Goal: Task Accomplishment & Management: Complete application form

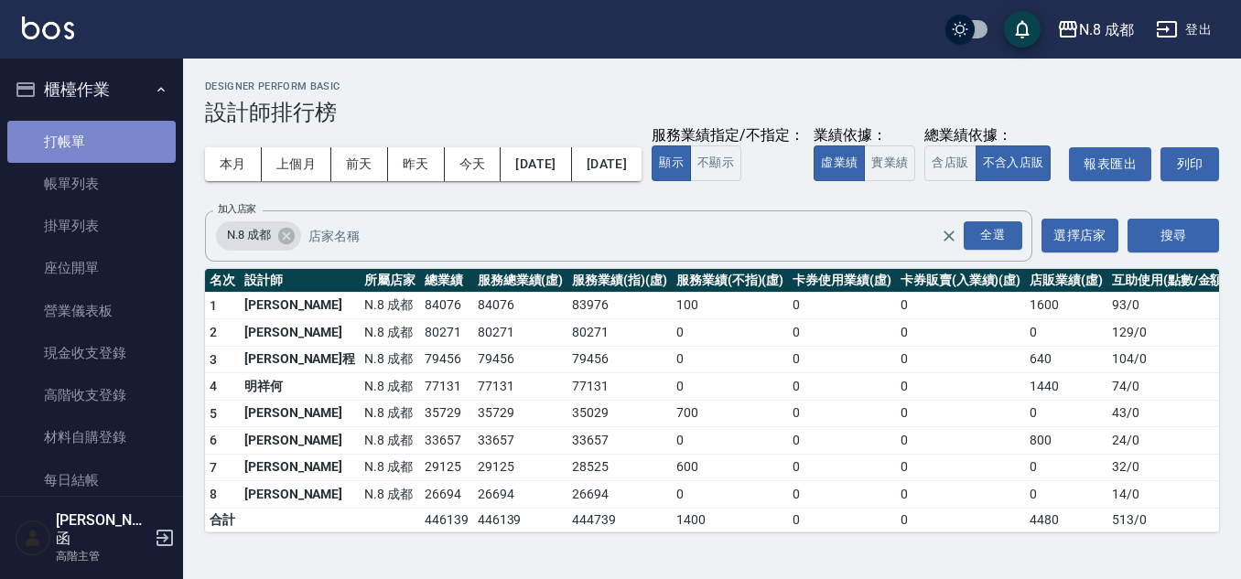
click at [113, 155] on link "打帳單" at bounding box center [91, 142] width 168 height 42
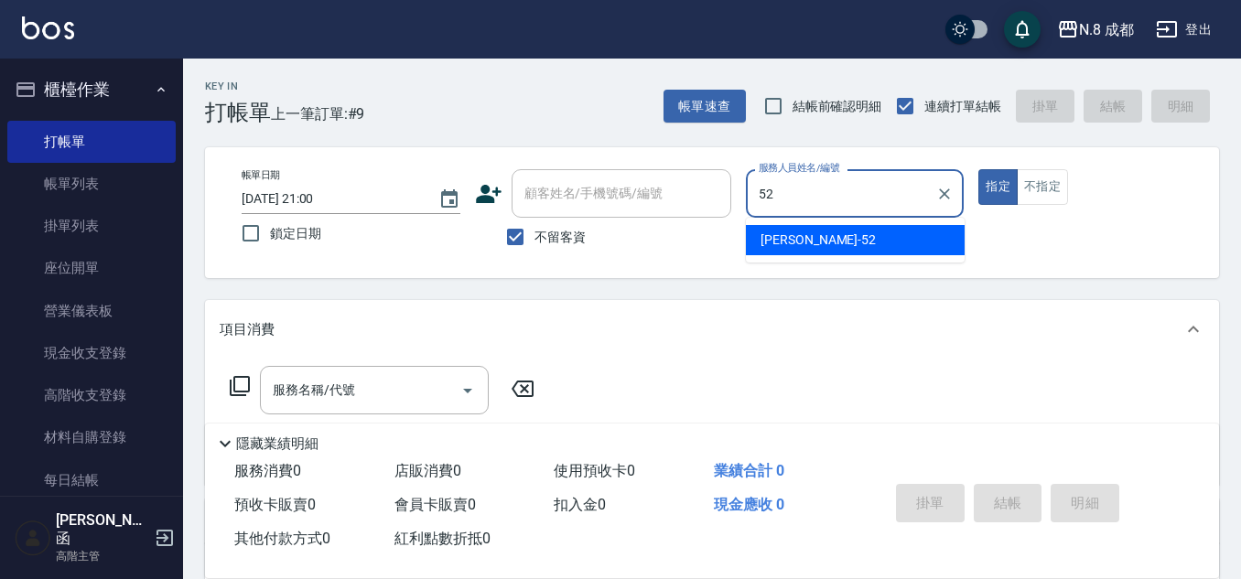
click at [804, 232] on span "[PERSON_NAME]-52" at bounding box center [818, 240] width 115 height 19
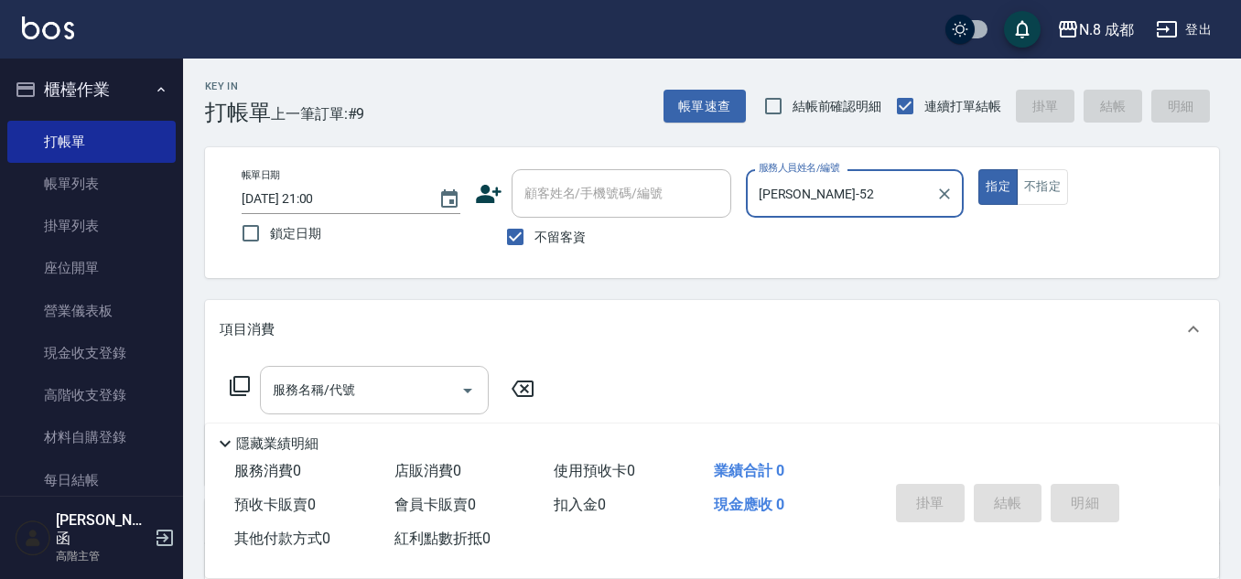
type input "[PERSON_NAME]-52"
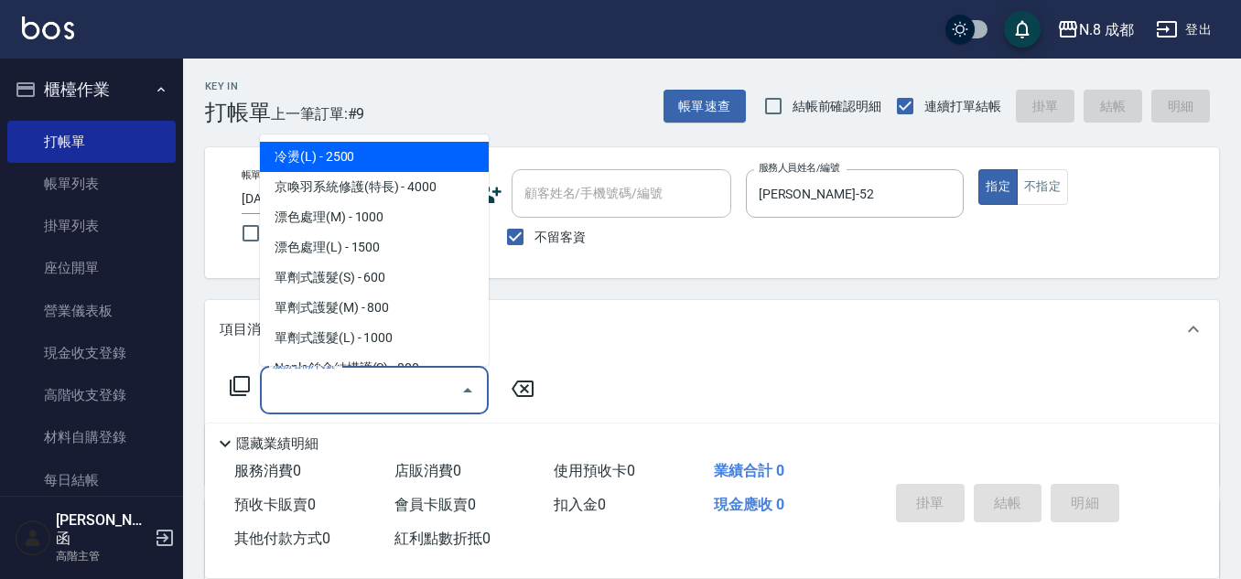
click at [355, 386] on input "服務名稱/代號" at bounding box center [360, 390] width 185 height 32
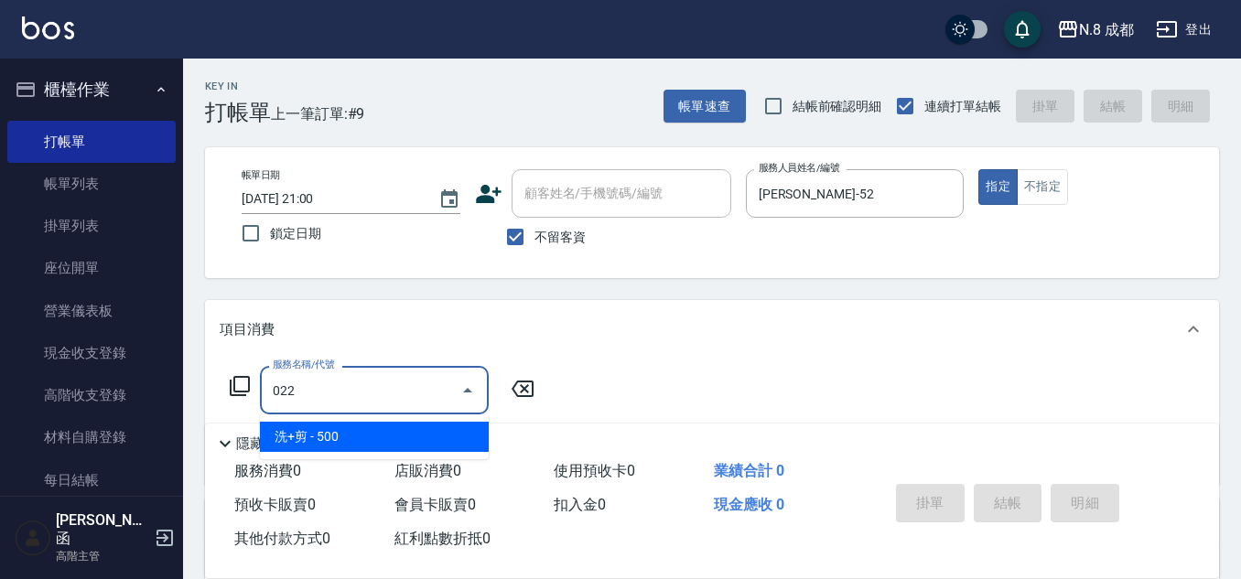
click at [361, 439] on span "洗+剪 - 500" at bounding box center [374, 437] width 229 height 30
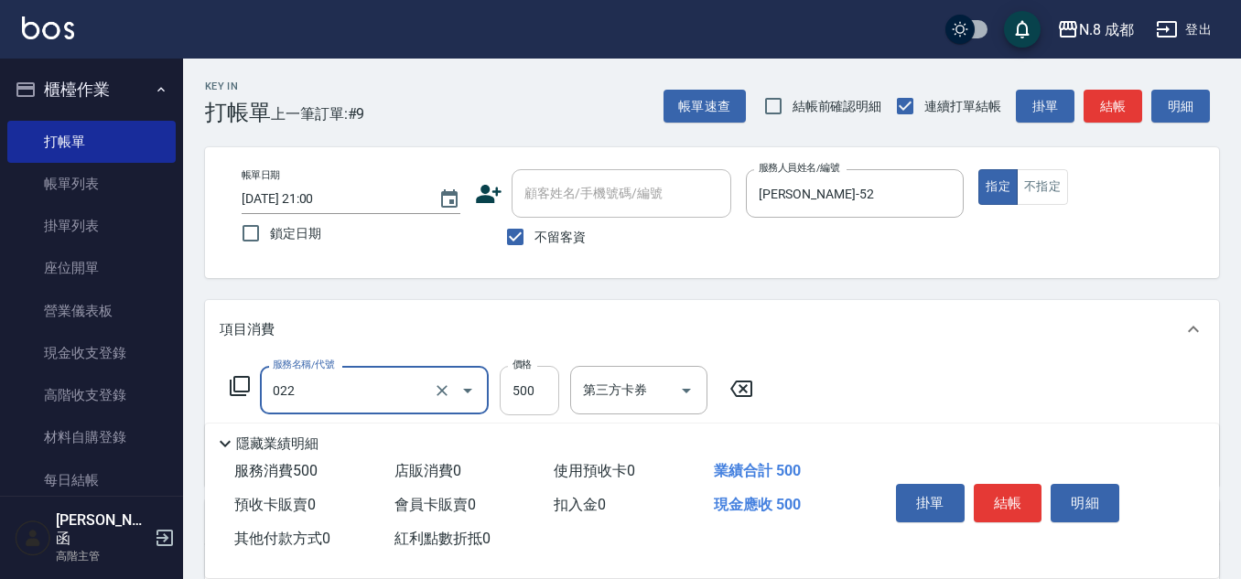
type input "洗+剪(022)"
click at [539, 394] on input "500" at bounding box center [529, 390] width 59 height 49
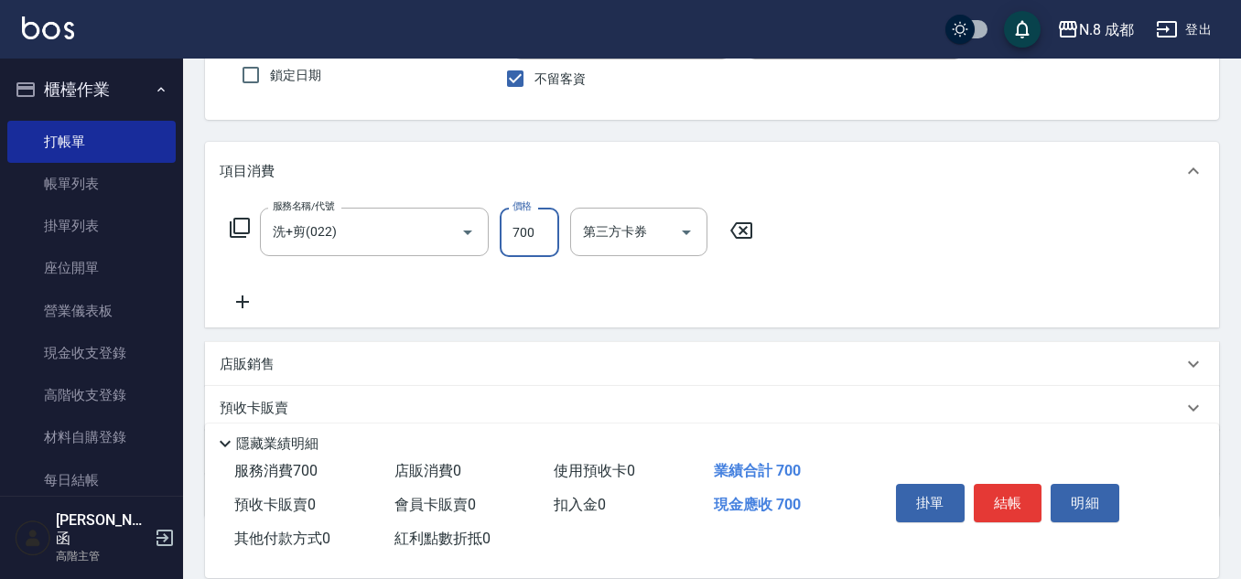
scroll to position [183, 0]
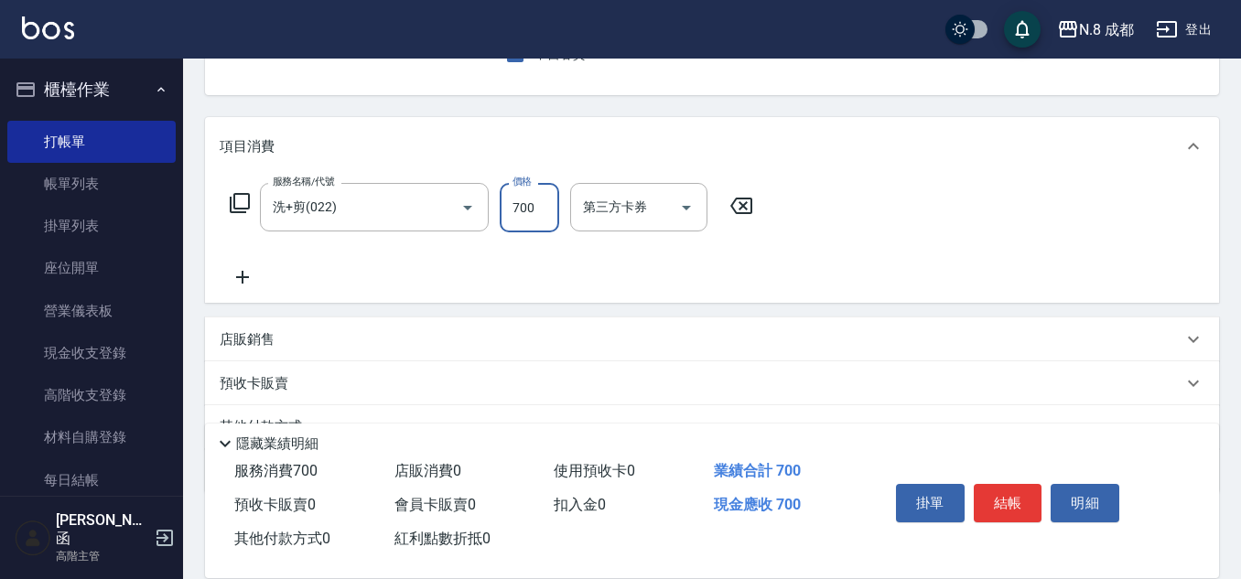
type input "700"
click at [242, 281] on icon at bounding box center [242, 277] width 13 height 13
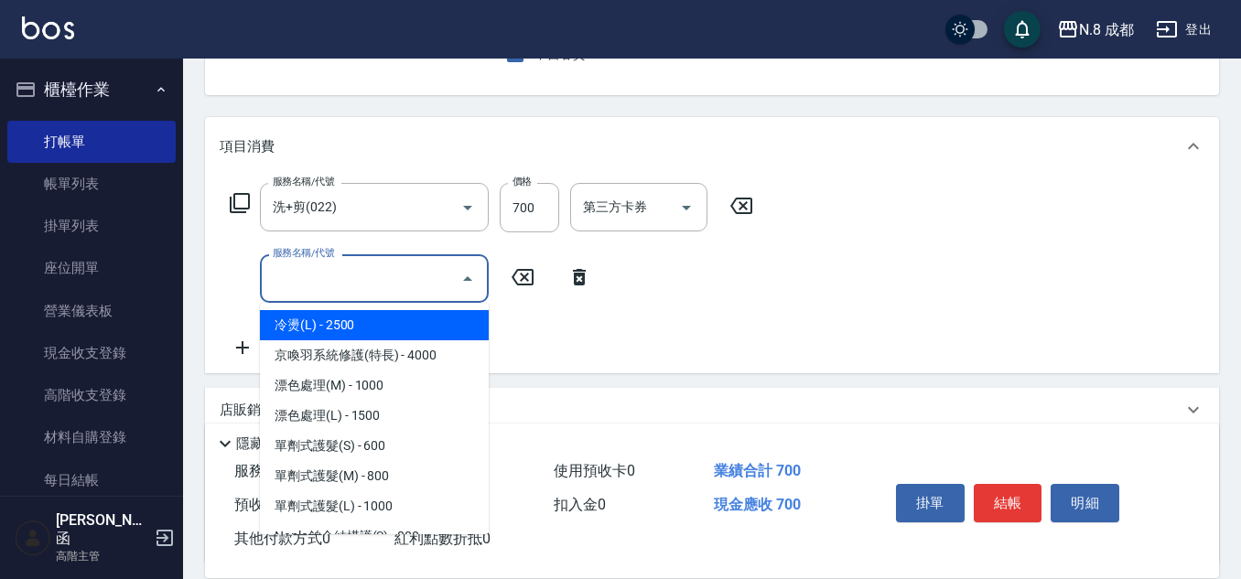
click at [275, 278] on input "服務名稱/代號" at bounding box center [360, 279] width 185 height 32
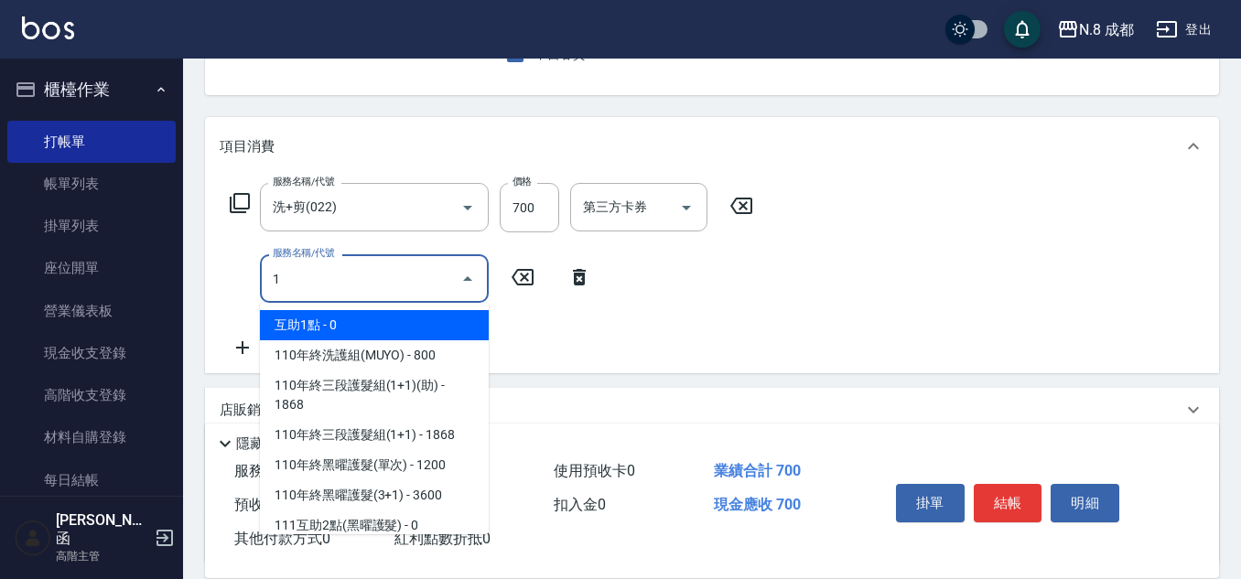
click at [421, 318] on span "互助1點 - 0" at bounding box center [374, 325] width 229 height 30
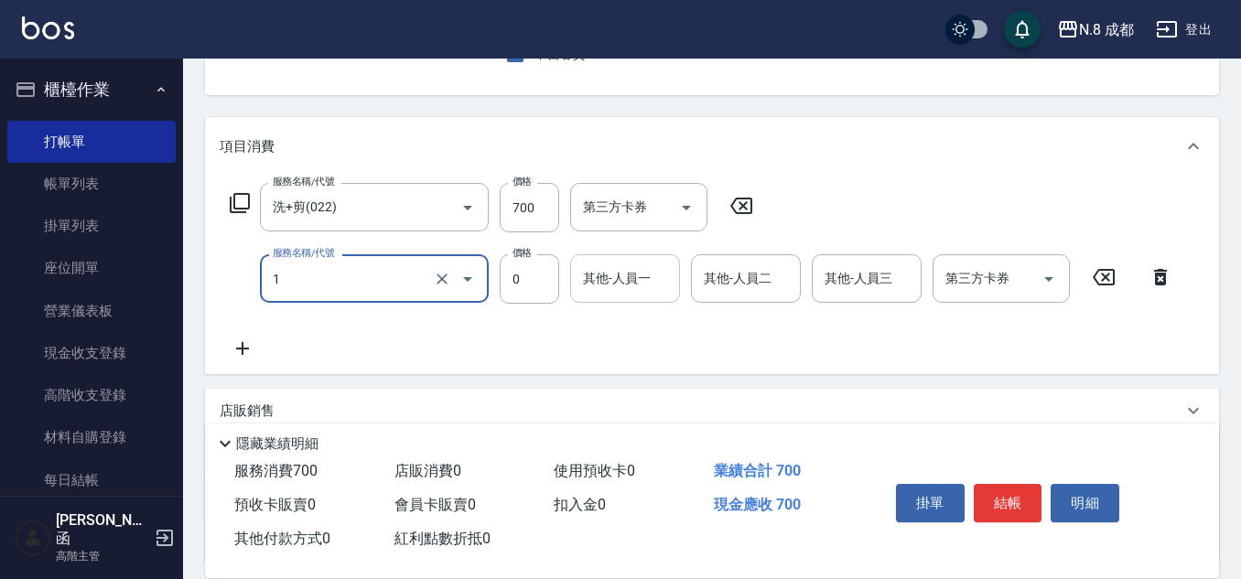
type input "互助1點(1)"
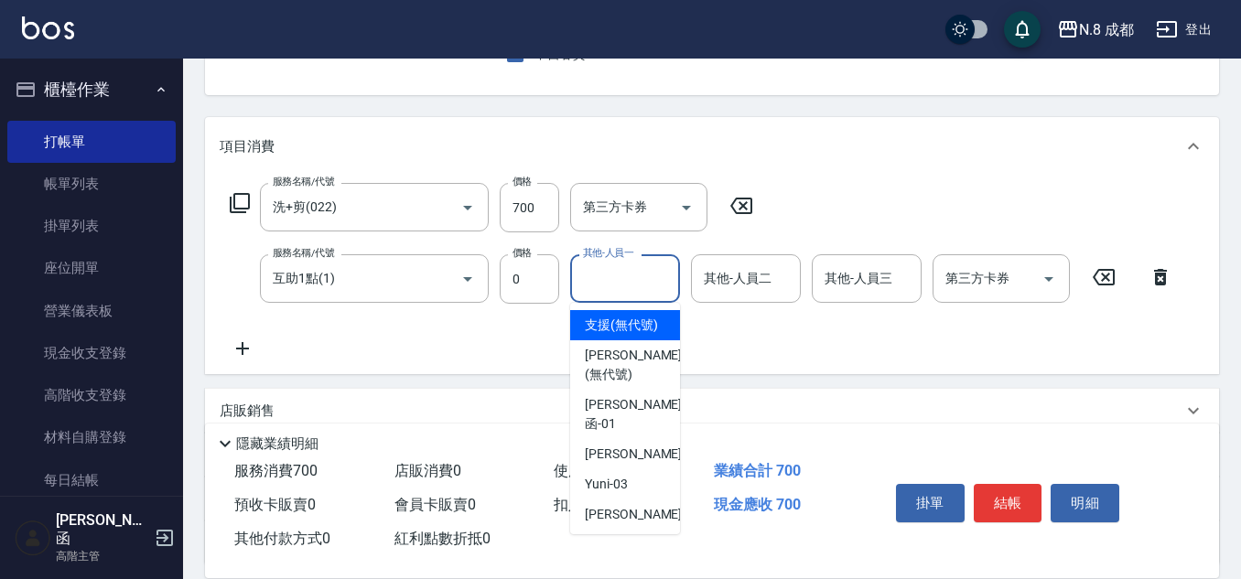
click at [648, 274] on input "其他-人員一" at bounding box center [624, 279] width 93 height 32
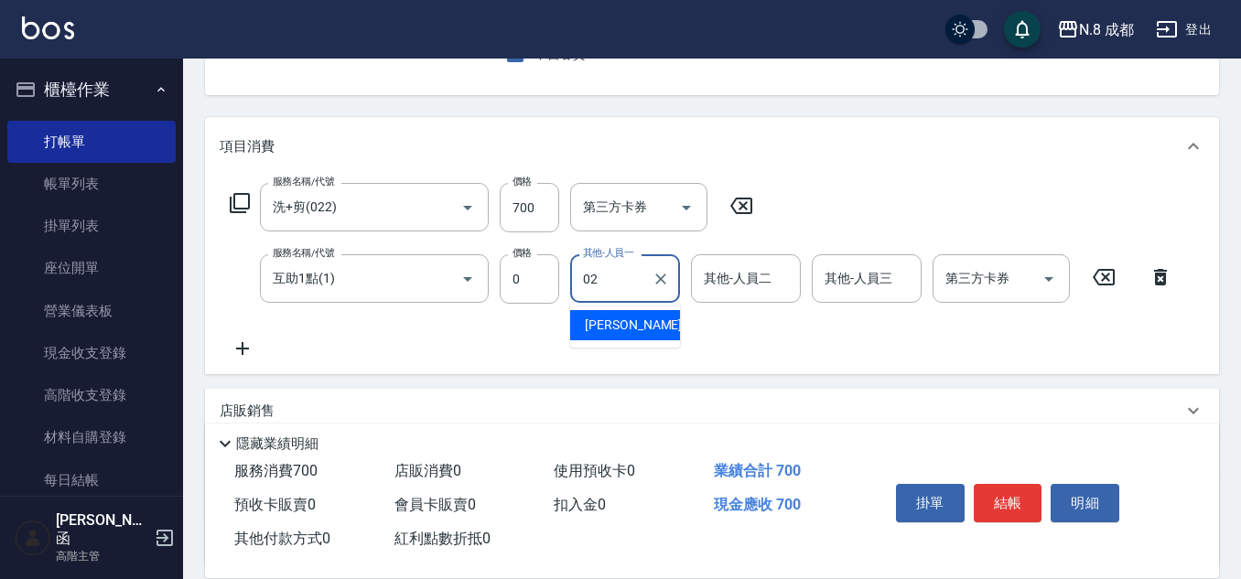
click at [650, 328] on div "[PERSON_NAME]-02" at bounding box center [625, 325] width 110 height 30
type input "[PERSON_NAME]-02"
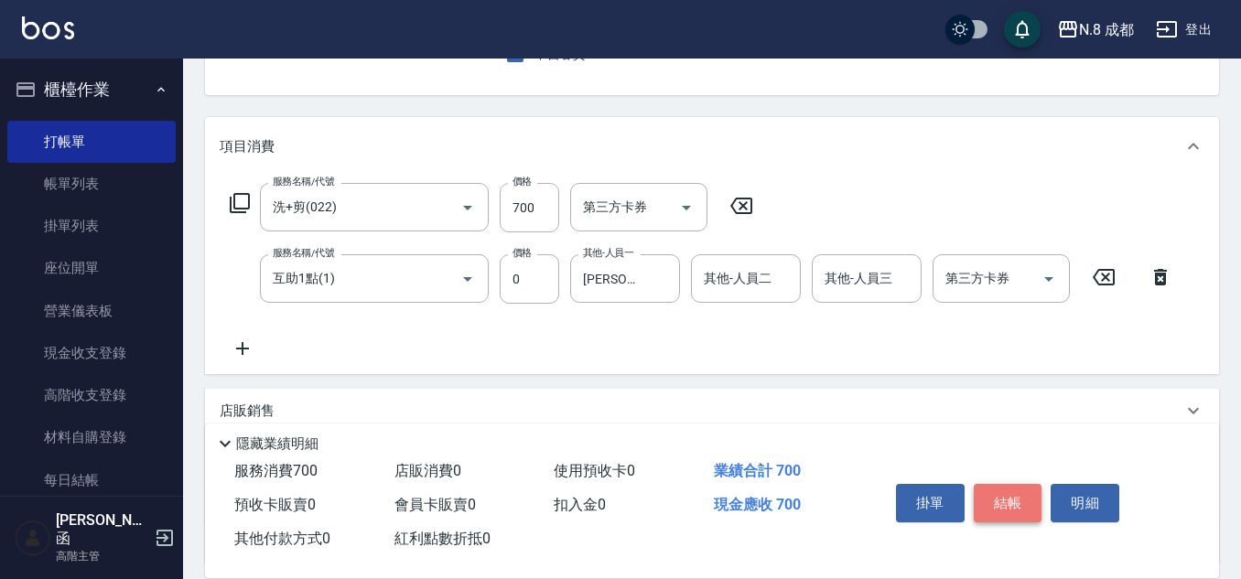
click at [1028, 492] on button "結帳" at bounding box center [1008, 503] width 69 height 38
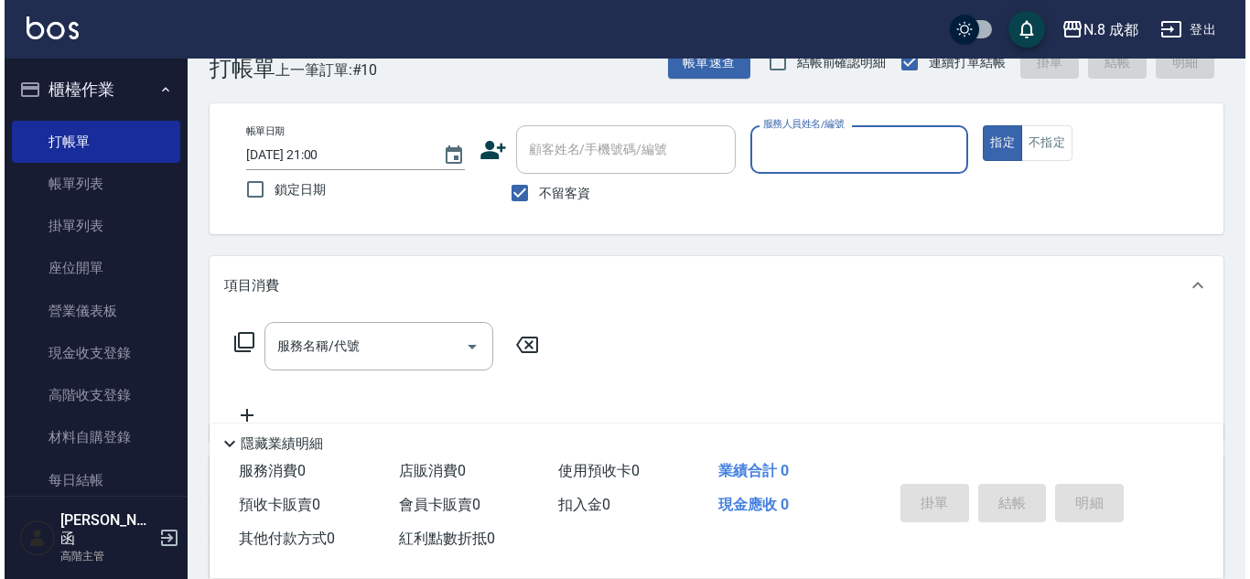
scroll to position [0, 0]
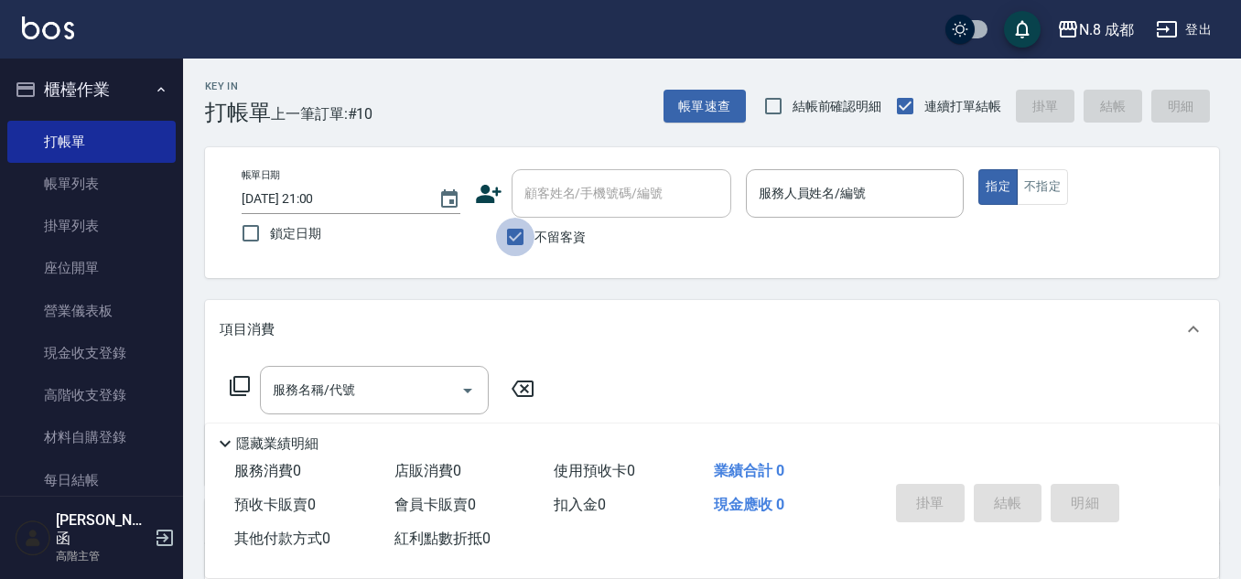
click at [518, 239] on input "不留客資" at bounding box center [515, 237] width 38 height 38
checkbox input "false"
click at [535, 199] on input "顧客姓名/手機號碼/編號" at bounding box center [608, 194] width 176 height 32
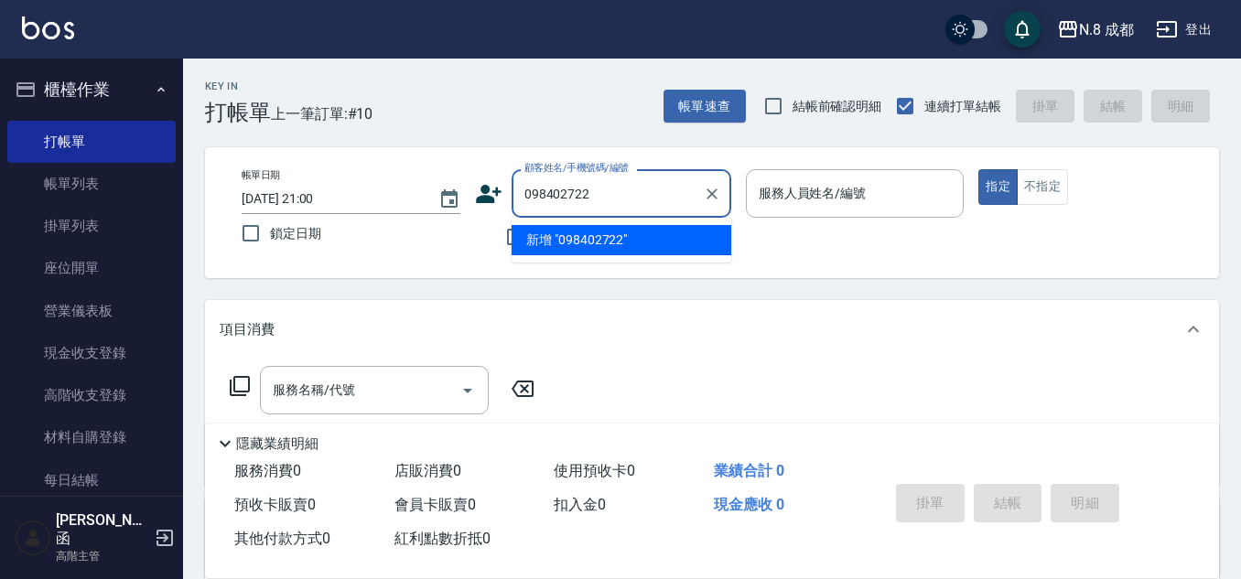
type input "0984027227"
drag, startPoint x: 639, startPoint y: 197, endPoint x: 465, endPoint y: 197, distance: 173.9
click at [465, 197] on div "帳單日期 [DATE] 21:00 鎖定日期 顧客姓名/手機號碼/編號 0984027227 顧客姓名/手機號碼/編號 不留客資 服務人員姓名/編號 服務人員…" at bounding box center [712, 212] width 970 height 87
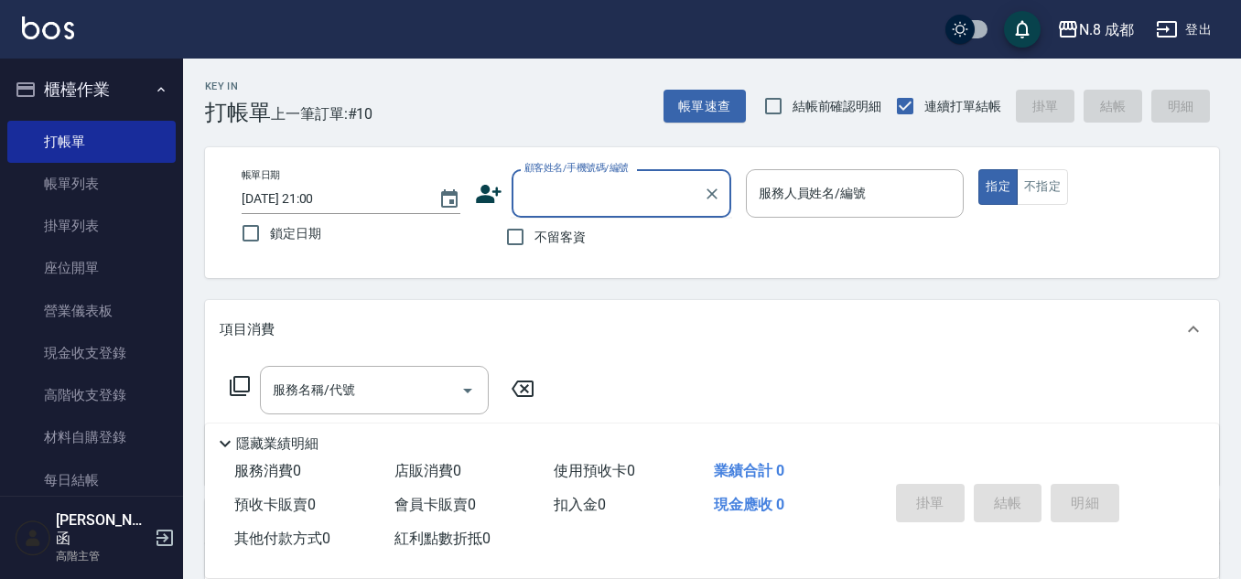
click at [488, 189] on icon at bounding box center [489, 194] width 26 height 18
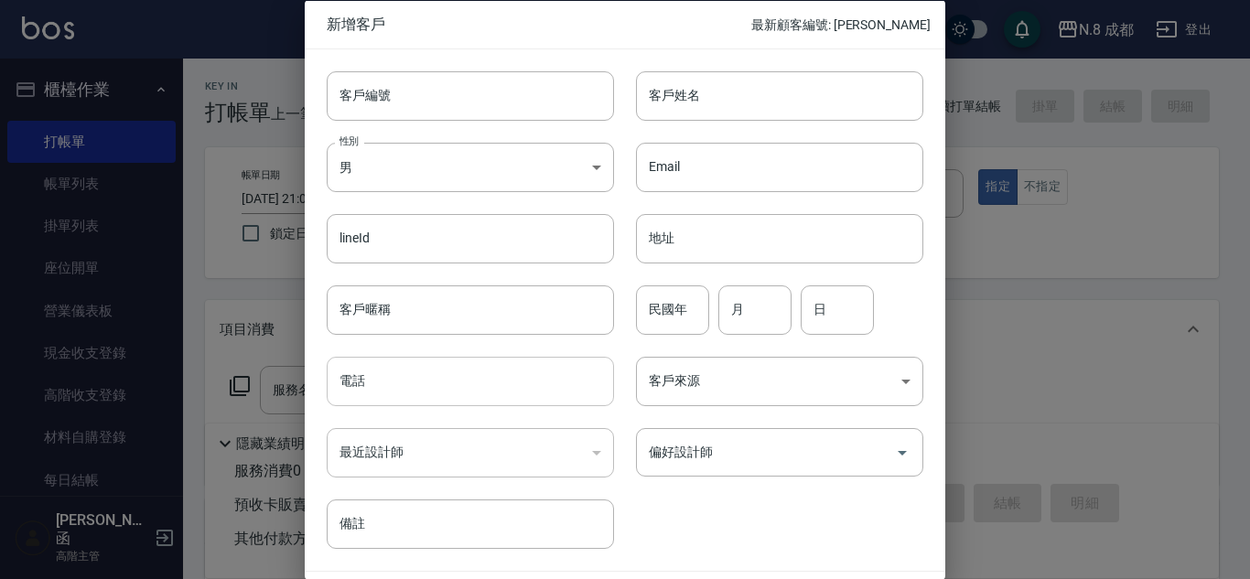
click at [462, 394] on input "電話" at bounding box center [470, 381] width 287 height 49
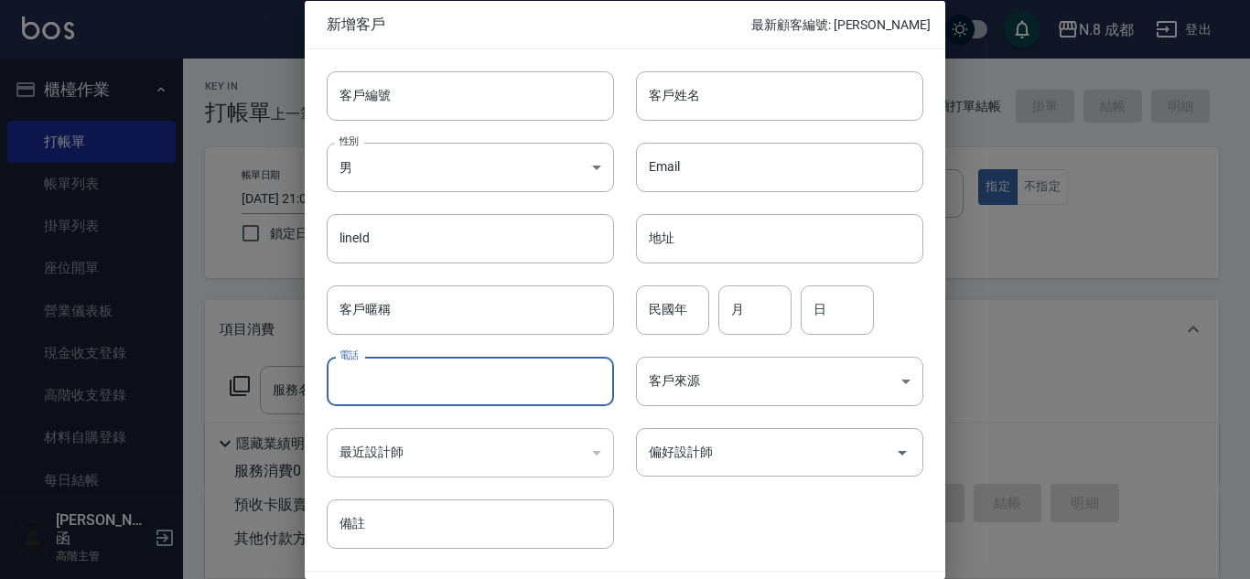
paste input "0984027227"
type input "0984027227"
drag, startPoint x: 803, startPoint y: 85, endPoint x: 802, endPoint y: 97, distance: 11.9
click at [803, 85] on input "客戶姓名" at bounding box center [779, 94] width 287 height 49
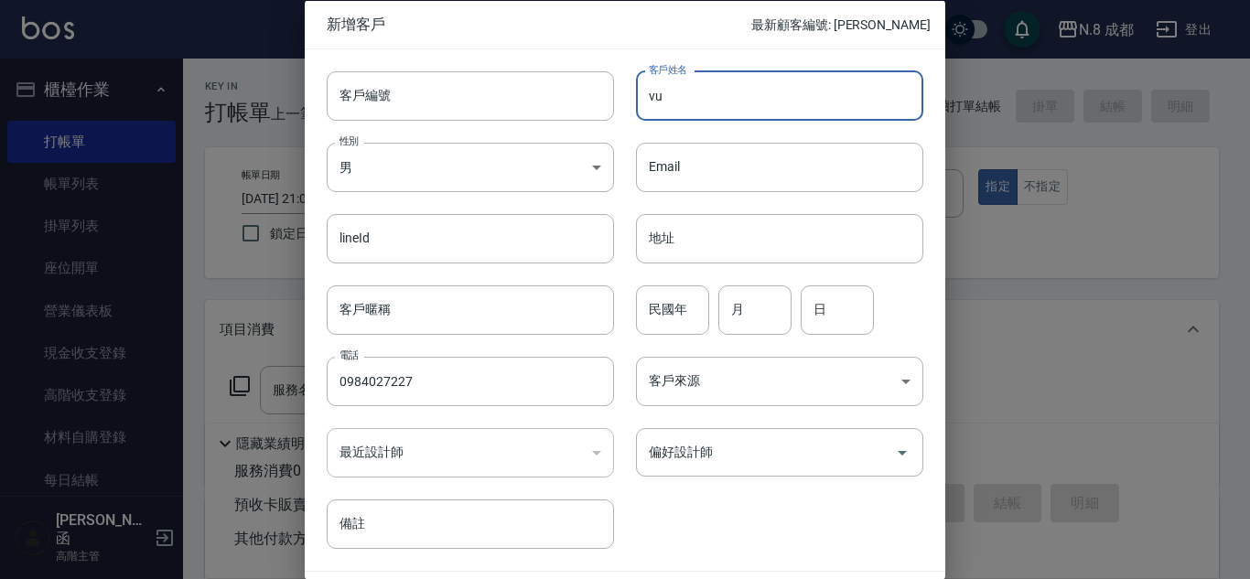
type input "v"
type input "[PERSON_NAME]"
click at [654, 301] on div "民國年 民國年" at bounding box center [672, 309] width 73 height 49
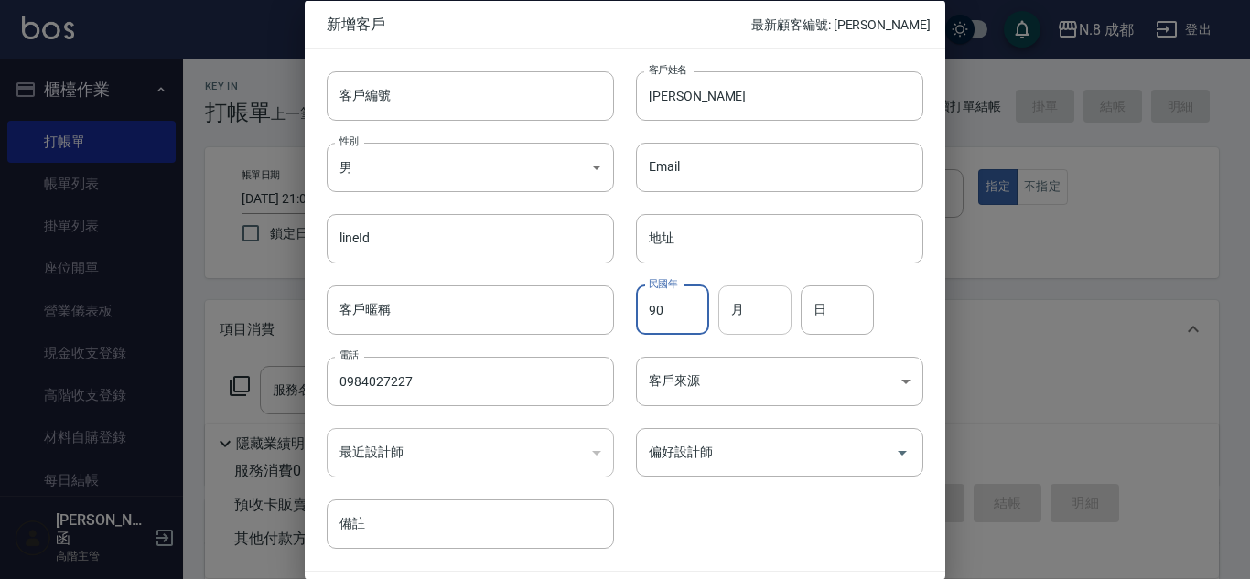
type input "90"
click at [771, 314] on input "月" at bounding box center [754, 309] width 73 height 49
type input "03"
click at [826, 305] on input "日" at bounding box center [837, 309] width 73 height 49
type input "10"
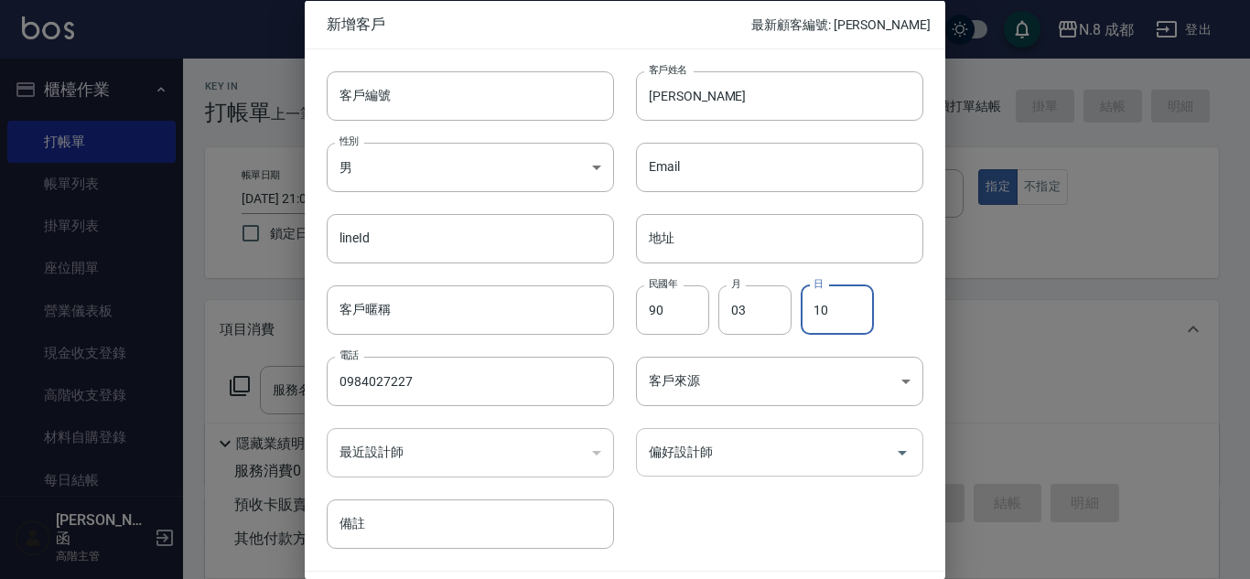
click at [750, 452] on input "偏好設計師" at bounding box center [765, 453] width 243 height 32
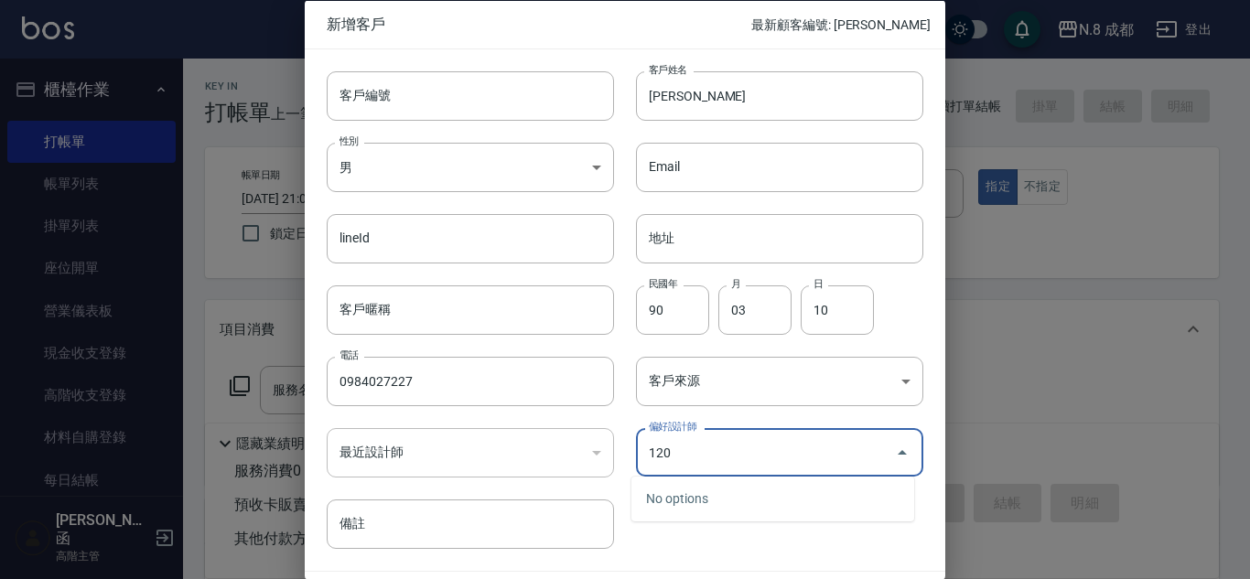
drag, startPoint x: 732, startPoint y: 457, endPoint x: 580, endPoint y: 458, distance: 151.9
click at [580, 458] on div "客戶編號 客戶編號 客戶姓名 [PERSON_NAME] 客戶姓名 性別 男 [DEMOGRAPHIC_DATA] 性別 Email Email lineId…" at bounding box center [614, 299] width 619 height 501
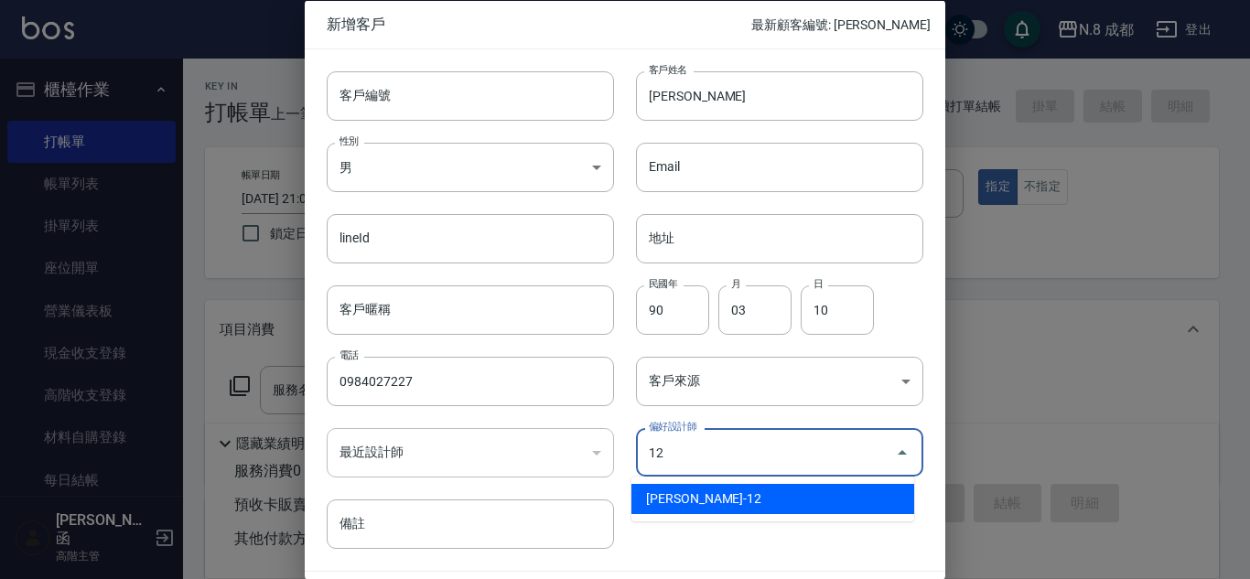
click at [695, 498] on li "[PERSON_NAME]-12" at bounding box center [773, 499] width 283 height 30
type input "[PERSON_NAME]"
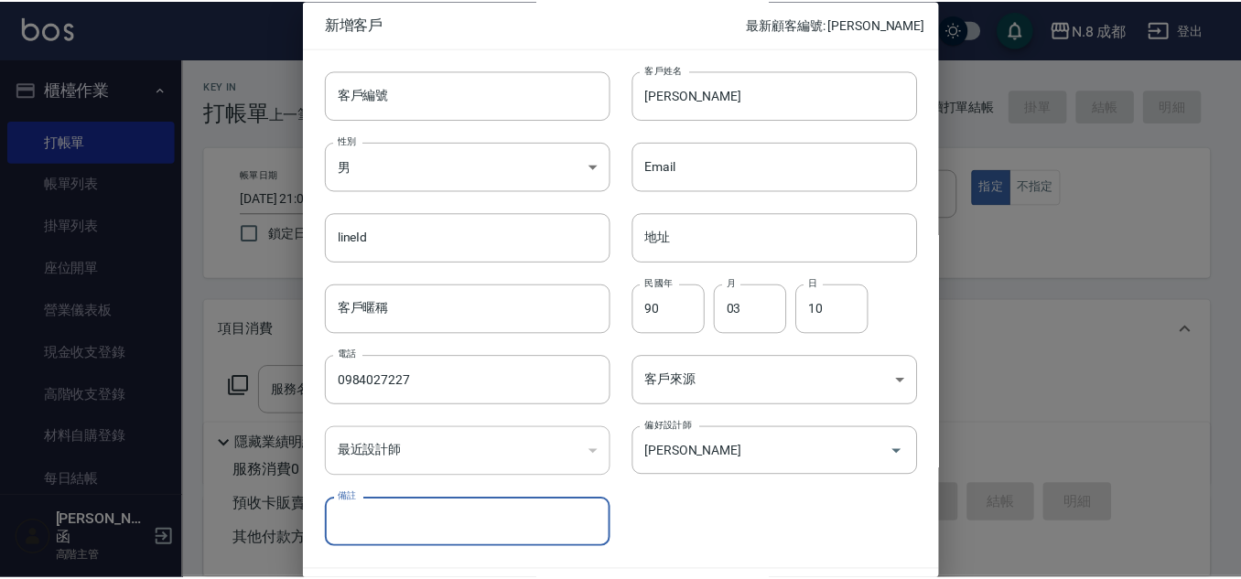
scroll to position [55, 0]
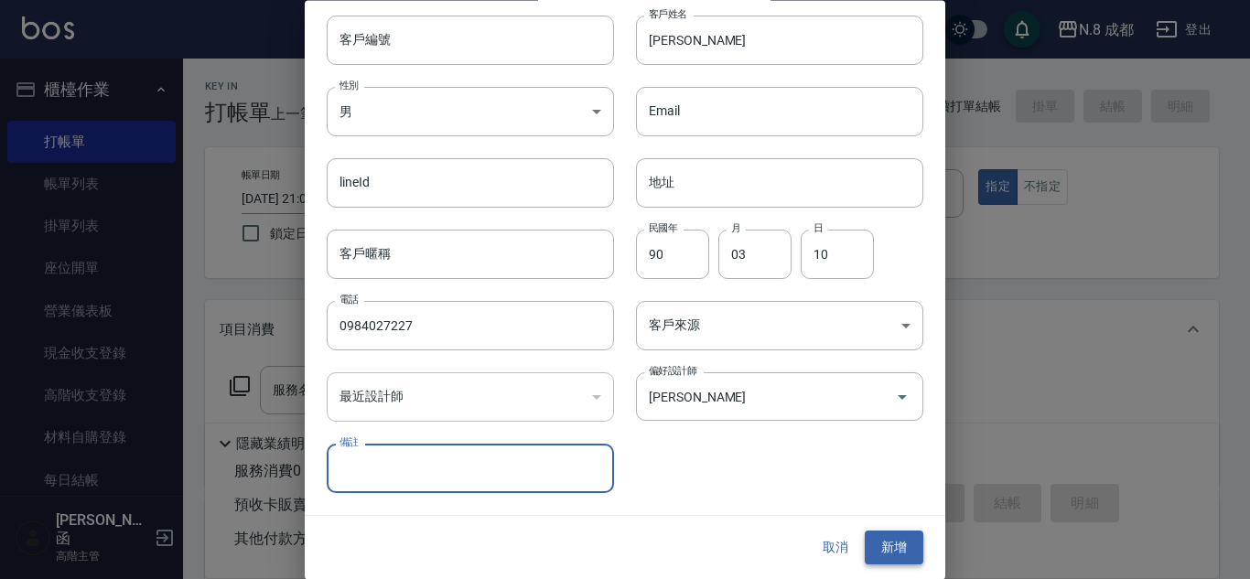
click at [876, 539] on button "新增" at bounding box center [894, 549] width 59 height 34
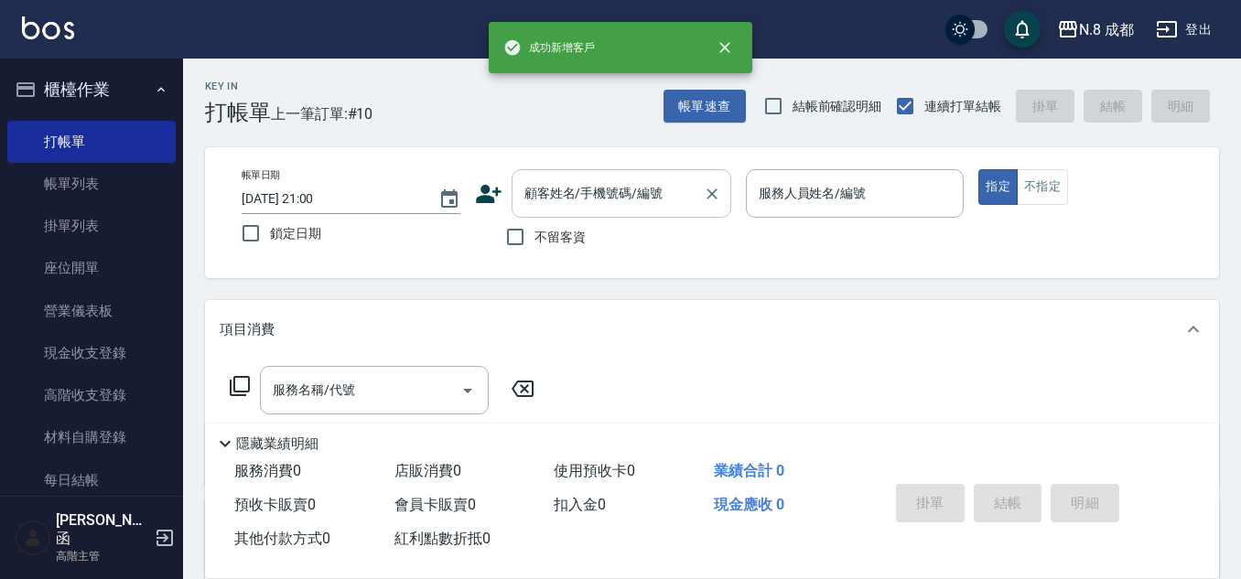
click at [619, 198] on input "顧客姓名/手機號碼/編號" at bounding box center [608, 194] width 176 height 32
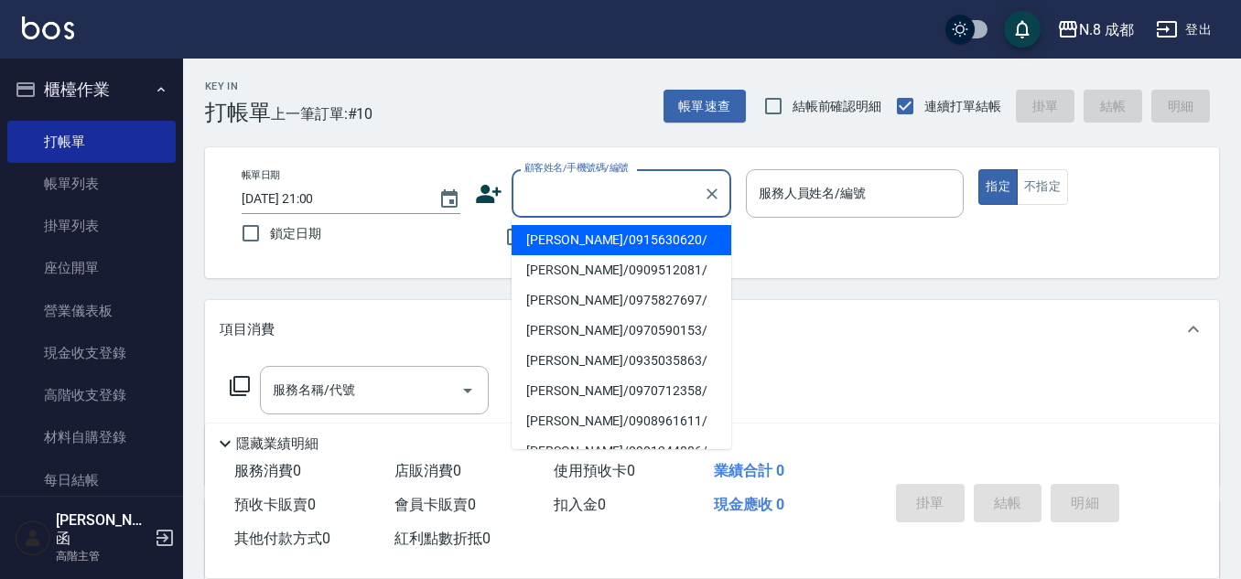
paste input "0984027227"
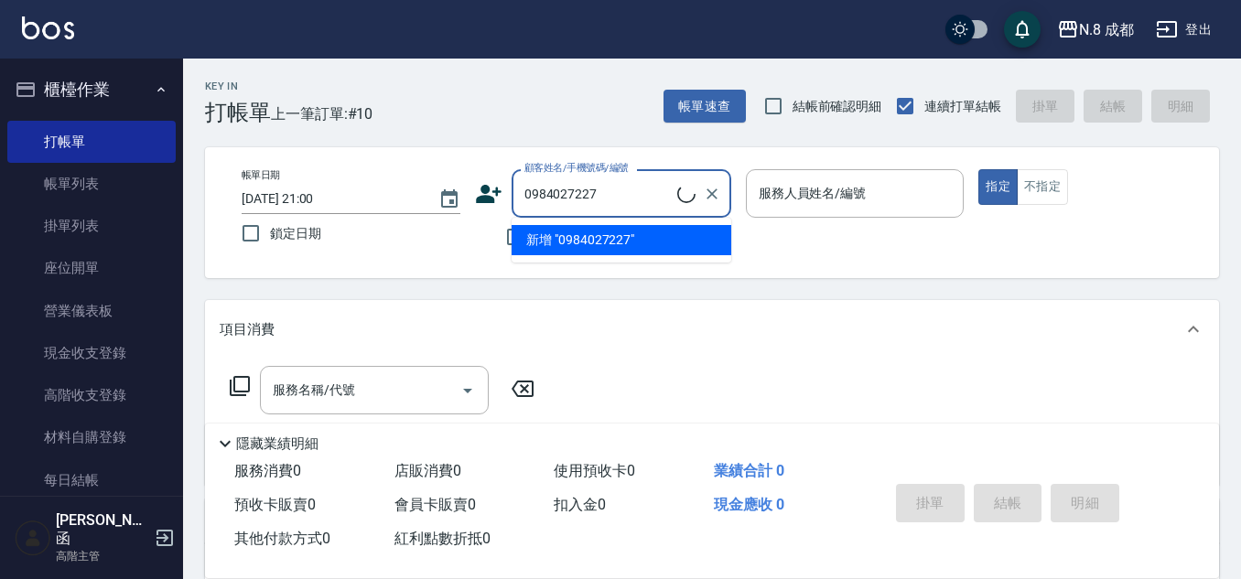
type input "[PERSON_NAME]/0984027227/"
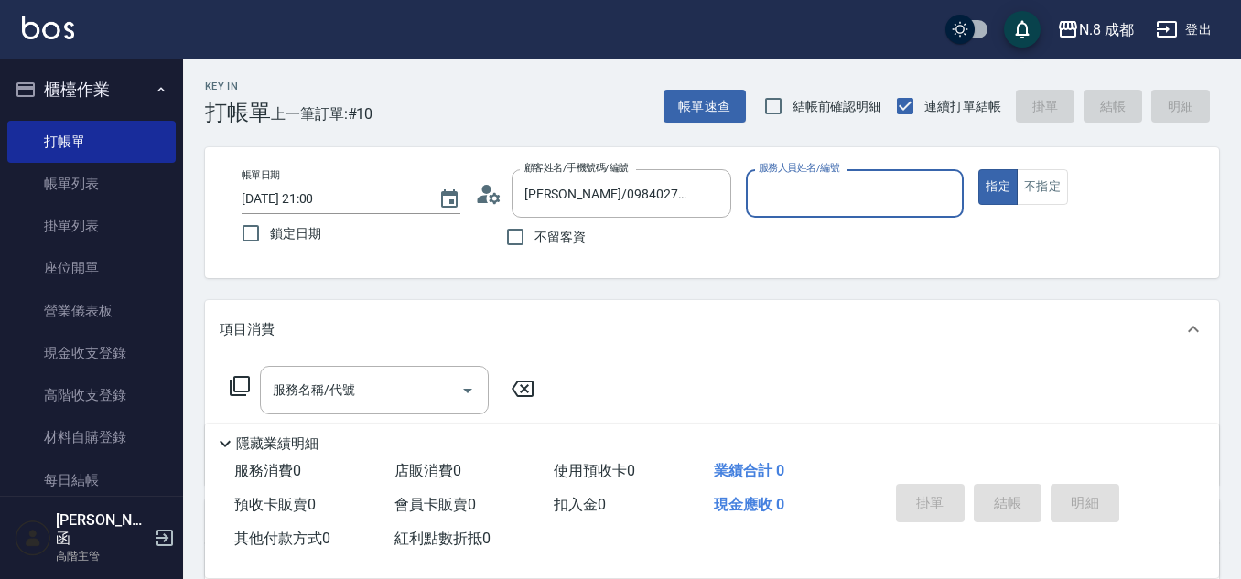
type input "[PERSON_NAME]-12"
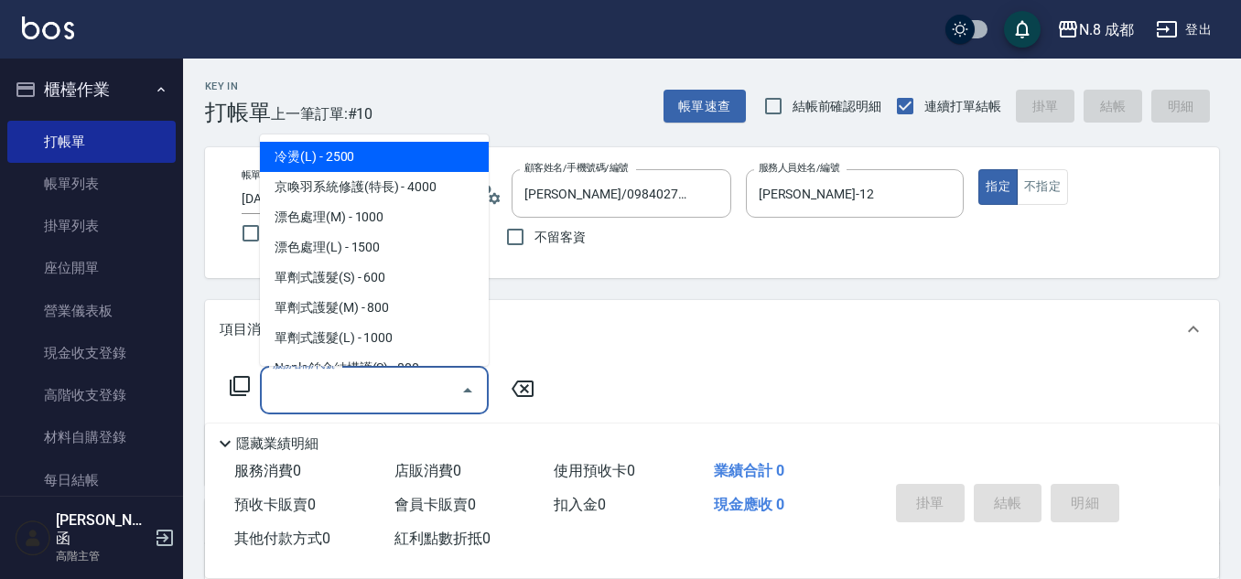
click at [320, 406] on input "服務名稱/代號" at bounding box center [360, 390] width 185 height 32
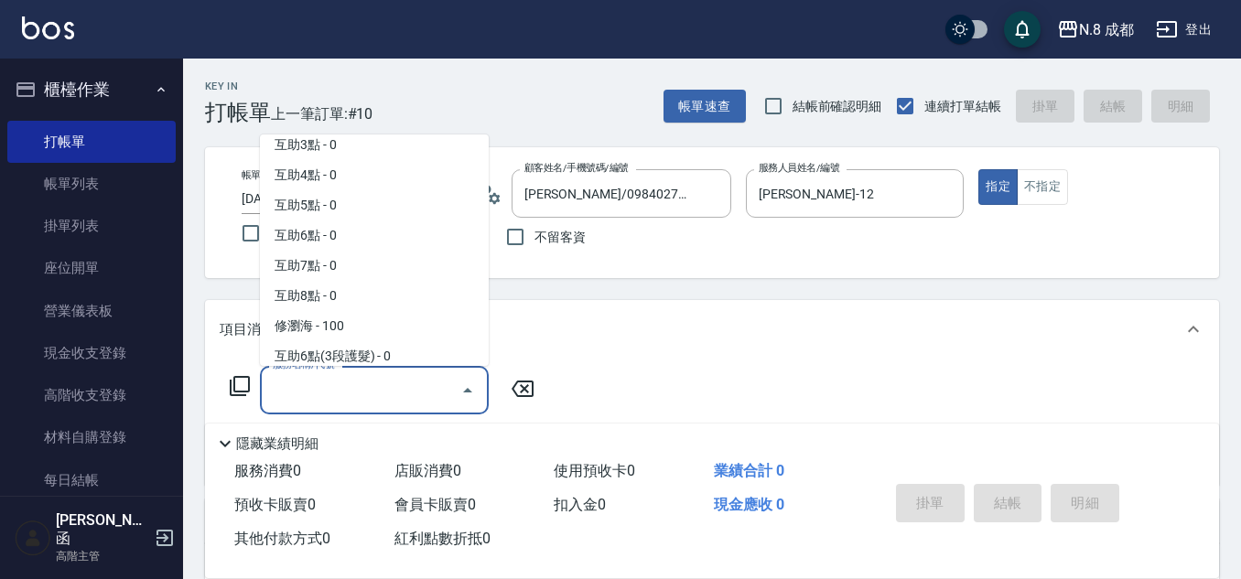
scroll to position [2468, 0]
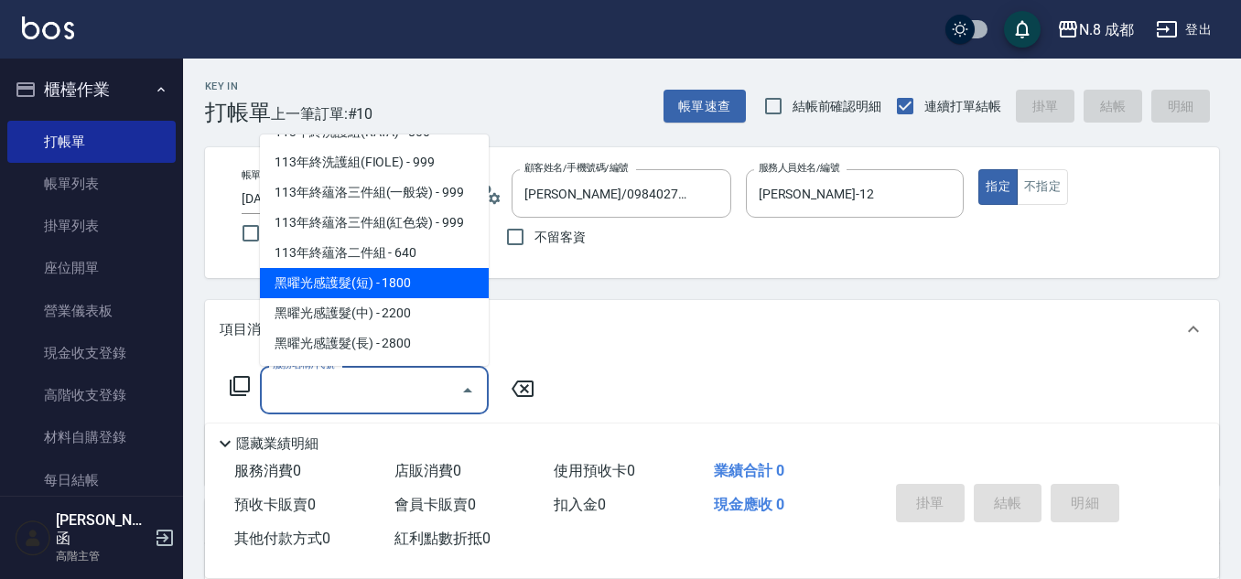
click at [401, 288] on span "黑曜光感護髮(短) - 1800" at bounding box center [374, 283] width 229 height 30
type input "黑曜光感護髮(短)(黑1)"
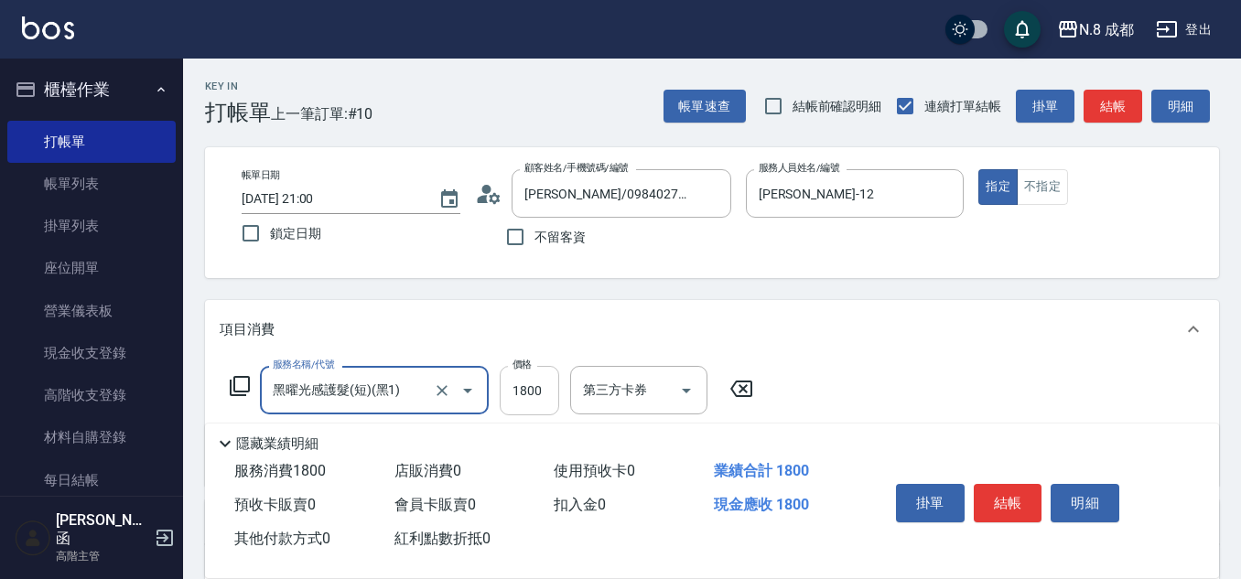
click at [558, 377] on input "1800" at bounding box center [529, 390] width 59 height 49
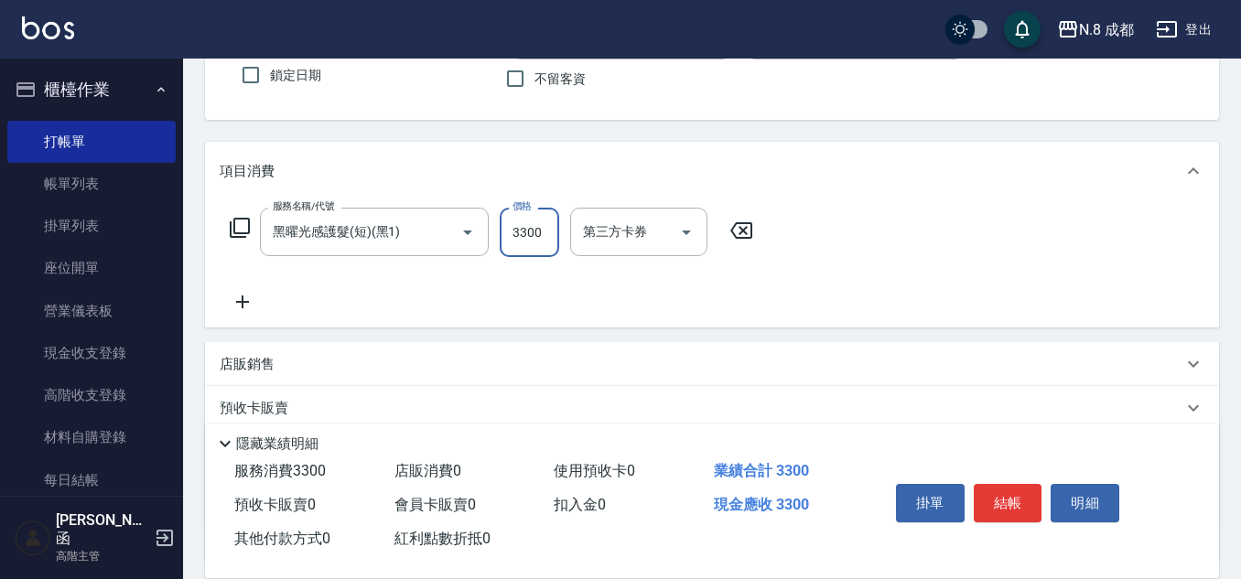
scroll to position [183, 0]
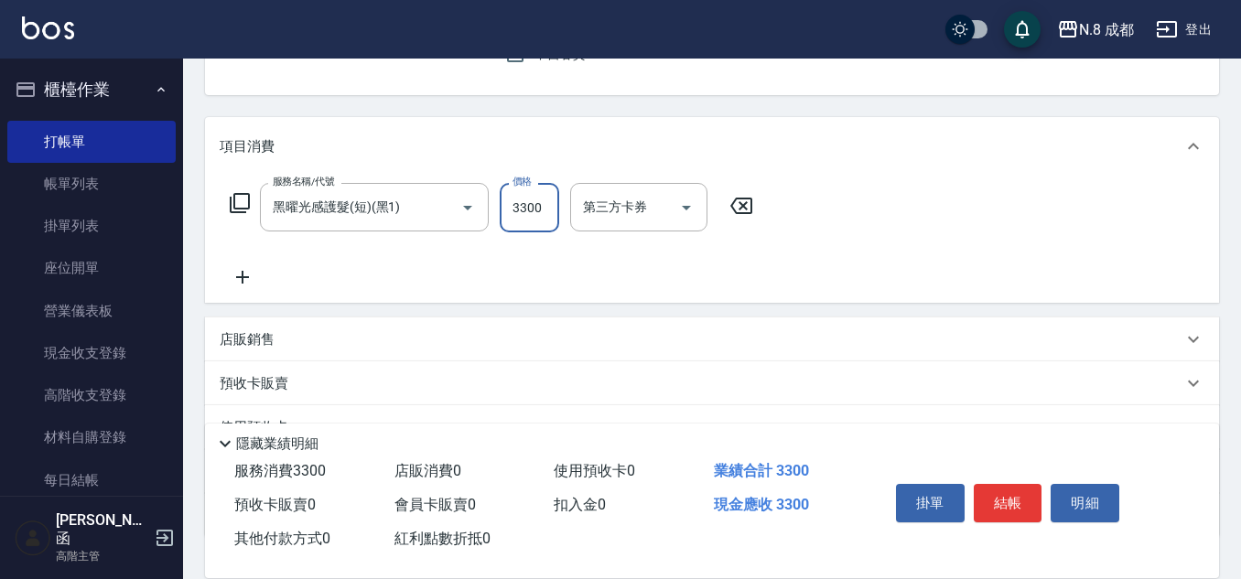
type input "3300"
click at [242, 274] on icon at bounding box center [242, 277] width 13 height 13
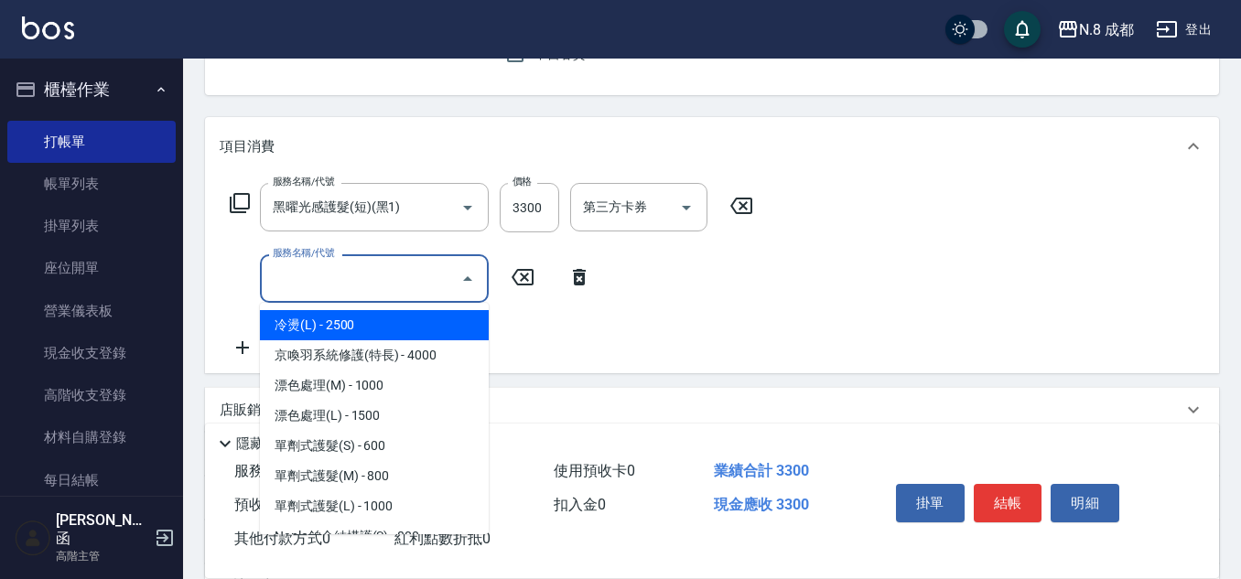
click at [312, 281] on input "服務名稱/代號" at bounding box center [360, 279] width 185 height 32
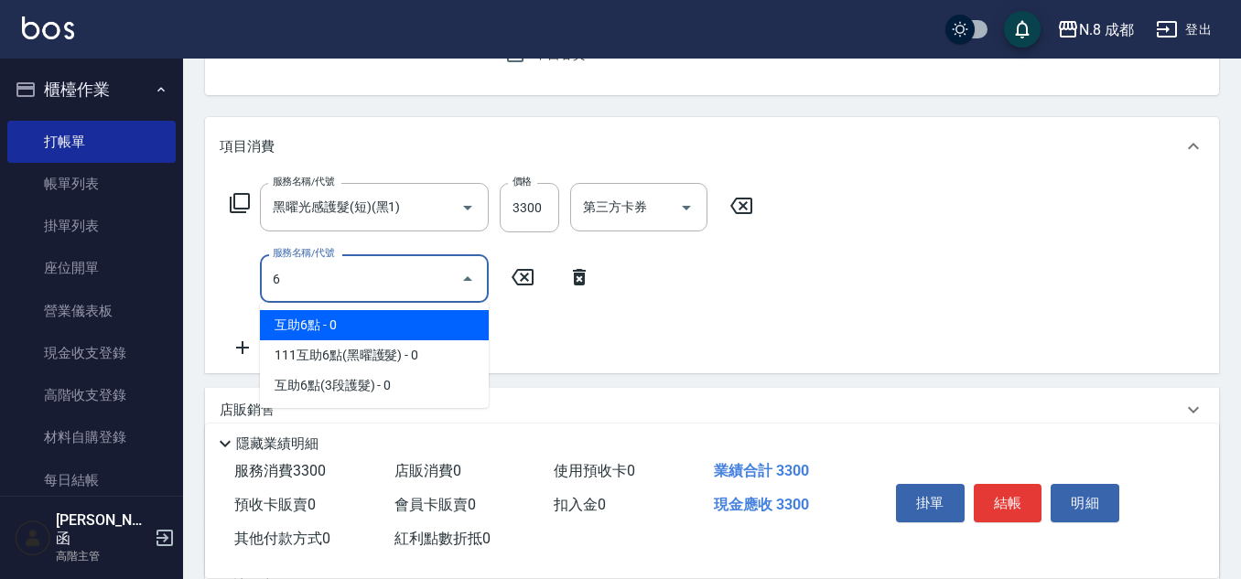
click at [360, 318] on span "互助6點 - 0" at bounding box center [374, 325] width 229 height 30
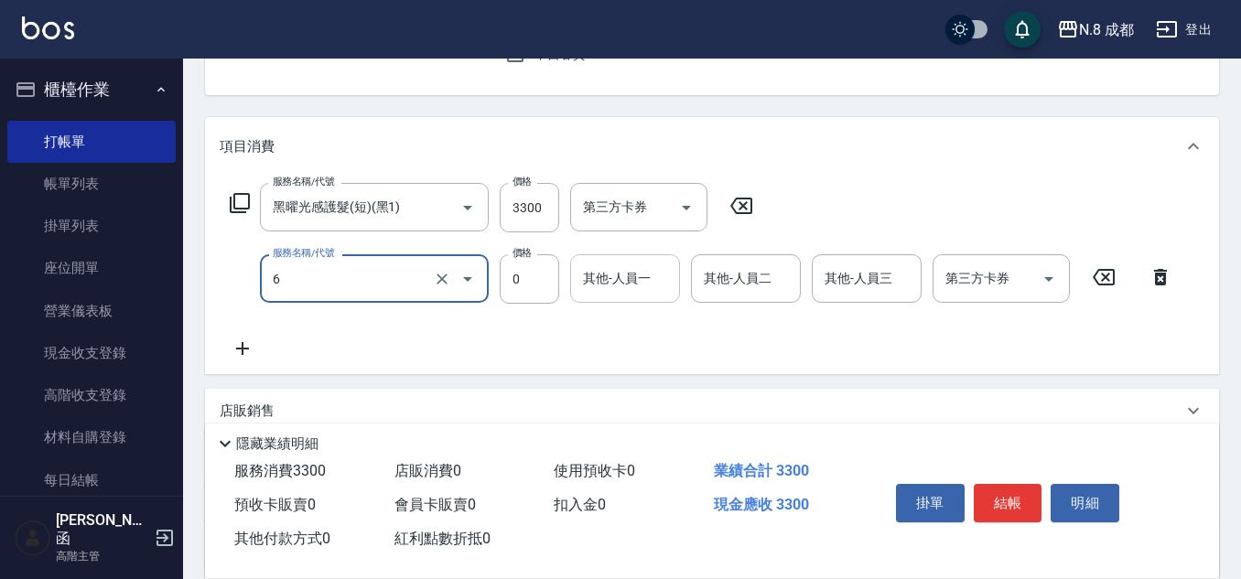
click at [672, 278] on div "其他-人員一" at bounding box center [625, 278] width 110 height 49
type input "互助6點(6)"
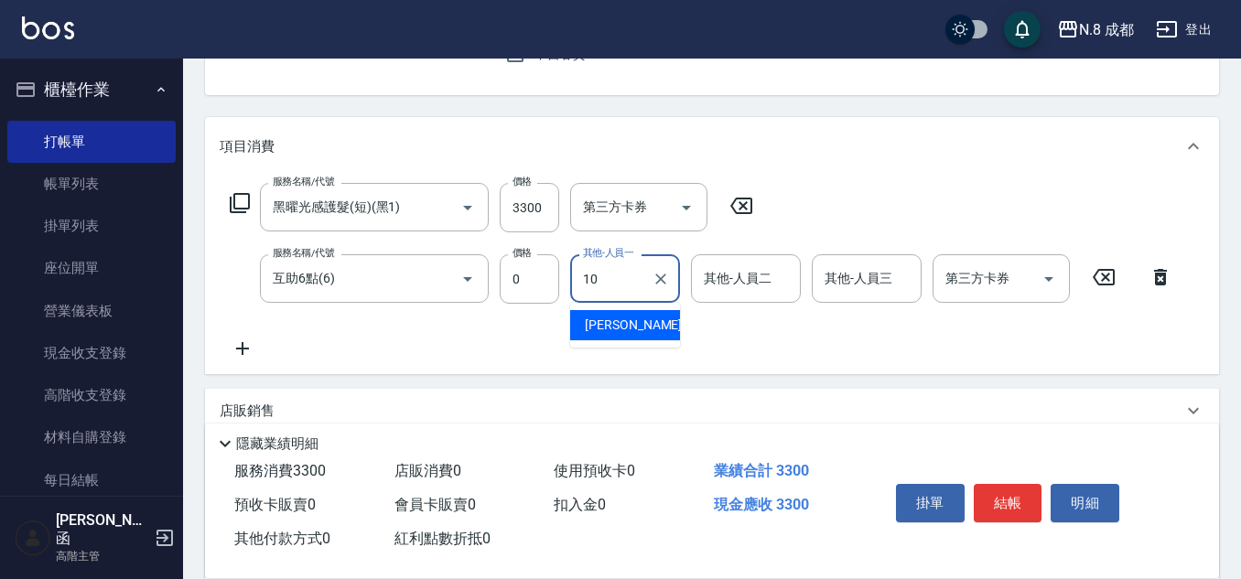
click at [653, 326] on div "[PERSON_NAME]-10" at bounding box center [625, 325] width 110 height 30
type input "[PERSON_NAME]-10"
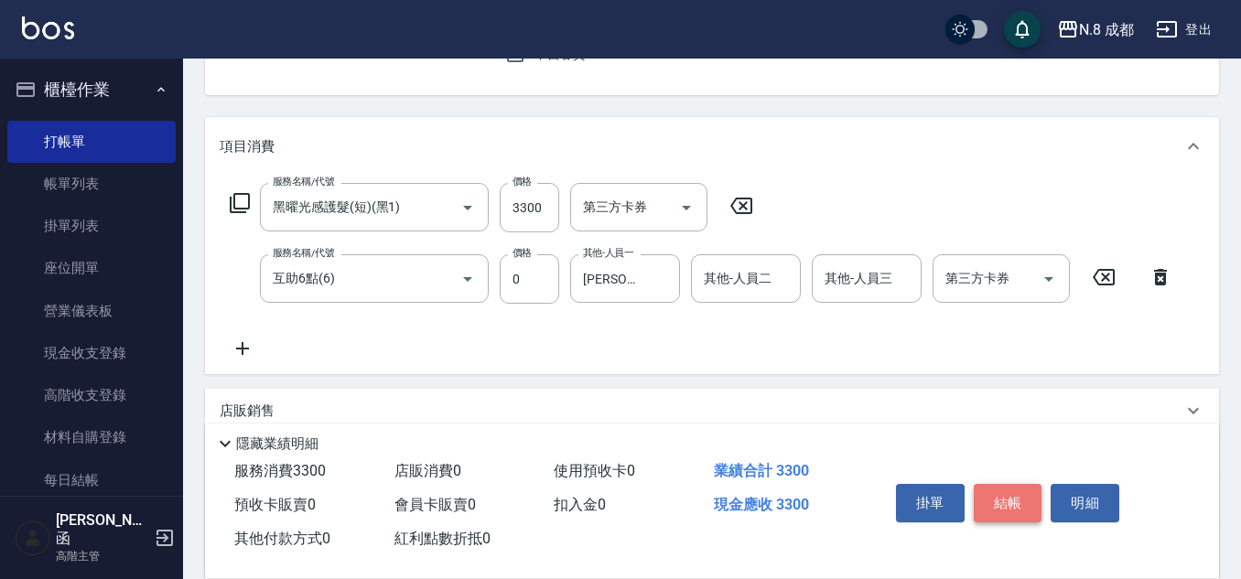
click at [1014, 496] on button "結帳" at bounding box center [1008, 503] width 69 height 38
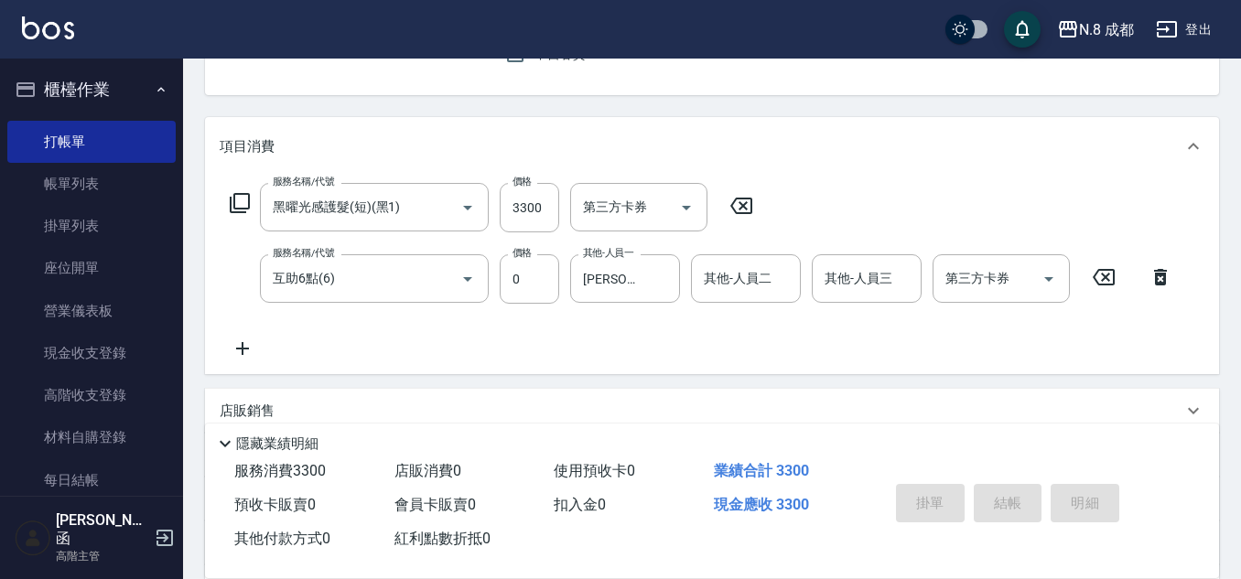
type input "[DATE] 21:02"
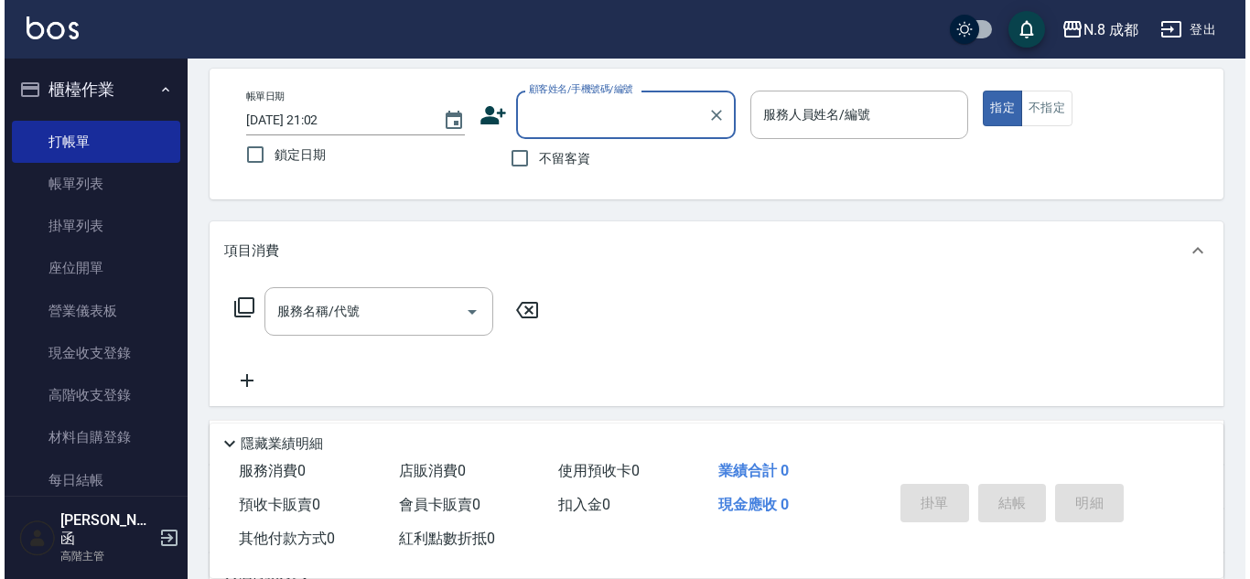
scroll to position [0, 0]
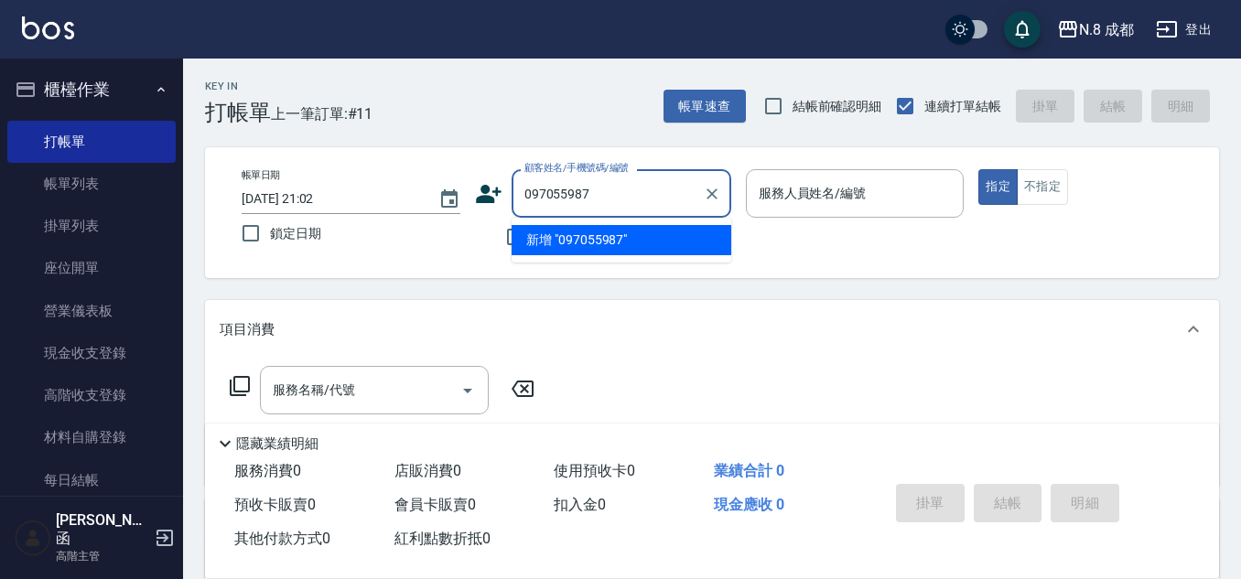
type input "0970559875"
drag, startPoint x: 648, startPoint y: 190, endPoint x: 498, endPoint y: 203, distance: 150.6
click at [498, 203] on div "顧客姓名/手機號碼/編號 0970559875 顧客姓名/手機號碼/編號" at bounding box center [603, 193] width 256 height 49
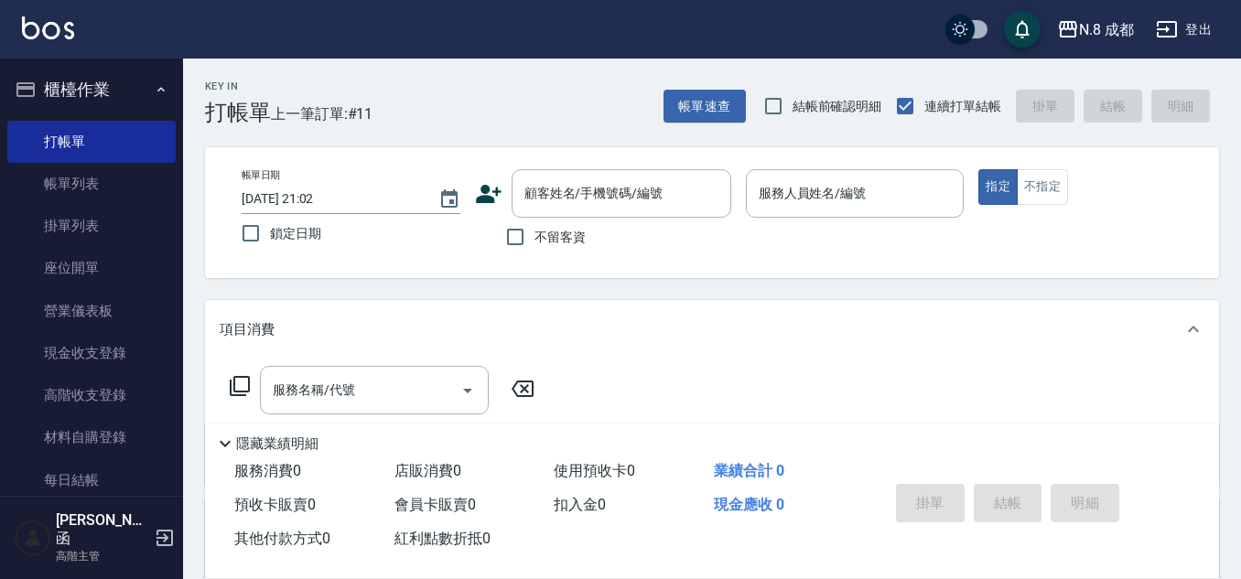
click at [488, 193] on icon at bounding box center [488, 193] width 27 height 27
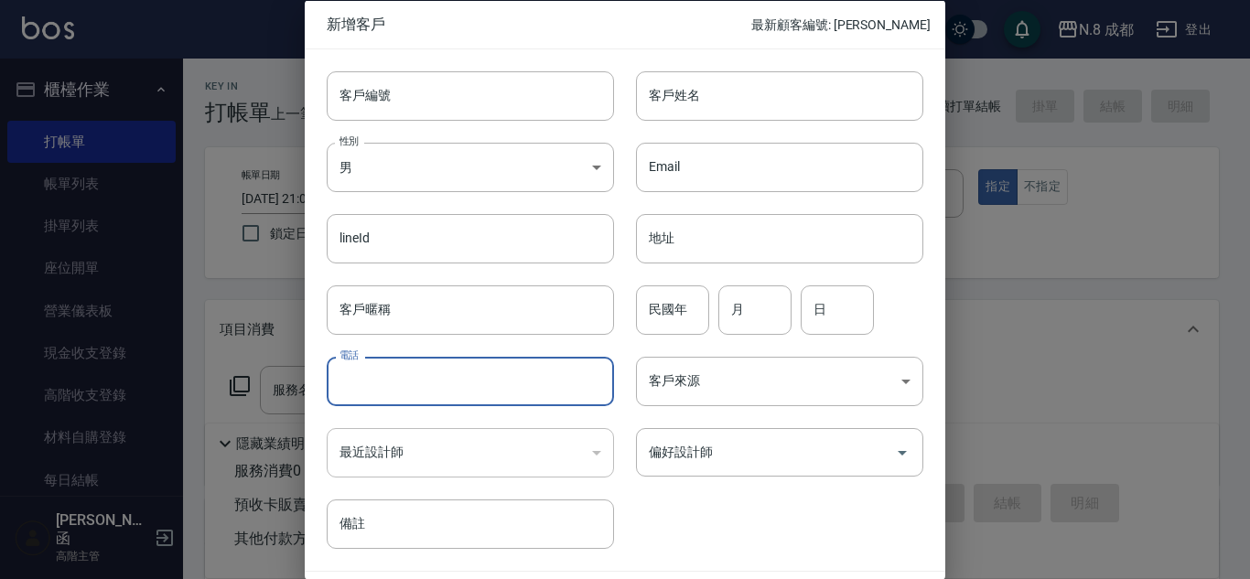
drag, startPoint x: 446, startPoint y: 370, endPoint x: 457, endPoint y: 355, distance: 18.3
click at [446, 370] on input "電話" at bounding box center [470, 381] width 287 height 49
paste input "0970559875"
type input "0970559875"
click at [695, 96] on input "客戶姓名" at bounding box center [779, 94] width 287 height 49
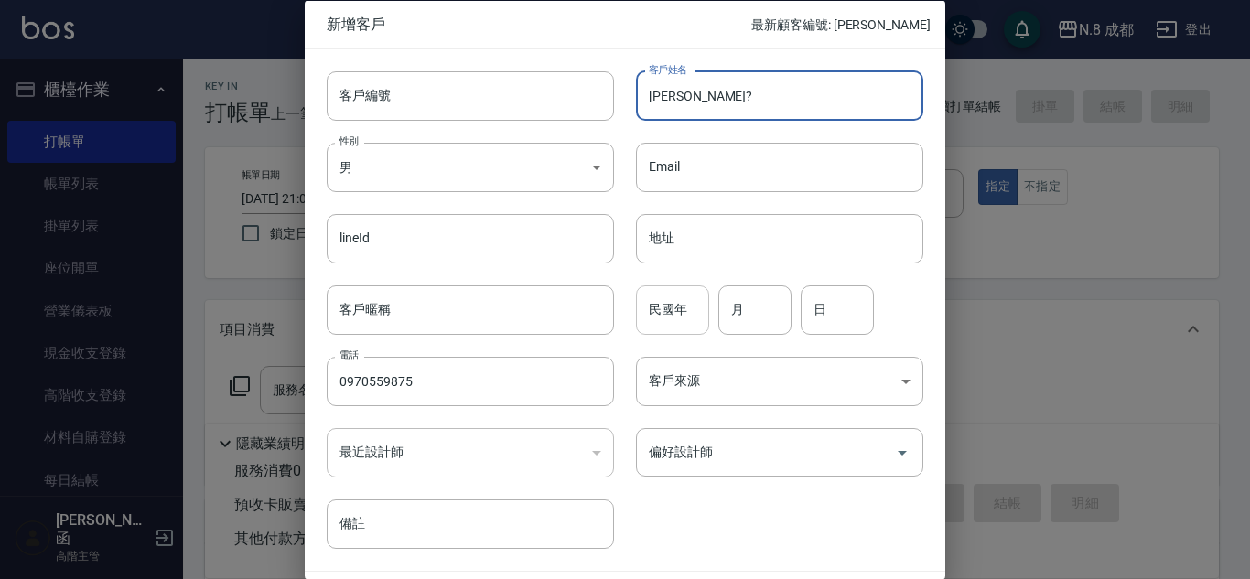
type input "[PERSON_NAME]?"
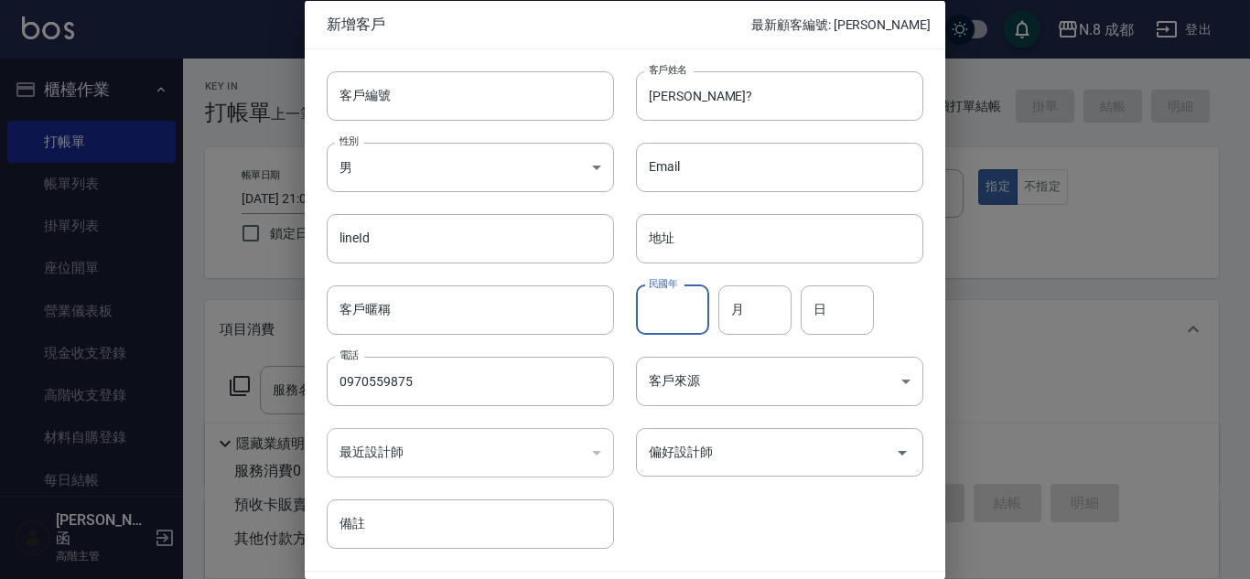
click at [692, 308] on input "民國年" at bounding box center [672, 309] width 73 height 49
type input "83"
click at [761, 313] on input "月" at bounding box center [754, 309] width 73 height 49
type input "06"
click at [823, 309] on input "日" at bounding box center [837, 309] width 73 height 49
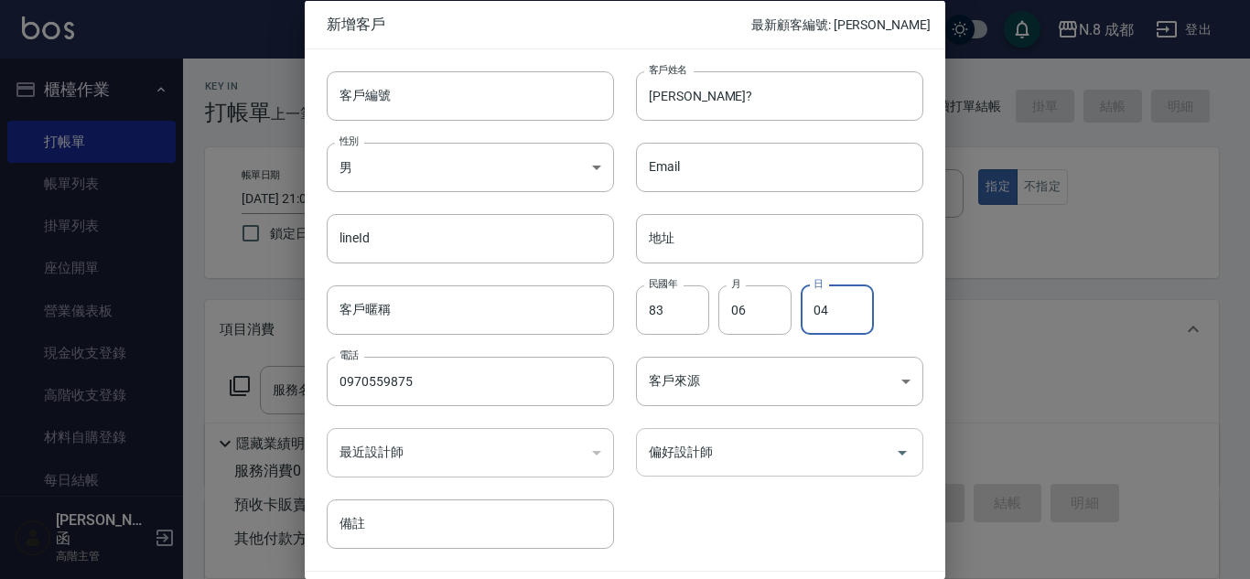
type input "04"
click at [753, 454] on input "偏好設計師" at bounding box center [765, 453] width 243 height 32
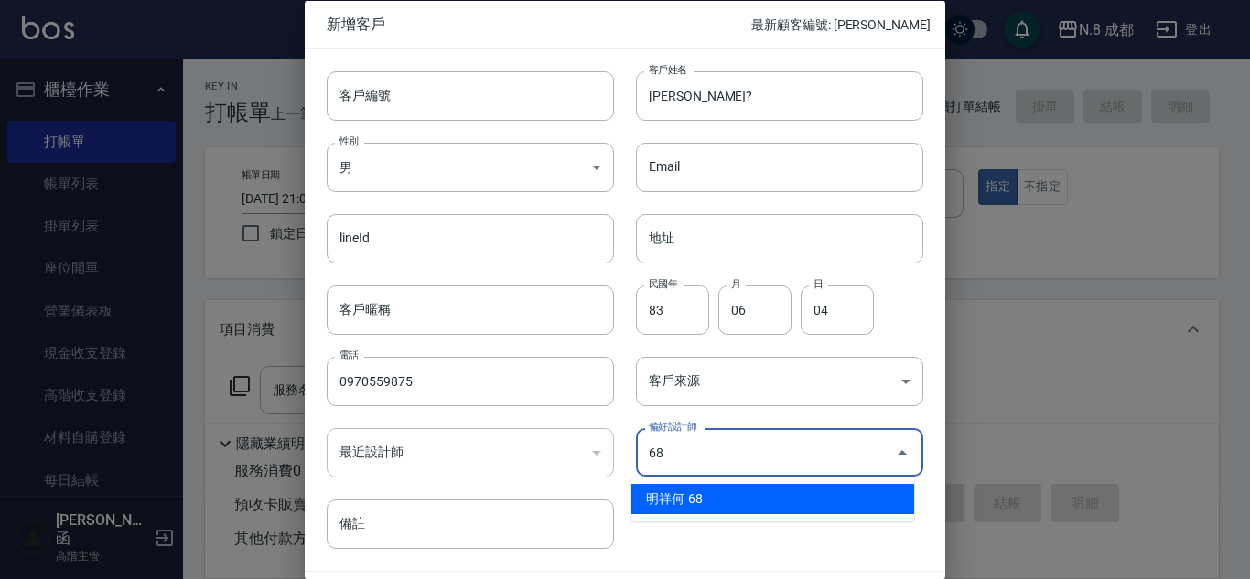
click at [732, 496] on li "明祥何-68" at bounding box center [773, 499] width 283 height 30
type input "明祥何"
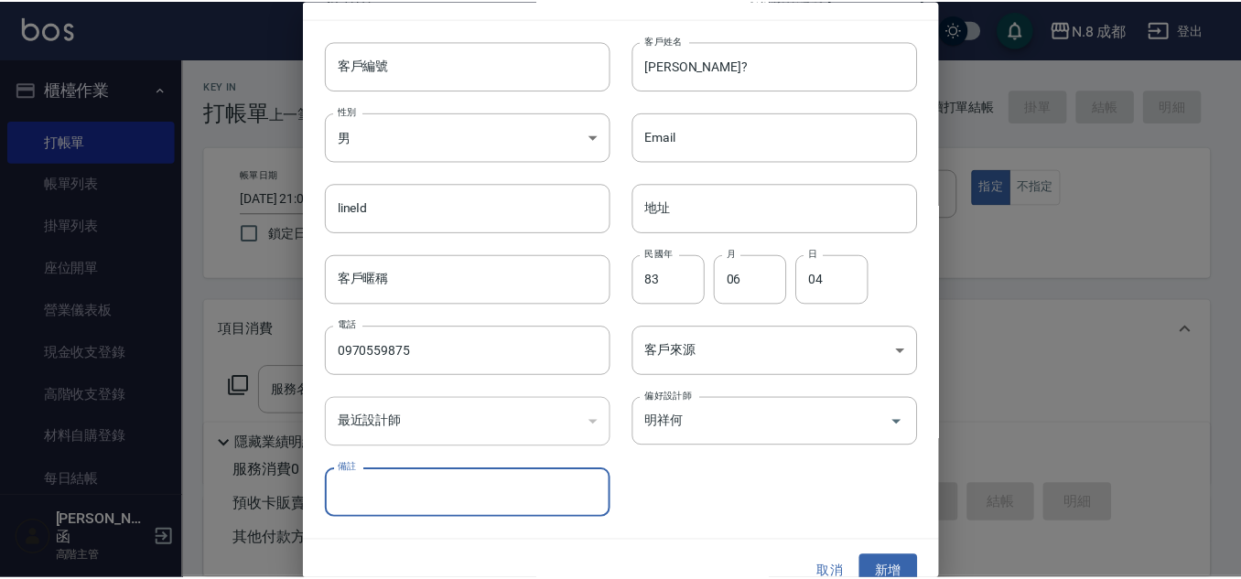
scroll to position [55, 0]
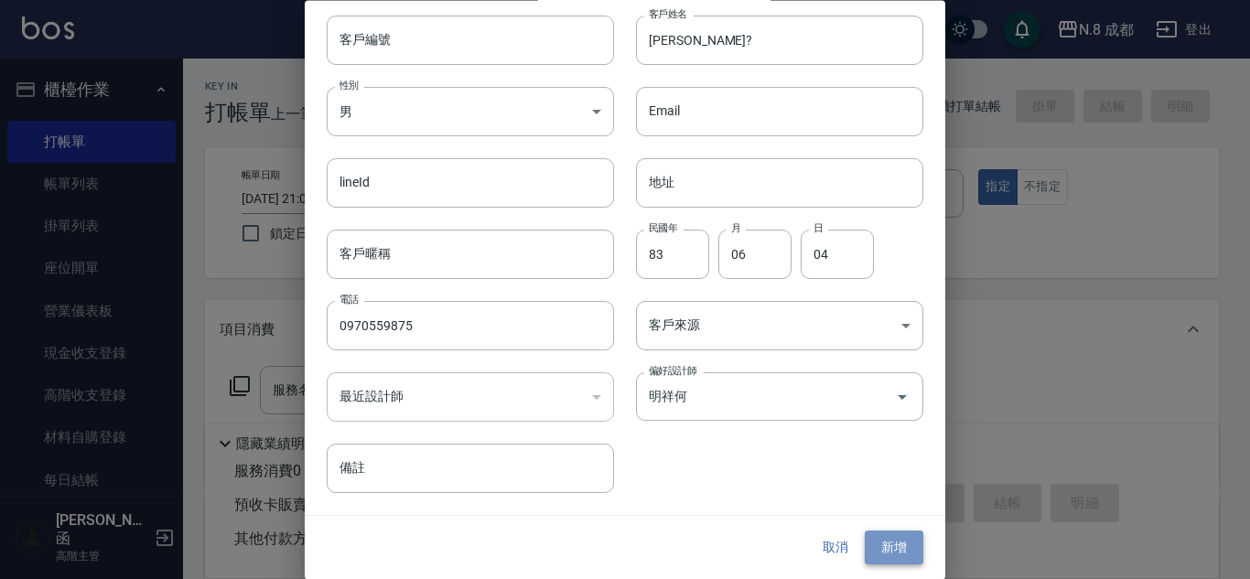
click at [879, 542] on button "新增" at bounding box center [894, 549] width 59 height 34
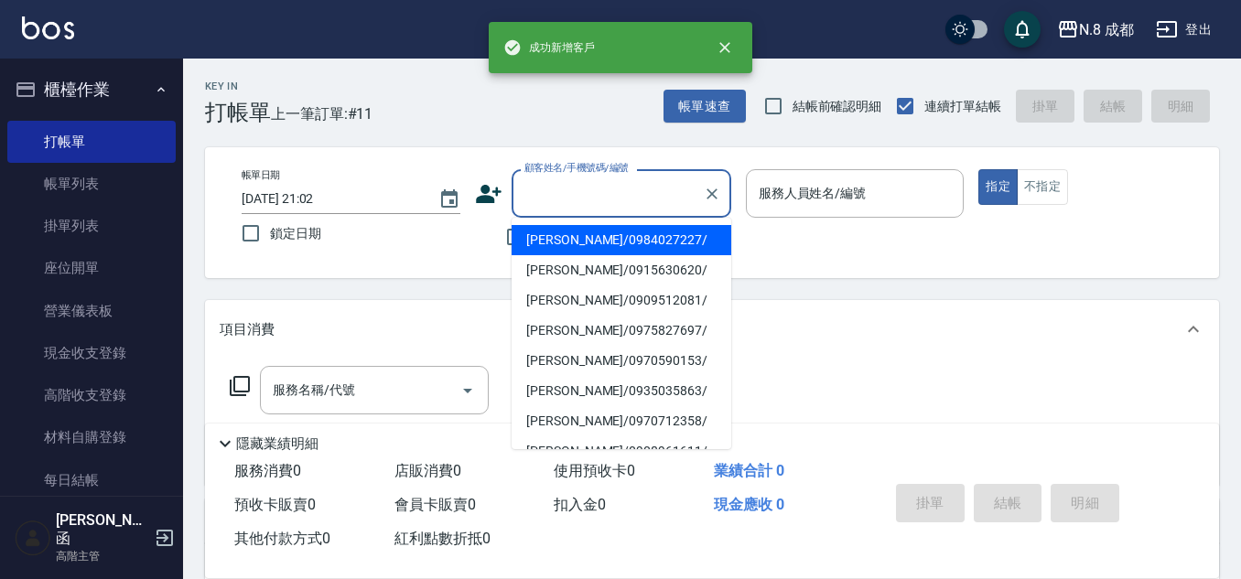
click at [576, 194] on input "顧客姓名/手機號碼/編號" at bounding box center [608, 194] width 176 height 32
paste input "0970559875"
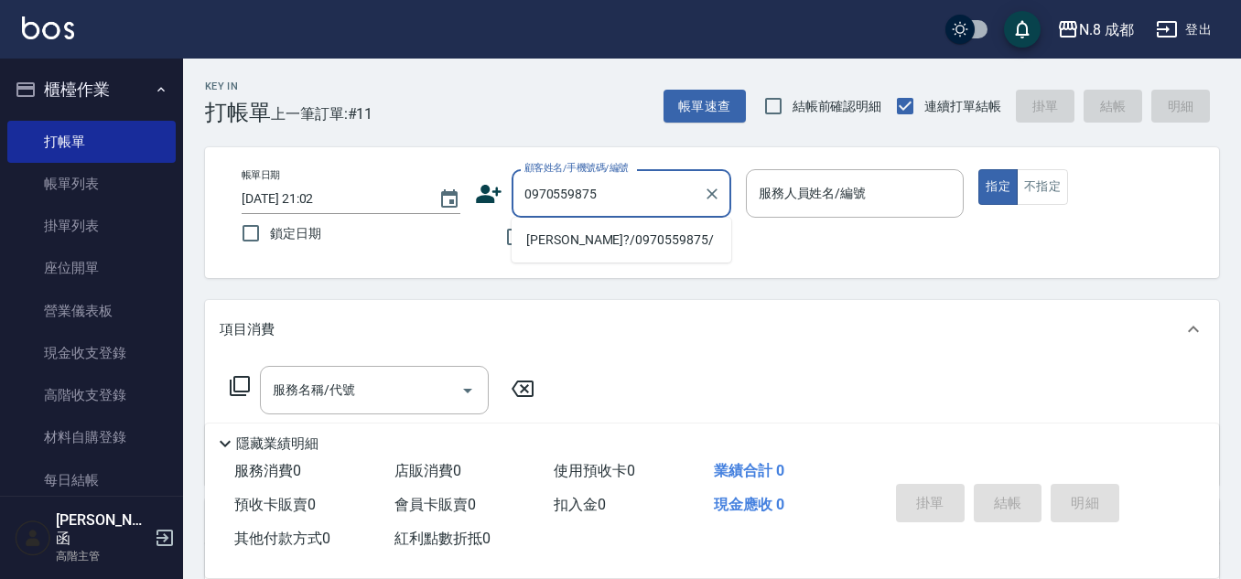
click at [571, 229] on li "[PERSON_NAME]?/0970559875/" at bounding box center [622, 240] width 220 height 30
type input "[PERSON_NAME]?/0970559875/"
type input "明祥何-68"
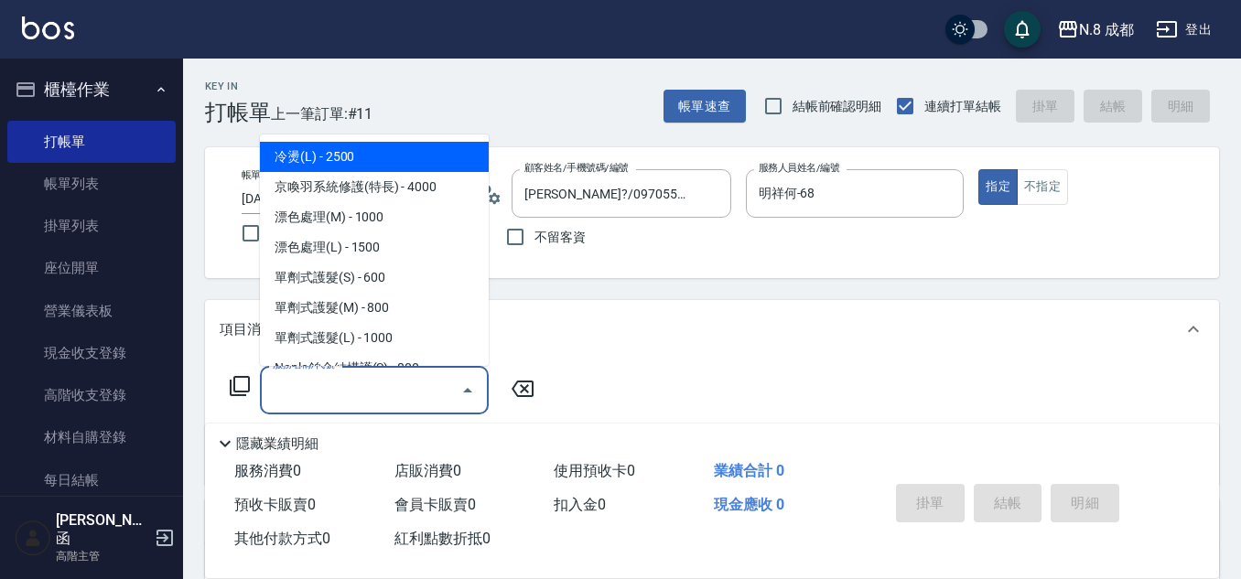
click at [372, 381] on input "服務名稱/代號" at bounding box center [360, 390] width 185 height 32
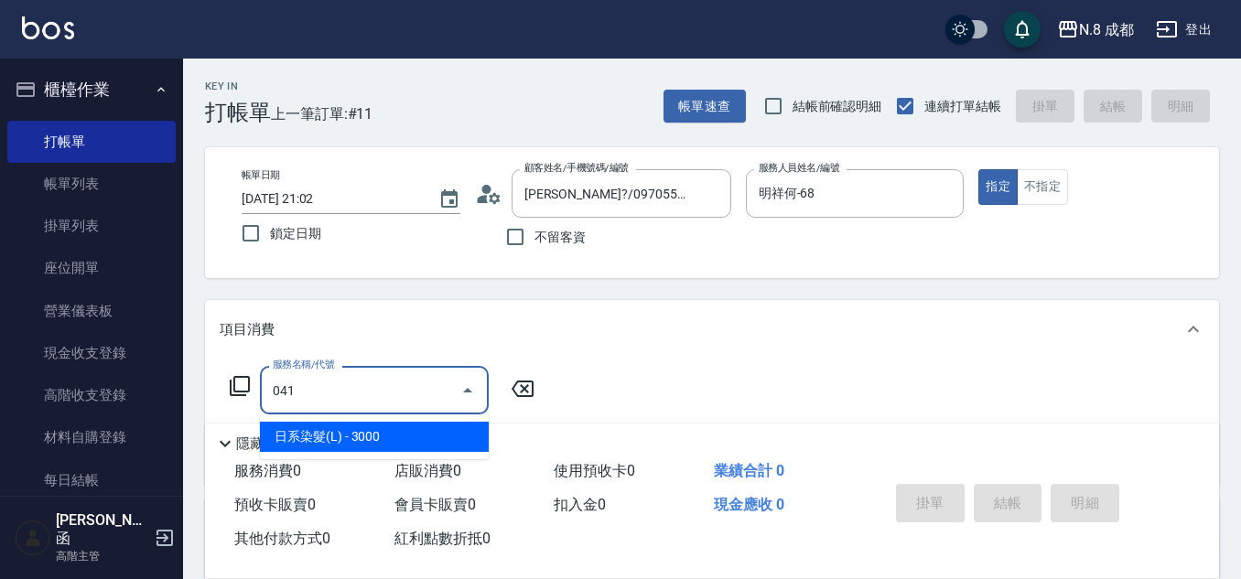
click at [377, 429] on span "日系染髮(L) - 3000" at bounding box center [374, 437] width 229 height 30
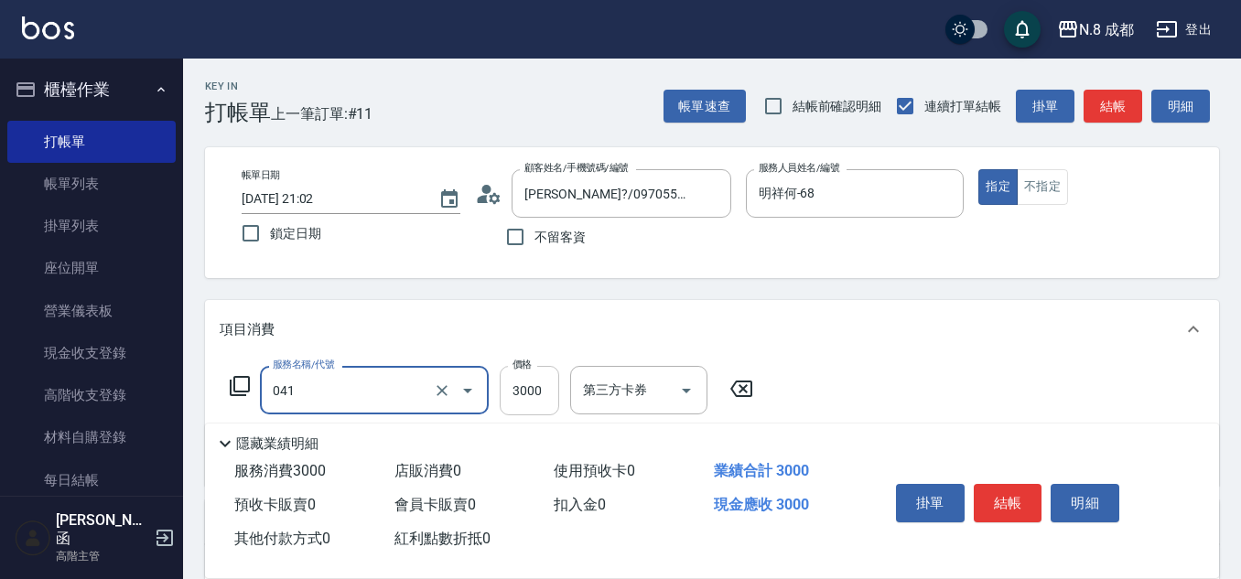
type input "日系染髮(L)(041)"
click at [524, 388] on input "3000" at bounding box center [529, 390] width 59 height 49
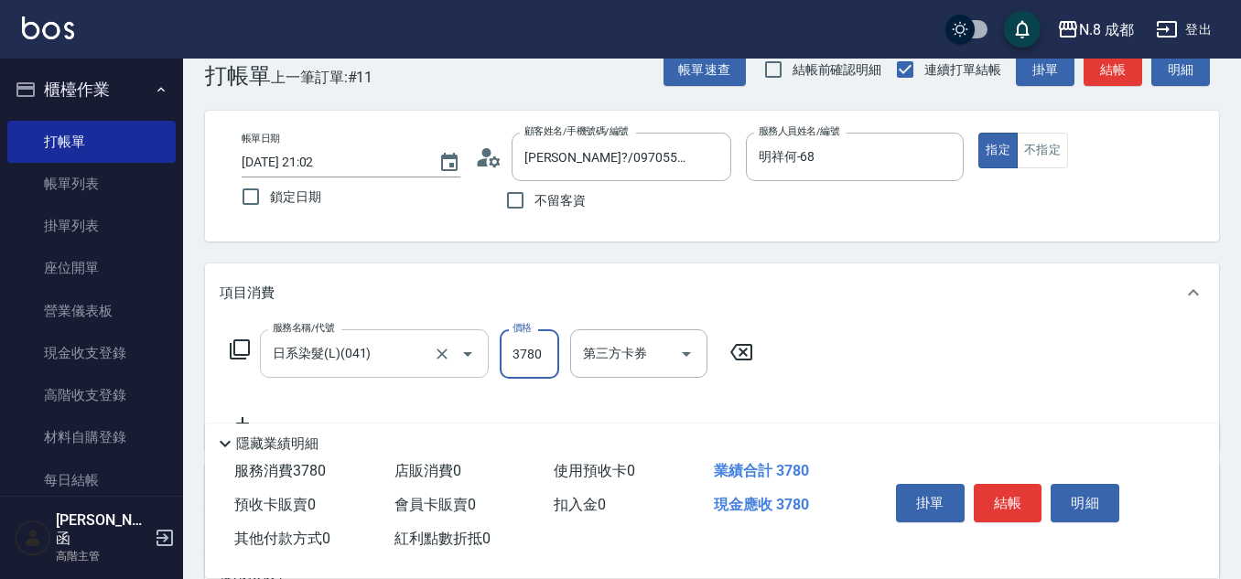
scroll to position [92, 0]
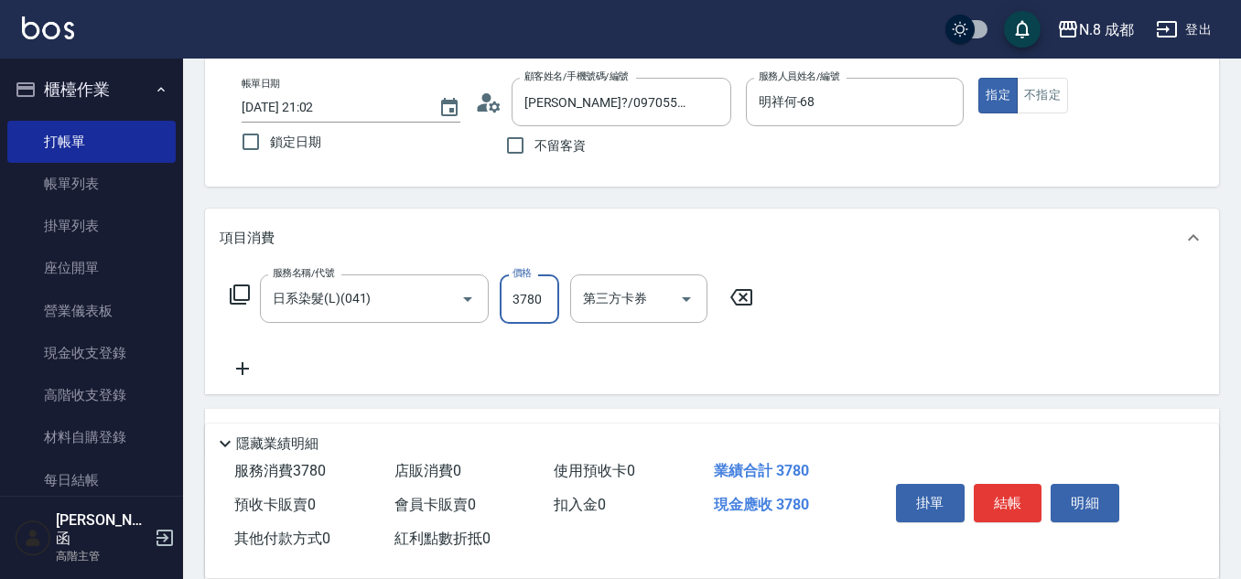
type input "3780"
click at [244, 372] on icon at bounding box center [243, 369] width 46 height 22
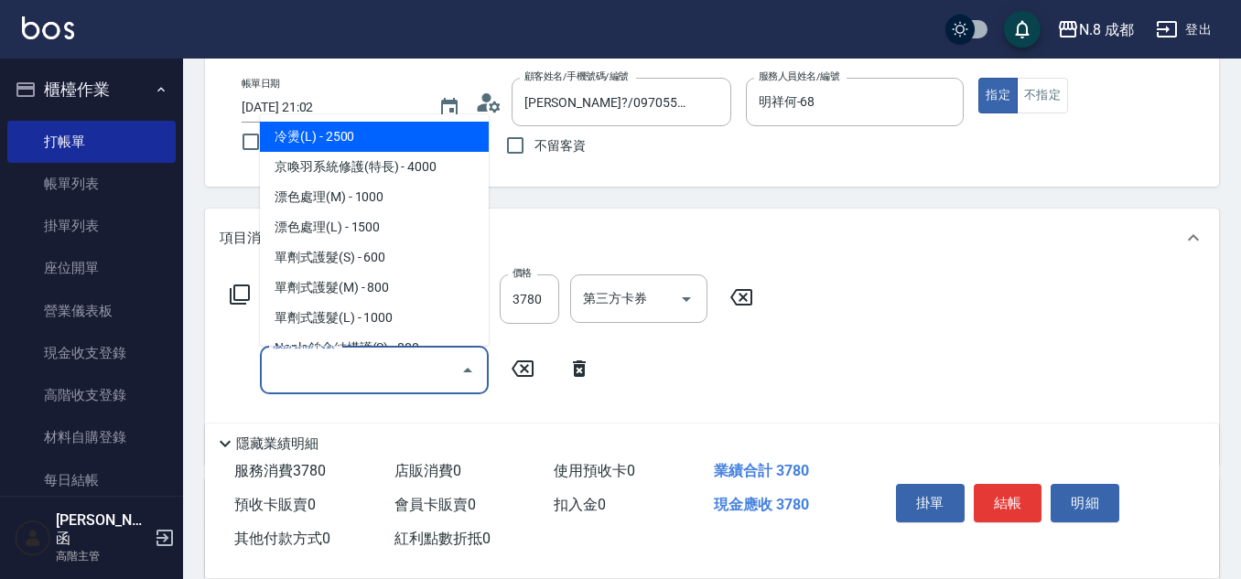
click at [300, 372] on input "服務名稱/代號" at bounding box center [360, 370] width 185 height 32
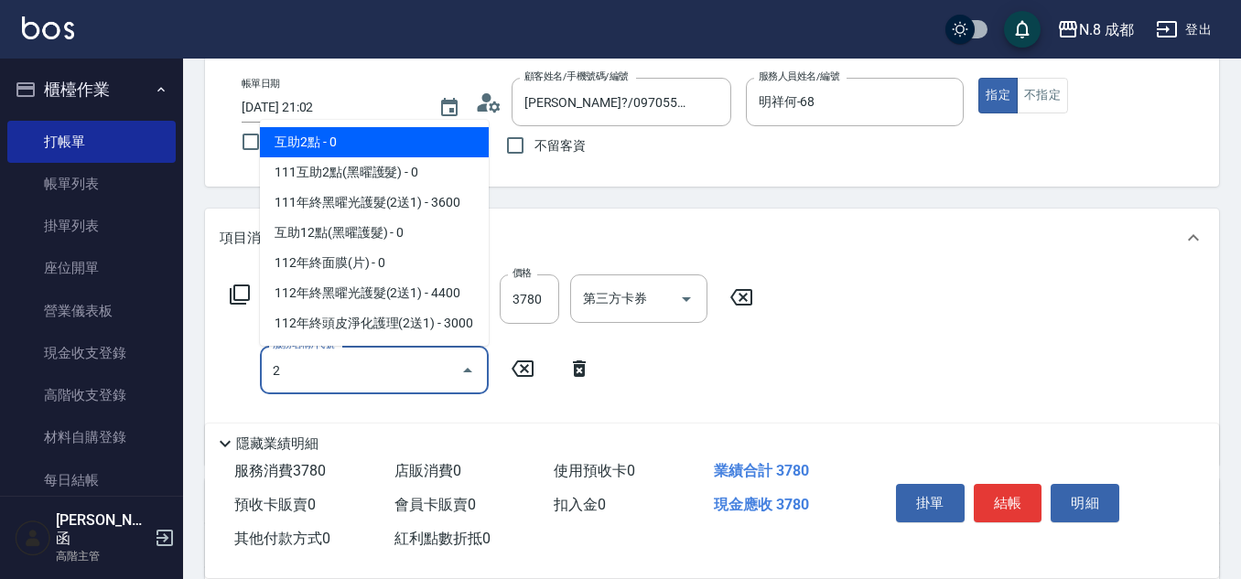
click at [356, 128] on span "互助2點 - 0" at bounding box center [374, 142] width 229 height 30
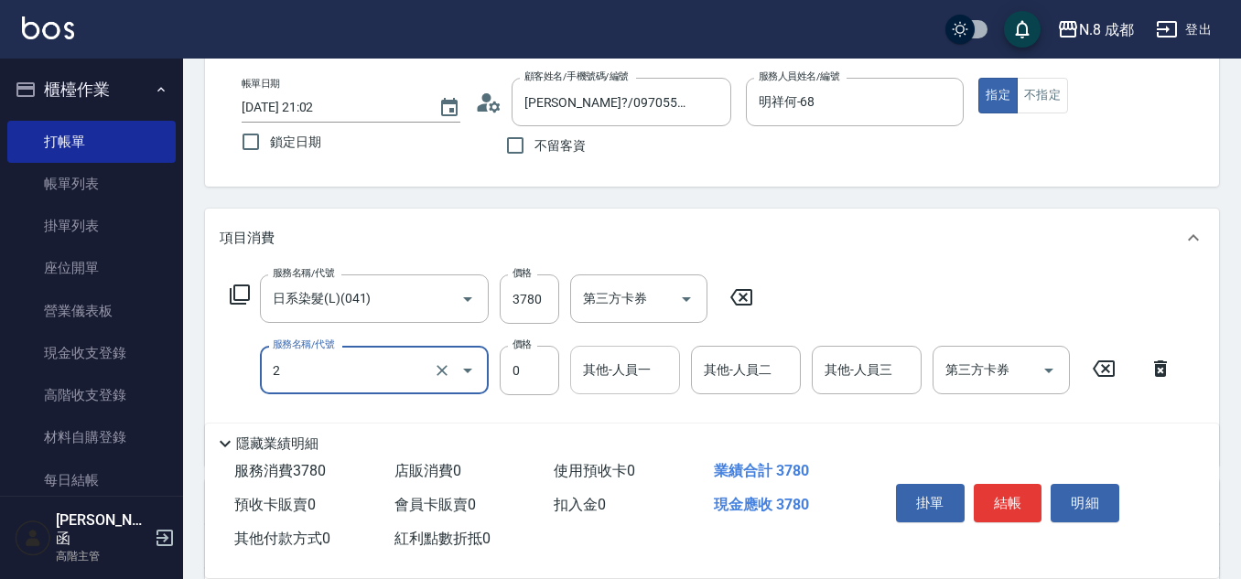
type input "互助2點(2)"
click at [630, 378] on input "其他-人員一" at bounding box center [624, 370] width 93 height 32
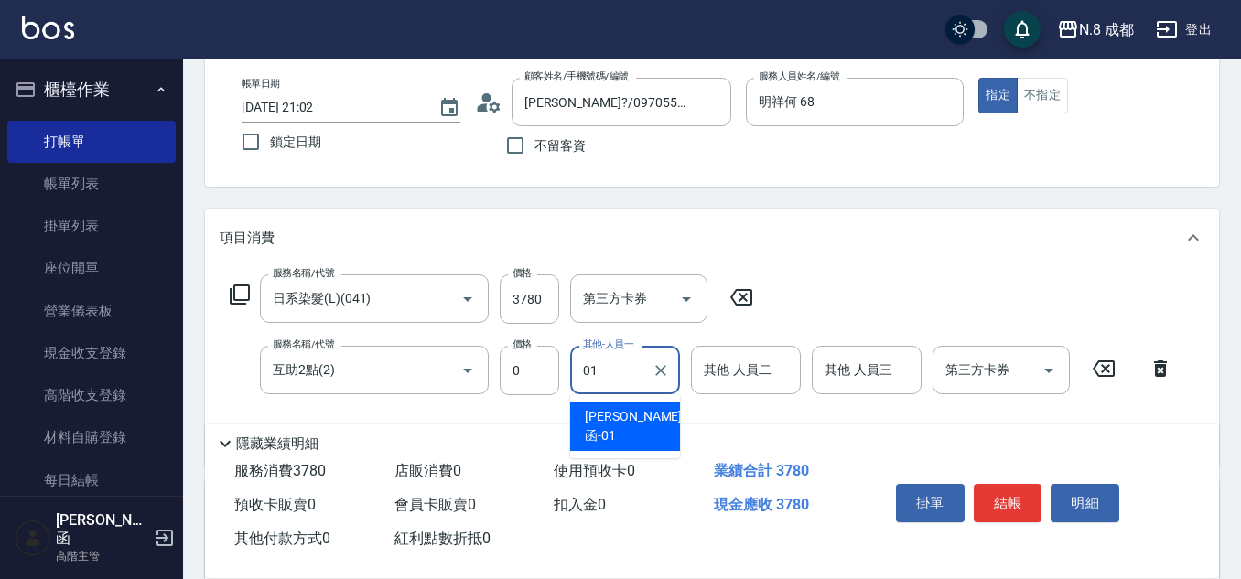
click at [609, 410] on span "[PERSON_NAME]函 -01" at bounding box center [633, 426] width 97 height 38
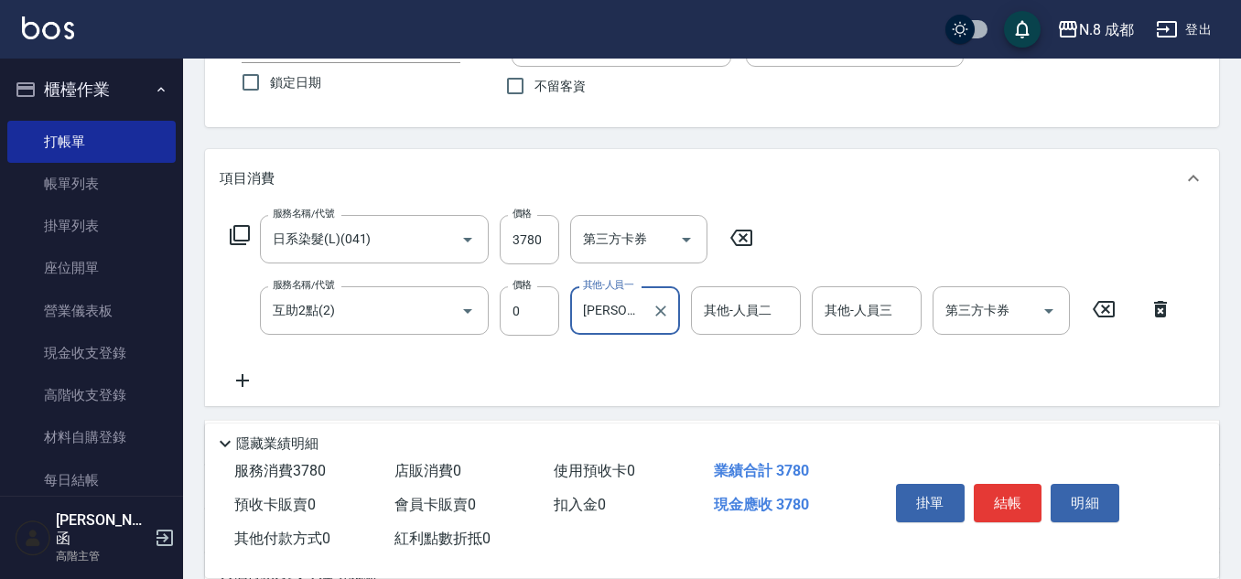
scroll to position [183, 0]
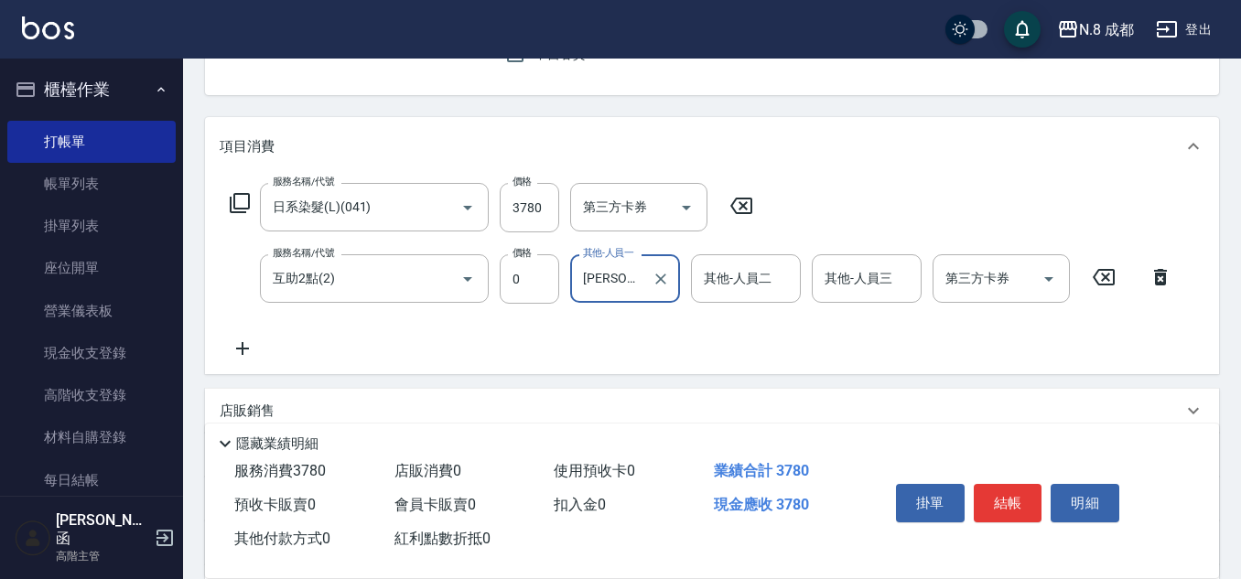
type input "[PERSON_NAME]函-01"
click at [247, 356] on icon at bounding box center [243, 349] width 46 height 22
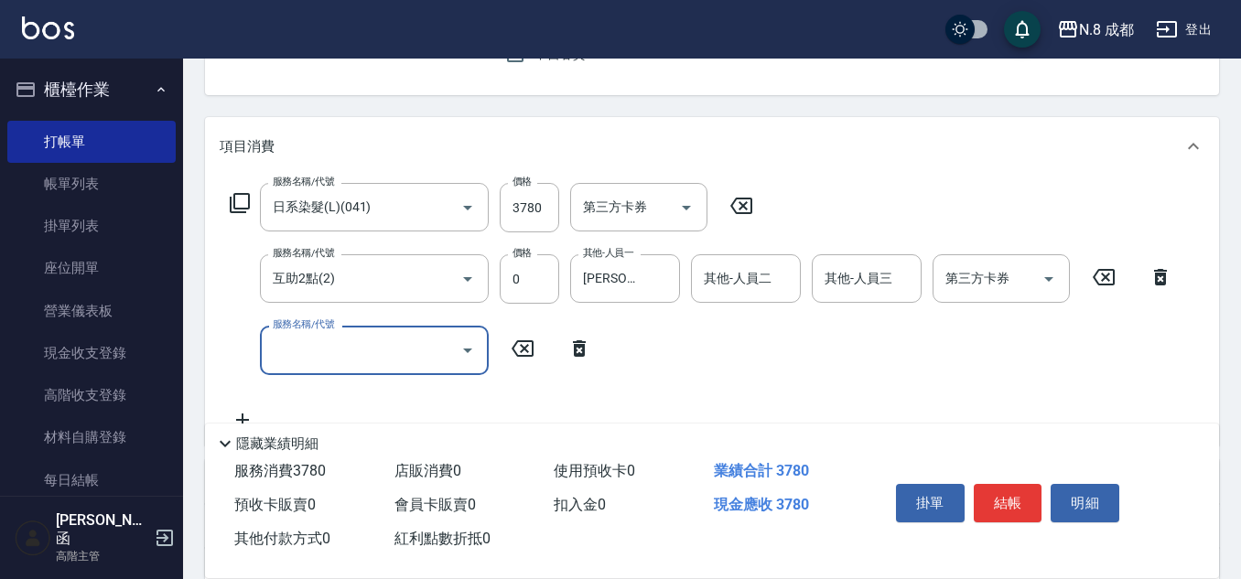
click at [338, 346] on input "服務名稱/代號" at bounding box center [360, 350] width 185 height 32
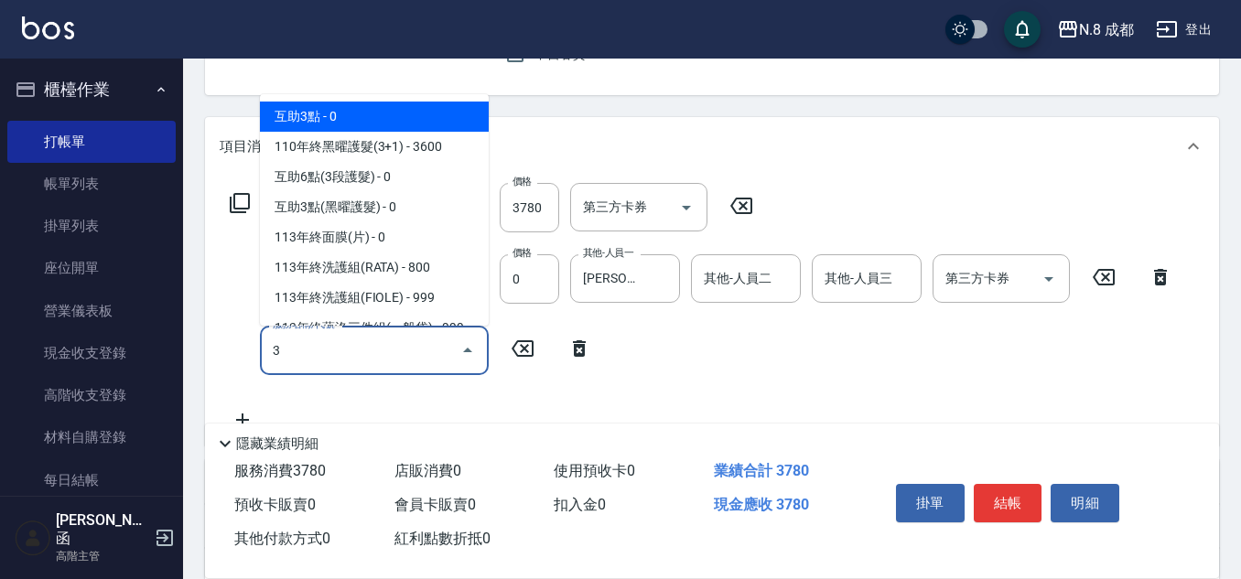
click at [346, 118] on span "互助3點 - 0" at bounding box center [374, 117] width 229 height 30
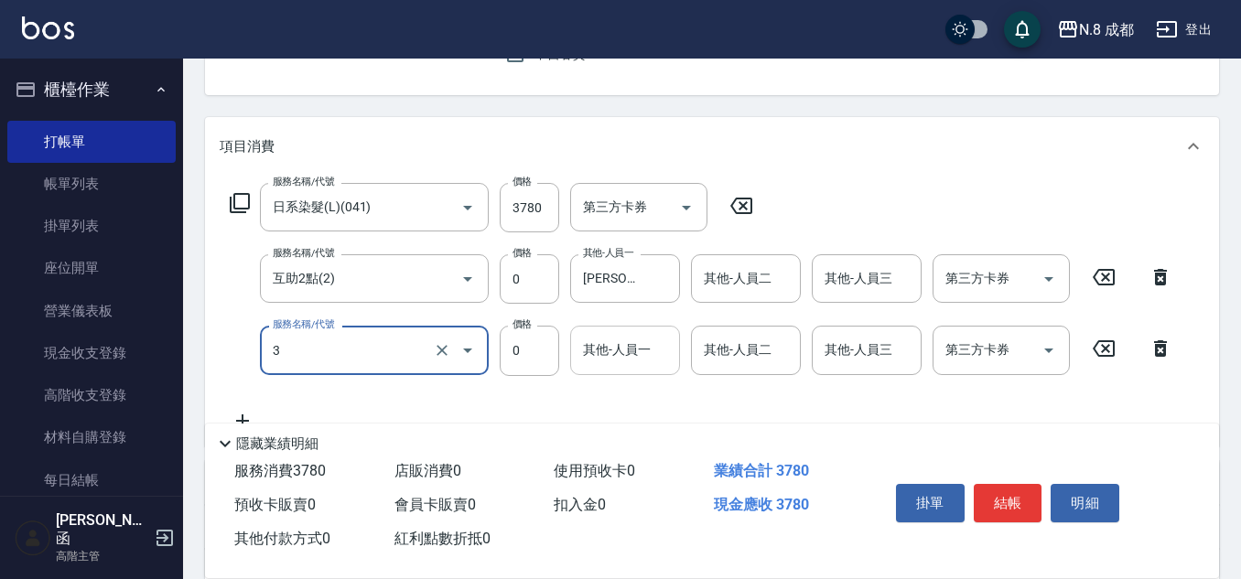
type input "互助3點(3)"
click at [620, 345] on div "其他-人員一 其他-人員一" at bounding box center [625, 350] width 110 height 49
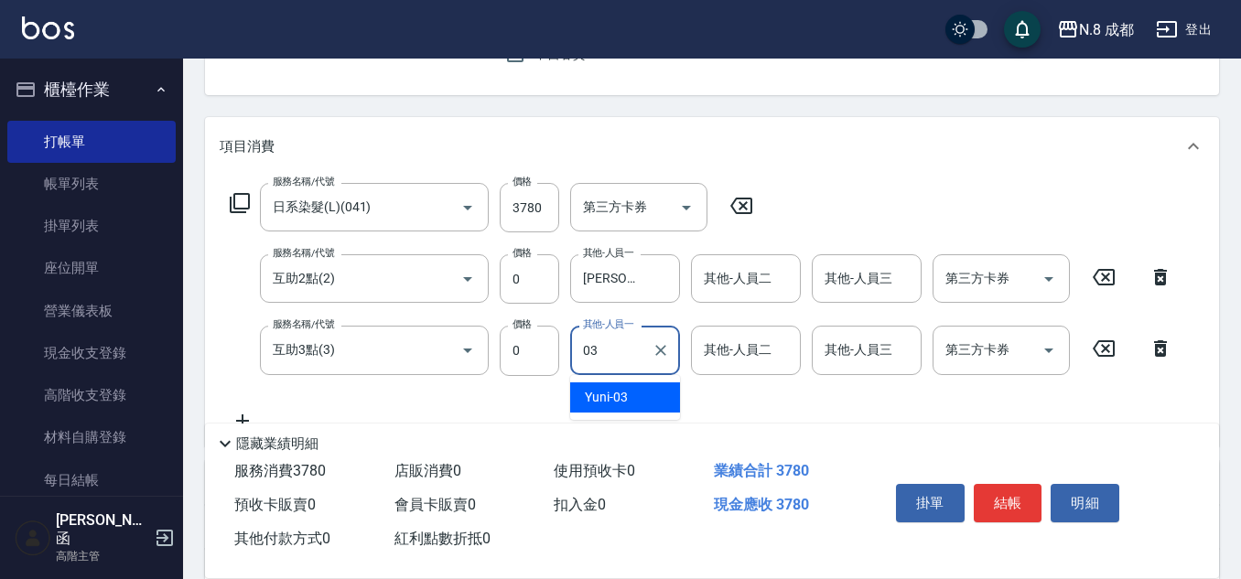
click at [640, 394] on div "Yuni -03" at bounding box center [625, 398] width 110 height 30
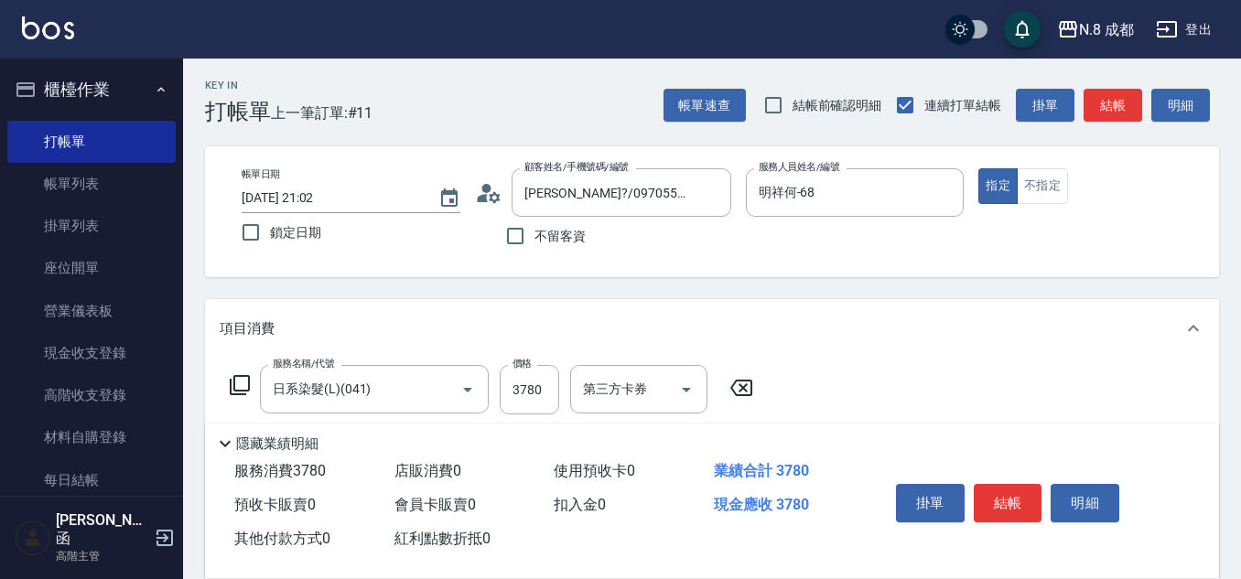
scroll to position [0, 0]
type input "Yuni-03"
click at [1033, 491] on button "結帳" at bounding box center [1008, 503] width 69 height 38
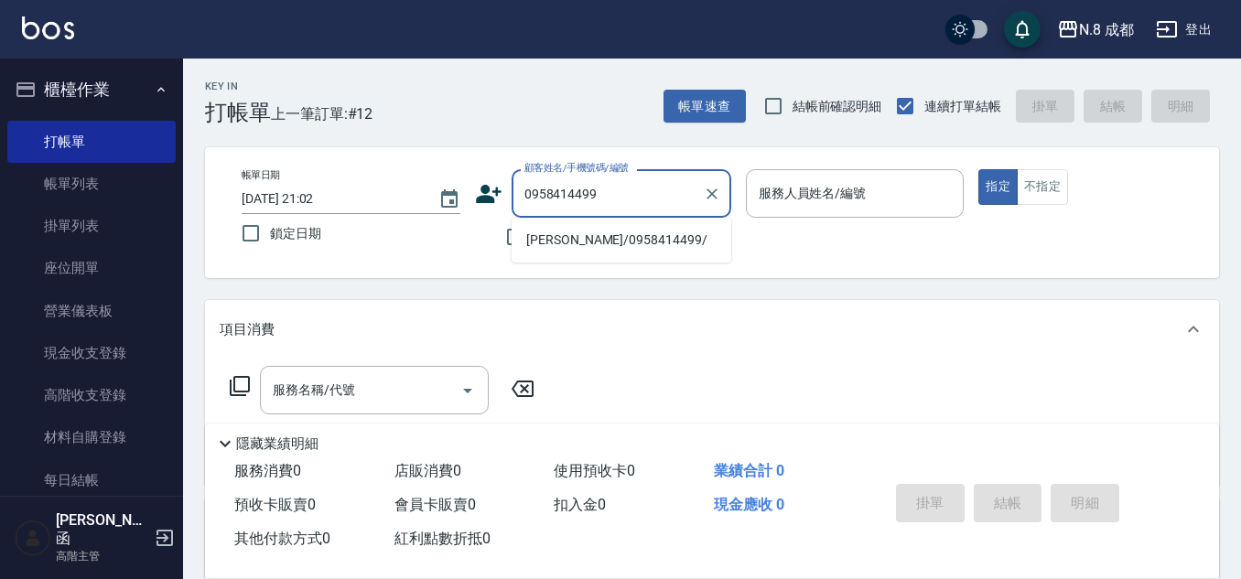
click at [605, 242] on li "[PERSON_NAME]/0958414499/" at bounding box center [622, 240] width 220 height 30
type input "[PERSON_NAME]/0958414499/"
type input "[PERSON_NAME]-07"
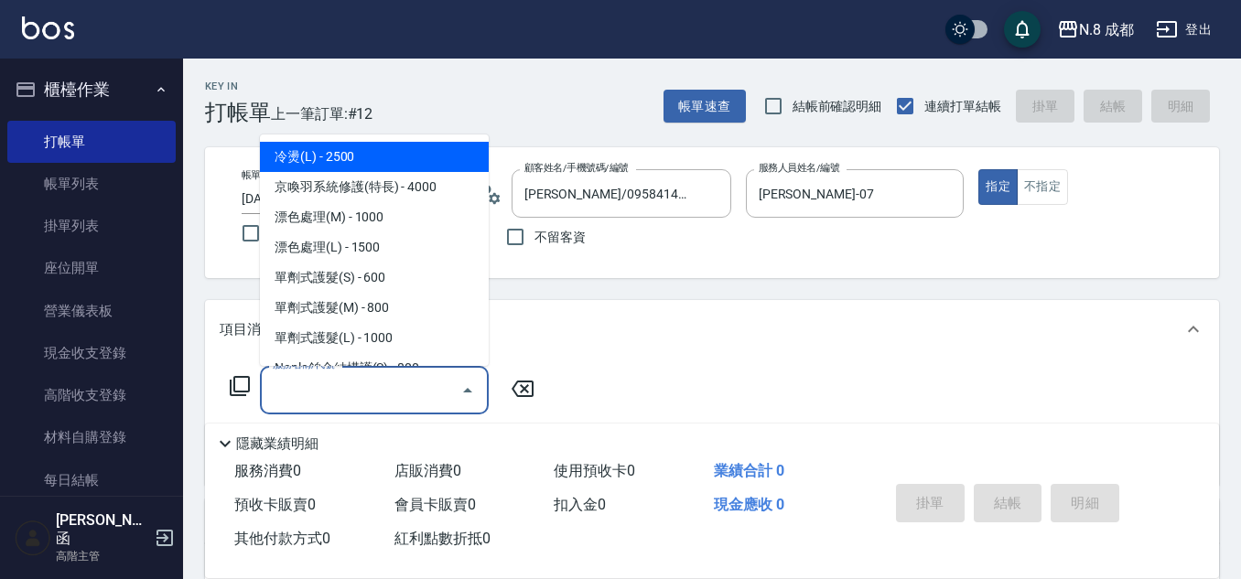
click at [376, 383] on input "服務名稱/代號" at bounding box center [360, 390] width 185 height 32
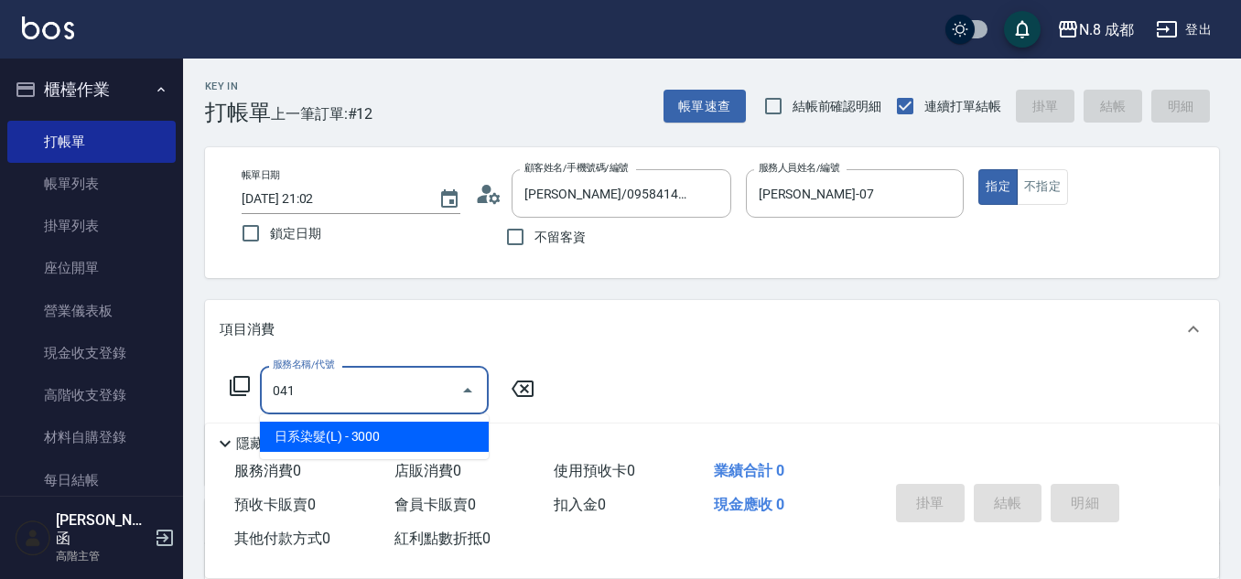
click at [371, 426] on span "日系染髮(L) - 3000" at bounding box center [374, 437] width 229 height 30
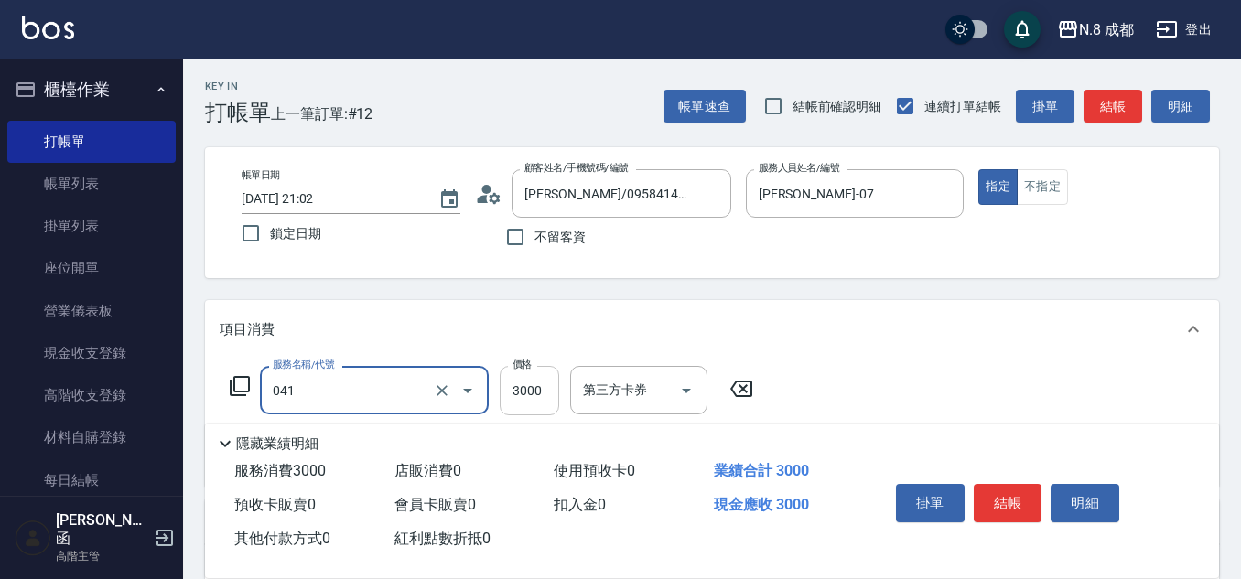
type input "日系染髮(L)(041)"
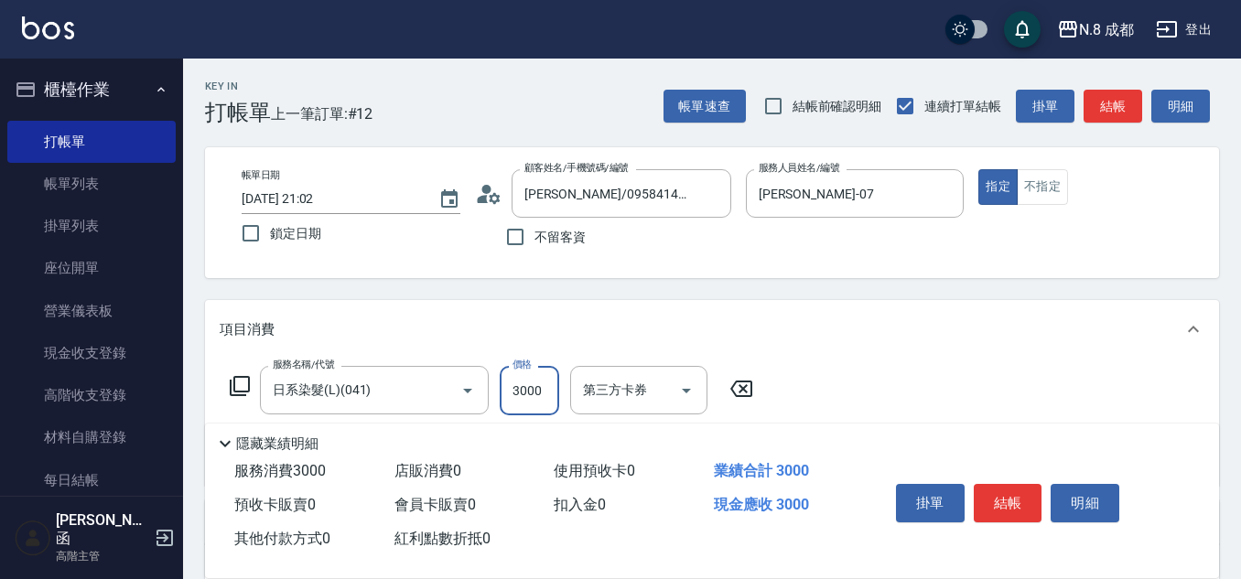
click at [533, 400] on input "3000" at bounding box center [529, 390] width 59 height 49
type input "1499"
click at [1023, 493] on button "結帳" at bounding box center [1008, 503] width 69 height 38
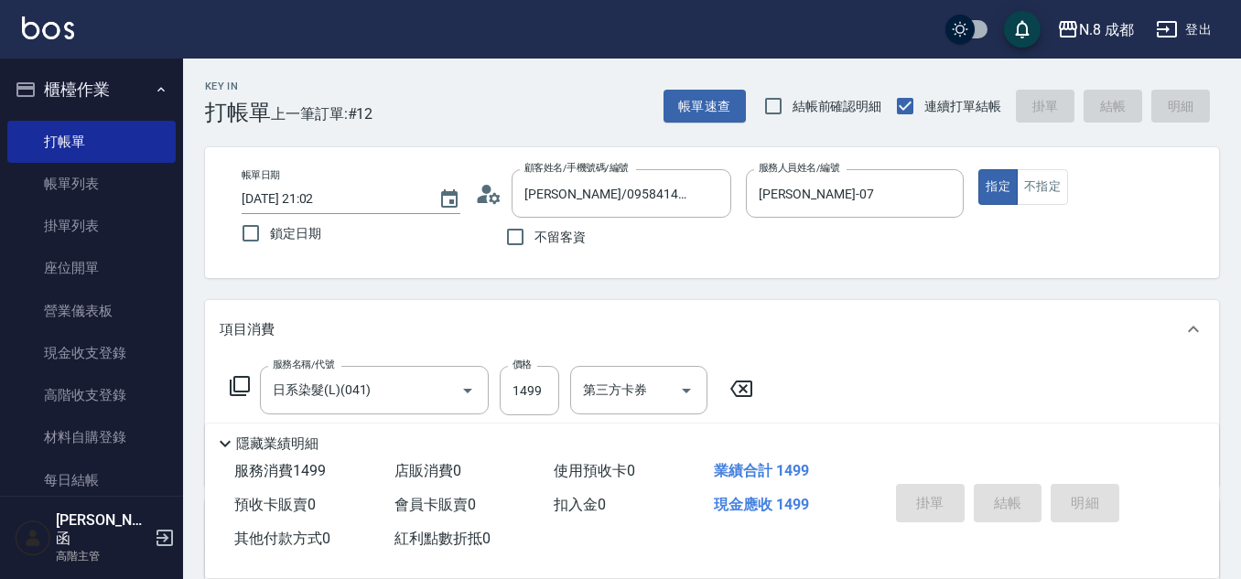
type input "[DATE] 21:03"
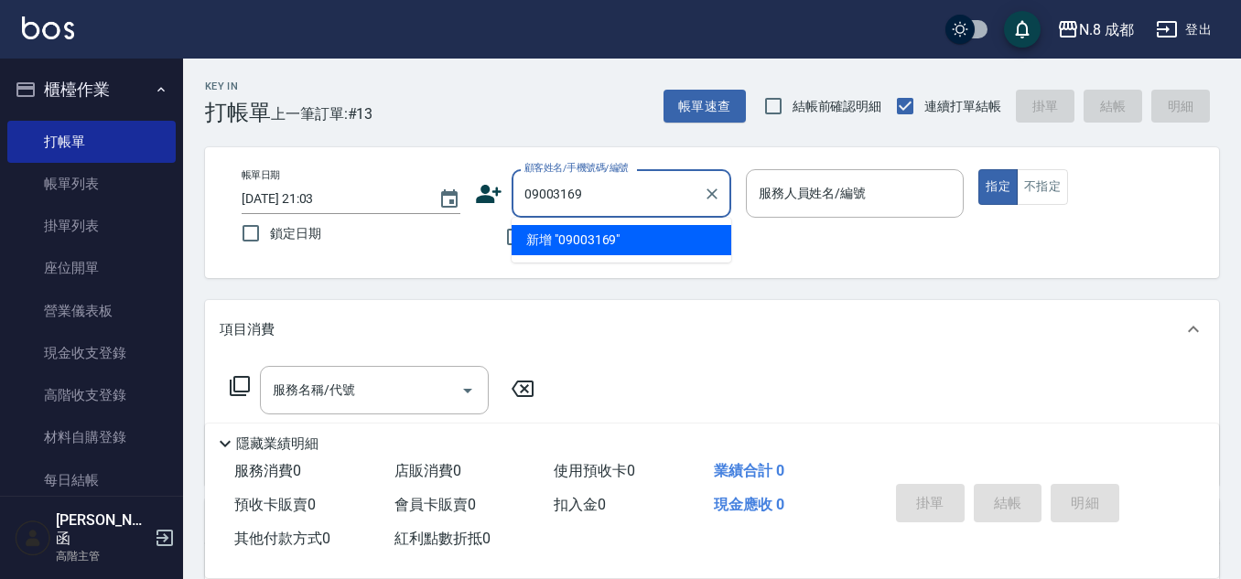
drag, startPoint x: 601, startPoint y: 192, endPoint x: 432, endPoint y: 238, distance: 175.4
click at [429, 223] on div "帳單日期 [DATE] 21:03 鎖定日期 顧客姓名/手機號碼/編號 09003169 顧客姓名/手機號碼/編號 不留客資 服務人員姓名/編號 服務人員姓名…" at bounding box center [712, 212] width 970 height 87
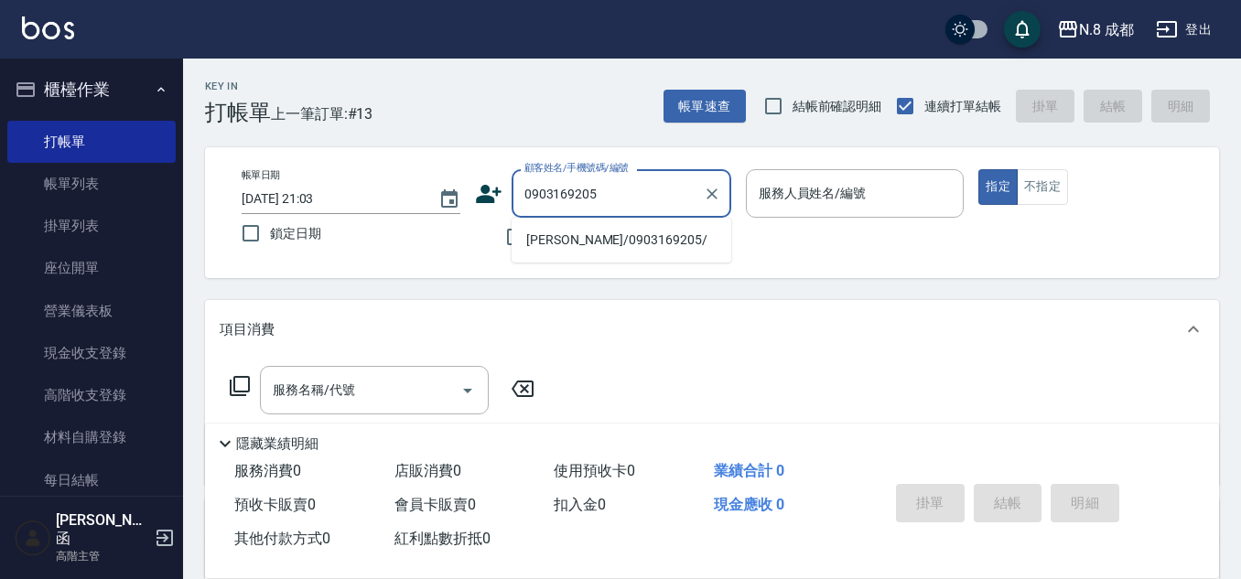
click at [577, 245] on li "[PERSON_NAME]/0903169205/" at bounding box center [622, 240] width 220 height 30
type input "[PERSON_NAME]/0903169205/"
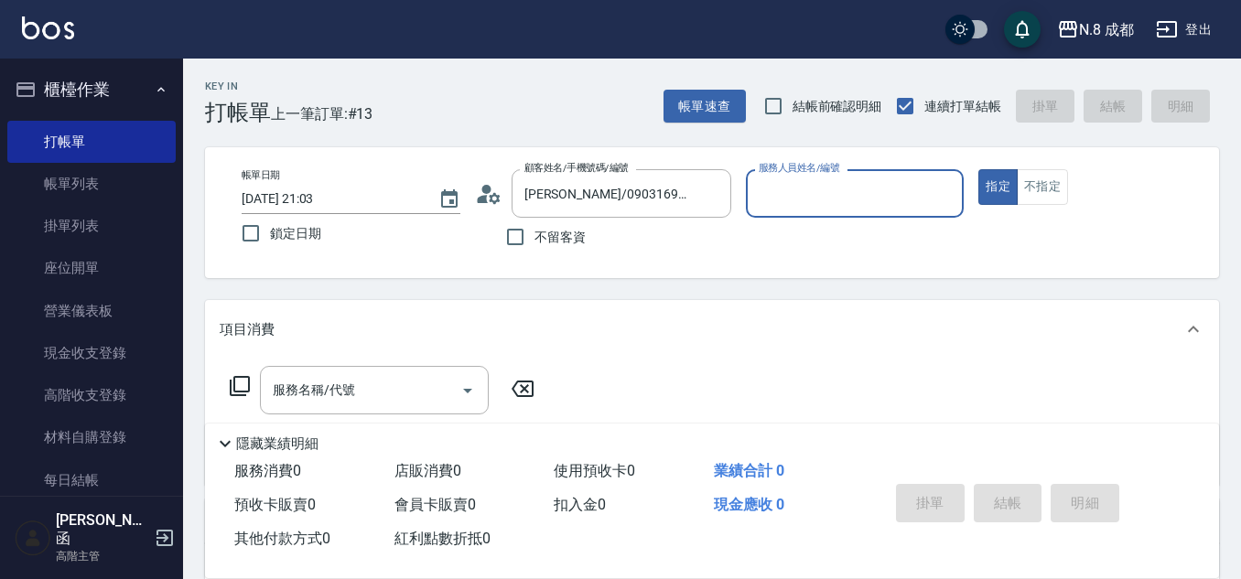
type input "[PERSON_NAME]-11"
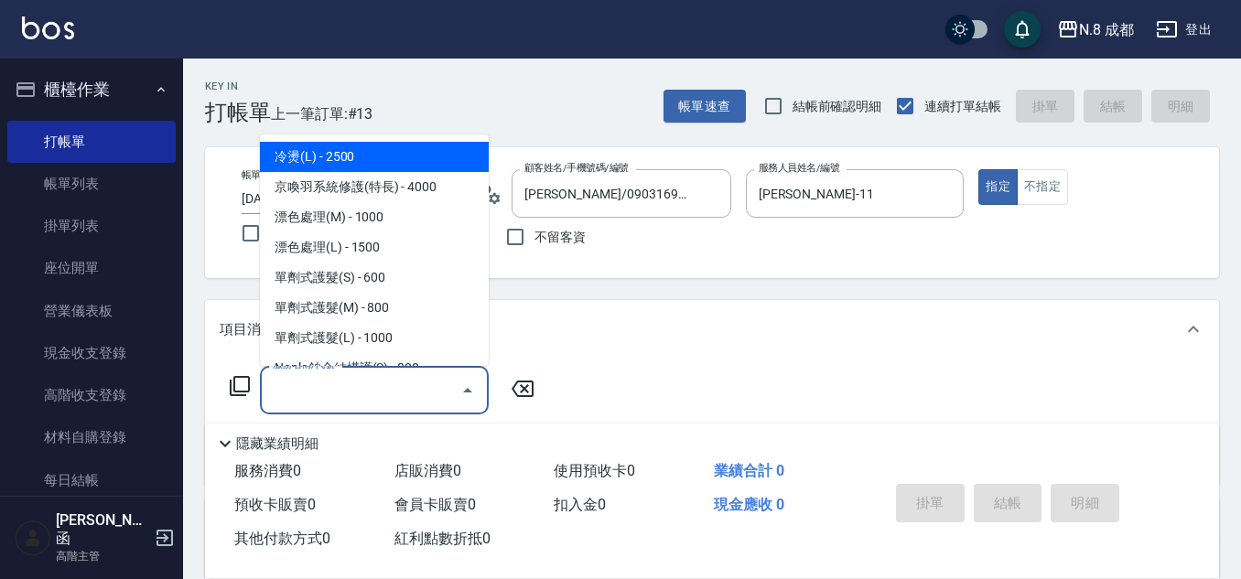
click at [384, 394] on input "服務名稱/代號" at bounding box center [360, 390] width 185 height 32
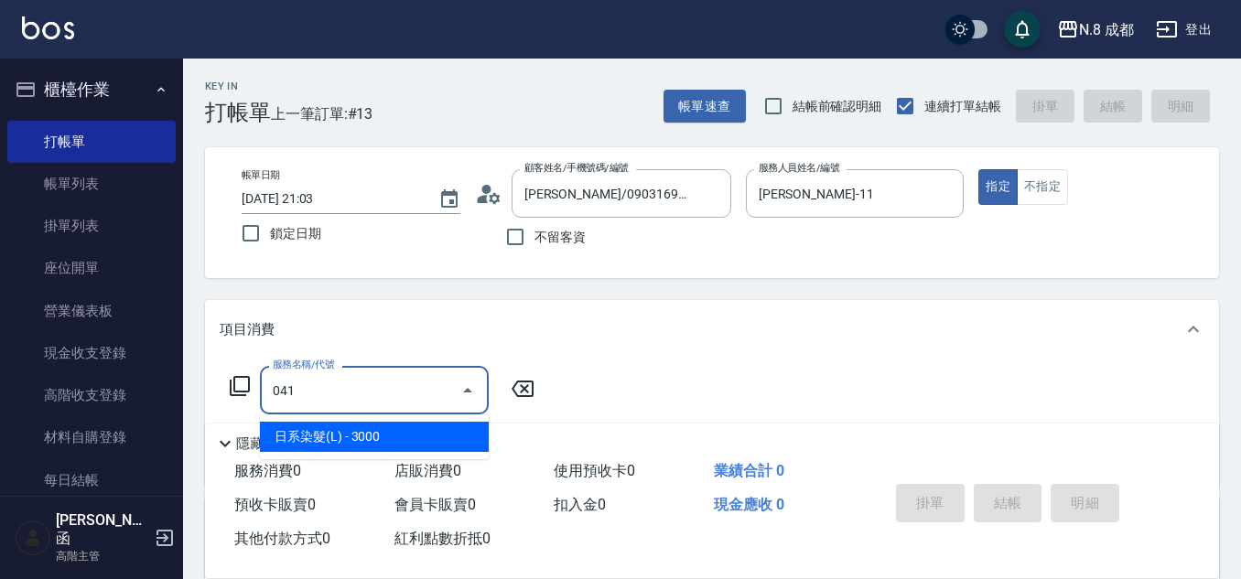
drag, startPoint x: 391, startPoint y: 434, endPoint x: 496, endPoint y: 418, distance: 106.4
click at [396, 434] on span "日系染髮(L) - 3000" at bounding box center [374, 437] width 229 height 30
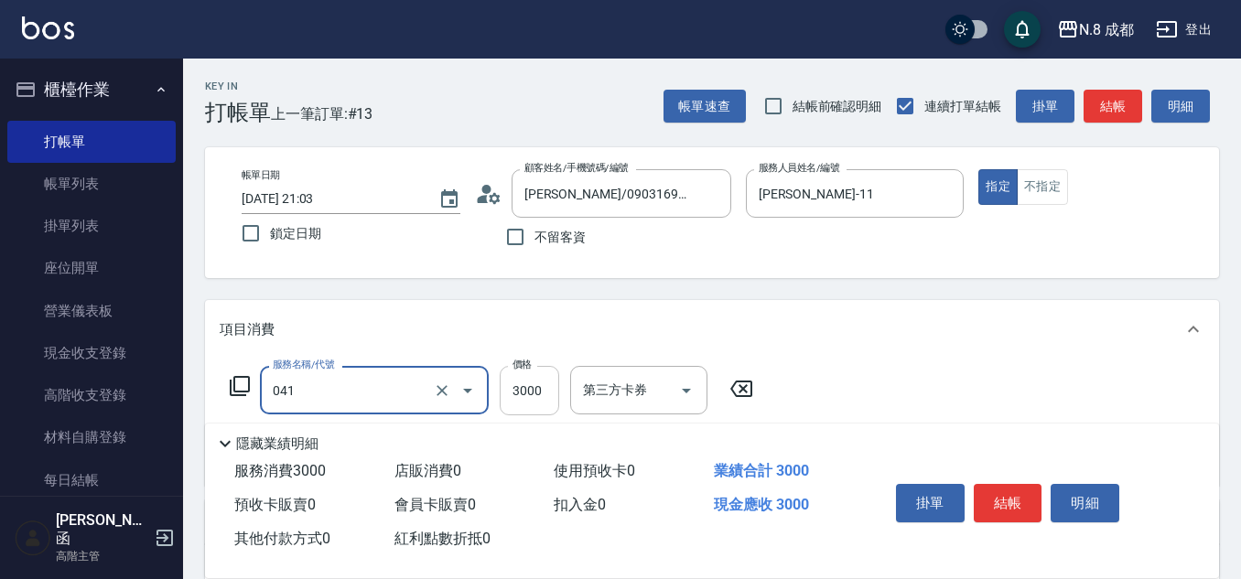
type input "日系染髮(L)(041)"
click at [507, 402] on input "3000" at bounding box center [529, 390] width 59 height 49
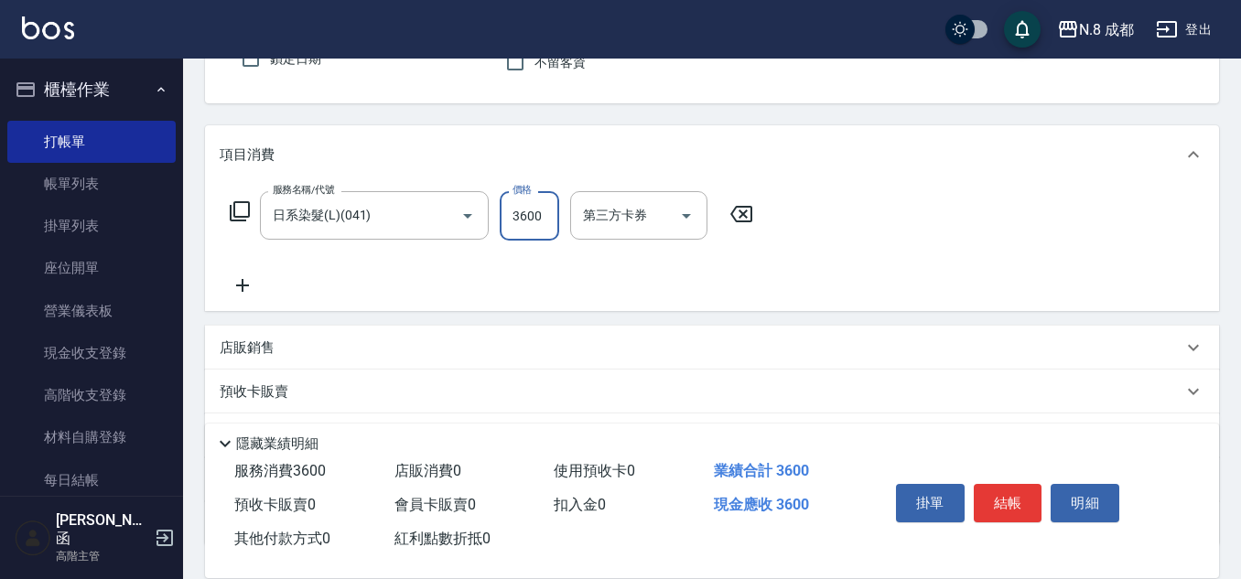
scroll to position [183, 0]
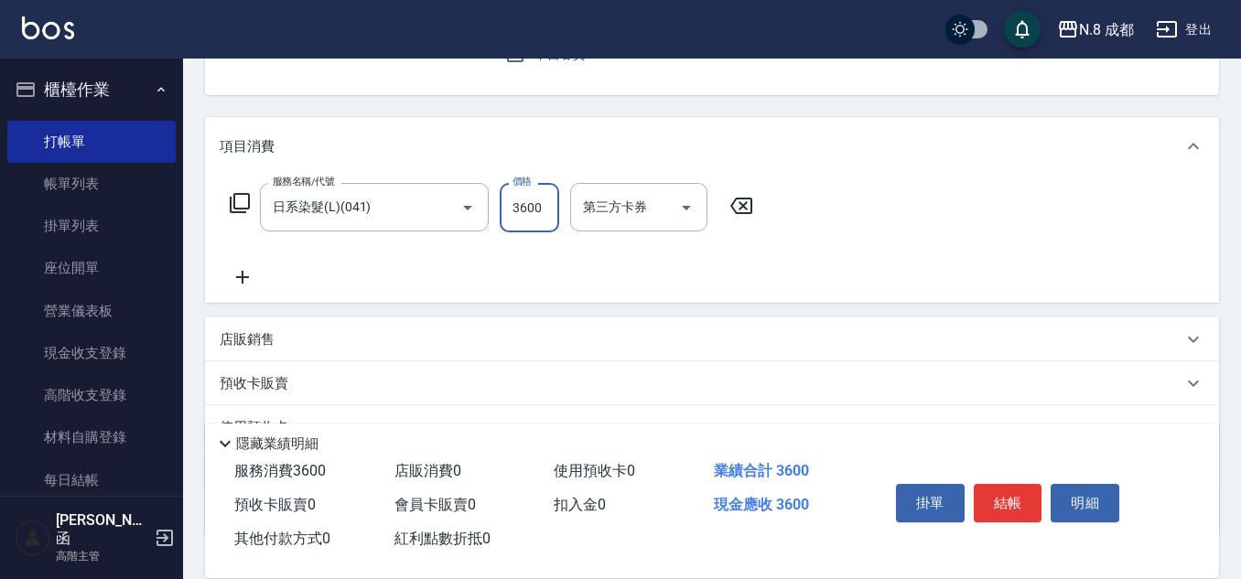
type input "3600"
click at [247, 273] on icon at bounding box center [243, 277] width 46 height 22
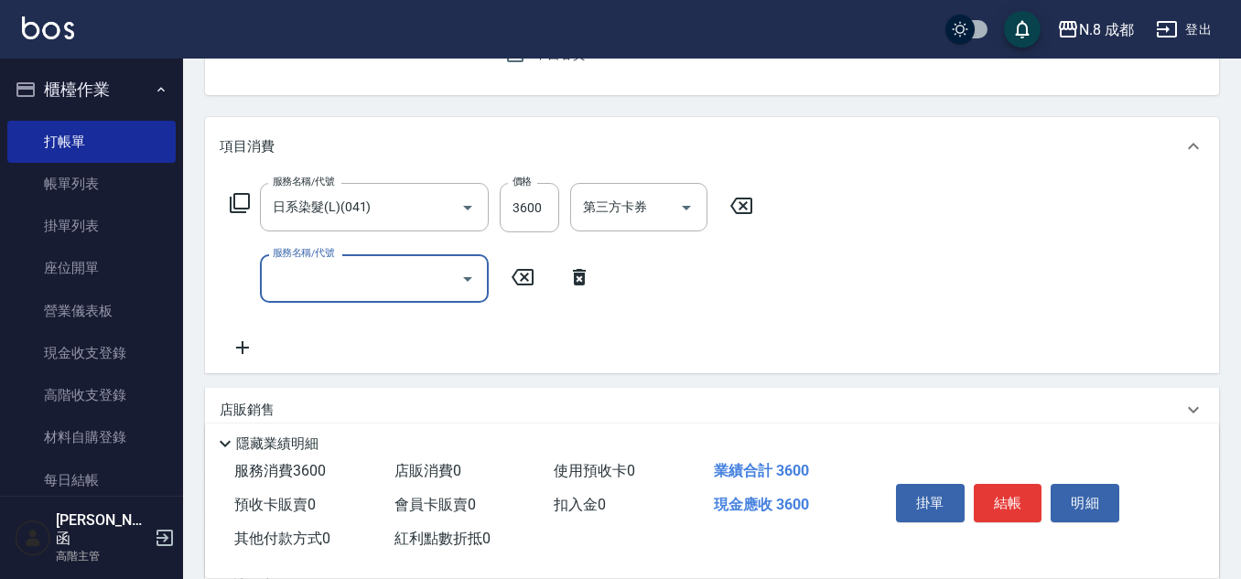
click at [308, 271] on div "服務名稱/代號 服務名稱/代號" at bounding box center [374, 278] width 229 height 49
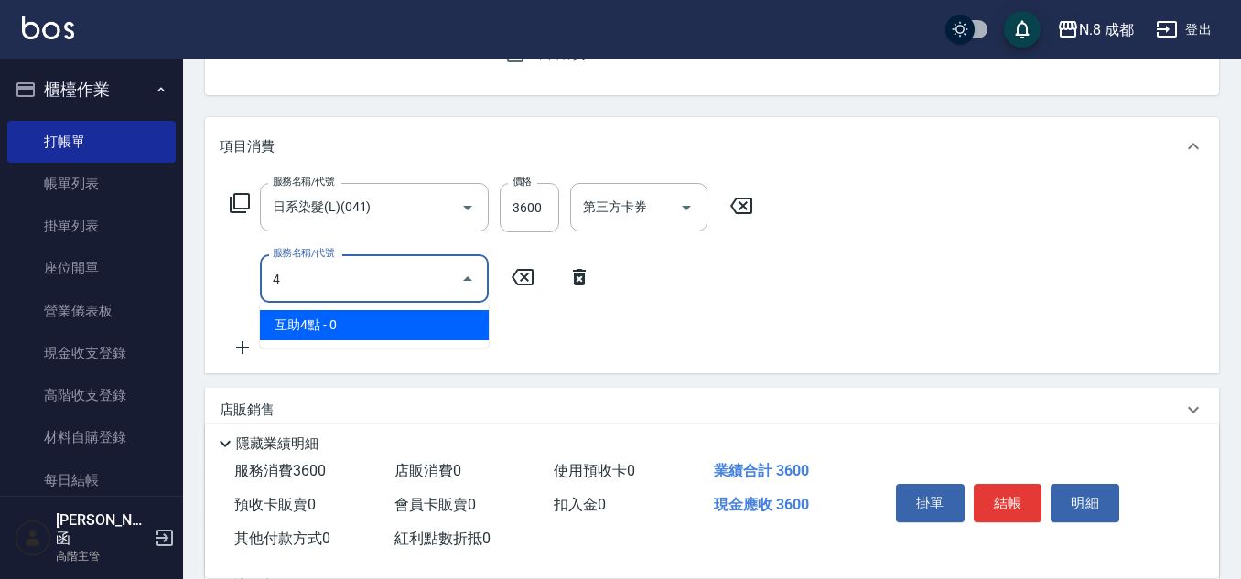
click at [342, 326] on span "互助4點 - 0" at bounding box center [374, 325] width 229 height 30
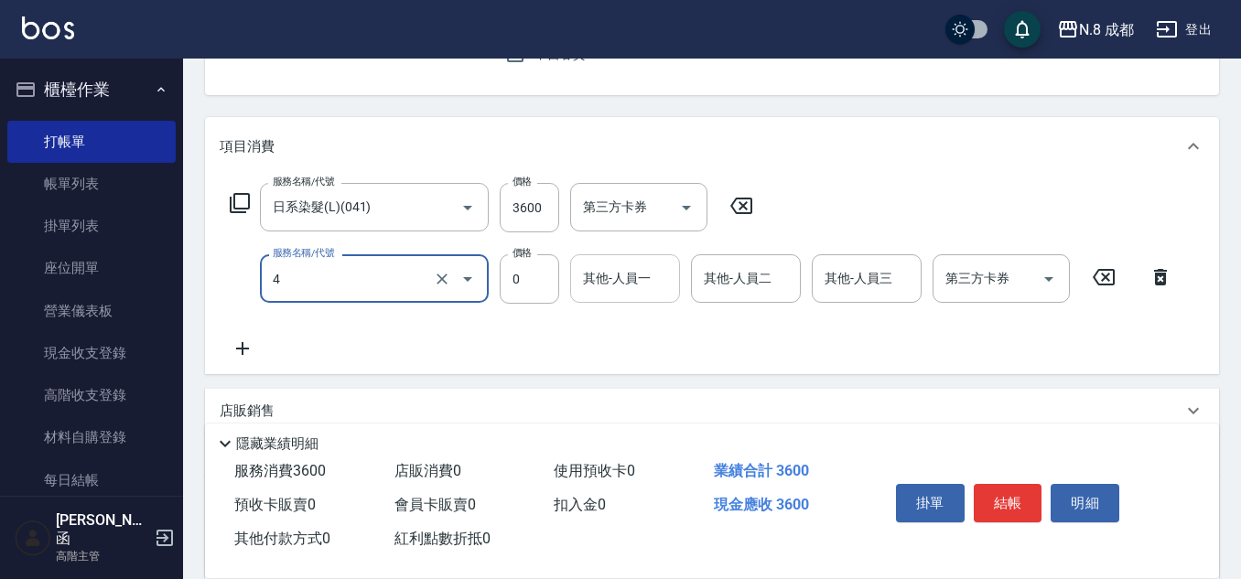
type input "互助4點(4)"
click at [591, 268] on div "其他-人員一 其他-人員一" at bounding box center [625, 278] width 110 height 49
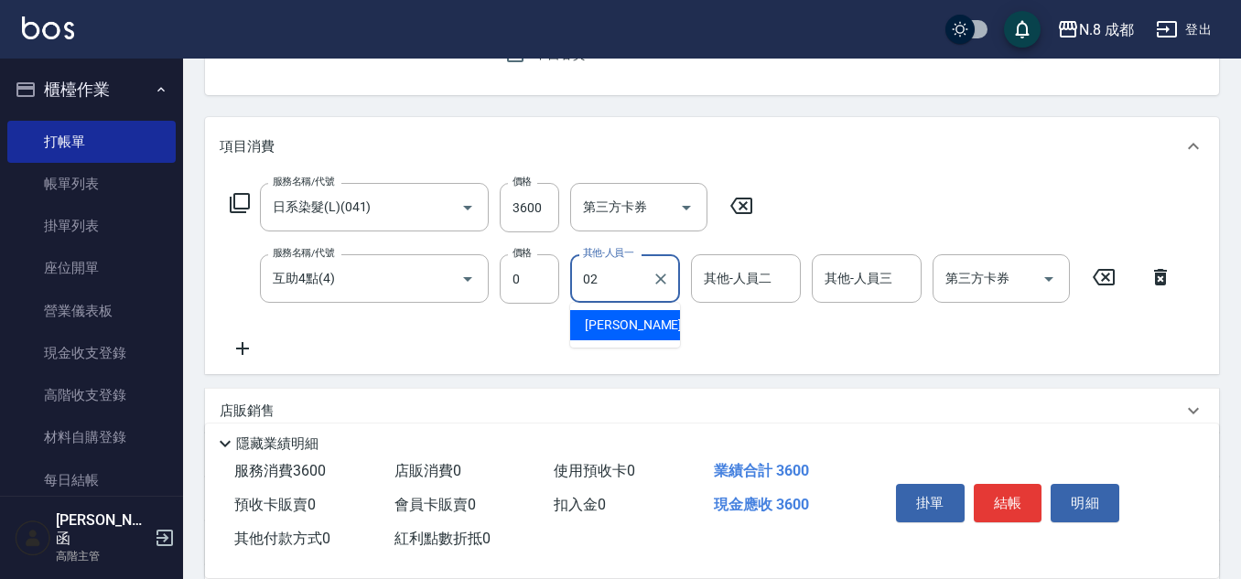
click at [630, 327] on span "[PERSON_NAME]-02" at bounding box center [642, 325] width 115 height 19
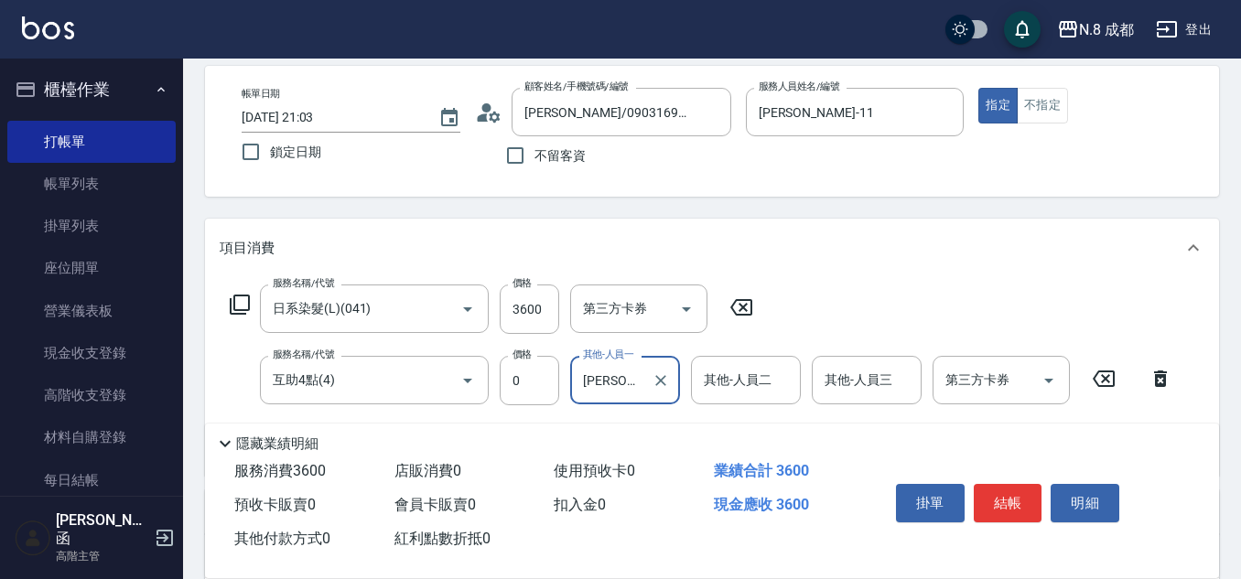
scroll to position [0, 0]
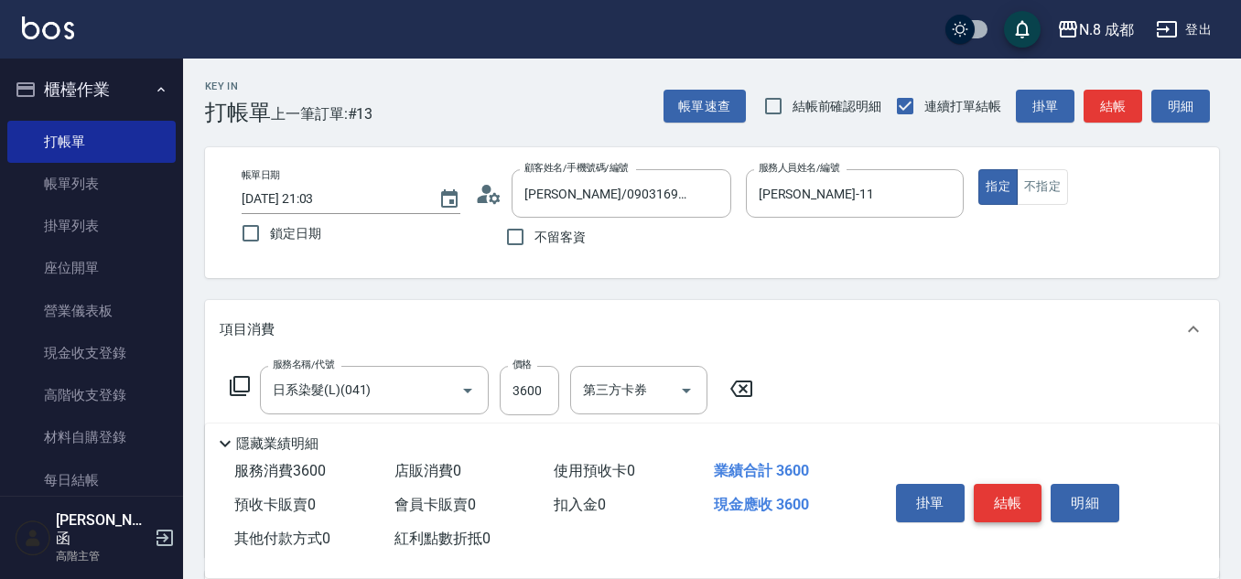
type input "[PERSON_NAME]-02"
click at [999, 487] on button "結帳" at bounding box center [1008, 503] width 69 height 38
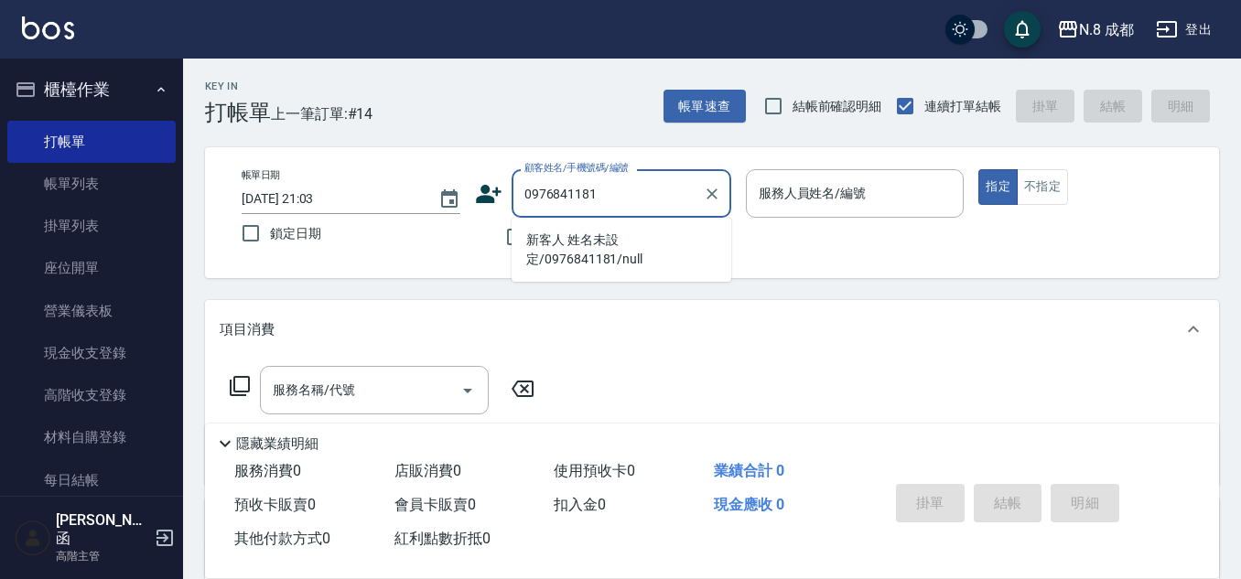
click at [627, 232] on li "新客人 姓名未設定/0976841181/null" at bounding box center [622, 249] width 220 height 49
type input "新客人 姓名未設定/0976841181/null"
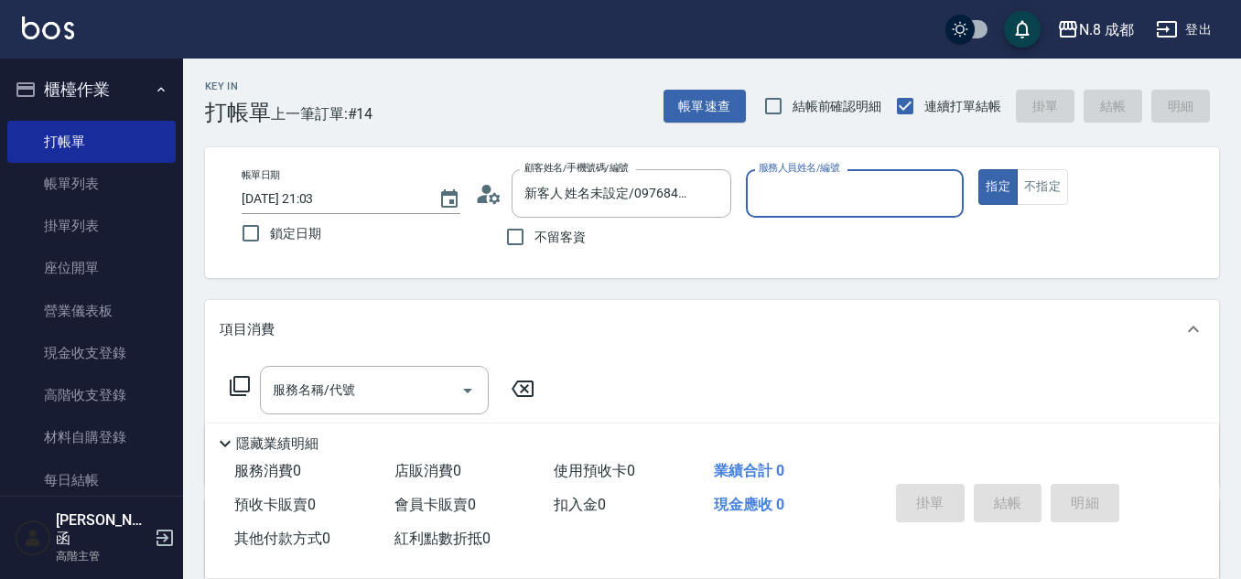
click at [803, 194] on input "服務人員姓名/編號" at bounding box center [855, 194] width 202 height 32
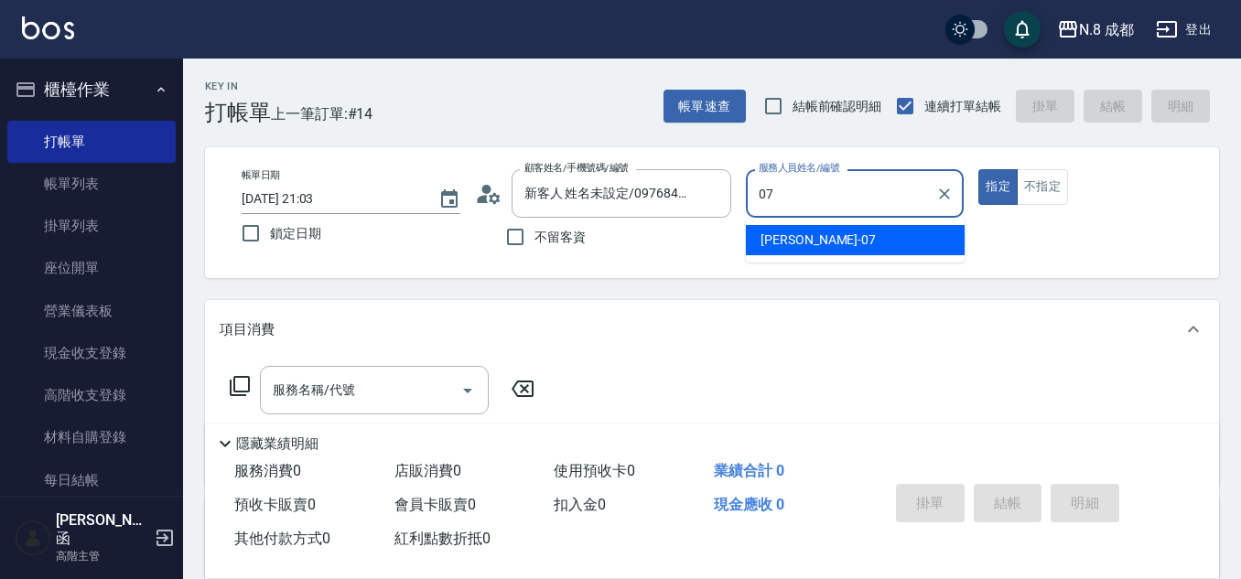
click at [797, 249] on span "[PERSON_NAME] -07" at bounding box center [818, 240] width 115 height 19
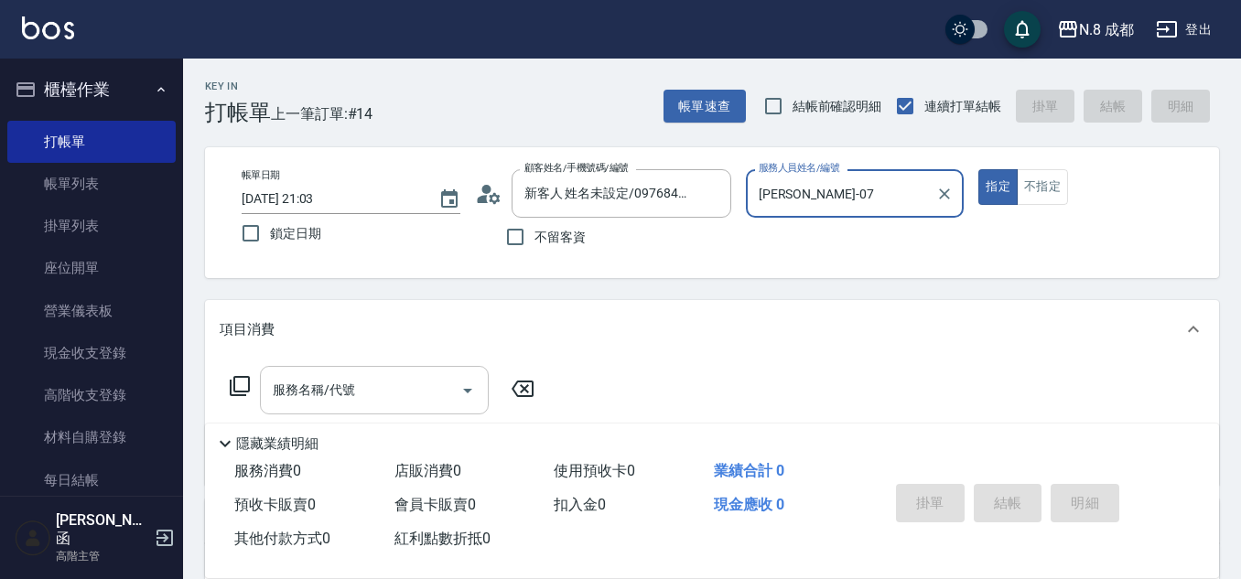
type input "[PERSON_NAME]-07"
click at [359, 379] on input "服務名稱/代號" at bounding box center [360, 390] width 185 height 32
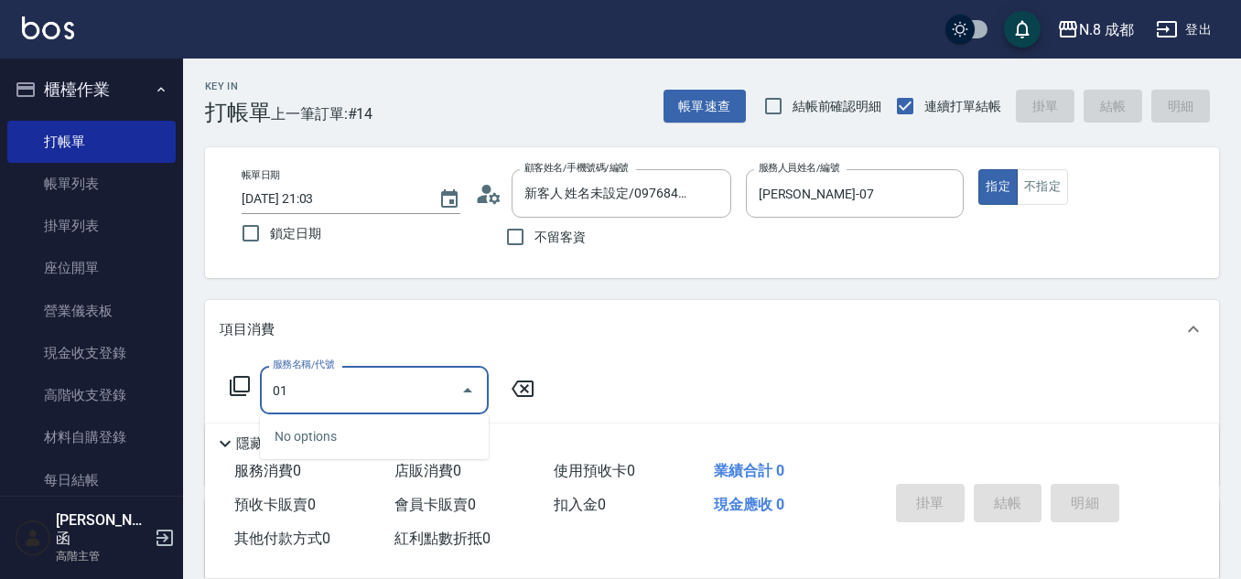
drag, startPoint x: 354, startPoint y: 400, endPoint x: 206, endPoint y: 399, distance: 148.3
click at [206, 399] on div "服務名稱/代號 01 服務名稱/代號" at bounding box center [712, 422] width 1014 height 126
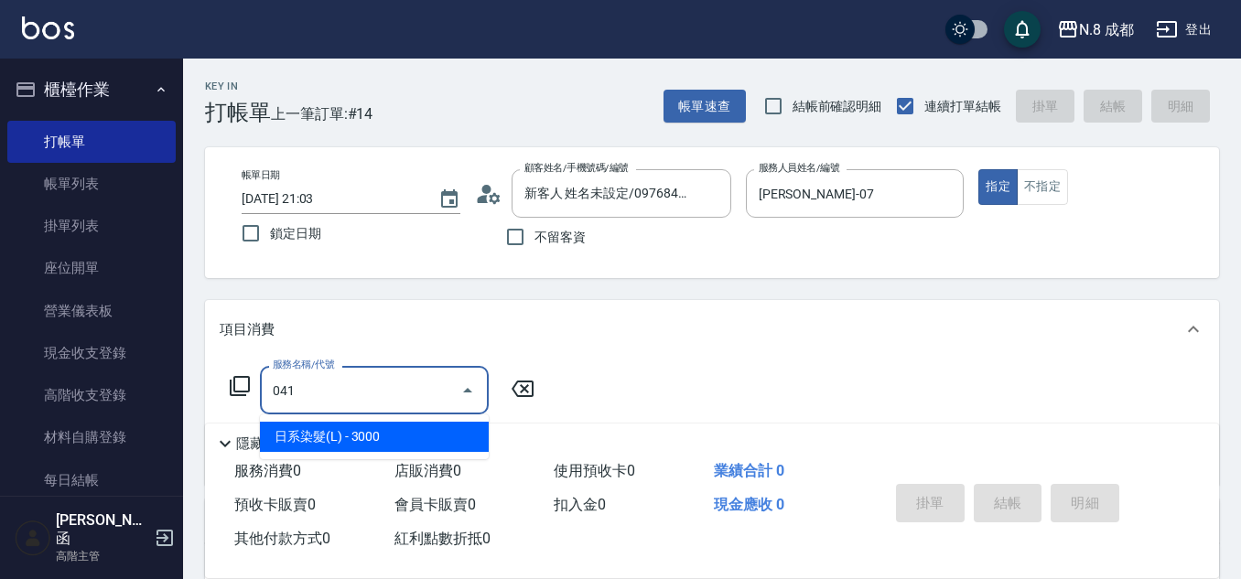
click at [359, 435] on span "日系染髮(L) - 3000" at bounding box center [374, 437] width 229 height 30
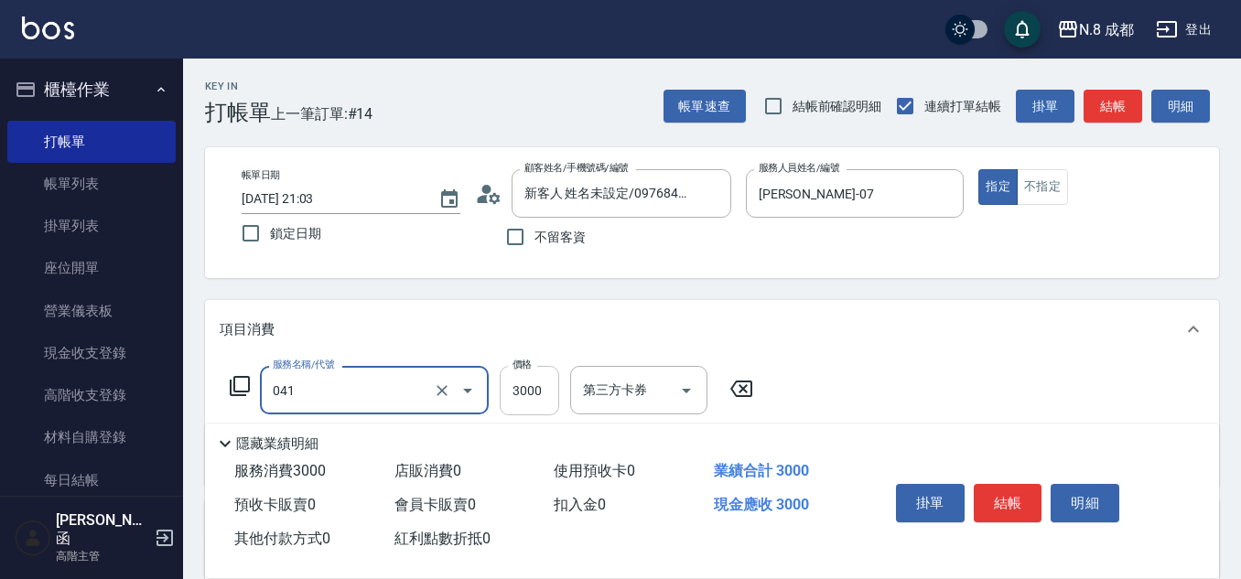
type input "日系染髮(L)(041)"
click at [533, 388] on input "3000" at bounding box center [529, 390] width 59 height 49
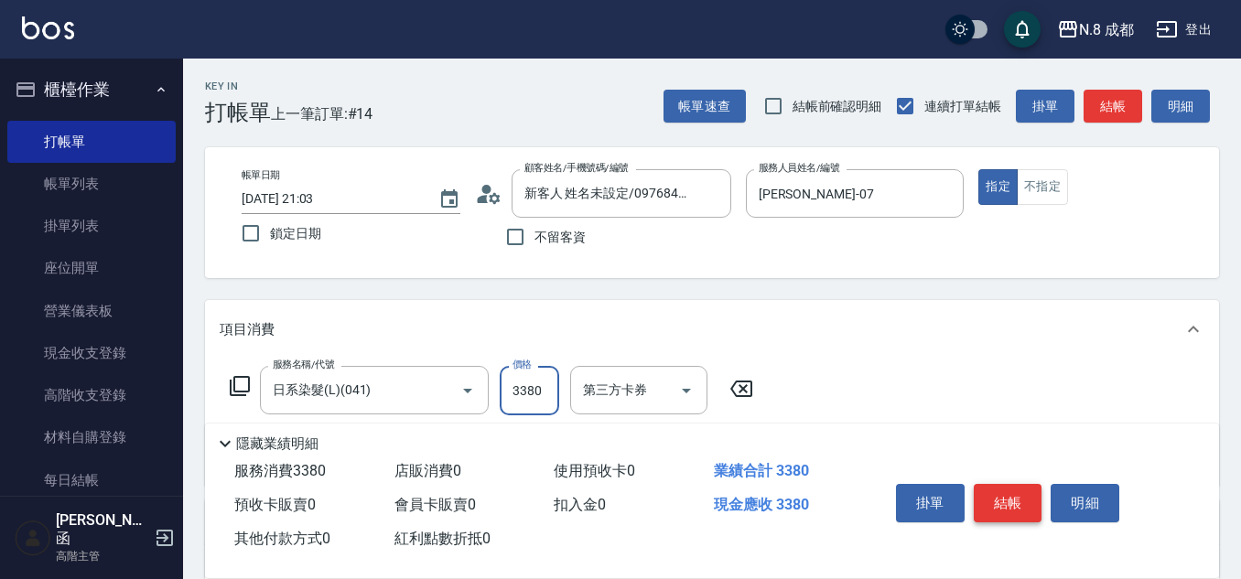
type input "3380"
click at [993, 494] on button "結帳" at bounding box center [1008, 503] width 69 height 38
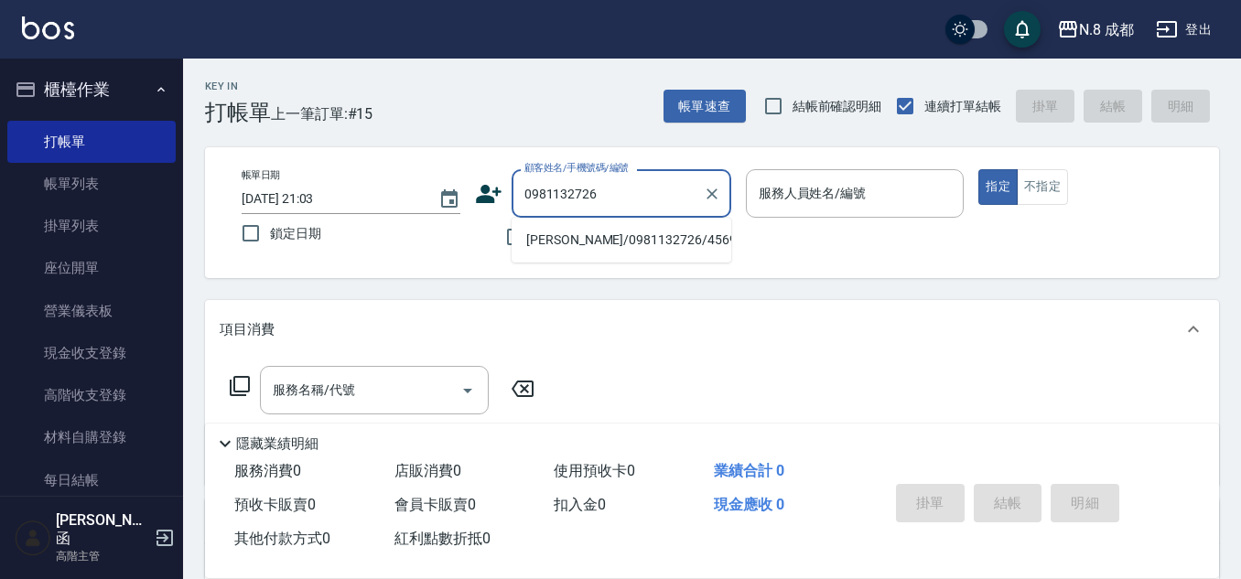
click at [638, 236] on li "[PERSON_NAME]/0981132726/456911" at bounding box center [622, 240] width 220 height 30
type input "[PERSON_NAME]/0981132726/456911"
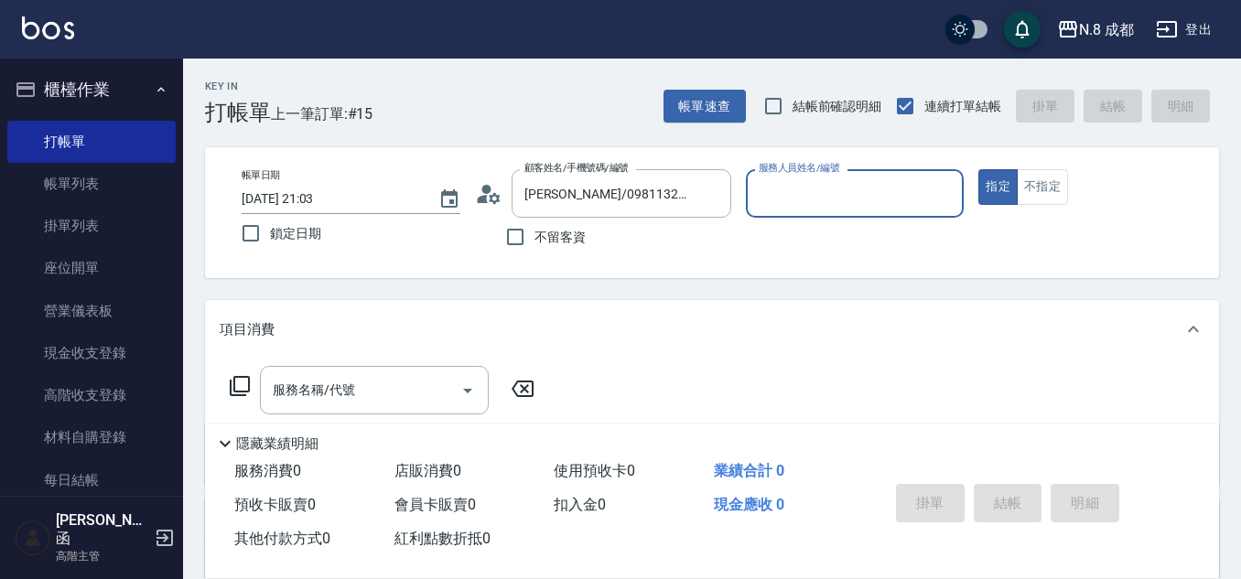
type input "[PERSON_NAME]程-13"
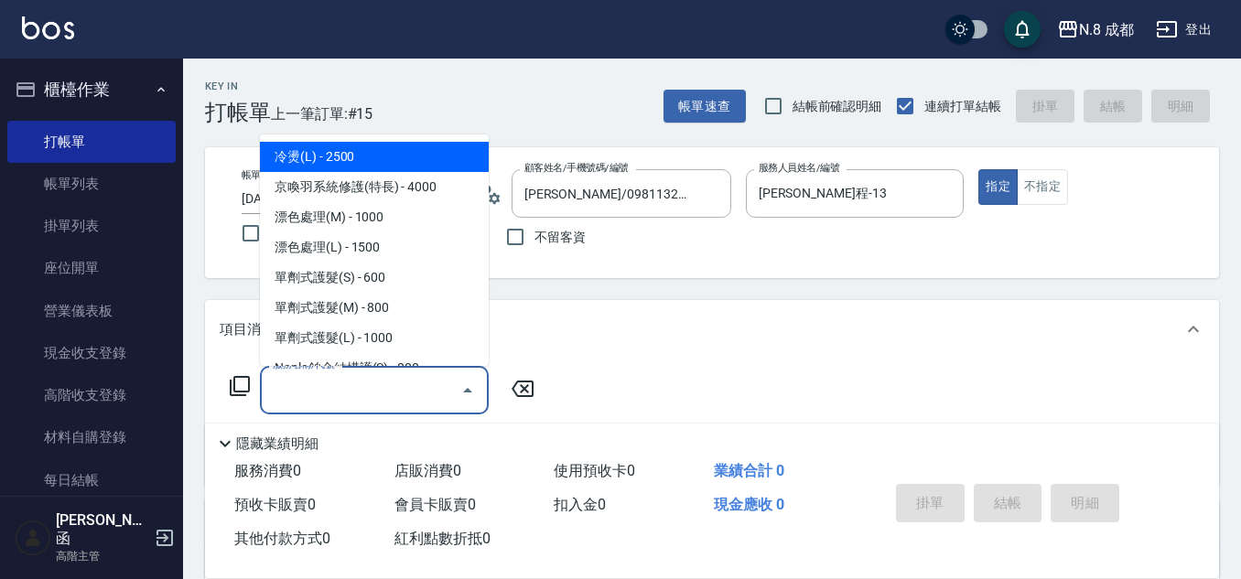
click at [372, 387] on input "服務名稱/代號" at bounding box center [360, 390] width 185 height 32
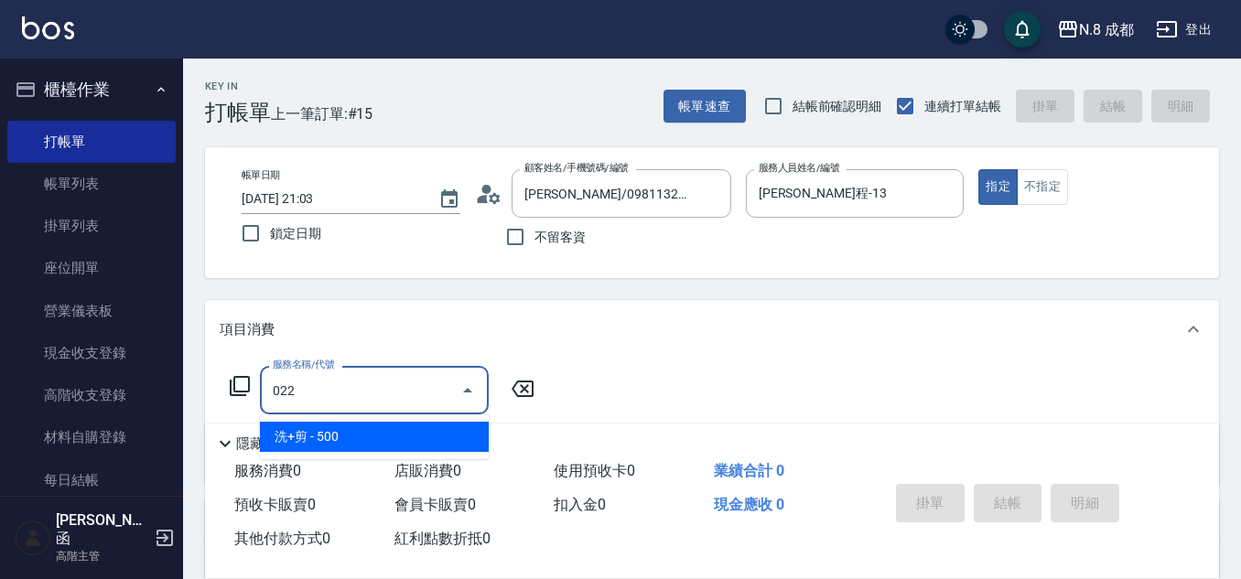
drag, startPoint x: 372, startPoint y: 443, endPoint x: 495, endPoint y: 415, distance: 125.9
click at [380, 438] on span "洗+剪 - 500" at bounding box center [374, 437] width 229 height 30
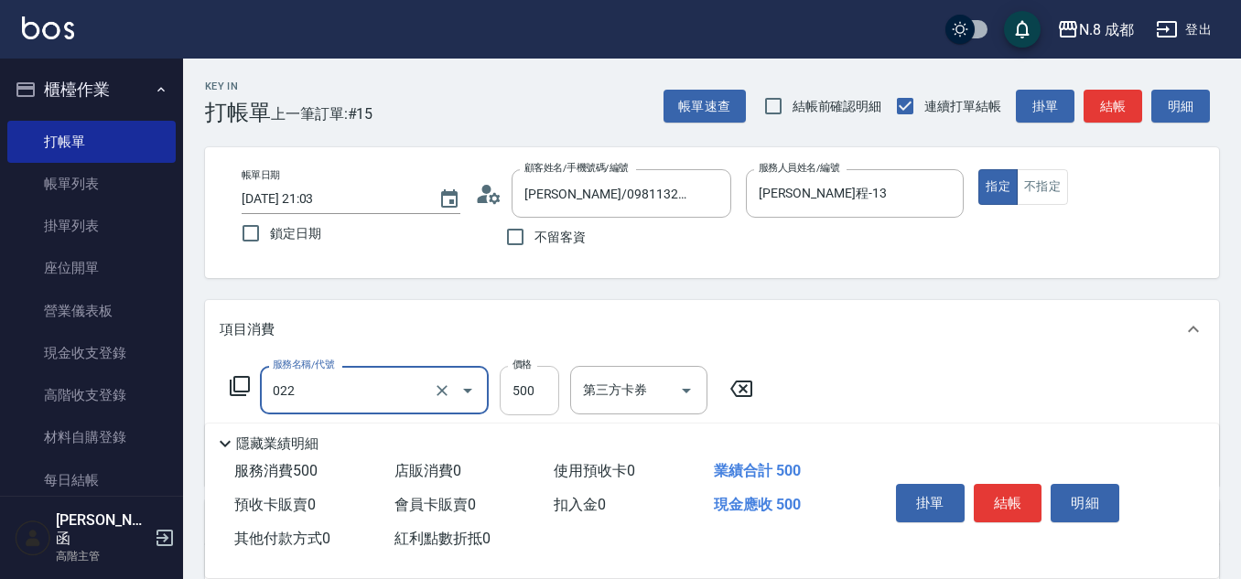
type input "洗+剪(022)"
click at [542, 391] on input "500" at bounding box center [529, 390] width 59 height 49
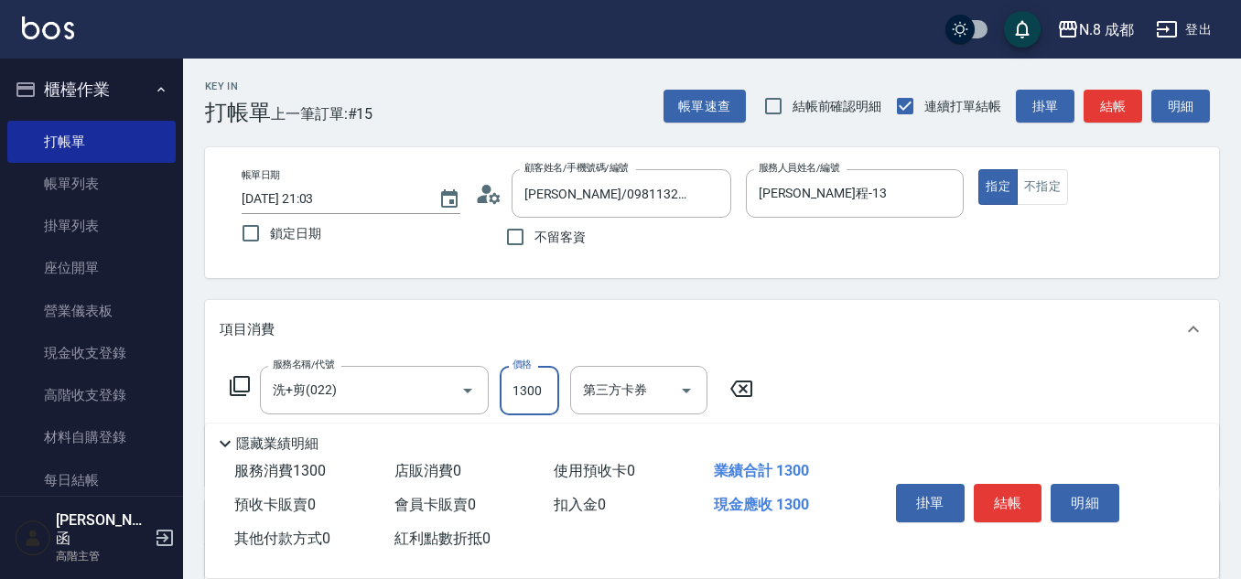
scroll to position [183, 0]
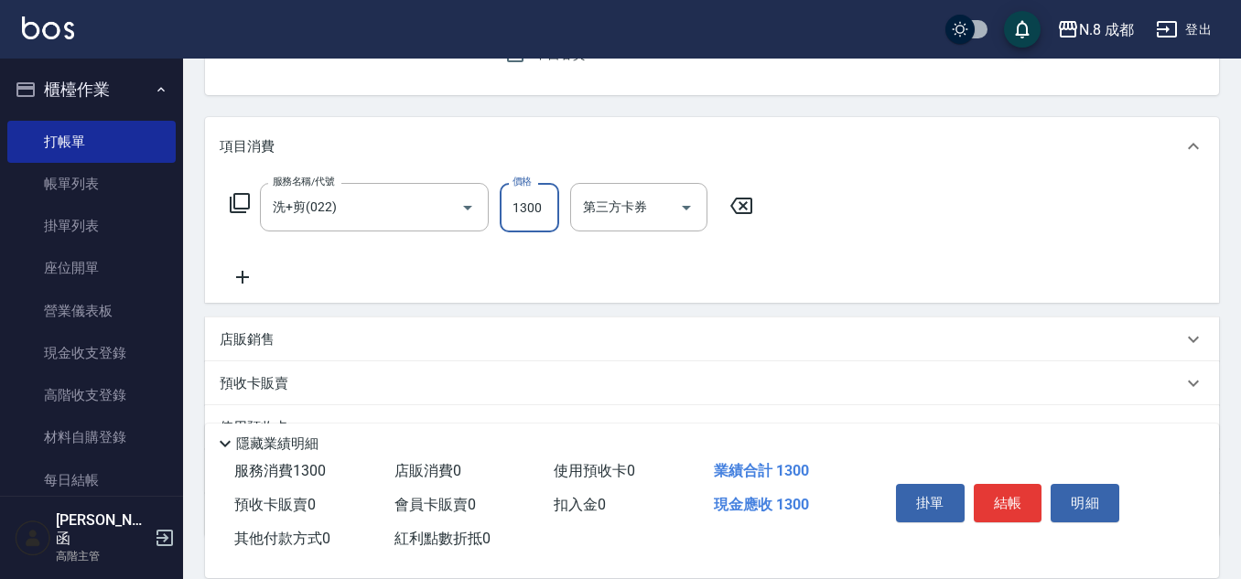
type input "1300"
click at [256, 277] on icon at bounding box center [243, 277] width 46 height 22
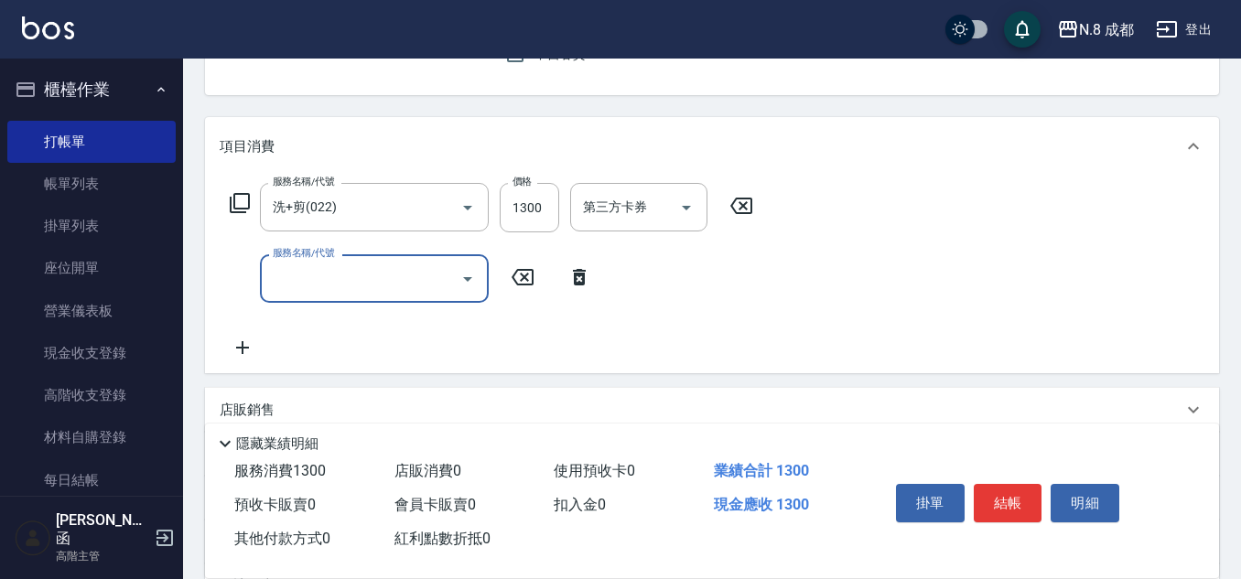
click at [302, 282] on input "服務名稱/代號" at bounding box center [360, 279] width 185 height 32
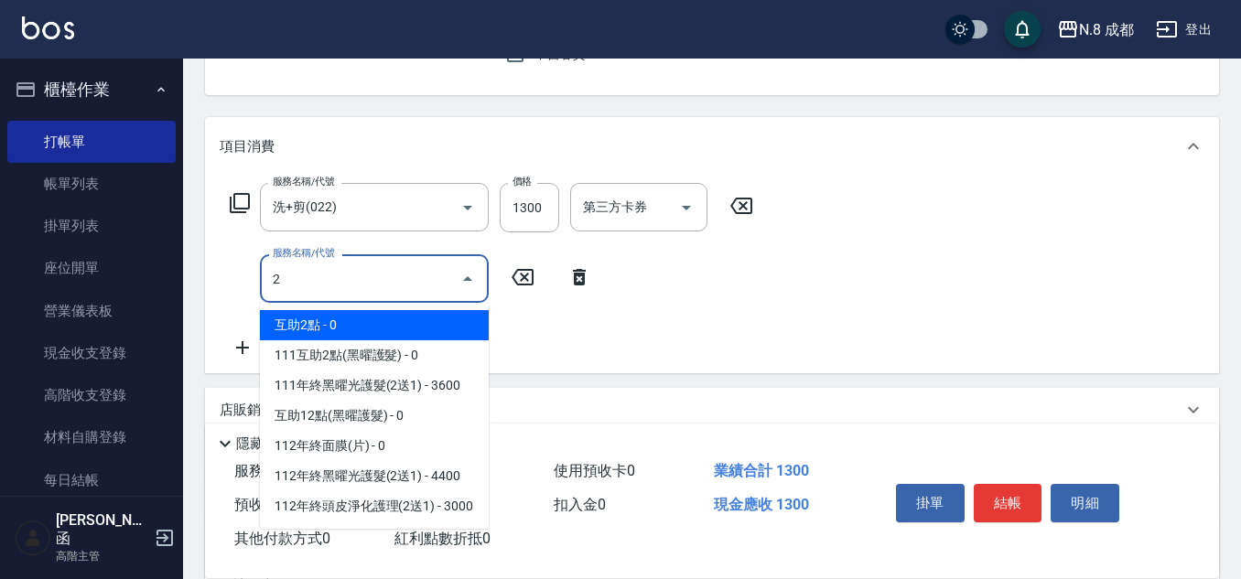
click at [348, 318] on span "互助2點 - 0" at bounding box center [374, 325] width 229 height 30
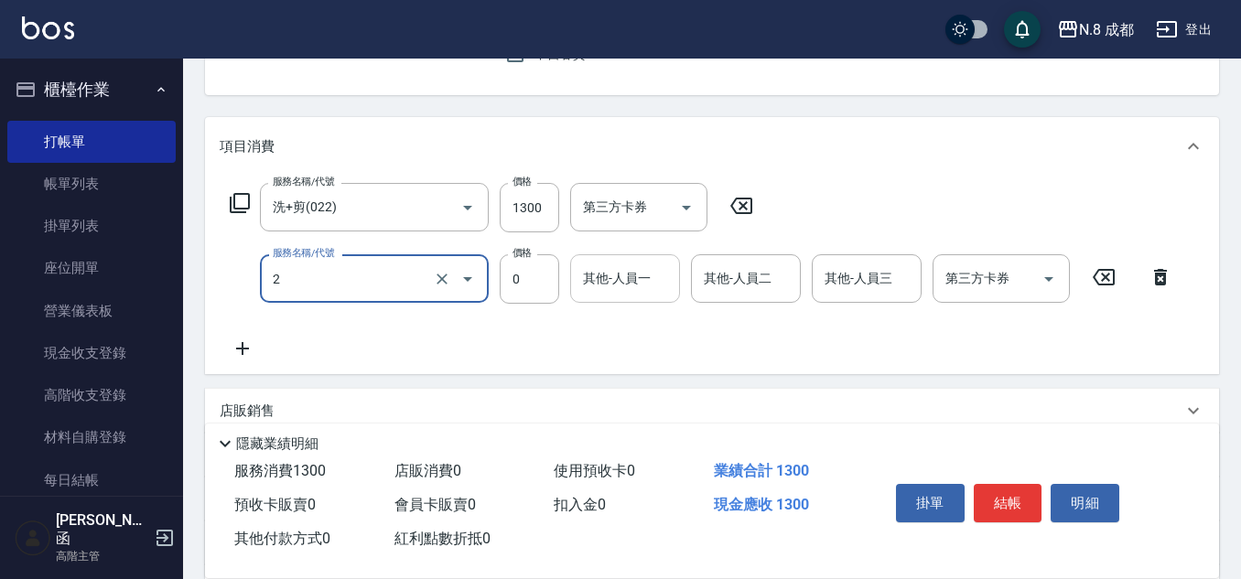
type input "互助2點(2)"
click at [639, 290] on input "其他-人員一" at bounding box center [624, 279] width 93 height 32
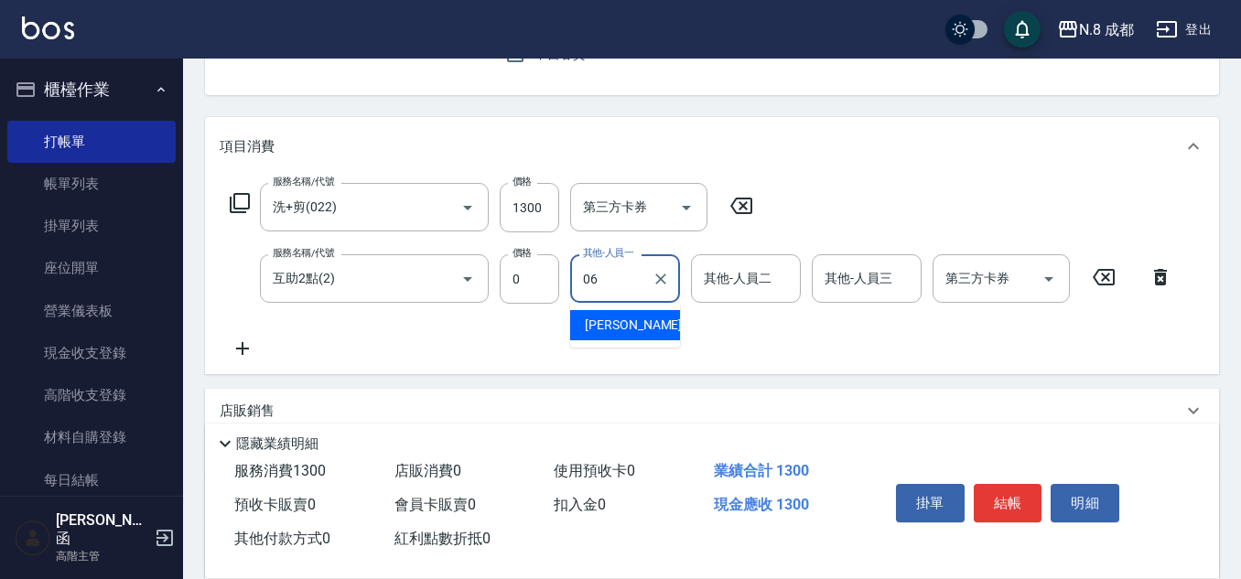
click at [648, 321] on div "[PERSON_NAME] -06" at bounding box center [625, 325] width 110 height 30
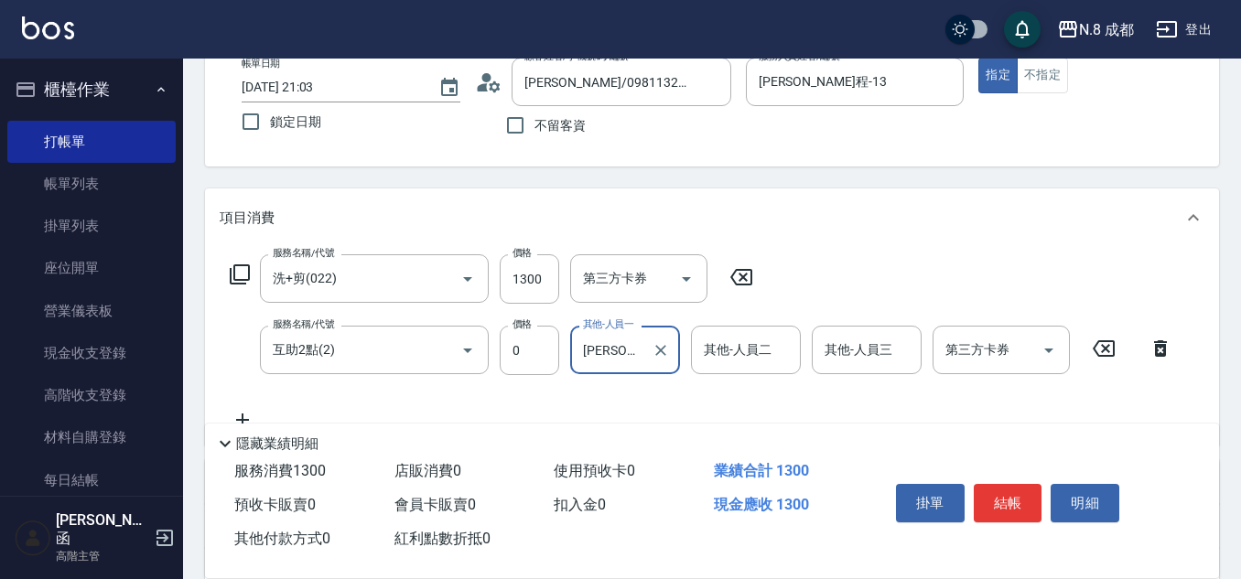
scroll to position [0, 0]
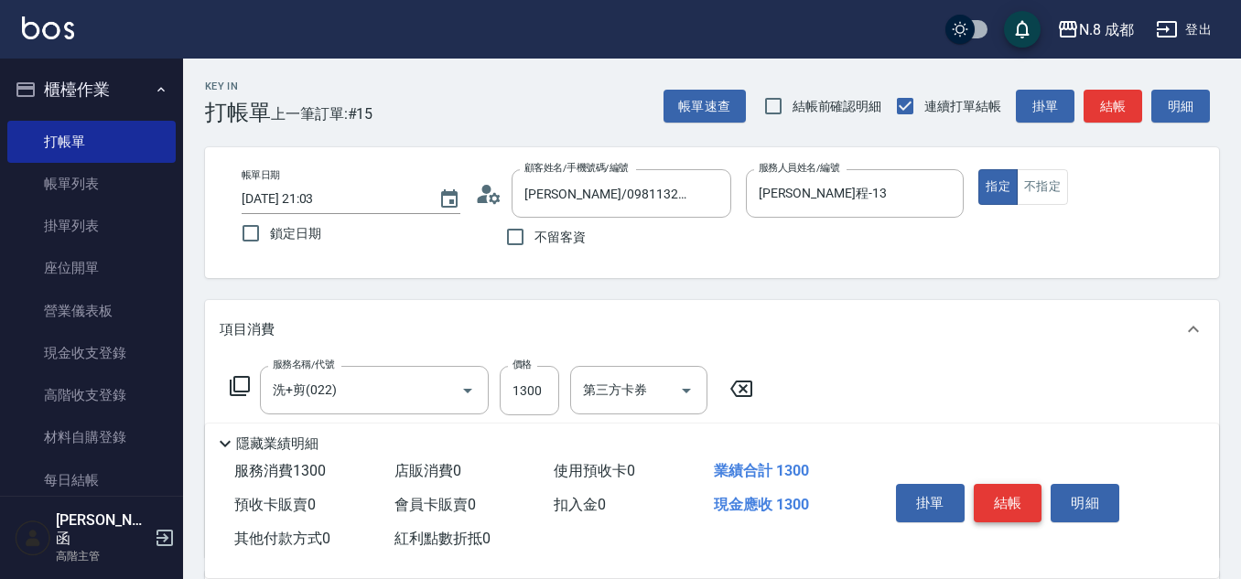
type input "[PERSON_NAME]-06"
click at [1011, 492] on button "結帳" at bounding box center [1008, 503] width 69 height 38
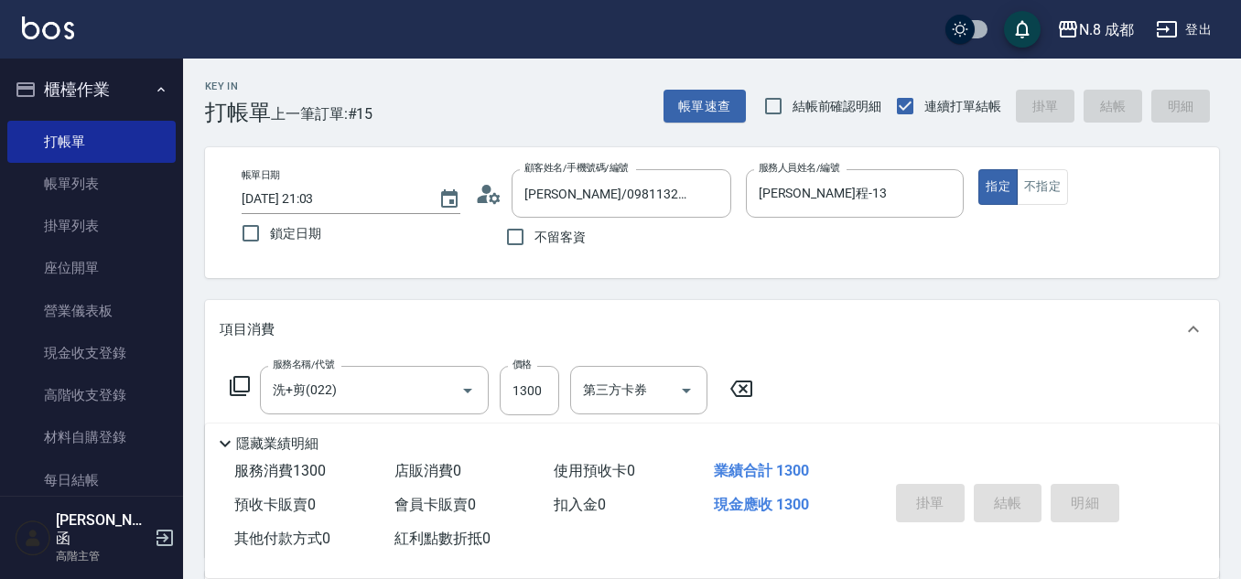
type input "[DATE] 21:04"
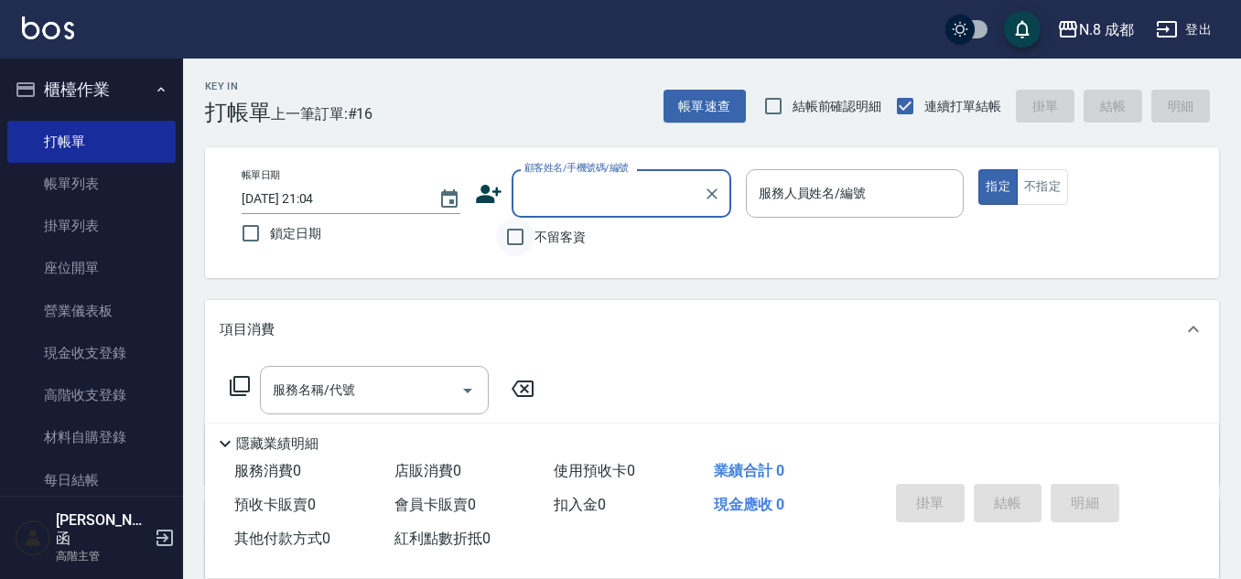
click at [520, 240] on input "不留客資" at bounding box center [515, 237] width 38 height 38
checkbox input "true"
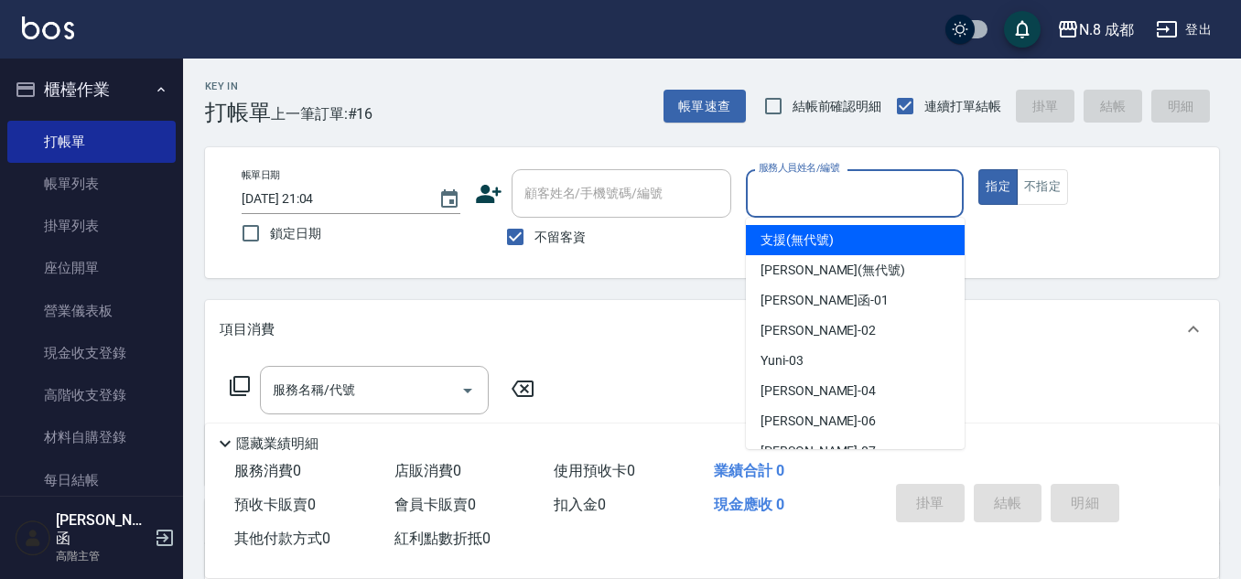
click at [837, 197] on input "服務人員姓名/編號" at bounding box center [855, 194] width 202 height 32
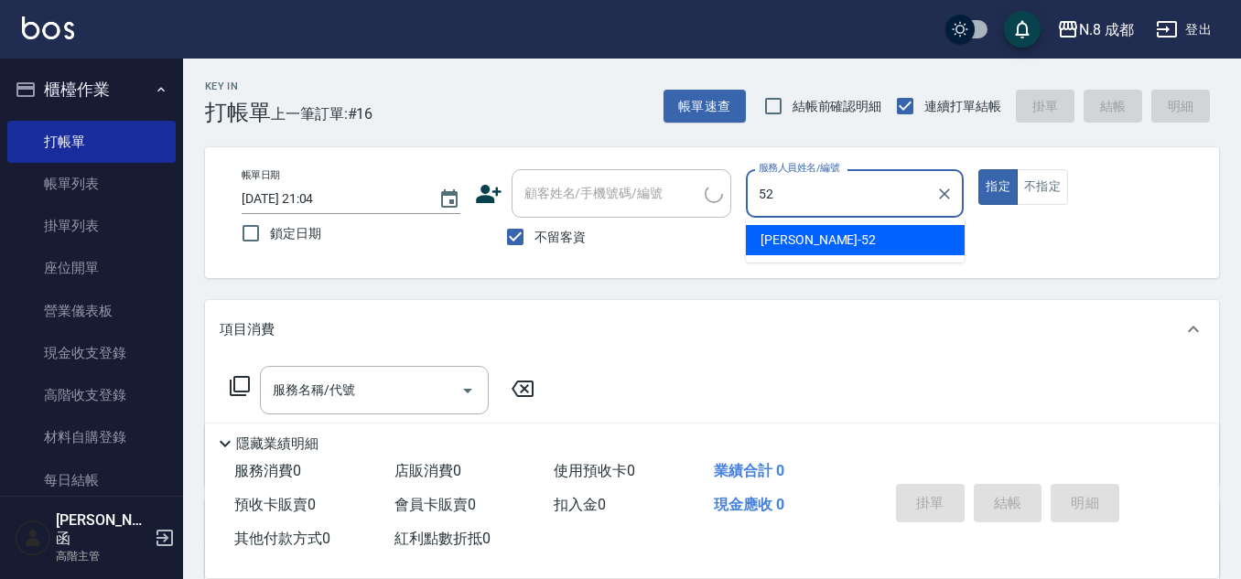
click at [815, 250] on div "[PERSON_NAME]-52" at bounding box center [855, 240] width 219 height 30
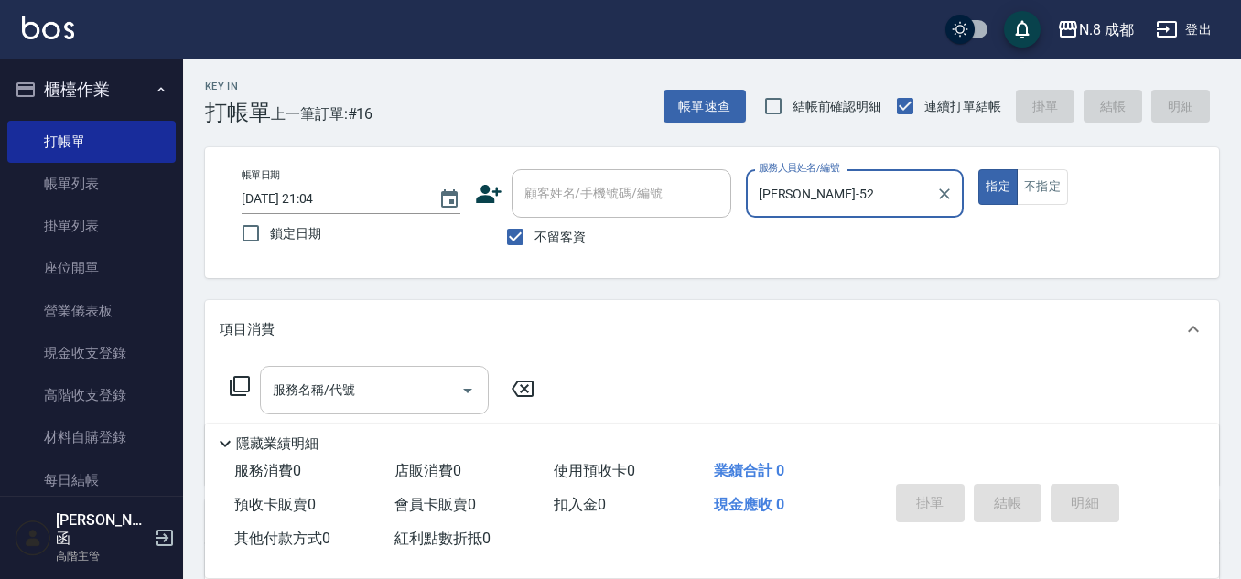
type input "[PERSON_NAME]-52"
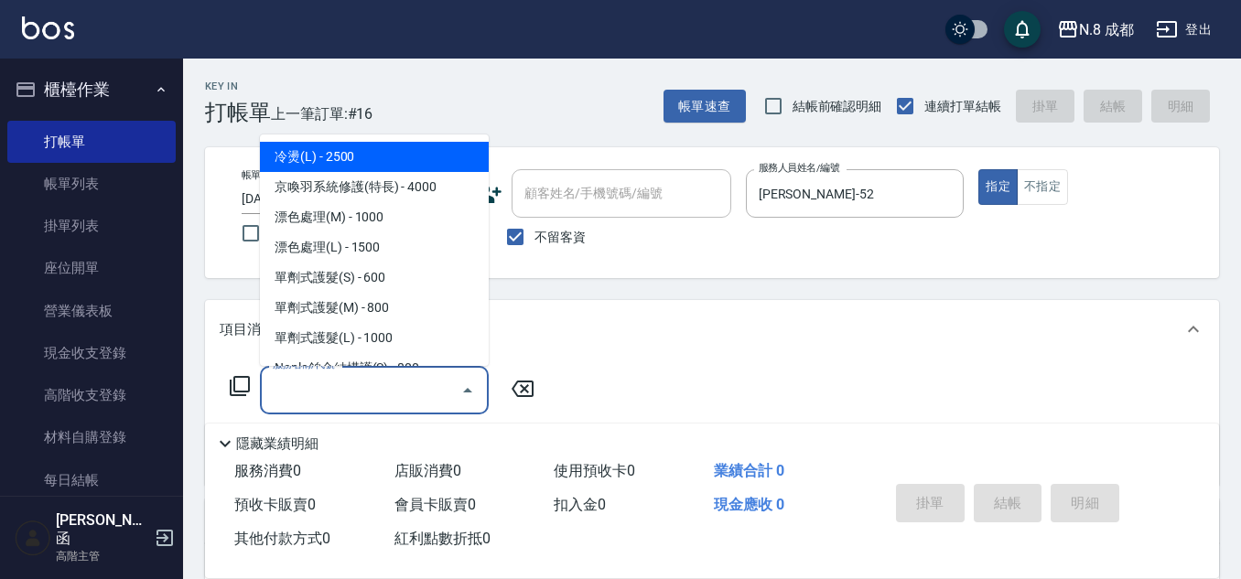
click at [370, 394] on input "服務名稱/代號" at bounding box center [360, 390] width 185 height 32
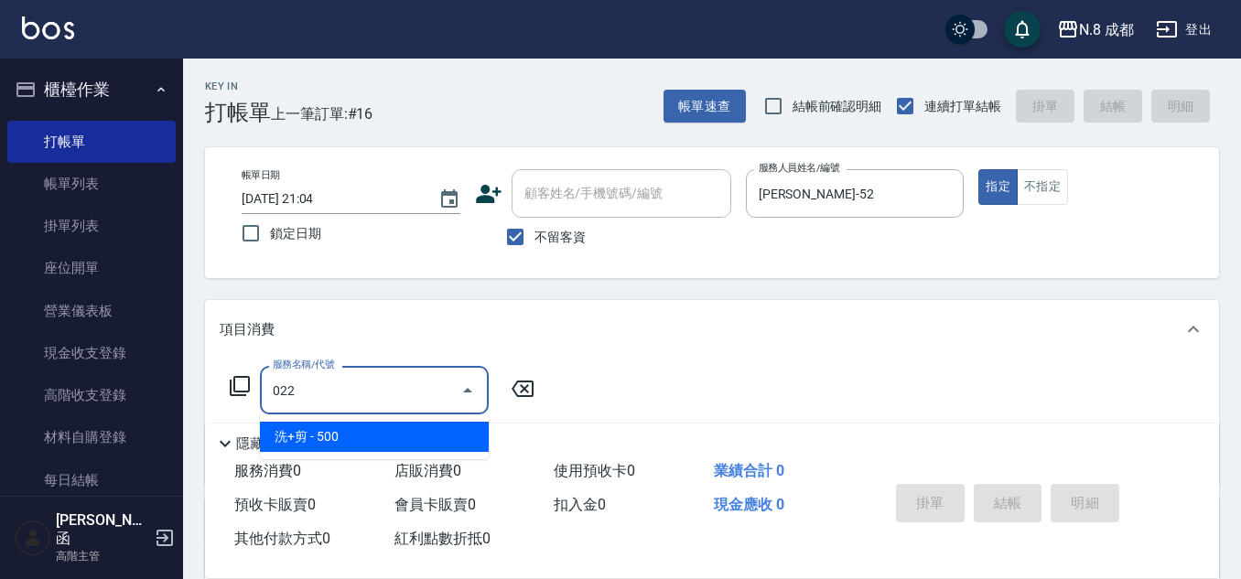
click at [388, 430] on span "洗+剪 - 500" at bounding box center [374, 437] width 229 height 30
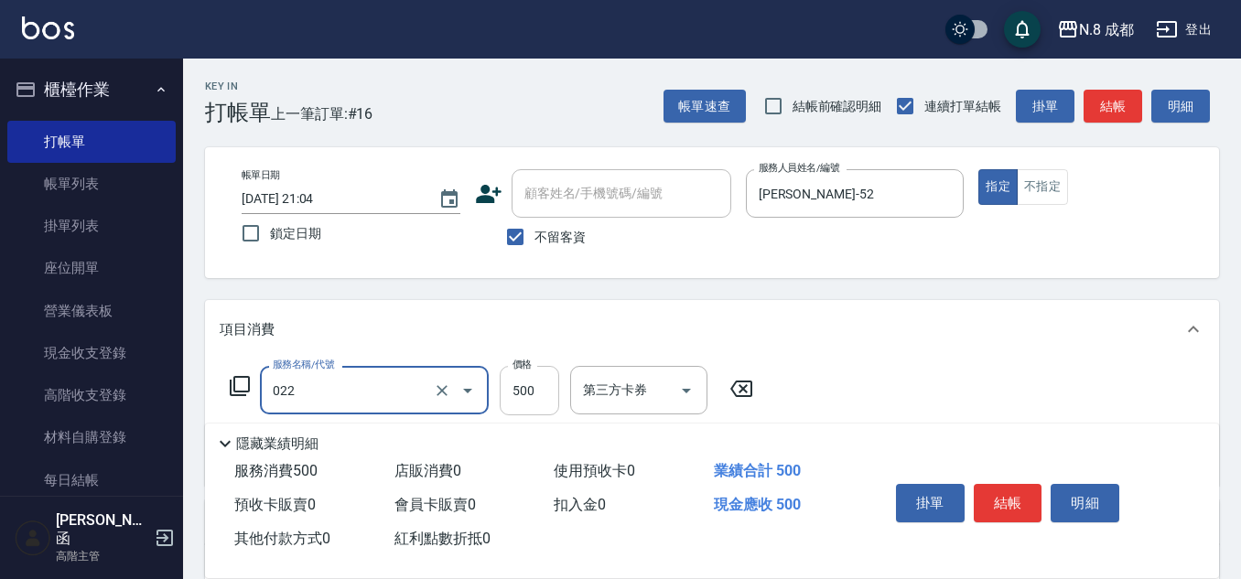
type input "洗+剪(022)"
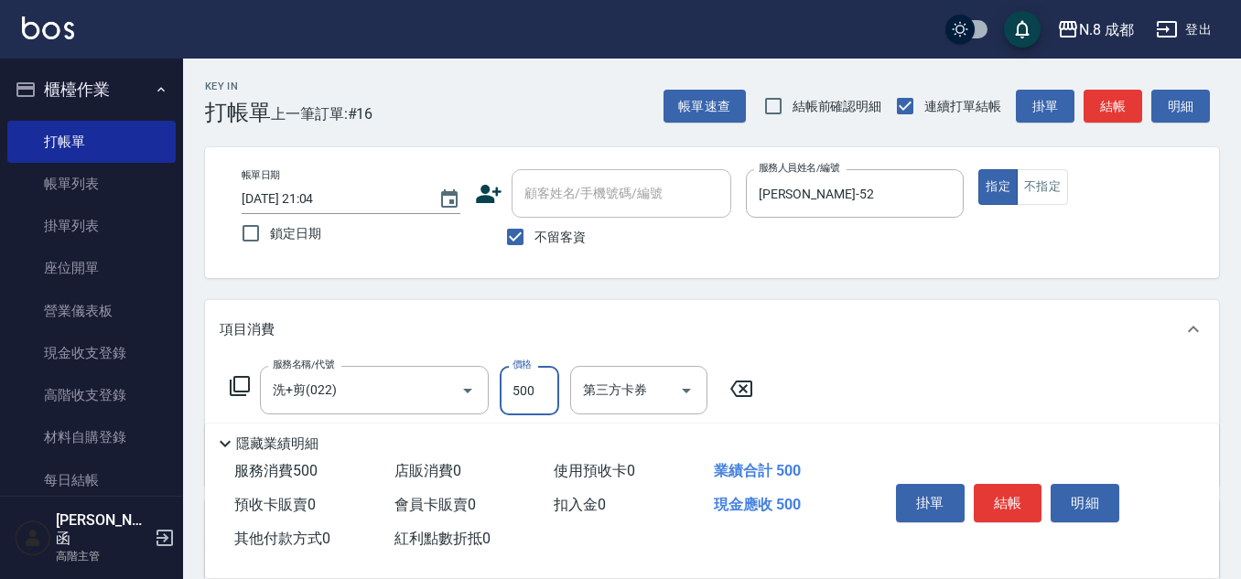
click at [518, 389] on input "500" at bounding box center [529, 390] width 59 height 49
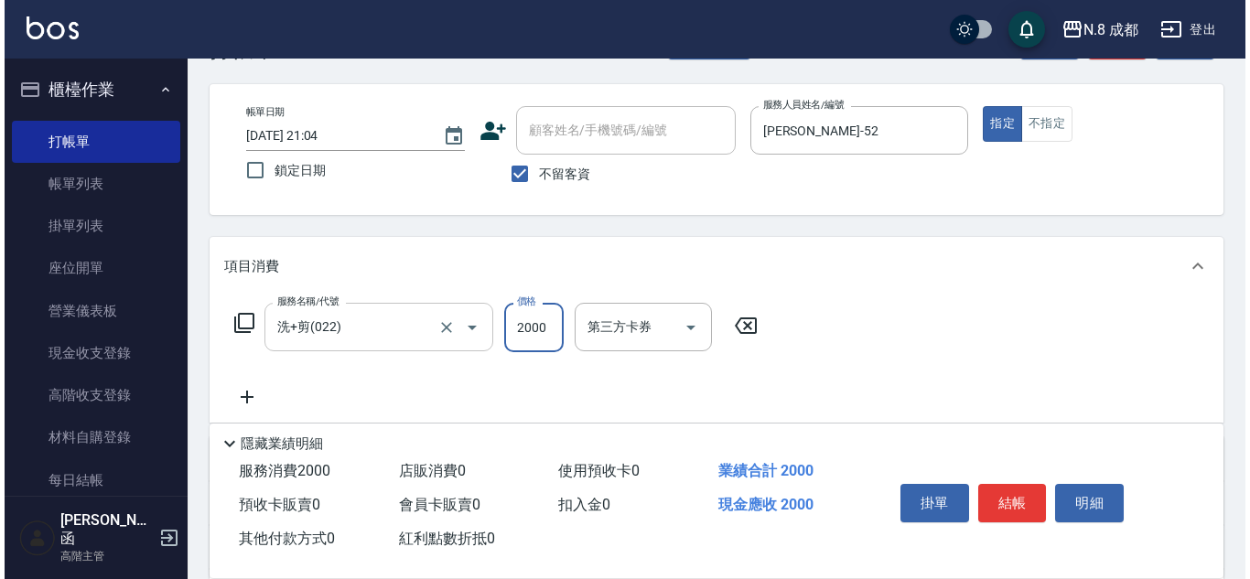
scroll to position [92, 0]
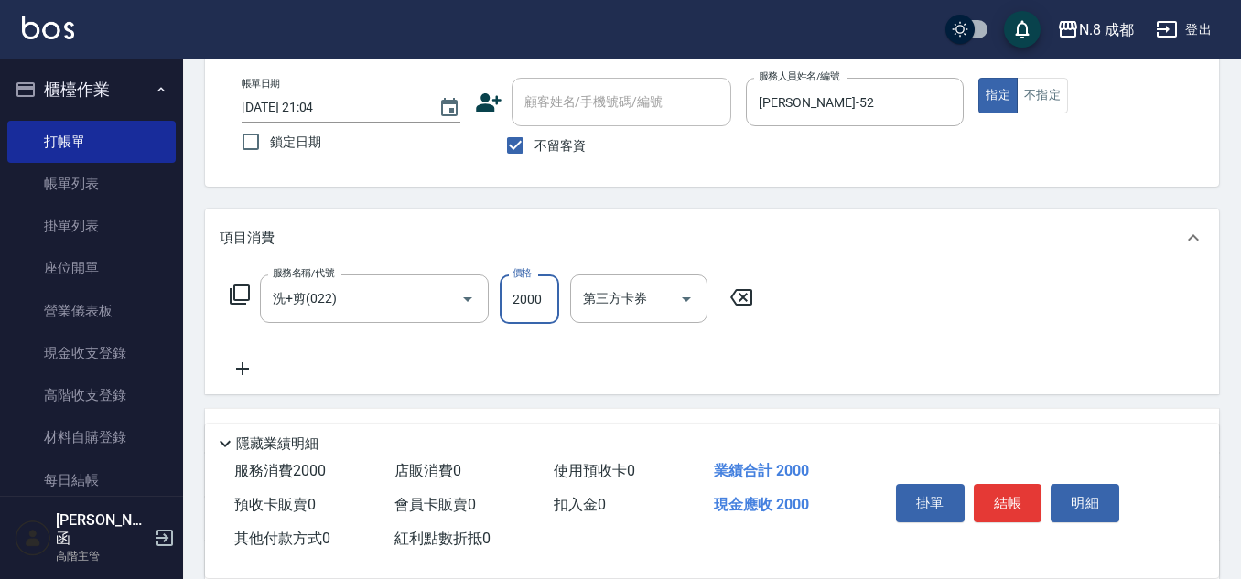
type input "2000"
click at [246, 370] on icon at bounding box center [242, 368] width 13 height 13
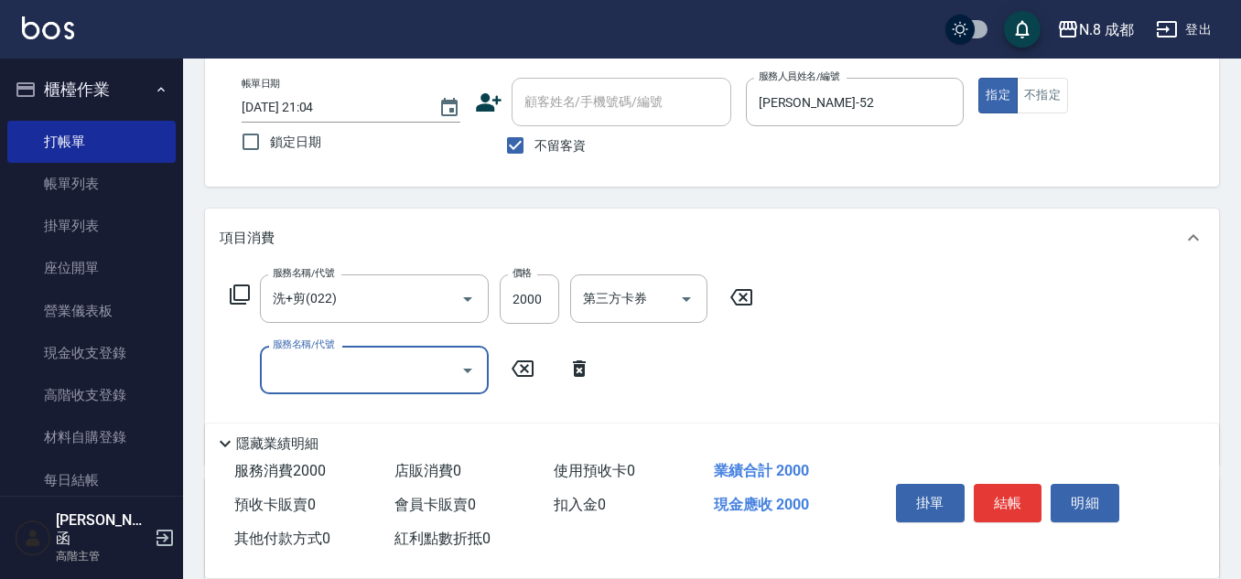
click at [306, 368] on input "服務名稱/代號" at bounding box center [360, 370] width 185 height 32
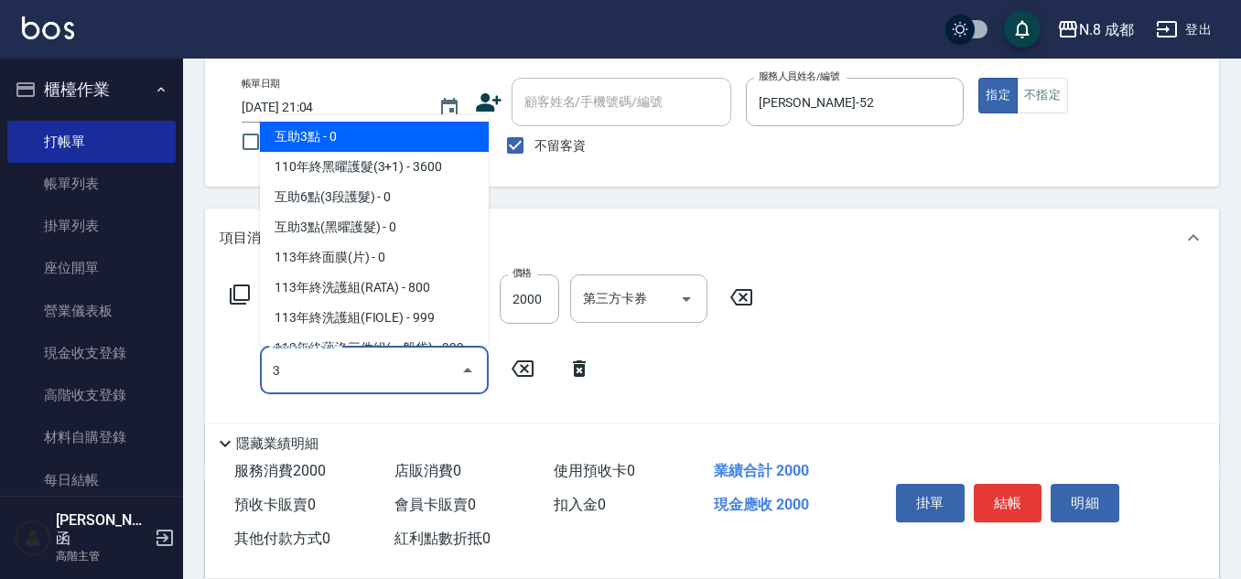
click at [380, 144] on span "互助3點 - 0" at bounding box center [374, 137] width 229 height 30
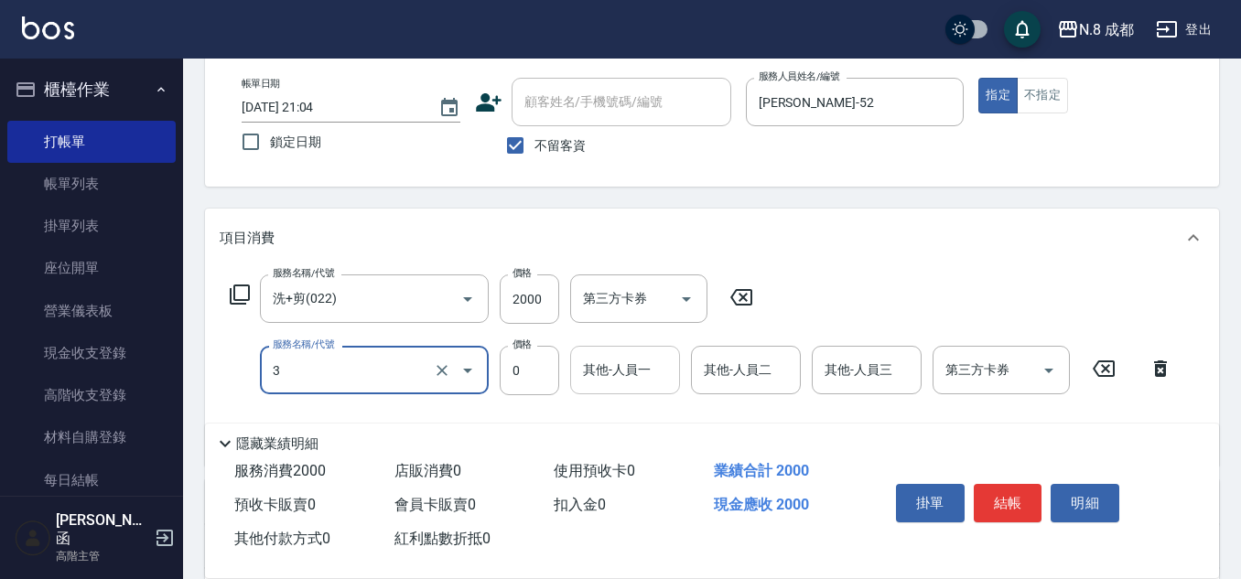
type input "互助3點(3)"
click at [627, 364] on input "其他-人員一" at bounding box center [624, 370] width 93 height 32
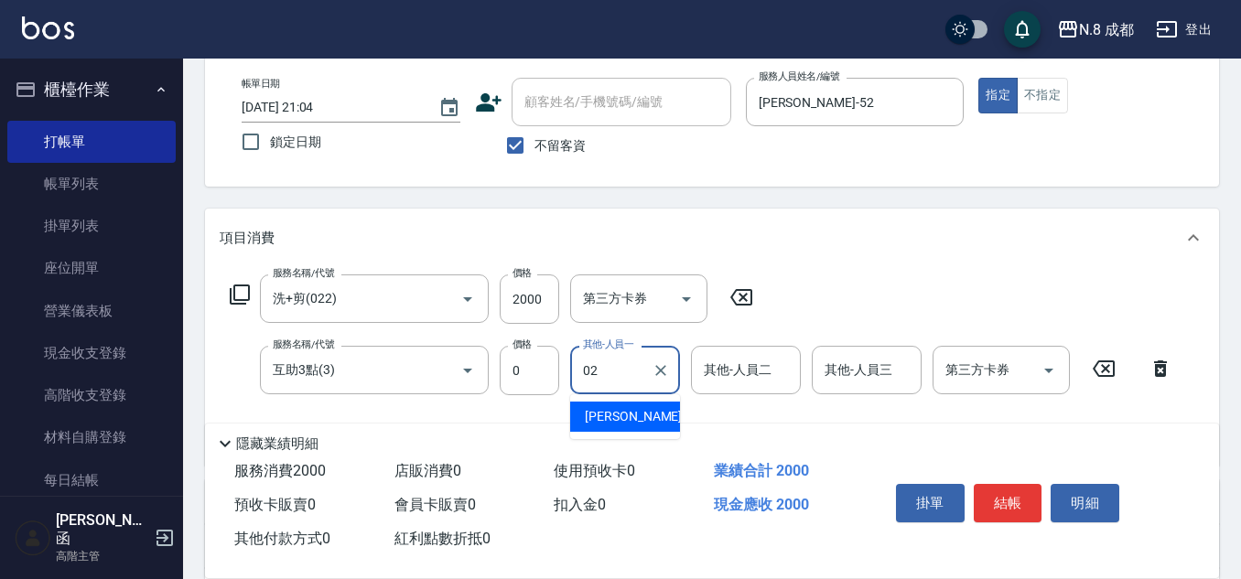
click at [628, 412] on span "[PERSON_NAME]-02" at bounding box center [642, 416] width 115 height 19
type input "[PERSON_NAME]-02"
click at [1027, 498] on button "結帳" at bounding box center [1008, 503] width 69 height 38
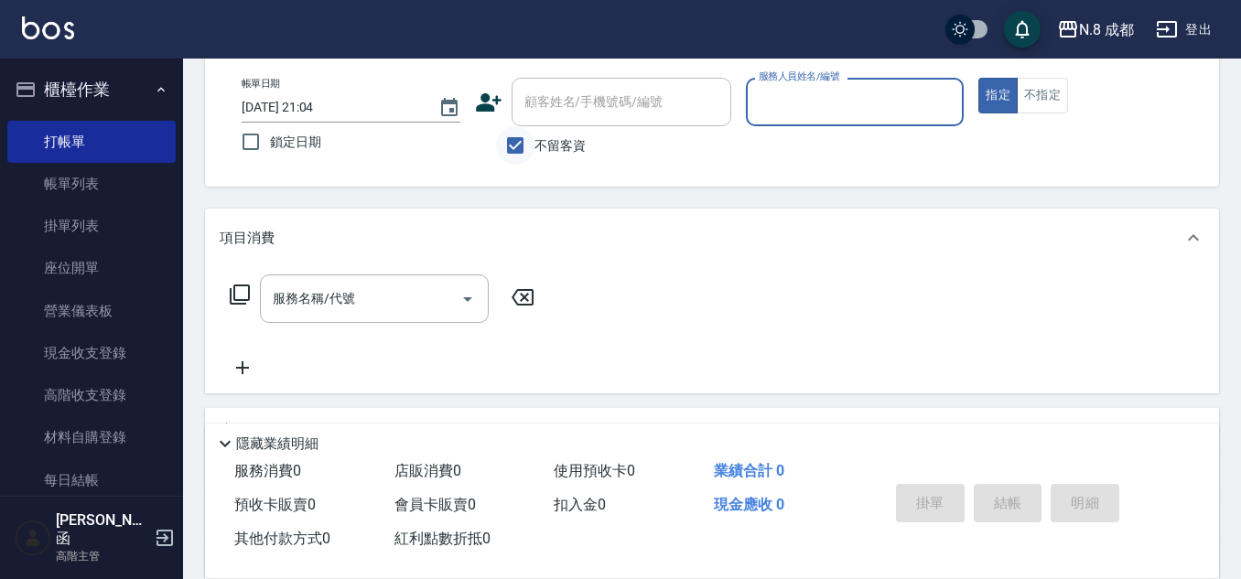
click at [525, 136] on input "不留客資" at bounding box center [515, 145] width 38 height 38
checkbox input "false"
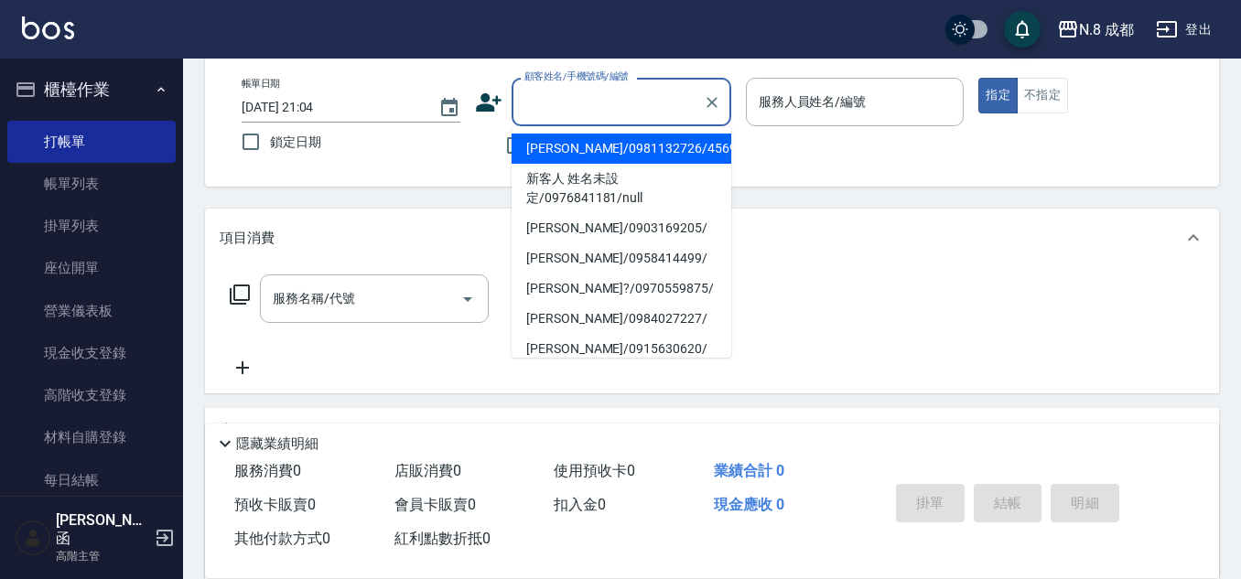
click at [554, 107] on input "顧客姓名/手機號碼/編號" at bounding box center [608, 102] width 176 height 32
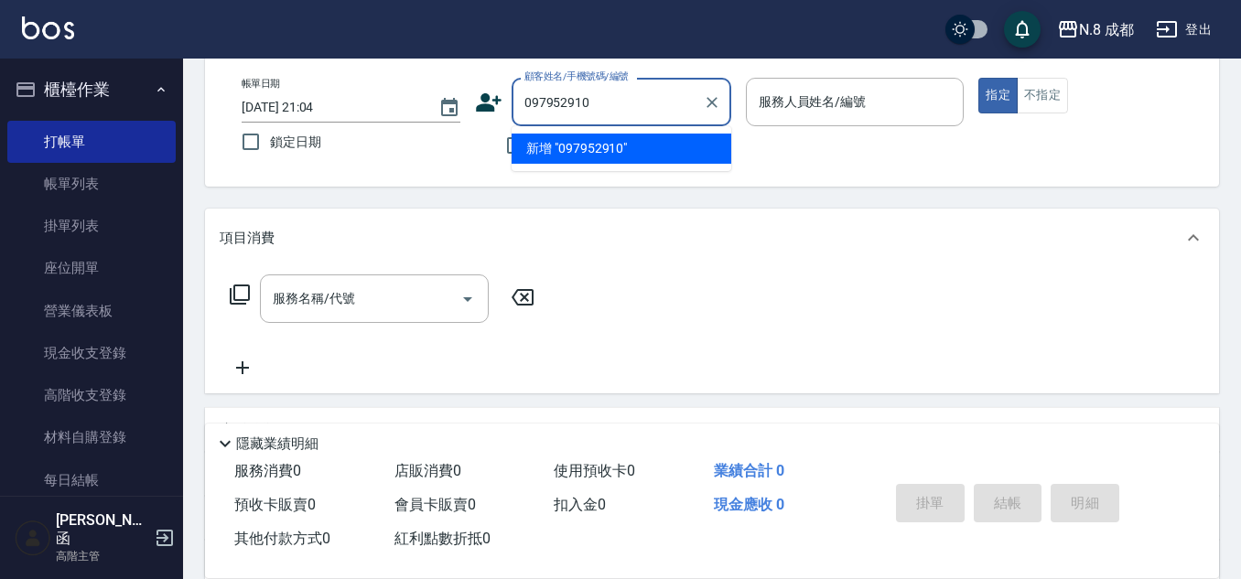
type input "0979529108"
drag, startPoint x: 644, startPoint y: 106, endPoint x: 428, endPoint y: 79, distance: 217.7
click at [428, 79] on div "帳單日期 [DATE] 21:04 鎖定日期 顧客姓名/手機號碼/編號 0979529108 顧客姓名/手機號碼/編號 不留客資 服務人員姓名/編號 服務人員…" at bounding box center [712, 121] width 970 height 87
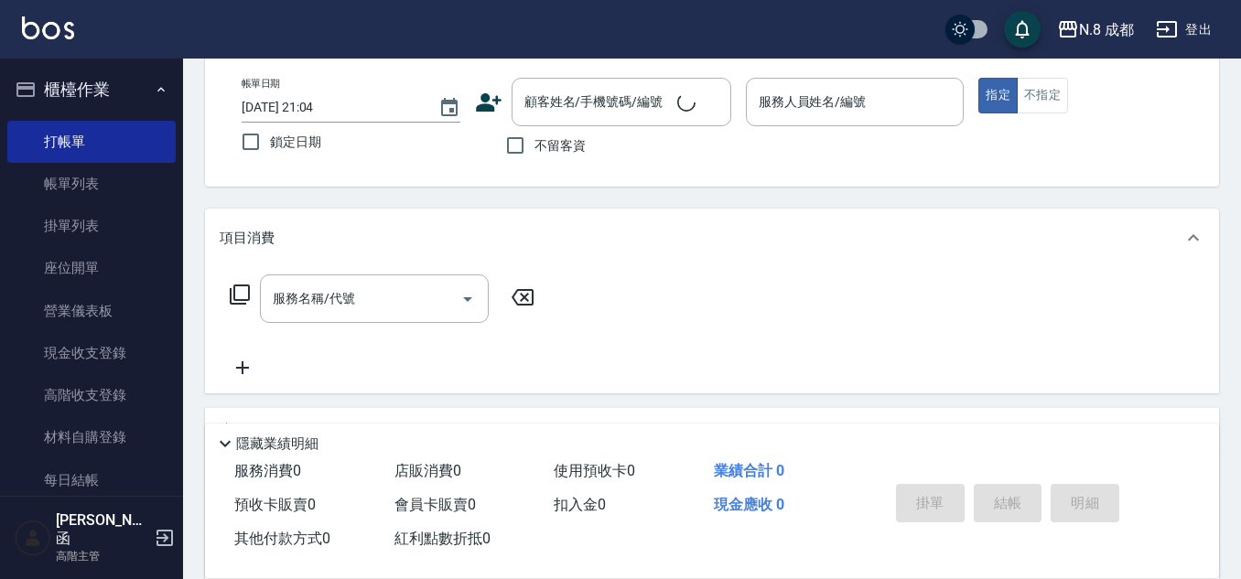
click at [493, 107] on icon at bounding box center [489, 102] width 26 height 18
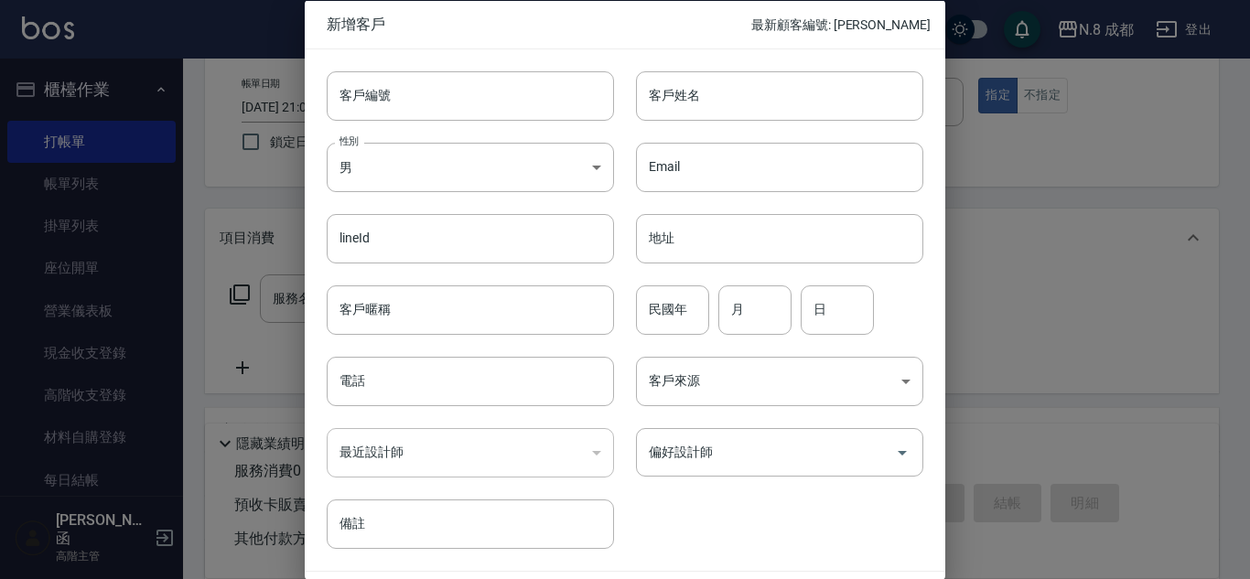
click at [427, 425] on div "最近設計師 ​ 最近設計師" at bounding box center [459, 441] width 309 height 71
click at [424, 383] on input "電話" at bounding box center [470, 381] width 287 height 49
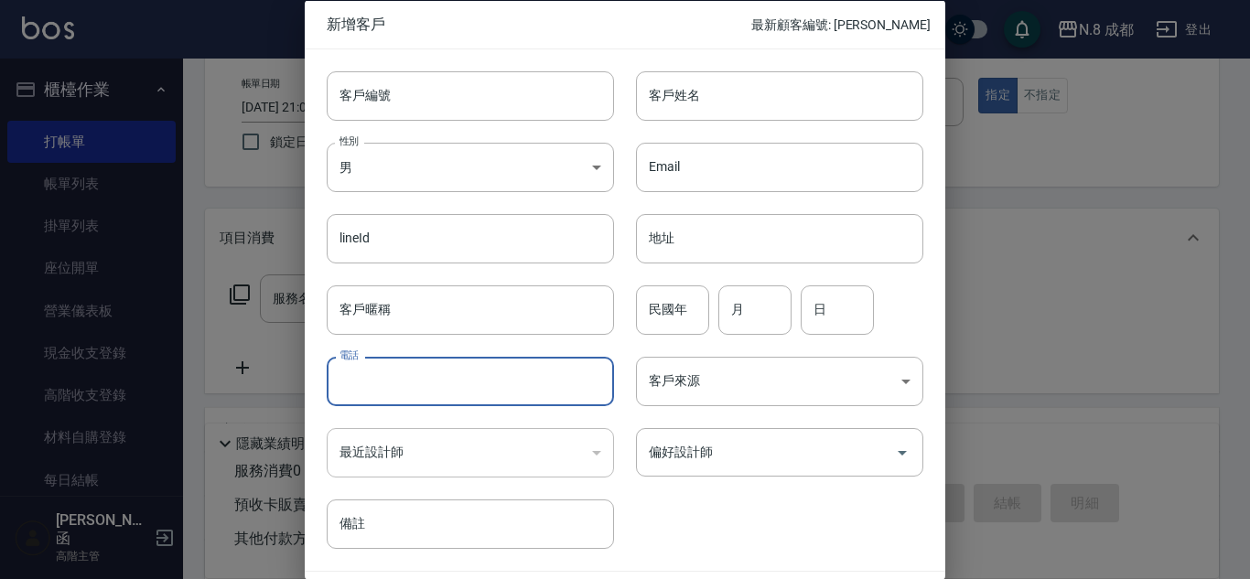
paste input "0979529108"
type input "0979529108"
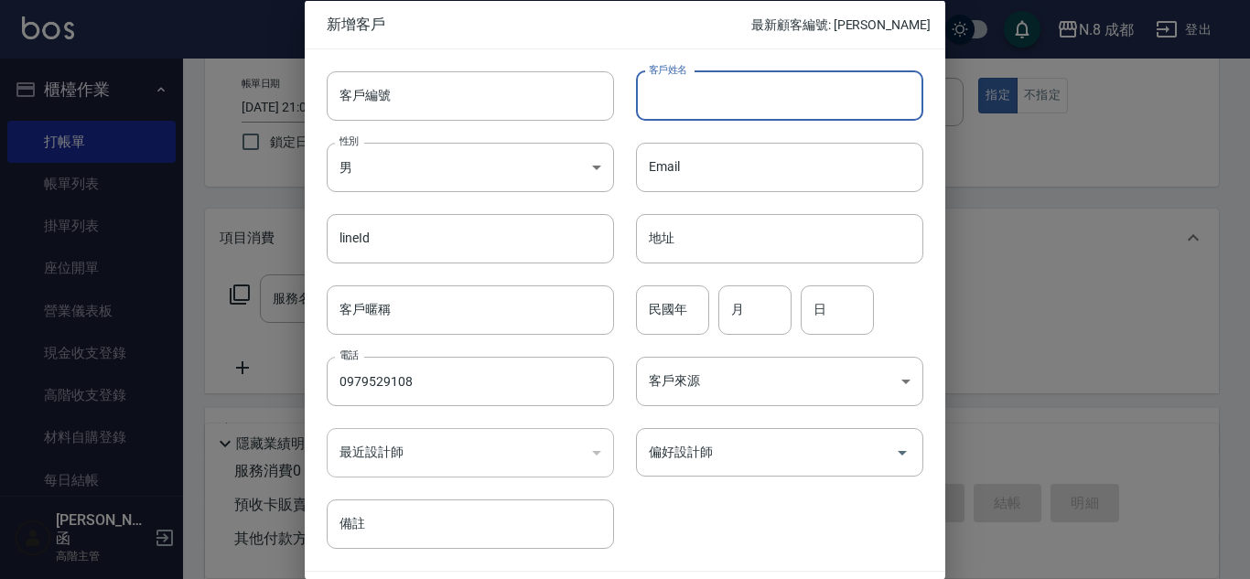
drag, startPoint x: 705, startPoint y: 89, endPoint x: 711, endPoint y: 127, distance: 39.0
click at [705, 89] on input "客戶姓名" at bounding box center [779, 94] width 287 height 49
type input "[PERSON_NAME]?芯"
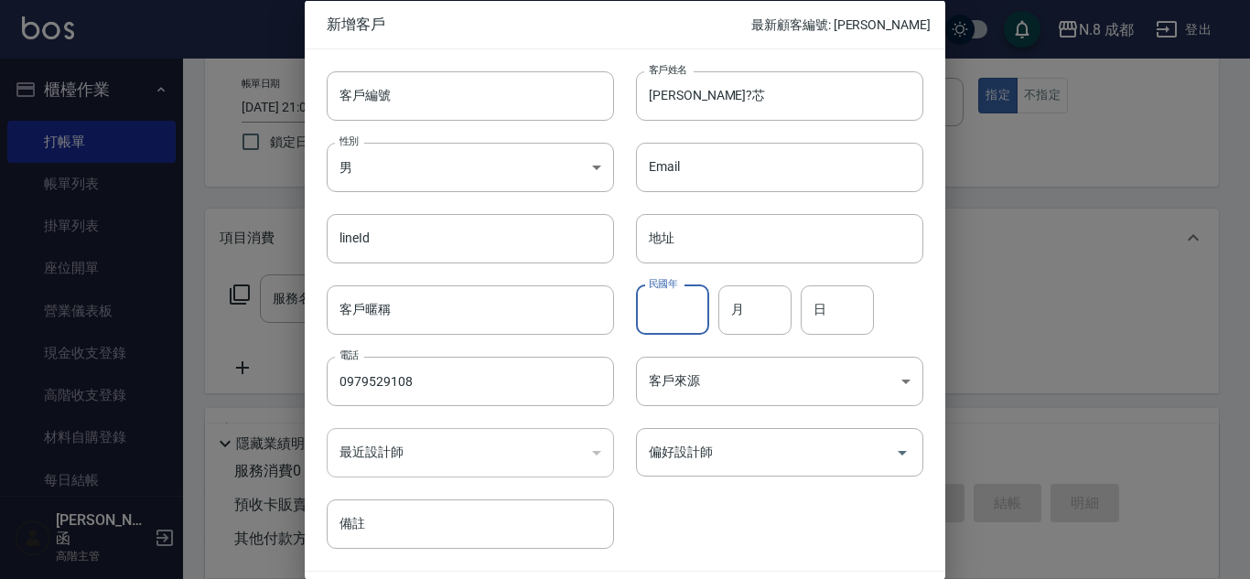
click at [649, 310] on input "民國年" at bounding box center [672, 309] width 73 height 49
type input "95"
click at [761, 308] on input "月" at bounding box center [754, 309] width 73 height 49
type input "03"
click at [854, 320] on input "日" at bounding box center [837, 309] width 73 height 49
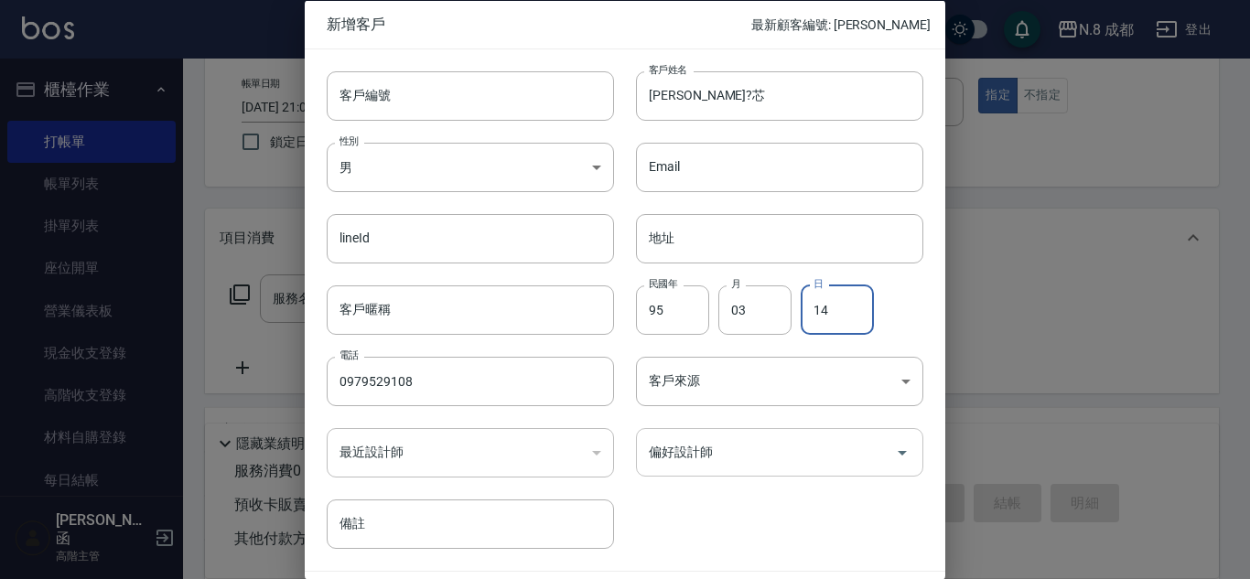
type input "14"
click at [736, 448] on input "偏好設計師" at bounding box center [765, 453] width 243 height 32
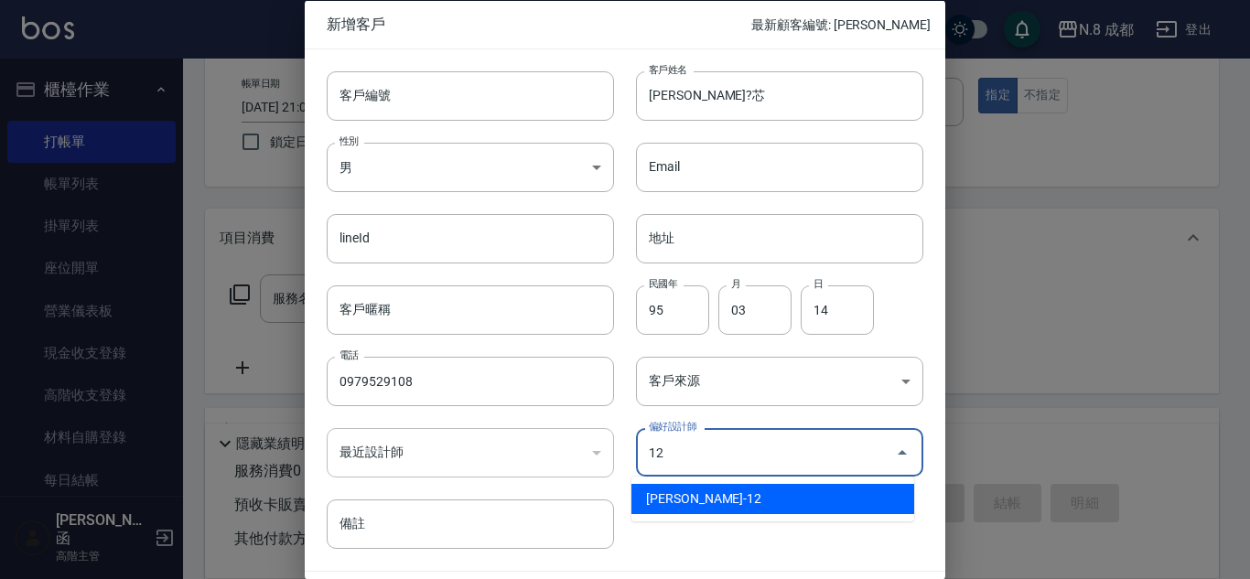
click at [712, 479] on ul "[PERSON_NAME]-12" at bounding box center [773, 499] width 283 height 45
click at [720, 497] on li "[PERSON_NAME]-12" at bounding box center [773, 499] width 283 height 30
type input "[PERSON_NAME]"
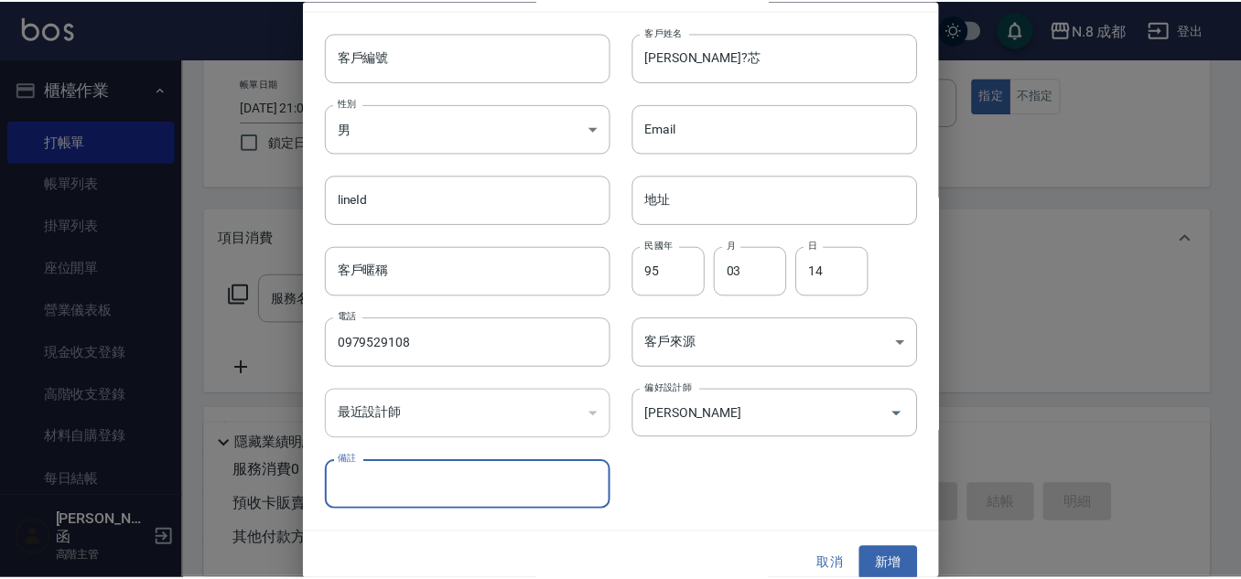
scroll to position [55, 0]
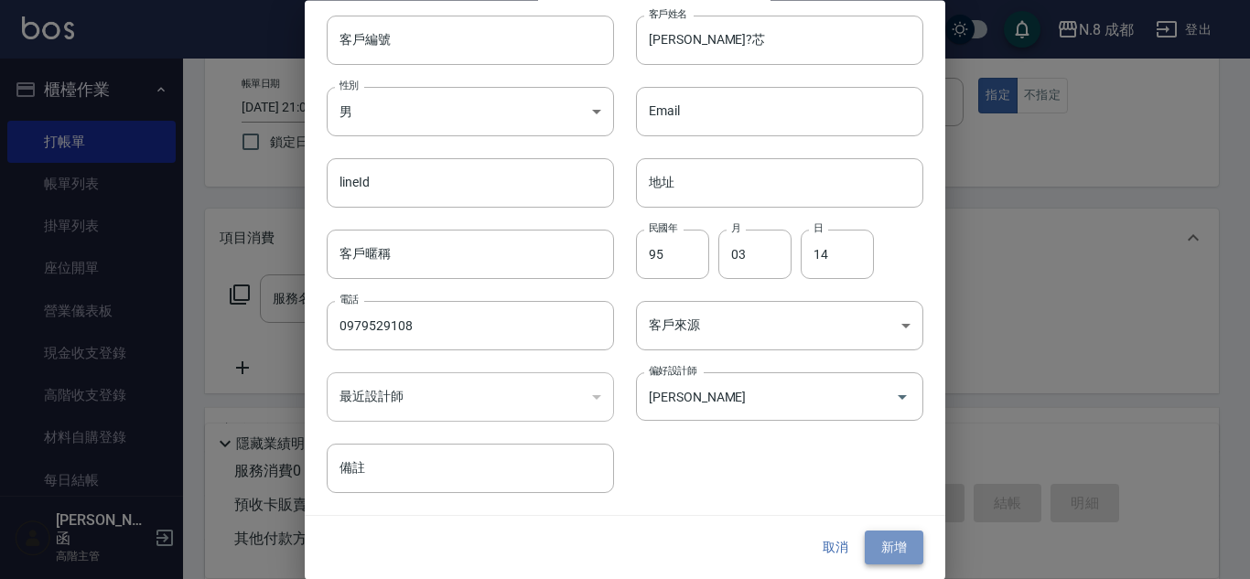
click at [881, 532] on button "新增" at bounding box center [894, 549] width 59 height 34
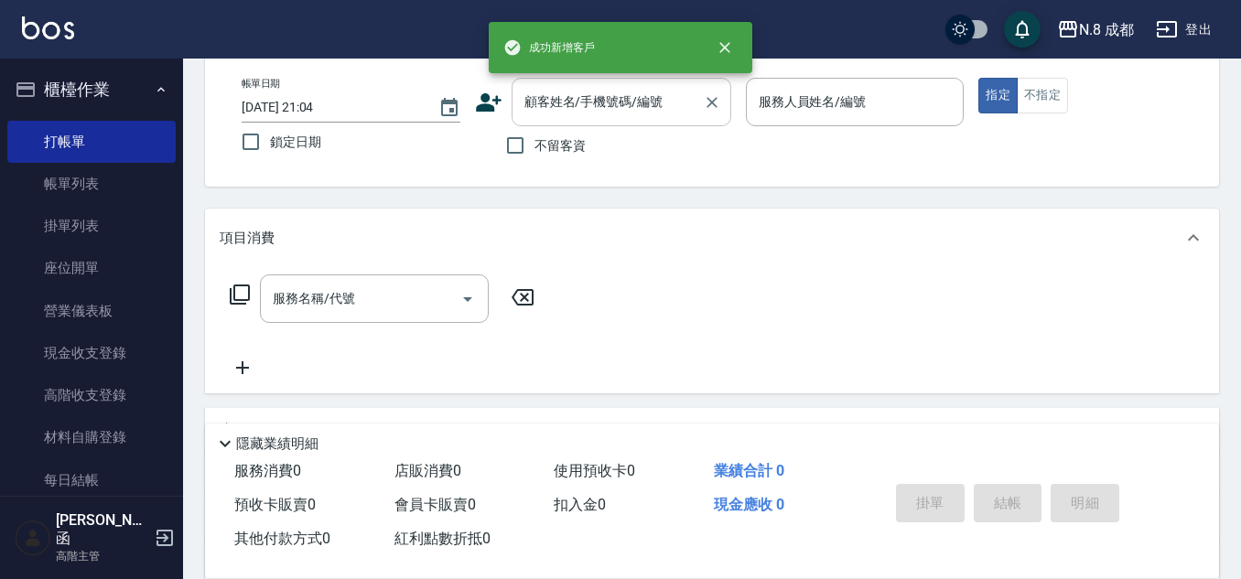
click at [567, 110] on input "顧客姓名/手機號碼/編號" at bounding box center [608, 102] width 176 height 32
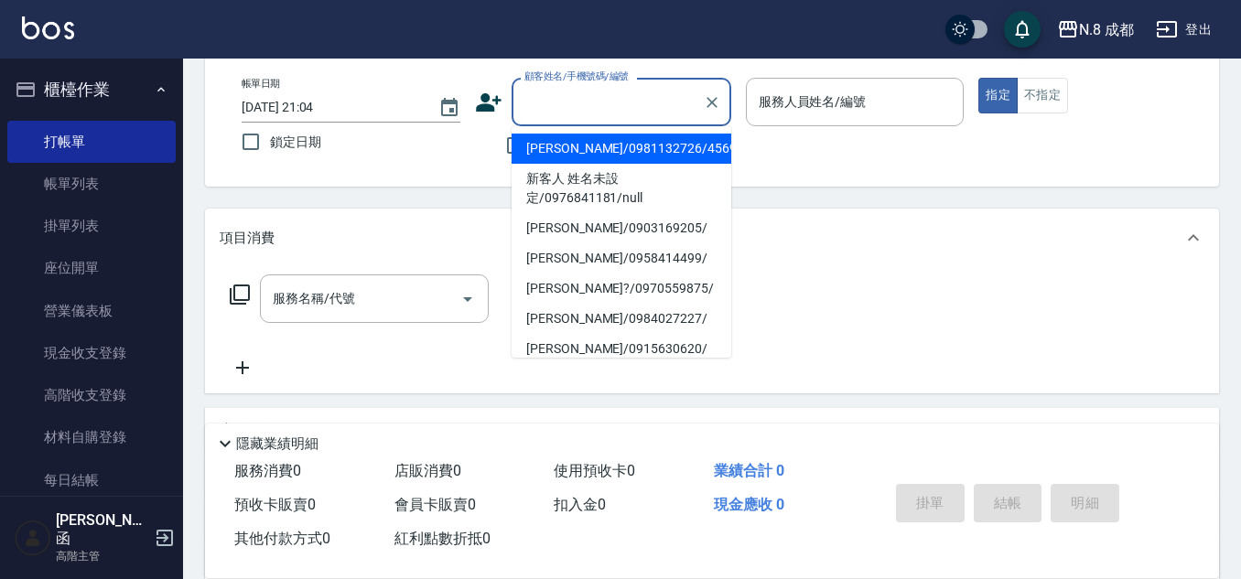
paste input "0979529108"
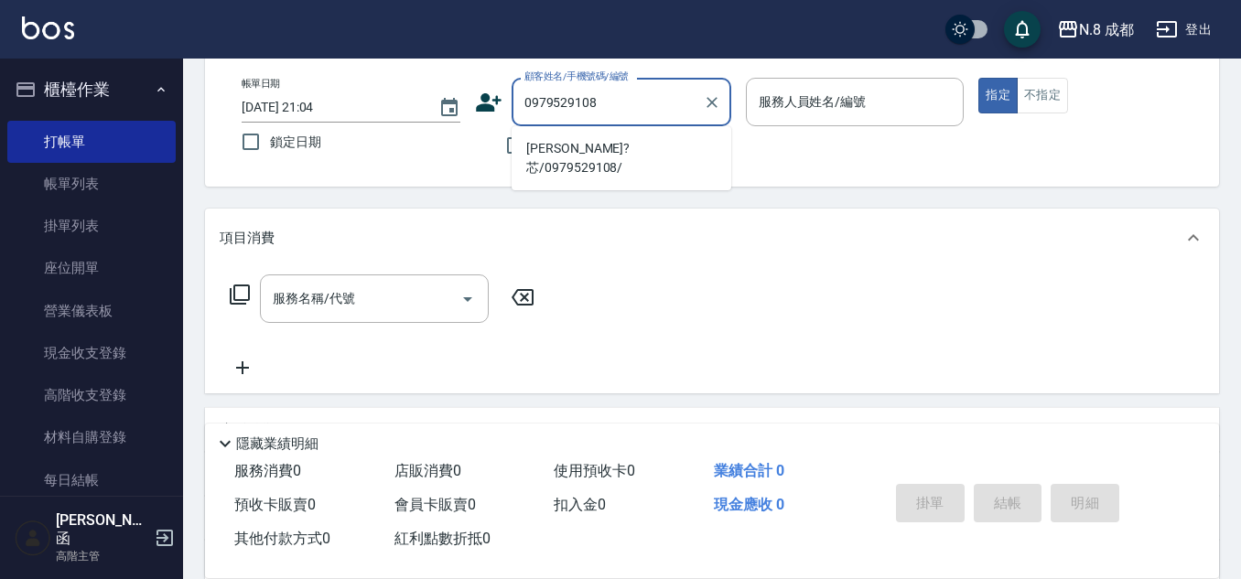
click at [582, 156] on li "[PERSON_NAME]?芯/0979529108/" at bounding box center [622, 158] width 220 height 49
type input "[PERSON_NAME]?芯/0979529108/"
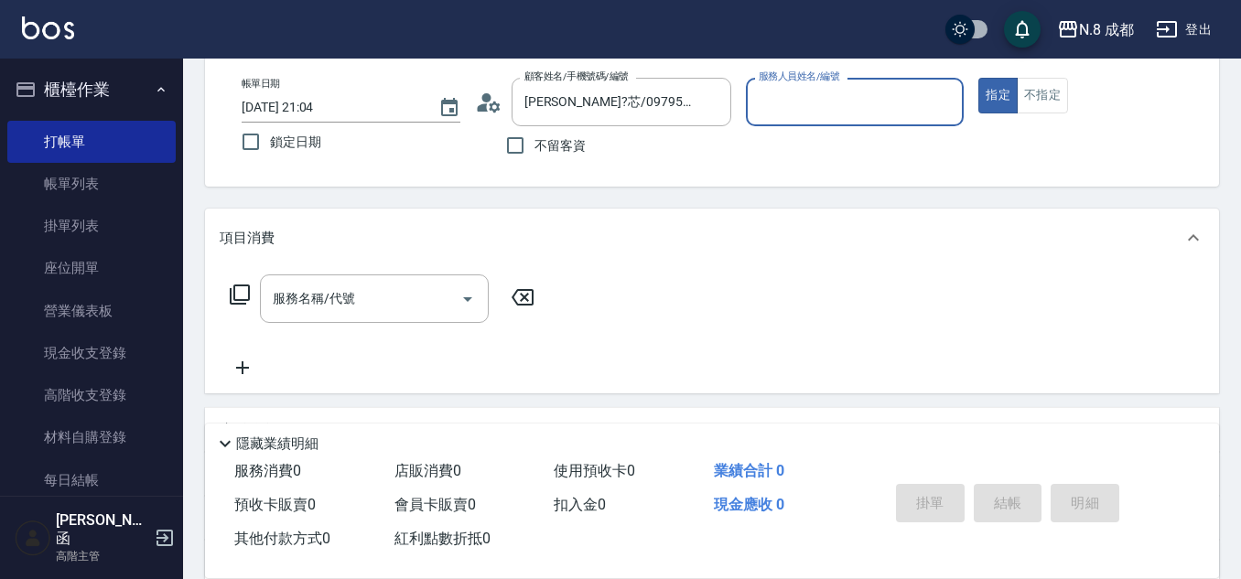
type input "[PERSON_NAME]-12"
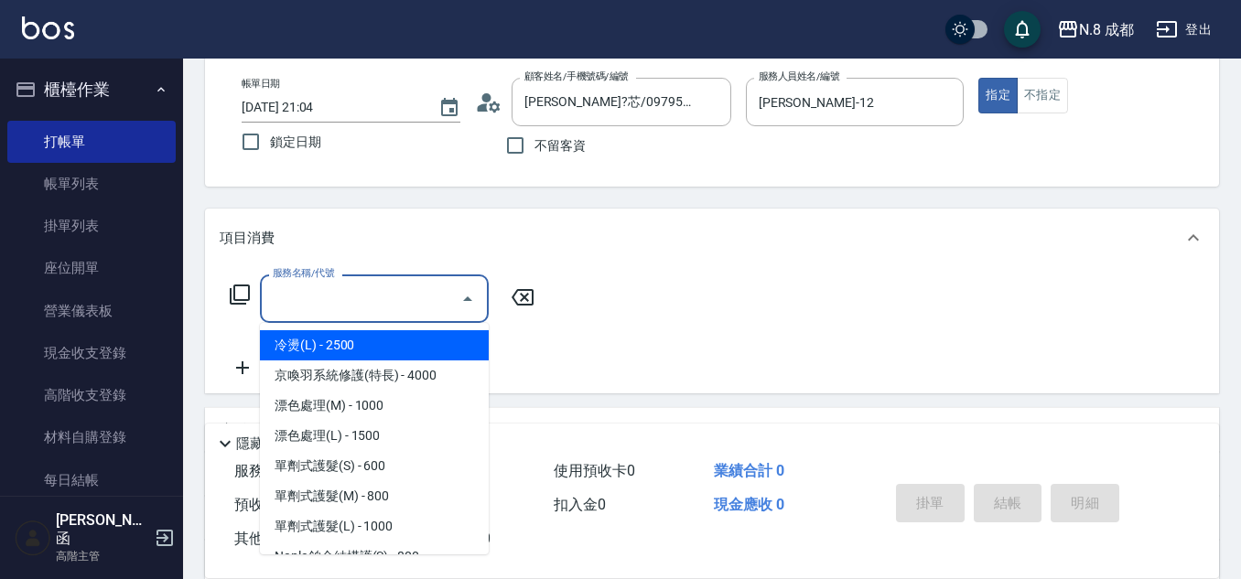
click at [345, 299] on input "服務名稱/代號" at bounding box center [360, 299] width 185 height 32
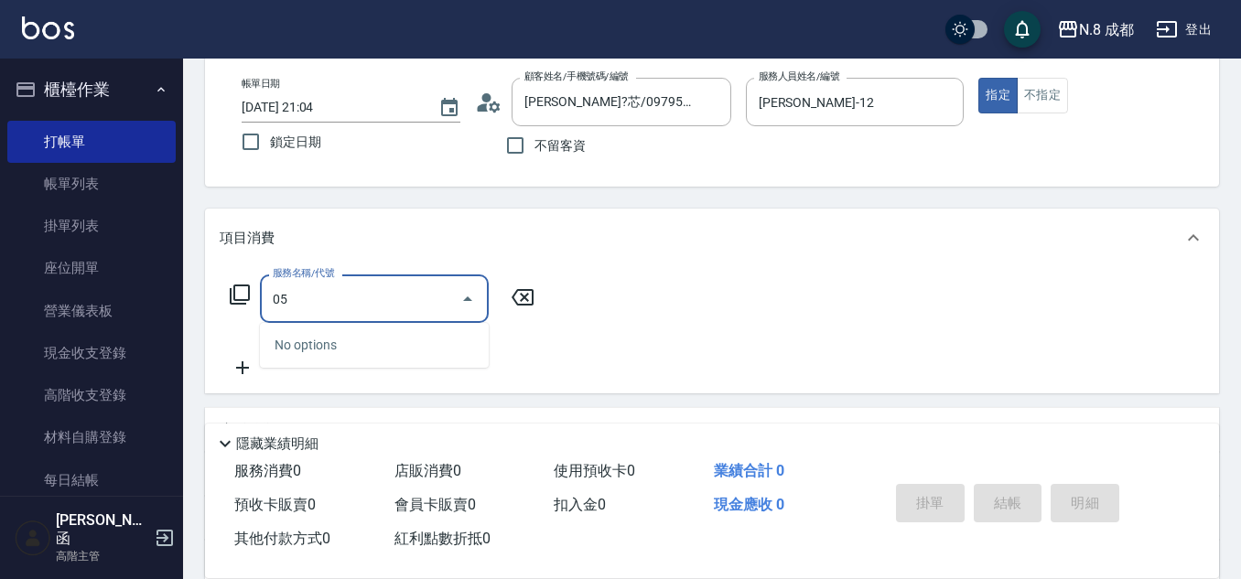
type input "0"
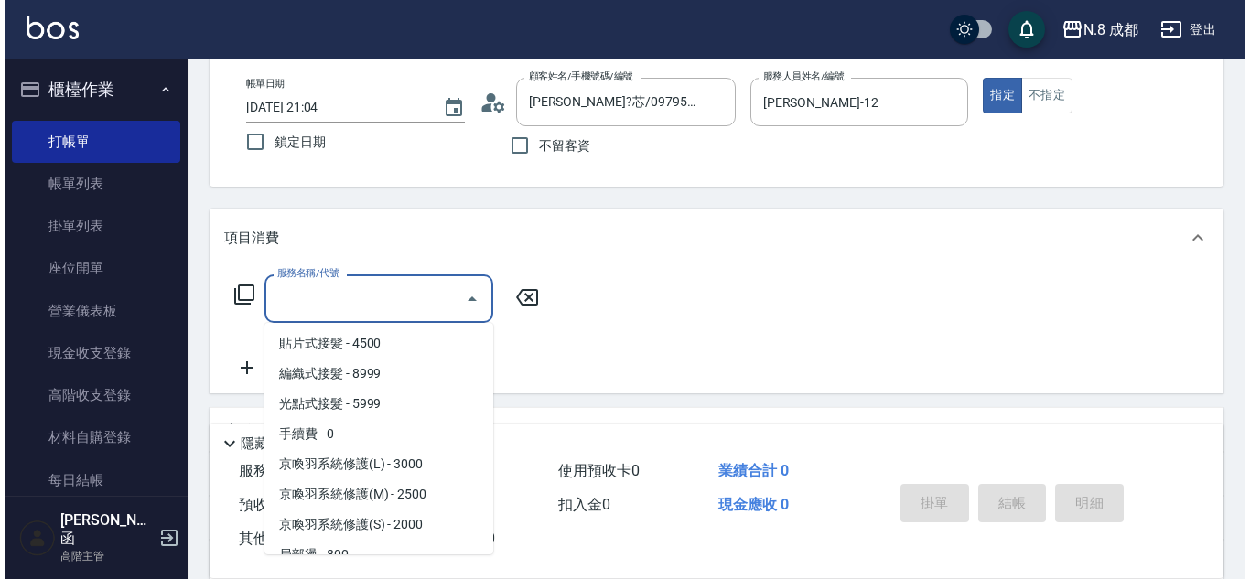
scroll to position [363, 0]
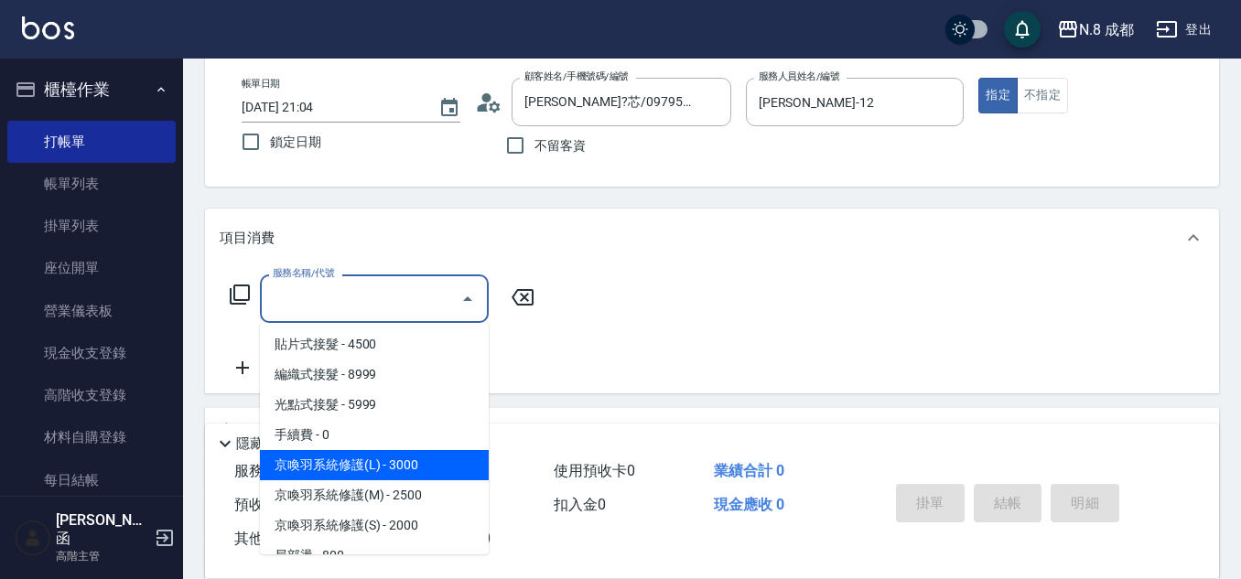
click at [416, 466] on span "京喚羽系統修護(L) - 3000" at bounding box center [374, 465] width 229 height 30
type input "京喚羽系統修護(L)"
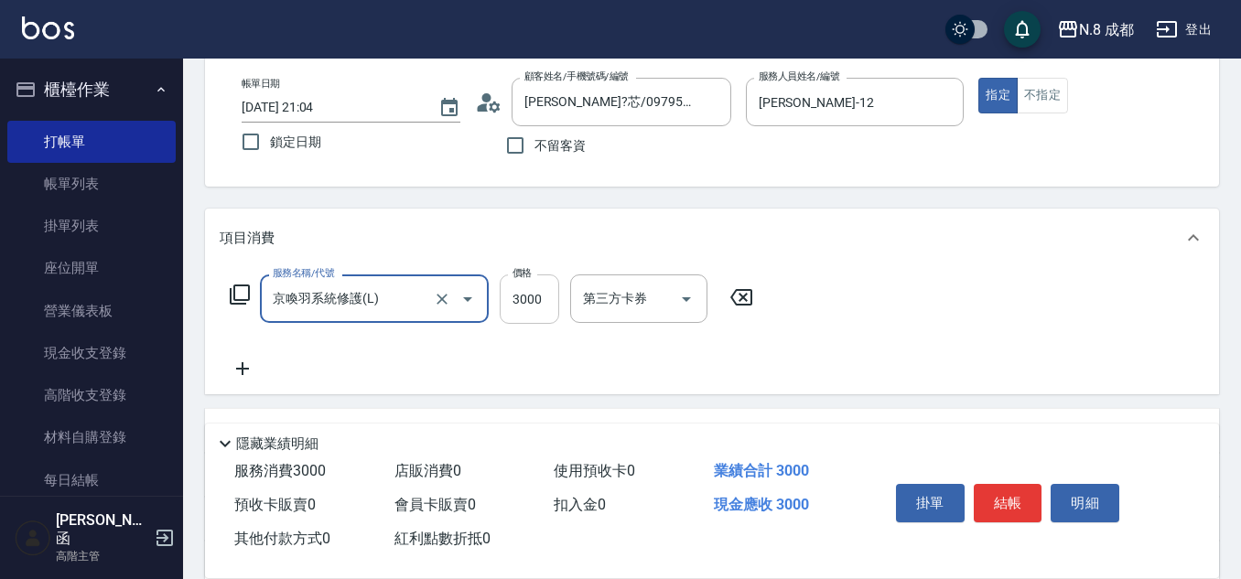
click at [531, 297] on input "3000" at bounding box center [529, 299] width 59 height 49
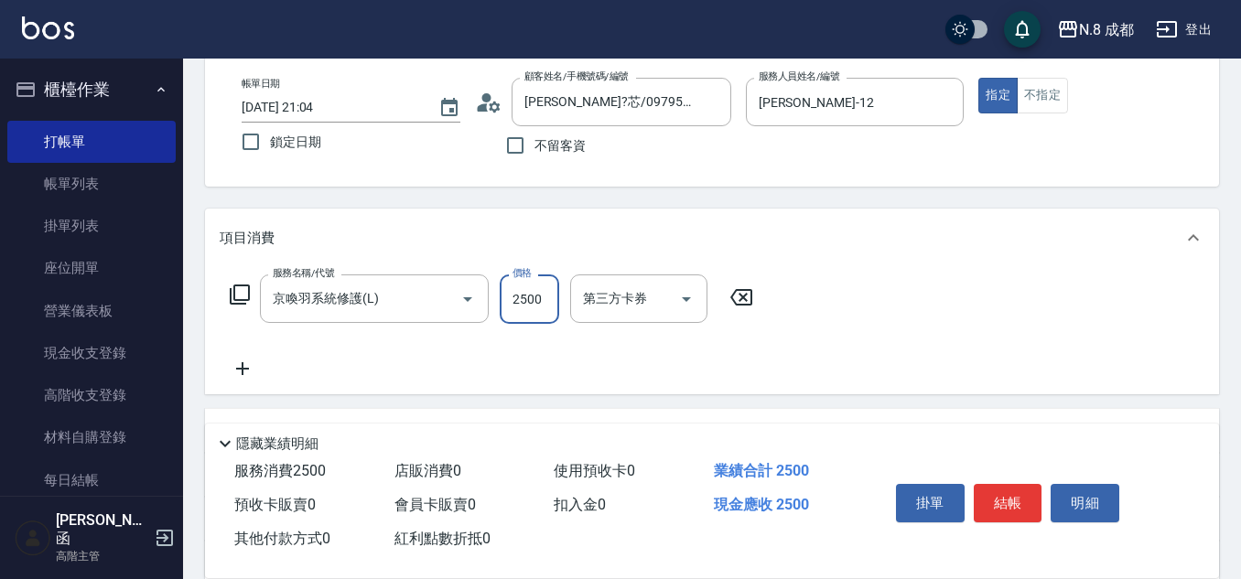
type input "2500"
click at [258, 368] on icon at bounding box center [243, 369] width 46 height 22
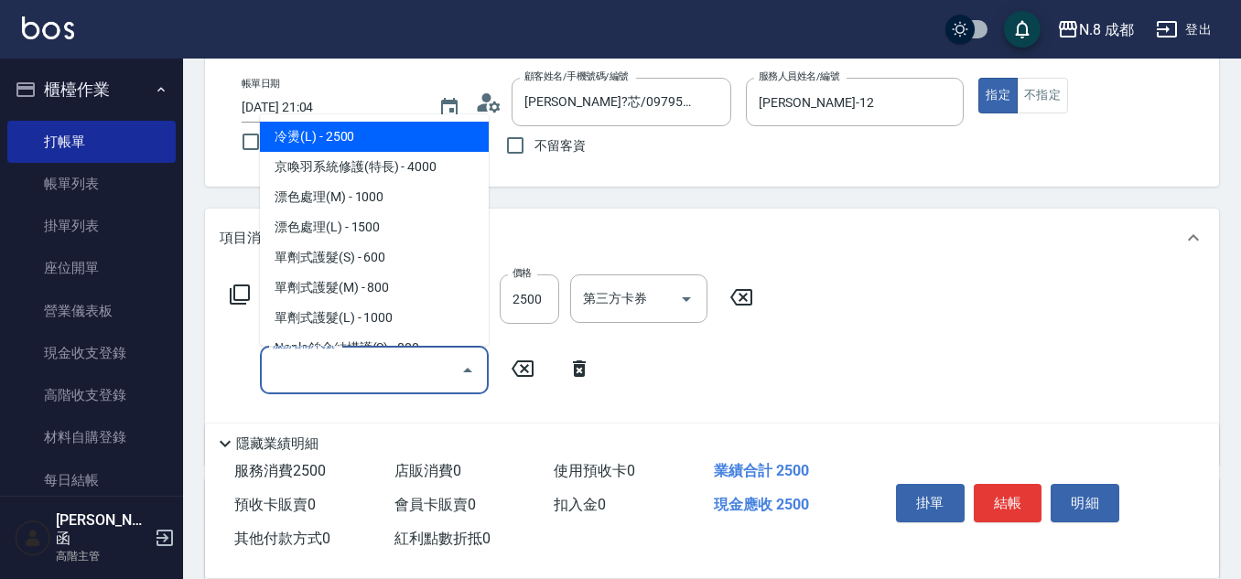
click at [296, 372] on input "服務名稱/代號" at bounding box center [360, 370] width 185 height 32
click at [323, 128] on span "互助3點 - 0" at bounding box center [374, 137] width 229 height 30
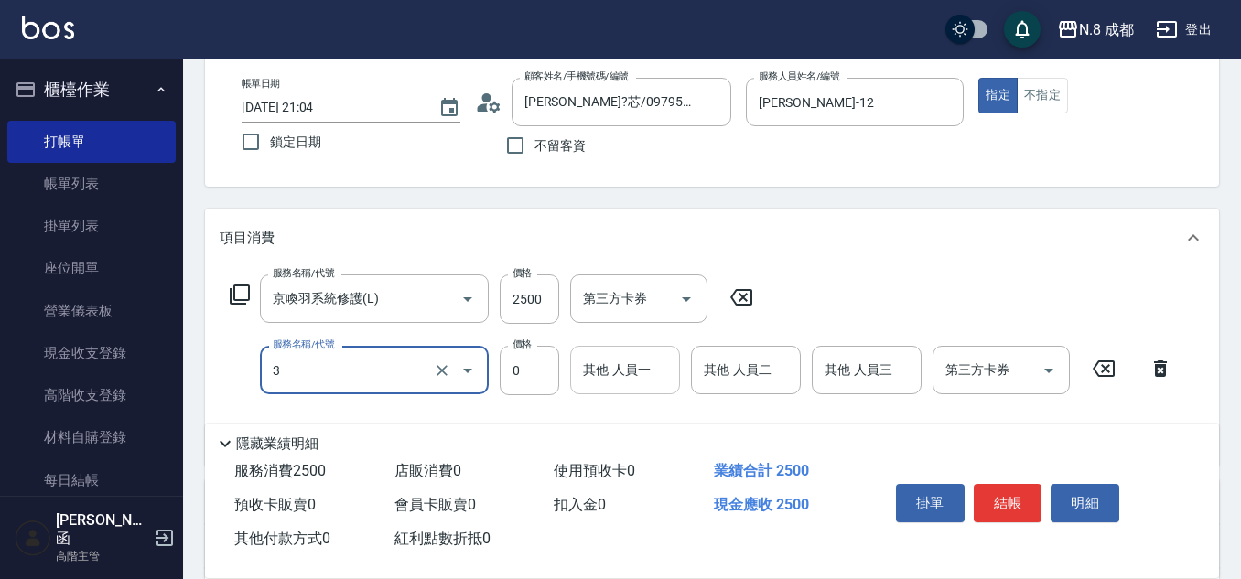
type input "互助3點(3)"
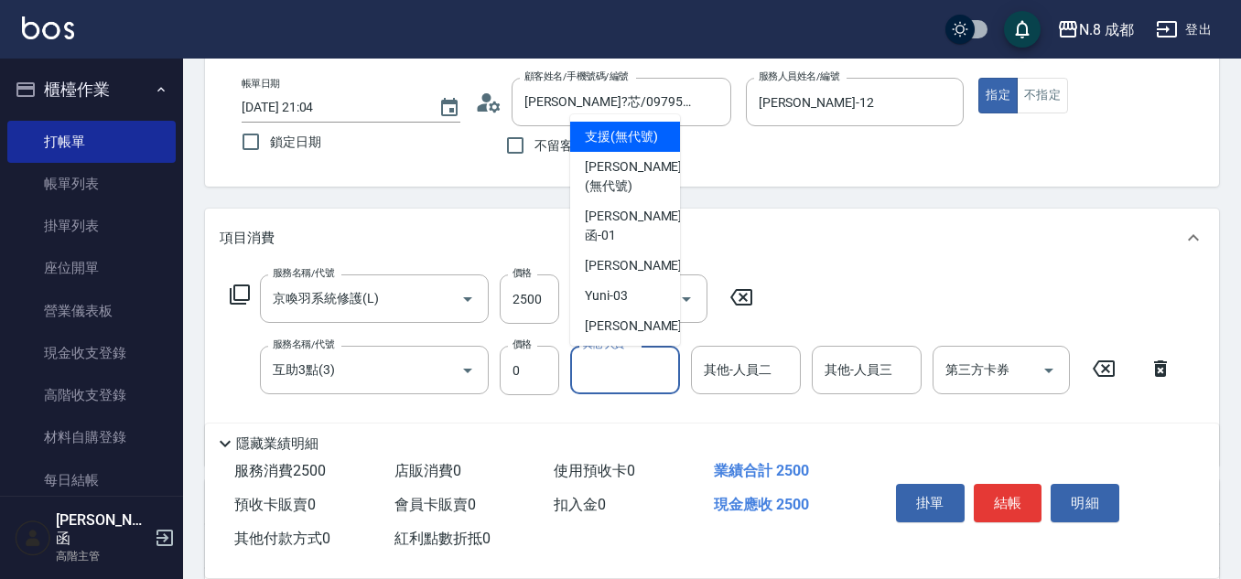
click at [639, 371] on input "其他-人員一" at bounding box center [624, 370] width 93 height 32
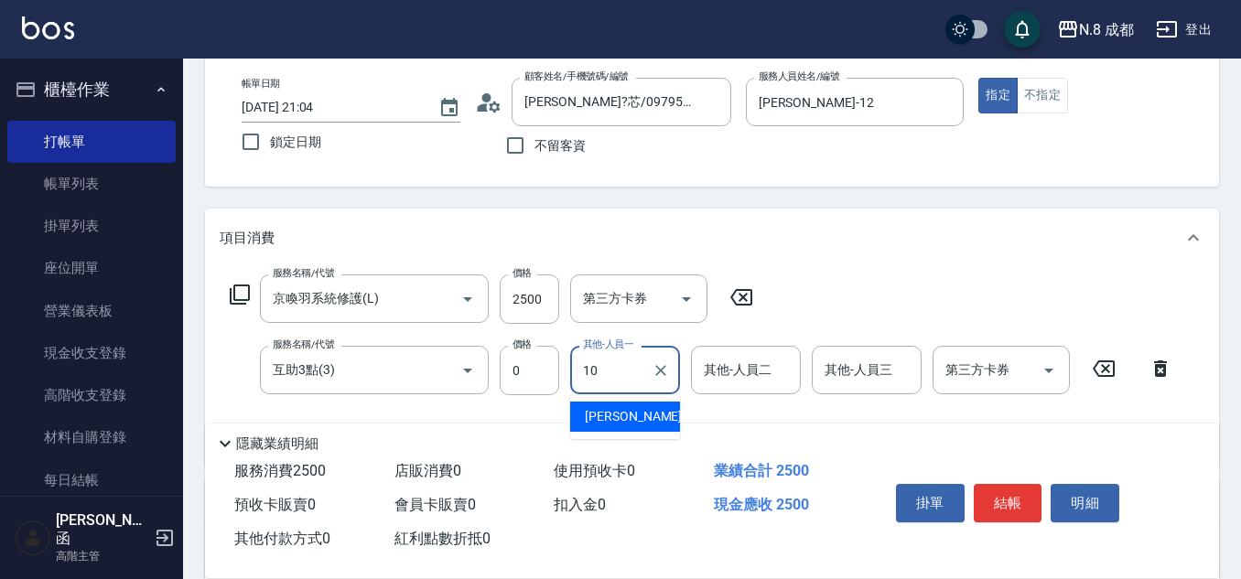
click at [639, 410] on span "[PERSON_NAME]-10" at bounding box center [642, 416] width 115 height 19
type input "[PERSON_NAME]-10"
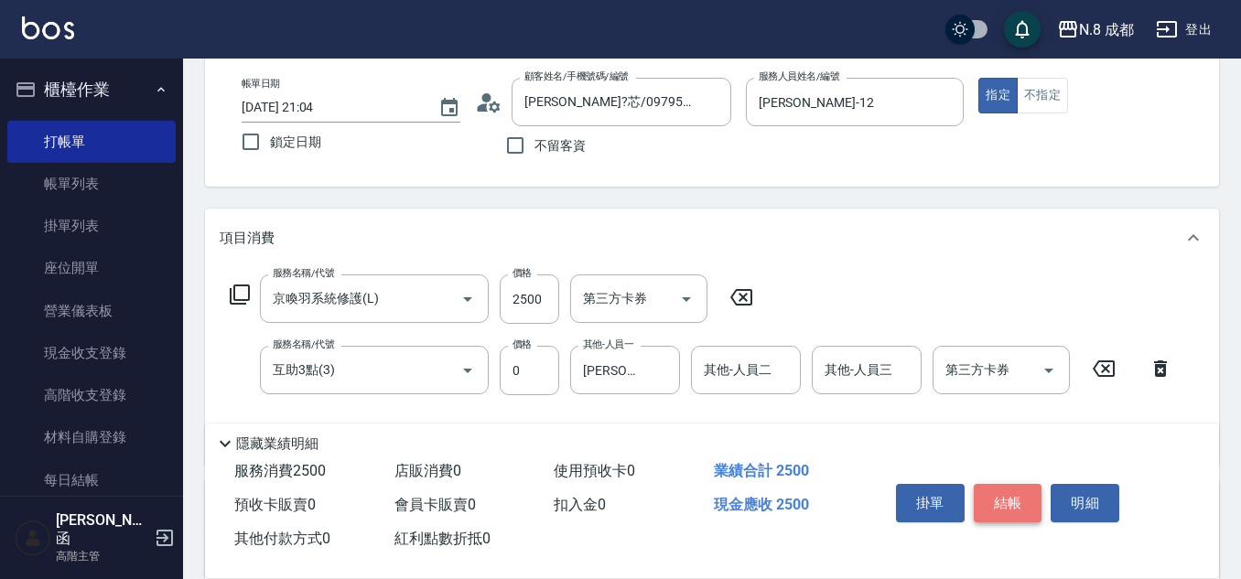
click at [1011, 493] on button "結帳" at bounding box center [1008, 503] width 69 height 38
type input "[DATE] 21:05"
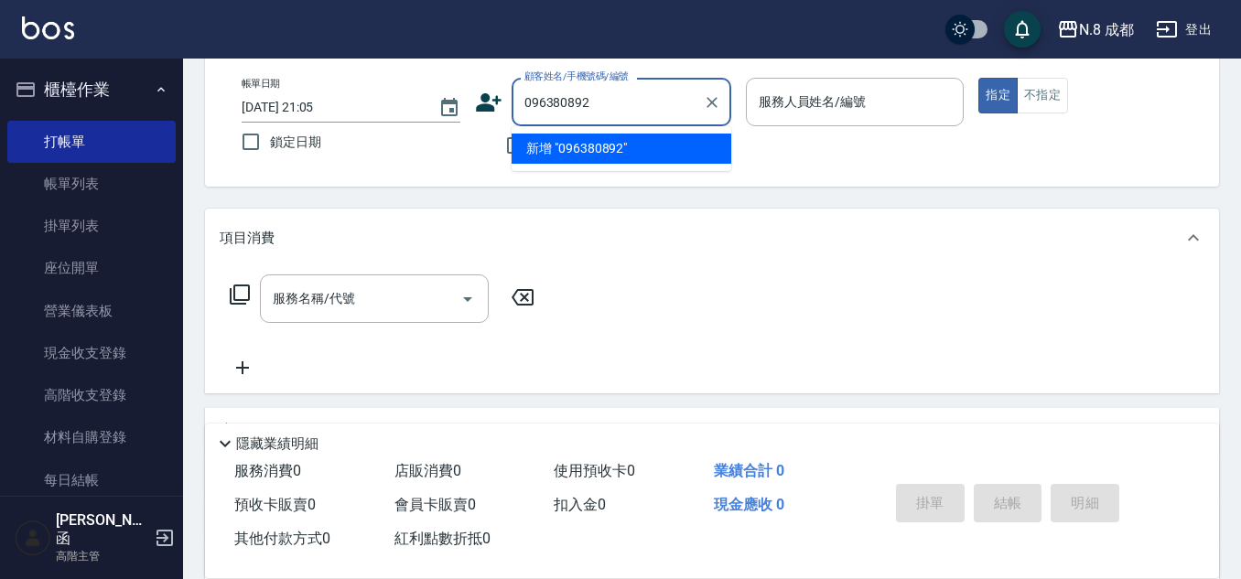
type input "0963808920"
drag, startPoint x: 633, startPoint y: 99, endPoint x: 210, endPoint y: 127, distance: 424.7
click at [210, 127] on div "帳單日期 [DATE] 21:05 鎖定日期 顧客姓名/手機號碼/編號 0963808920 顧客姓名/手機號碼/編號 不留客資 服務人員姓名/編號 服務人員…" at bounding box center [712, 121] width 1014 height 131
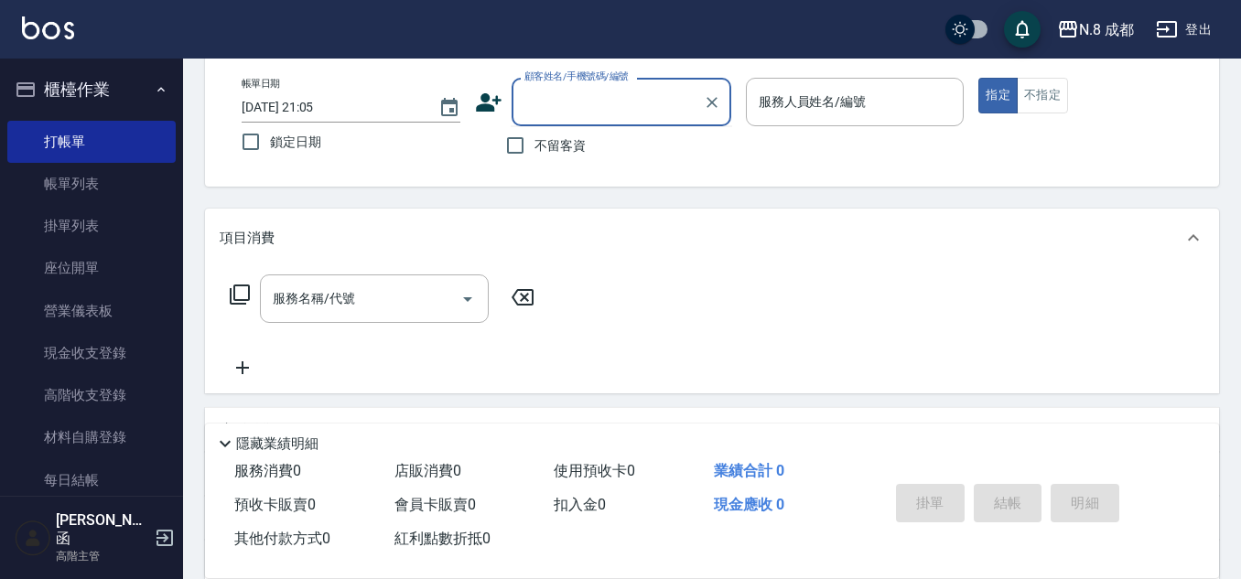
click at [493, 103] on icon at bounding box center [488, 102] width 27 height 27
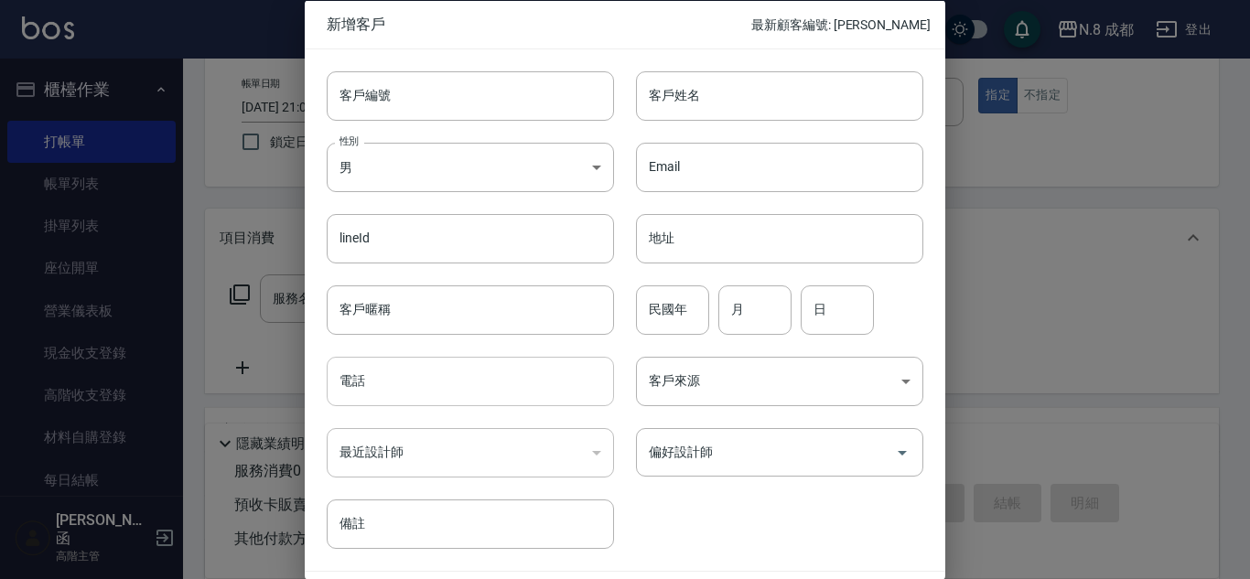
click at [426, 402] on input "電話" at bounding box center [470, 381] width 287 height 49
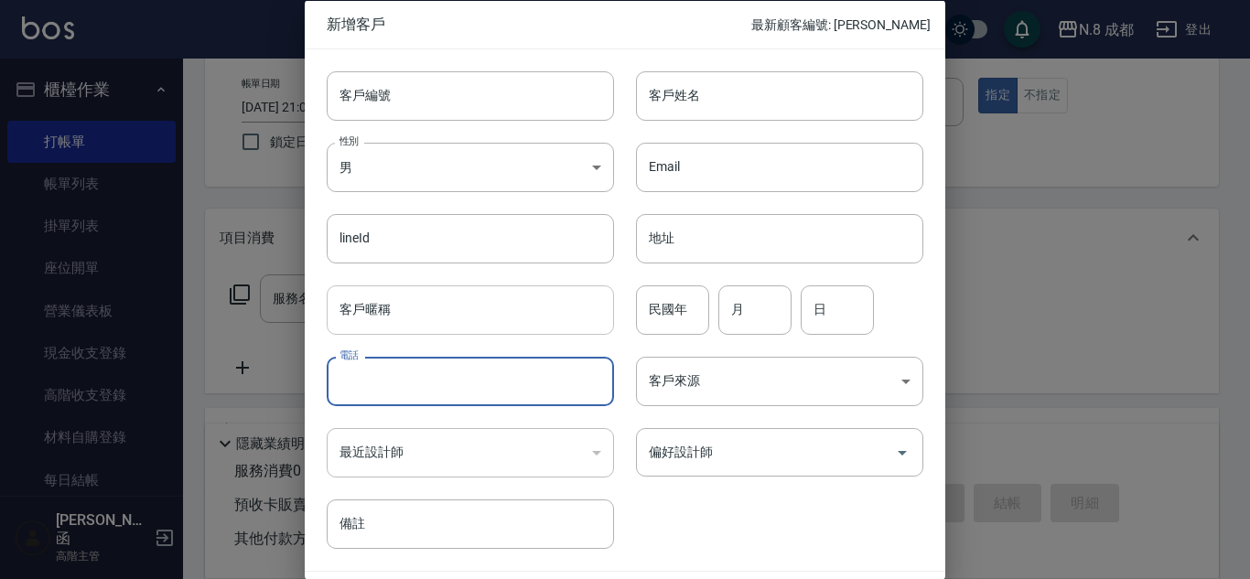
paste input "0963808920"
type input "0963808920"
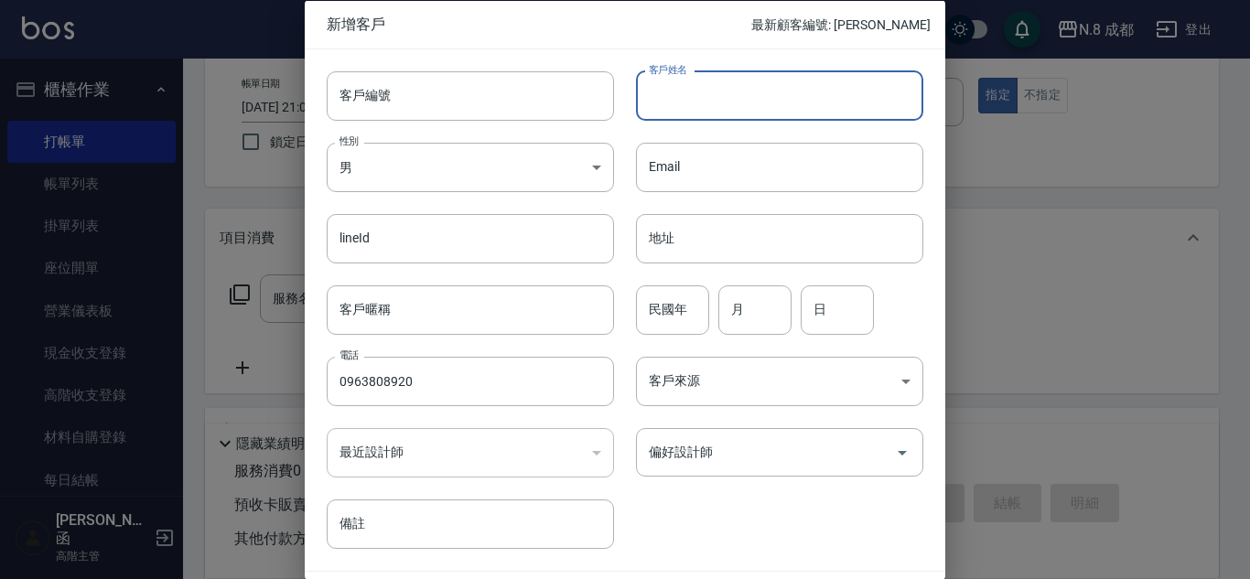
click at [768, 93] on input "客戶姓名" at bounding box center [779, 94] width 287 height 49
type input "[PERSON_NAME]"
click at [670, 302] on input "民國年" at bounding box center [672, 309] width 73 height 49
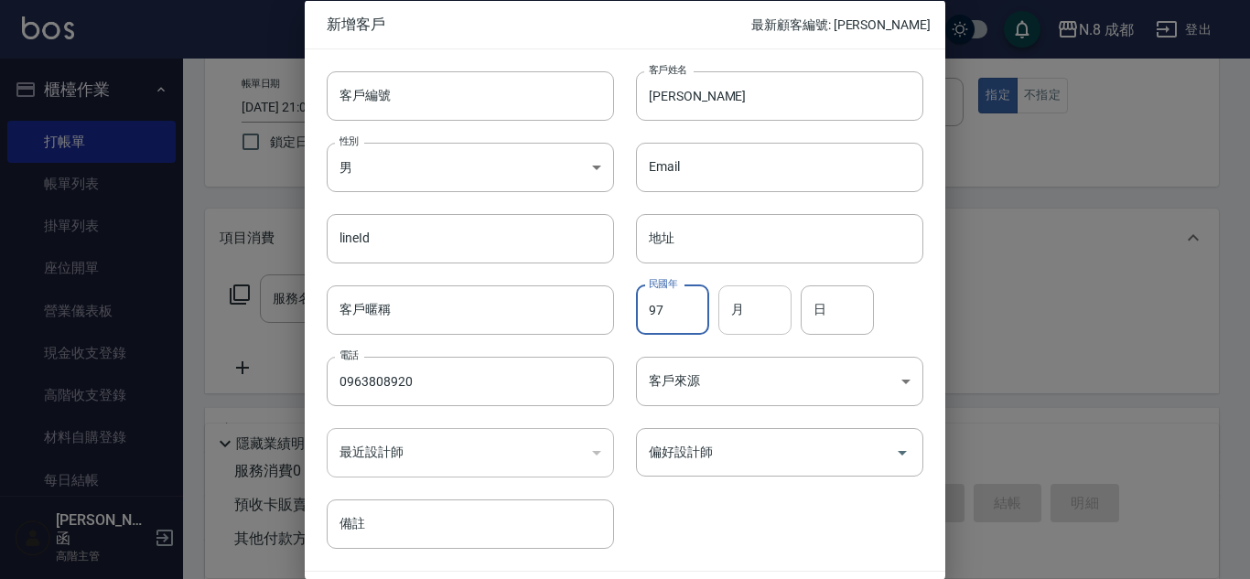
type input "97"
click at [770, 305] on input "月" at bounding box center [754, 309] width 73 height 49
type input "06"
click at [853, 311] on input "日" at bounding box center [837, 309] width 73 height 49
type input "22"
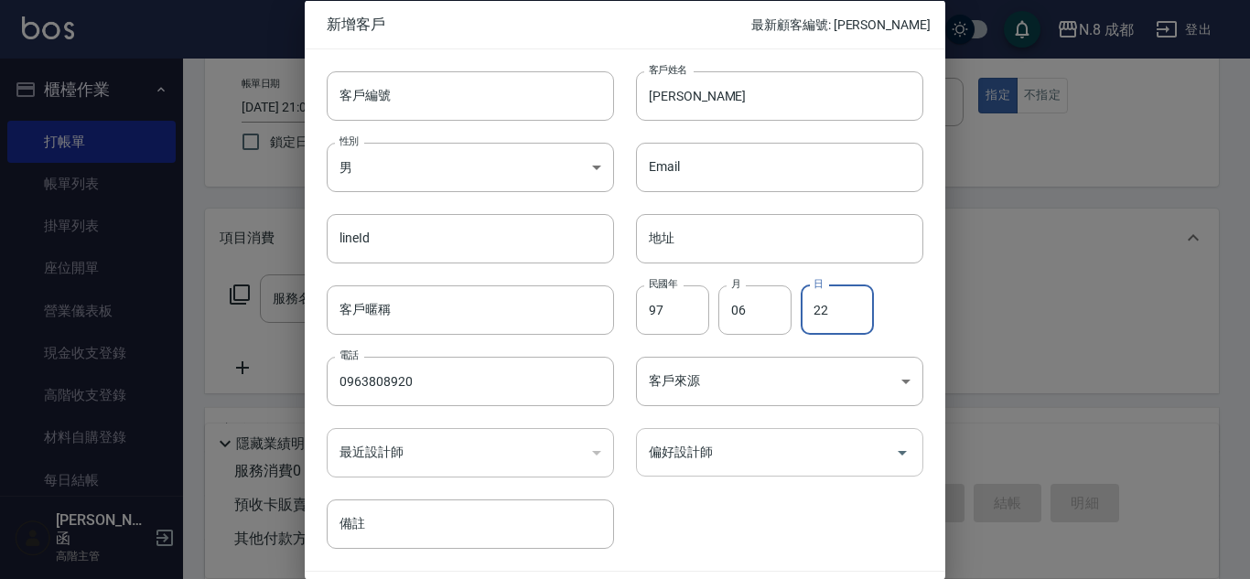
click at [765, 454] on input "偏好設計師" at bounding box center [765, 453] width 243 height 32
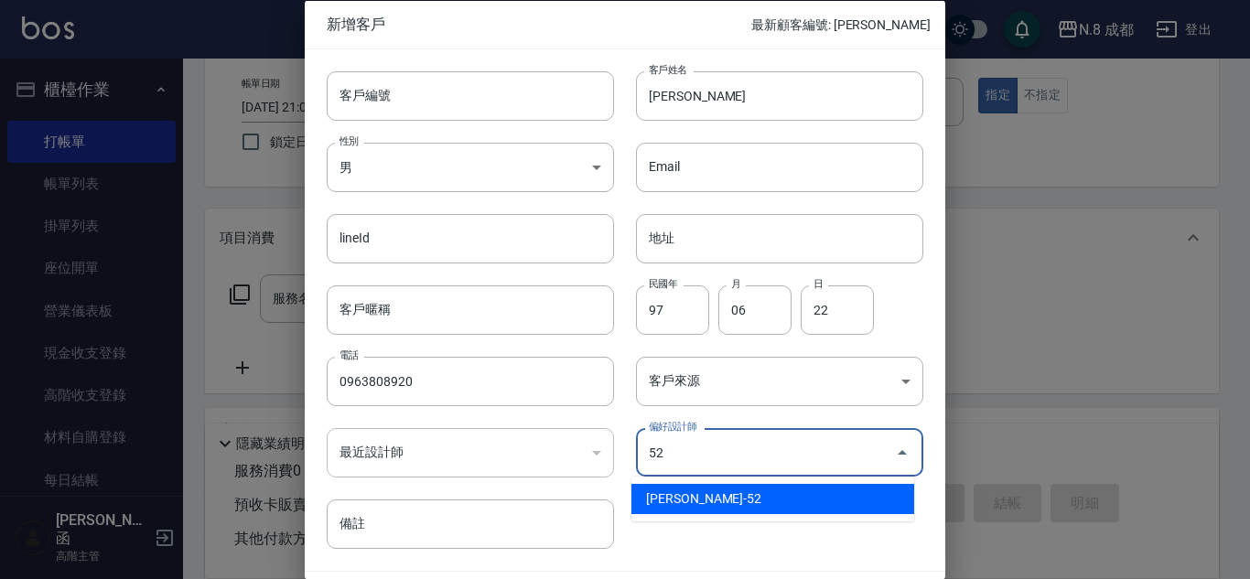
click at [761, 487] on li "[PERSON_NAME]-52" at bounding box center [773, 499] width 283 height 30
type input "[PERSON_NAME]"
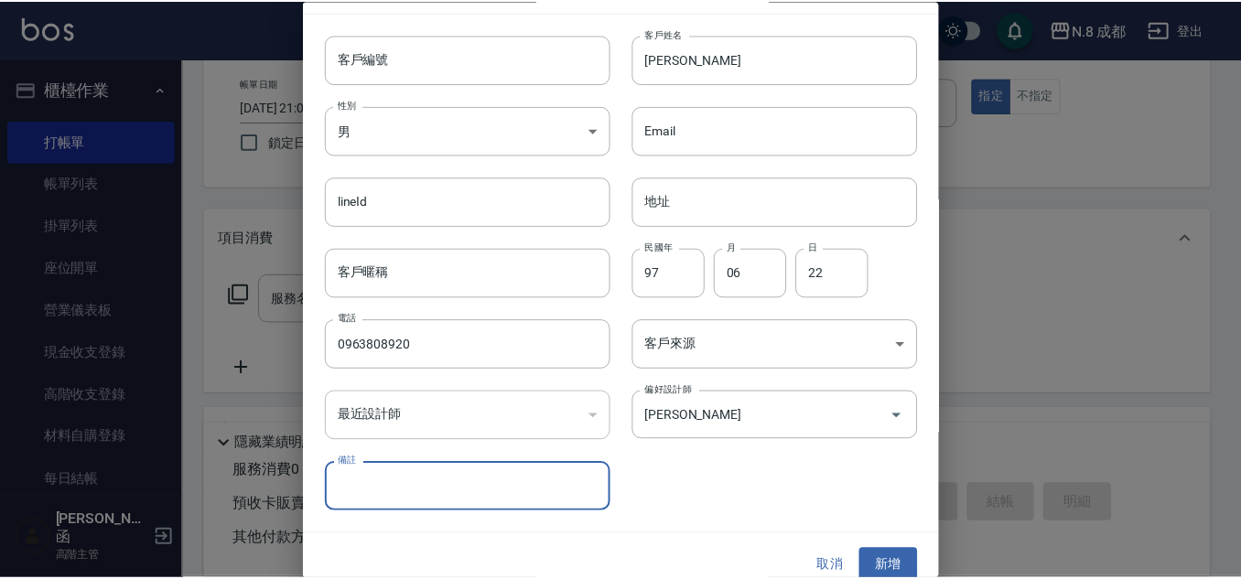
scroll to position [55, 0]
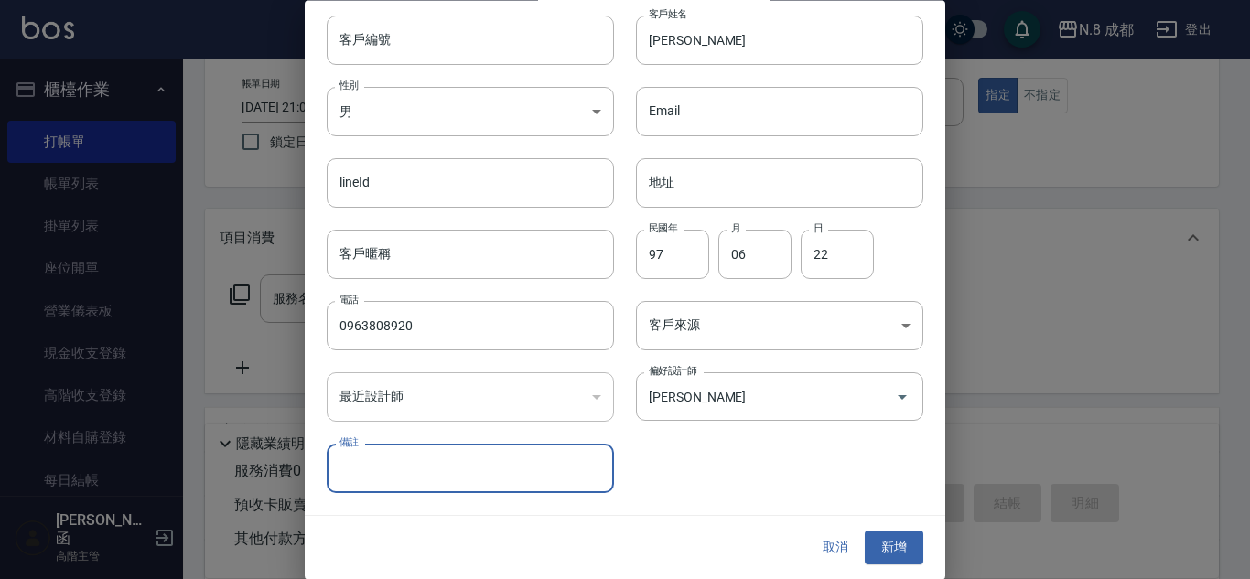
drag, startPoint x: 888, startPoint y: 537, endPoint x: 618, endPoint y: 263, distance: 385.1
click at [887, 537] on button "新增" at bounding box center [894, 549] width 59 height 34
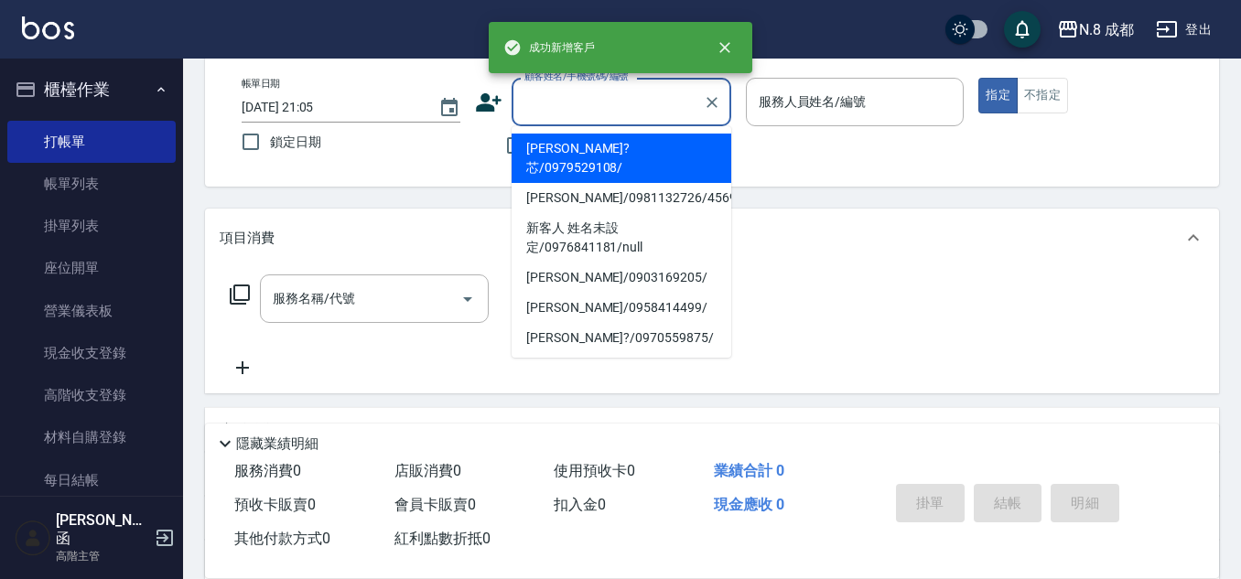
click at [553, 102] on input "顧客姓名/手機號碼/編號" at bounding box center [608, 102] width 176 height 32
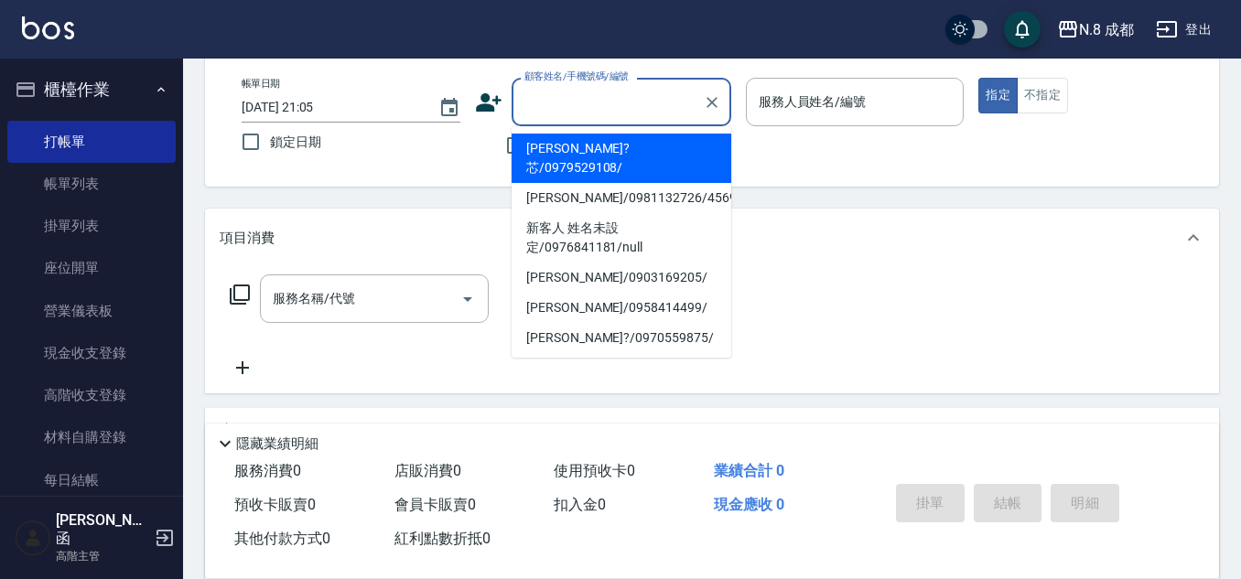
paste input "0963808920"
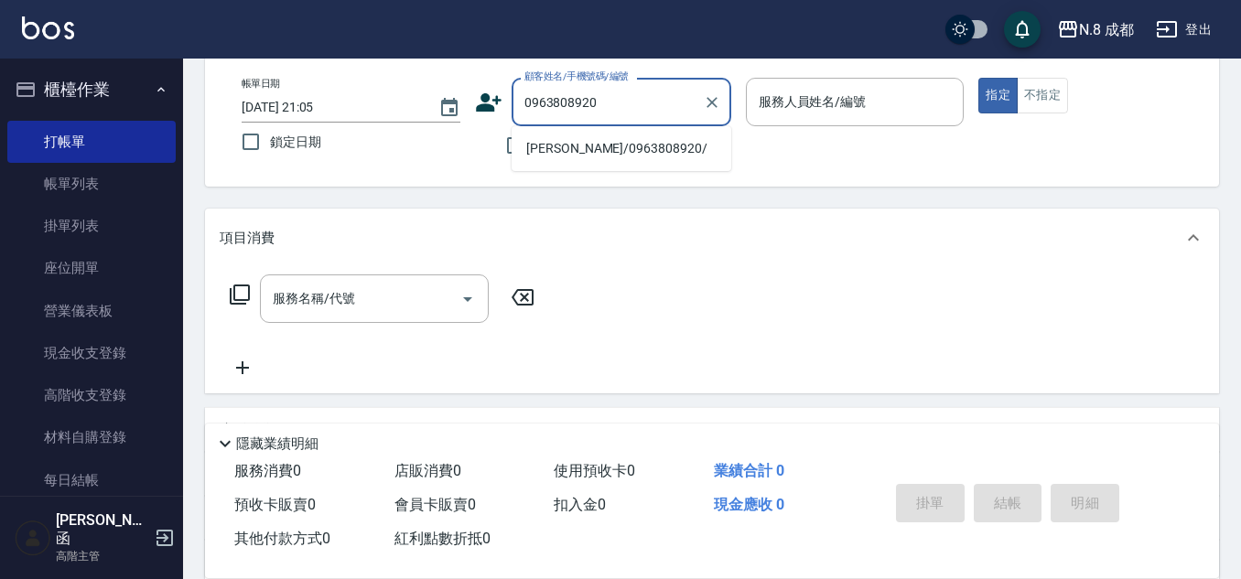
click at [565, 146] on li "[PERSON_NAME]/0963808920/" at bounding box center [622, 149] width 220 height 30
type input "[PERSON_NAME]/0963808920/"
type input "[PERSON_NAME]-52"
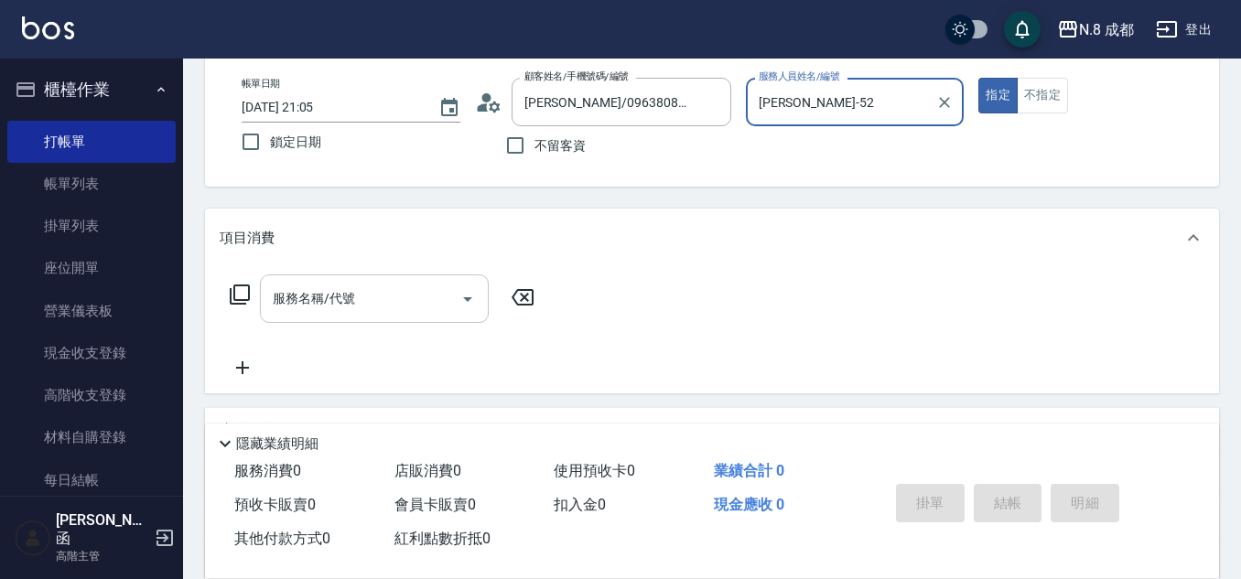
click at [378, 300] on input "服務名稱/代號" at bounding box center [360, 299] width 185 height 32
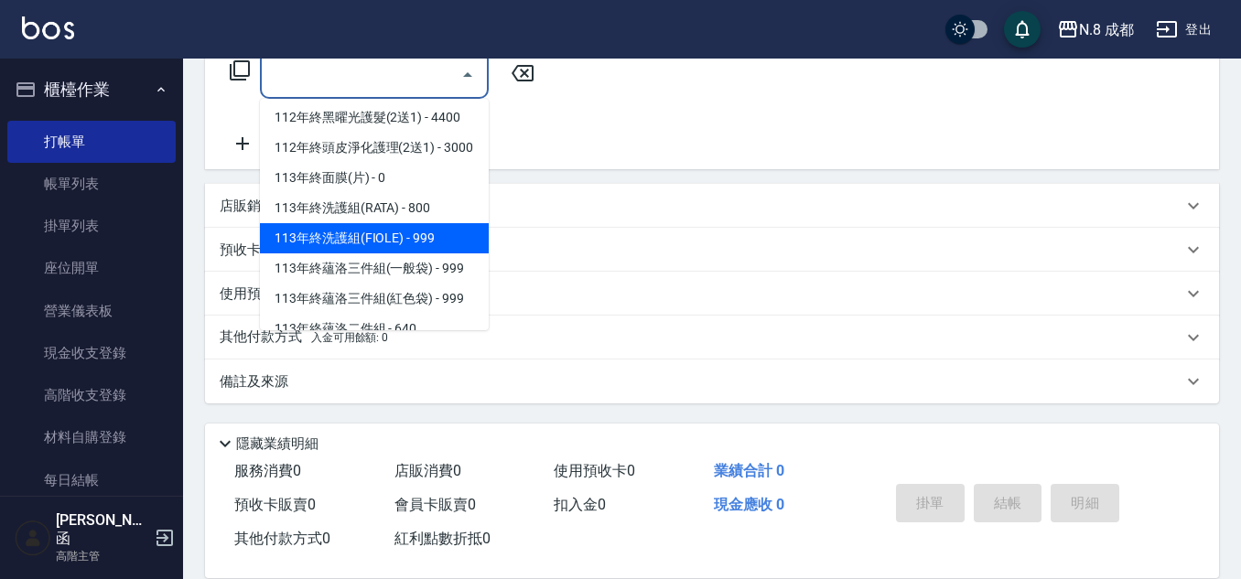
scroll to position [2468, 0]
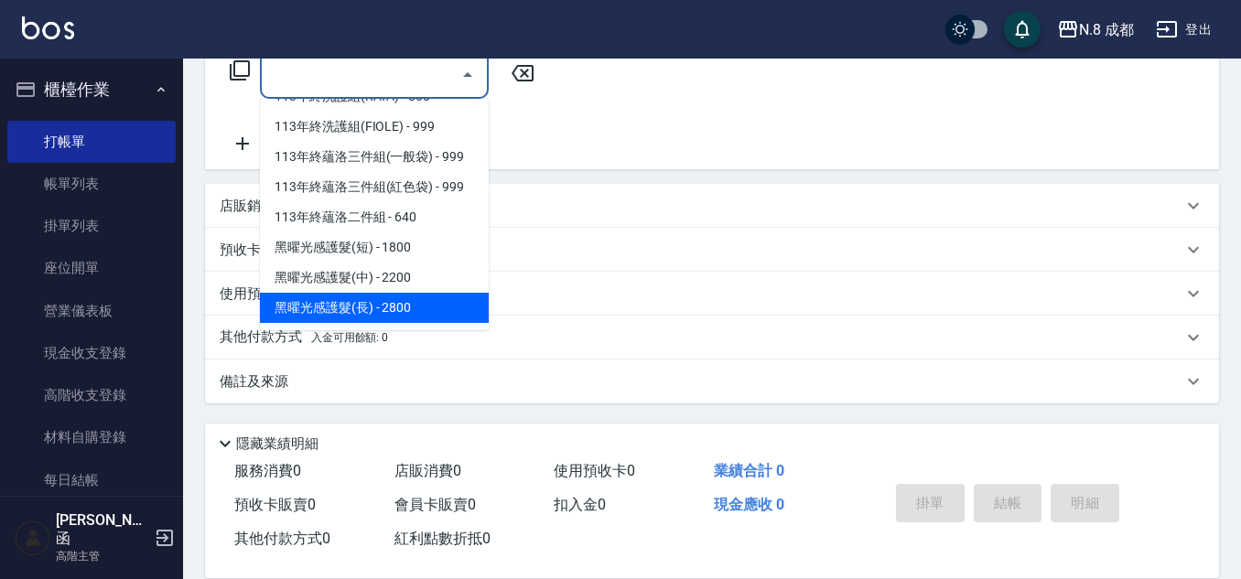
click at [415, 297] on span "黑曜光感護髮(長) - 2800" at bounding box center [374, 308] width 229 height 30
type input "黑曜光感護髮(長)(黑3)"
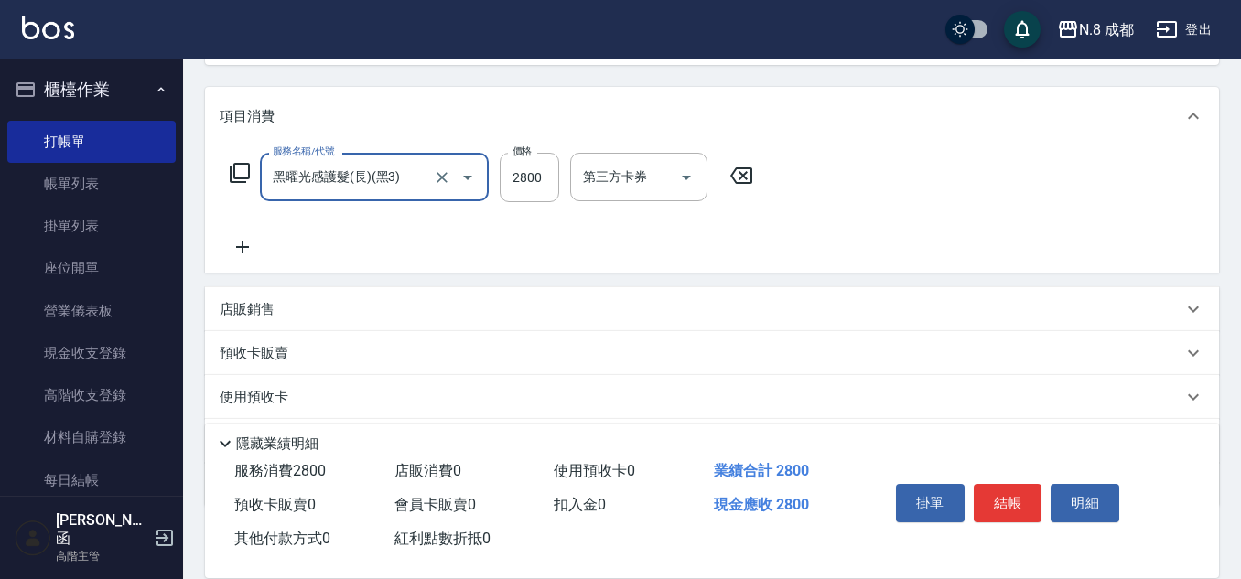
scroll to position [133, 0]
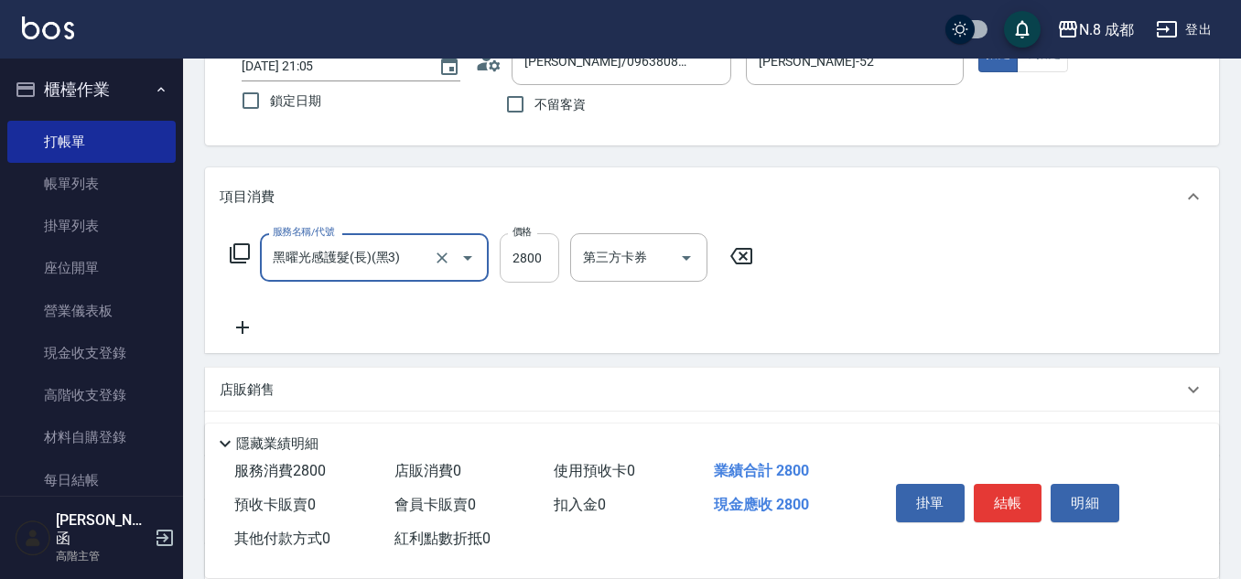
click at [529, 262] on input "2800" at bounding box center [529, 257] width 59 height 49
type input "4399"
click at [251, 327] on icon at bounding box center [243, 328] width 46 height 22
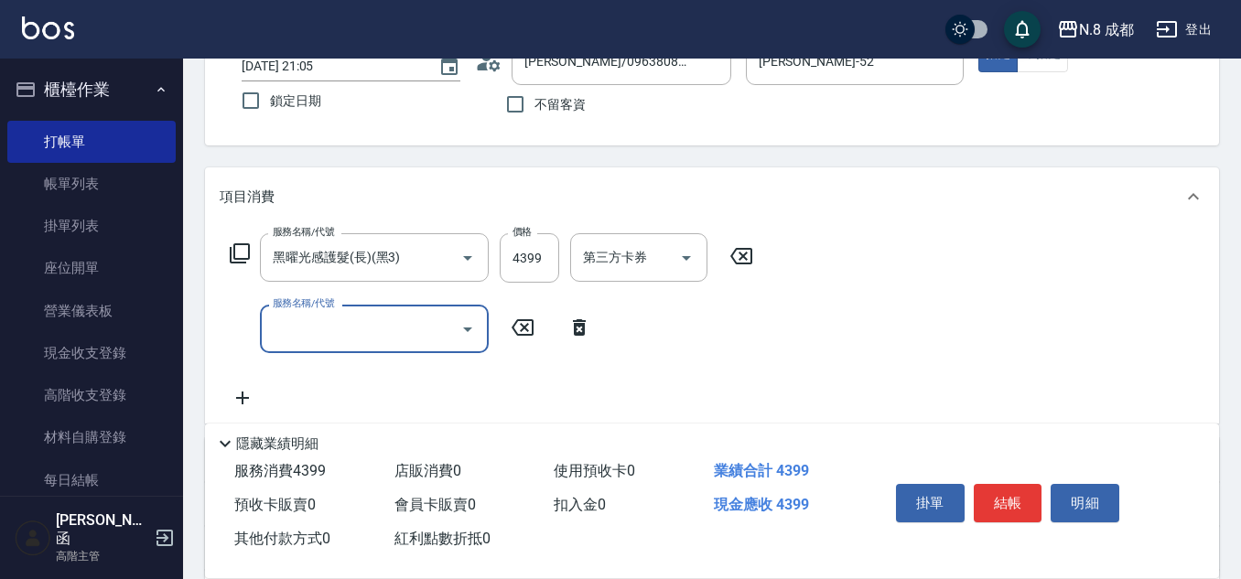
click at [318, 334] on input "服務名稱/代號" at bounding box center [360, 329] width 185 height 32
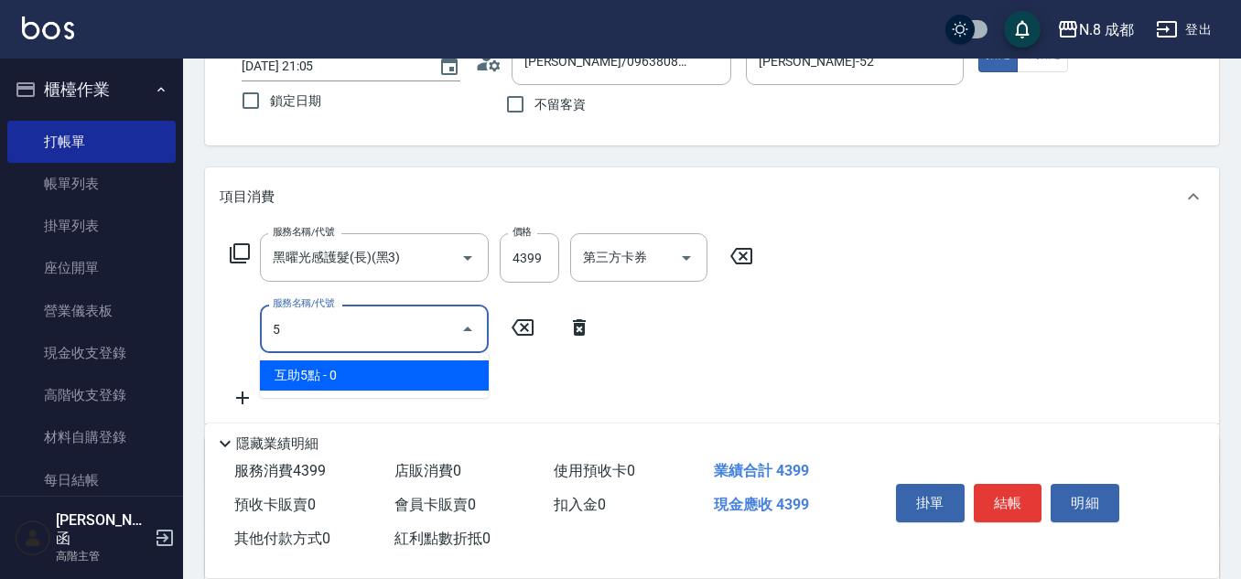
click at [335, 365] on span "互助5點 - 0" at bounding box center [374, 376] width 229 height 30
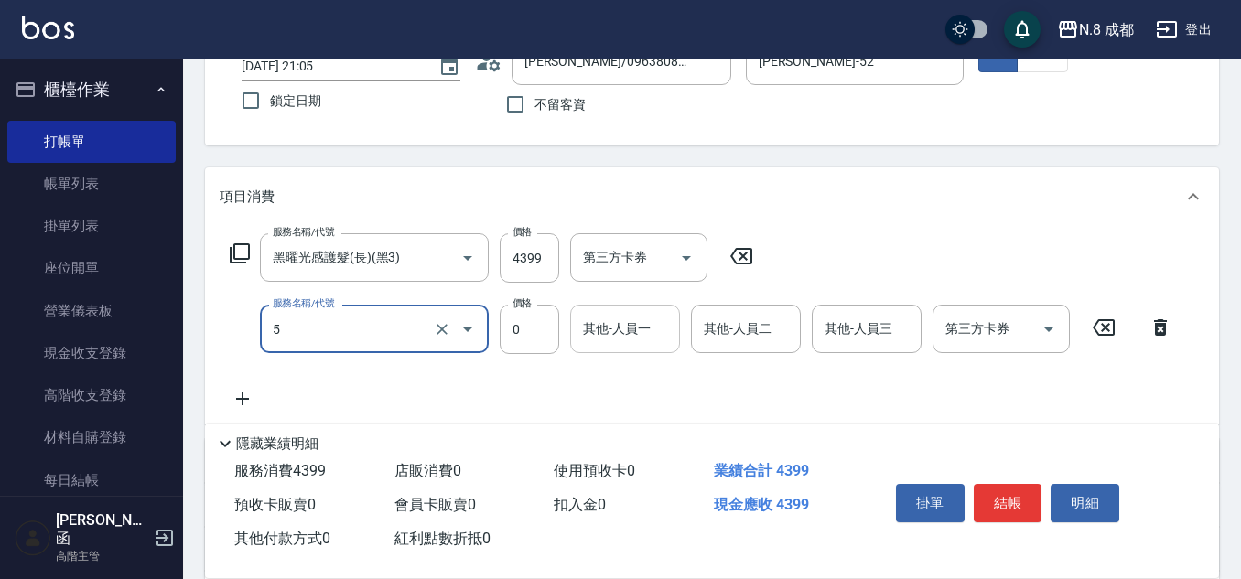
type input "互助5點(5)"
click at [614, 336] on input "其他-人員一" at bounding box center [624, 329] width 93 height 32
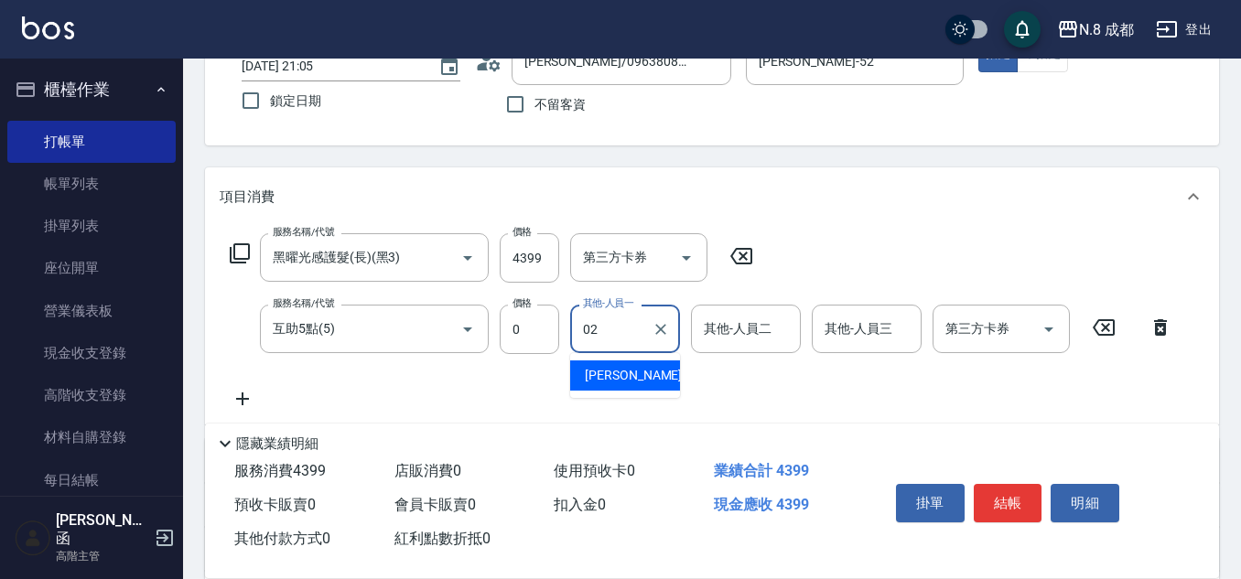
click at [631, 375] on span "[PERSON_NAME]-02" at bounding box center [642, 375] width 115 height 19
type input "[PERSON_NAME]-02"
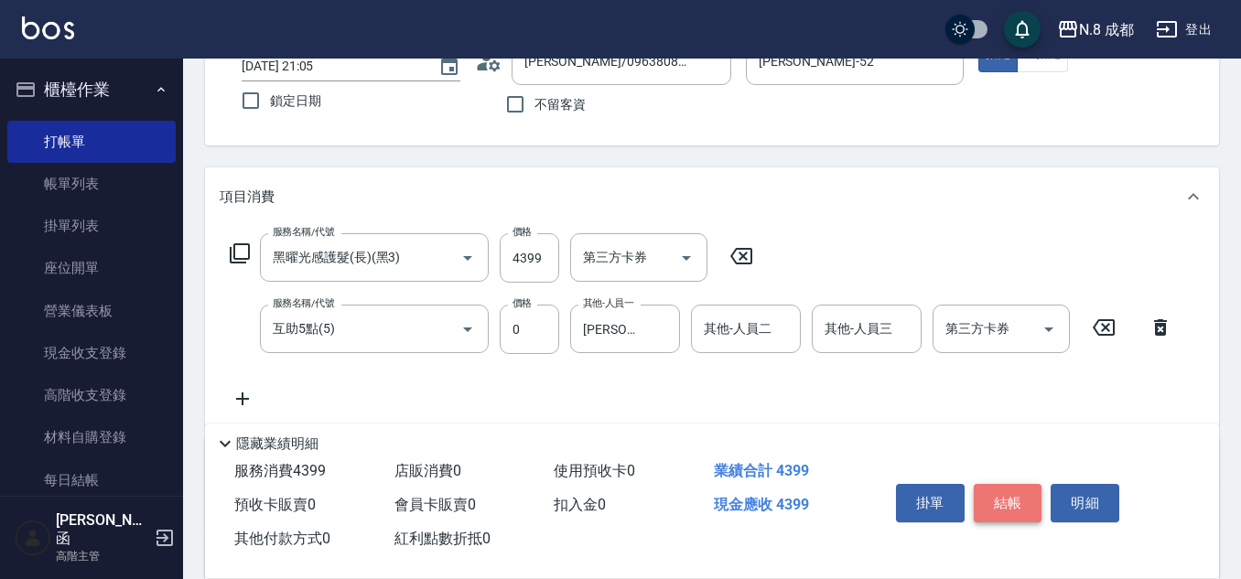
click at [1009, 485] on button "結帳" at bounding box center [1008, 503] width 69 height 38
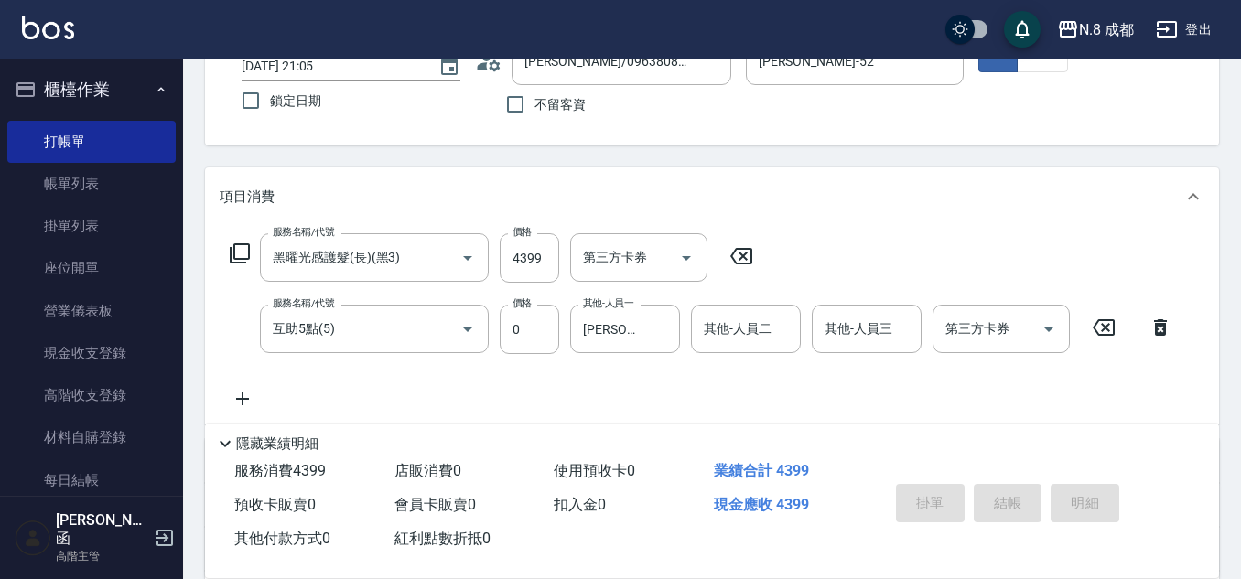
type input "[DATE] 21:07"
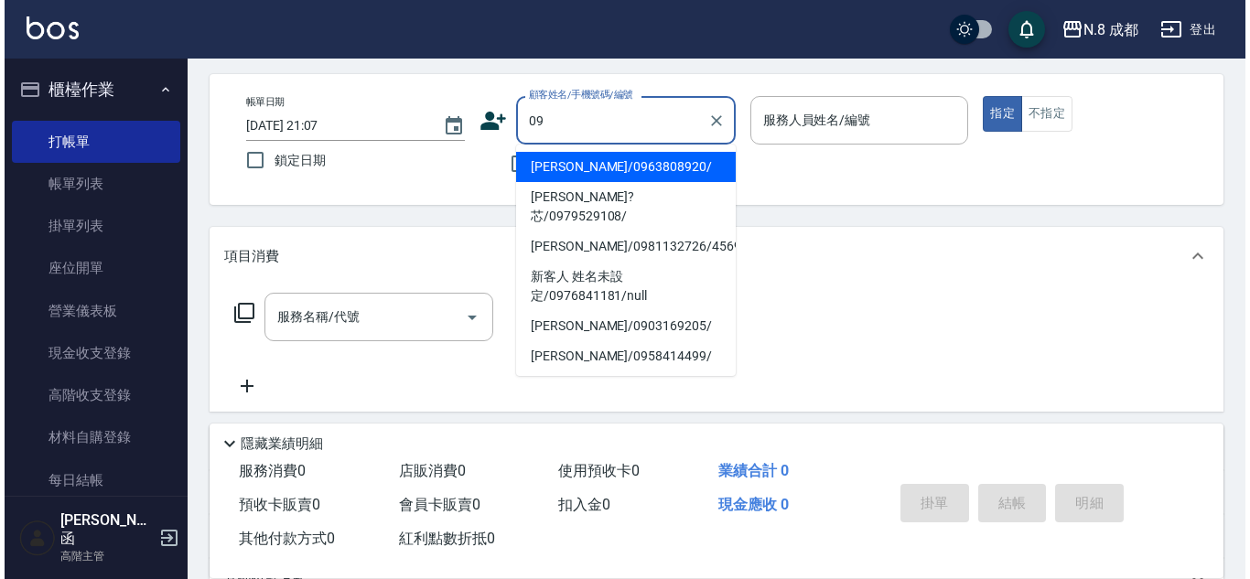
scroll to position [41, 0]
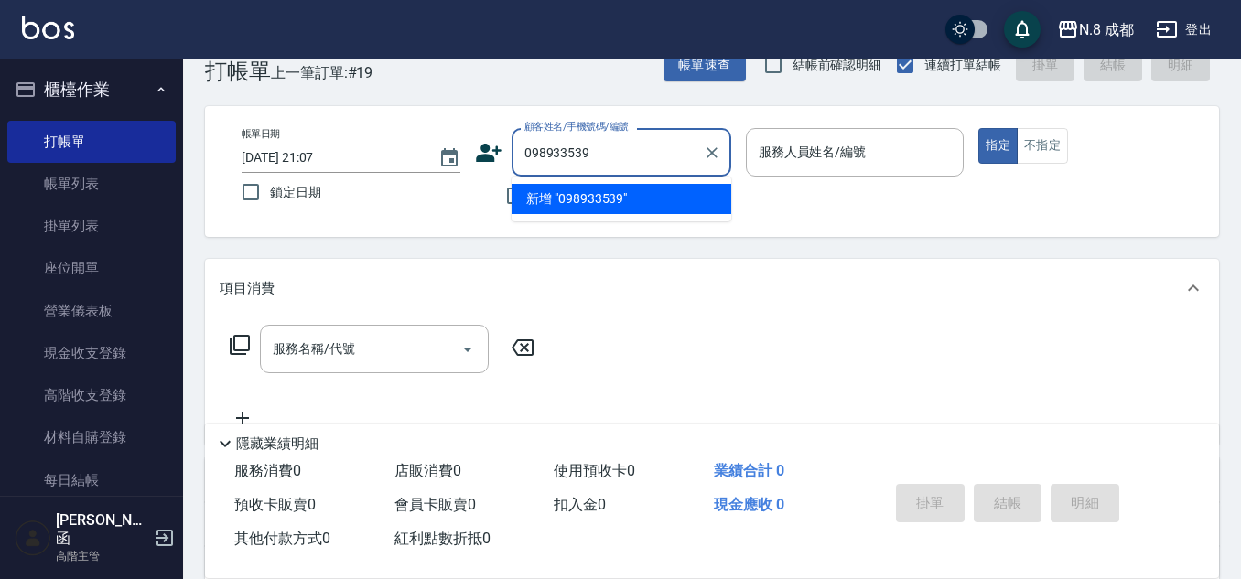
type input "0989335398"
drag, startPoint x: 635, startPoint y: 149, endPoint x: 331, endPoint y: 151, distance: 303.9
click at [331, 151] on div "帳單日期 [DATE] 21:07 鎖定日期 顧客姓名/手機號碼/編號 0989335398 顧客姓名/手機號碼/編號 不留客資 服務人員姓名/編號 服務人員…" at bounding box center [712, 171] width 970 height 87
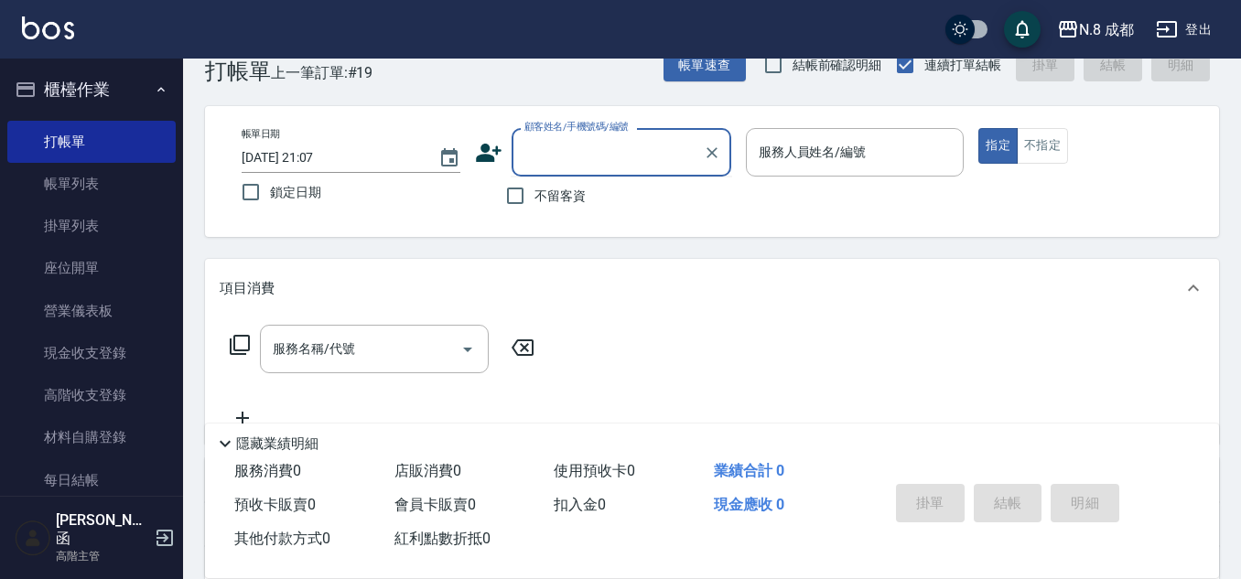
click at [488, 147] on icon at bounding box center [489, 153] width 26 height 18
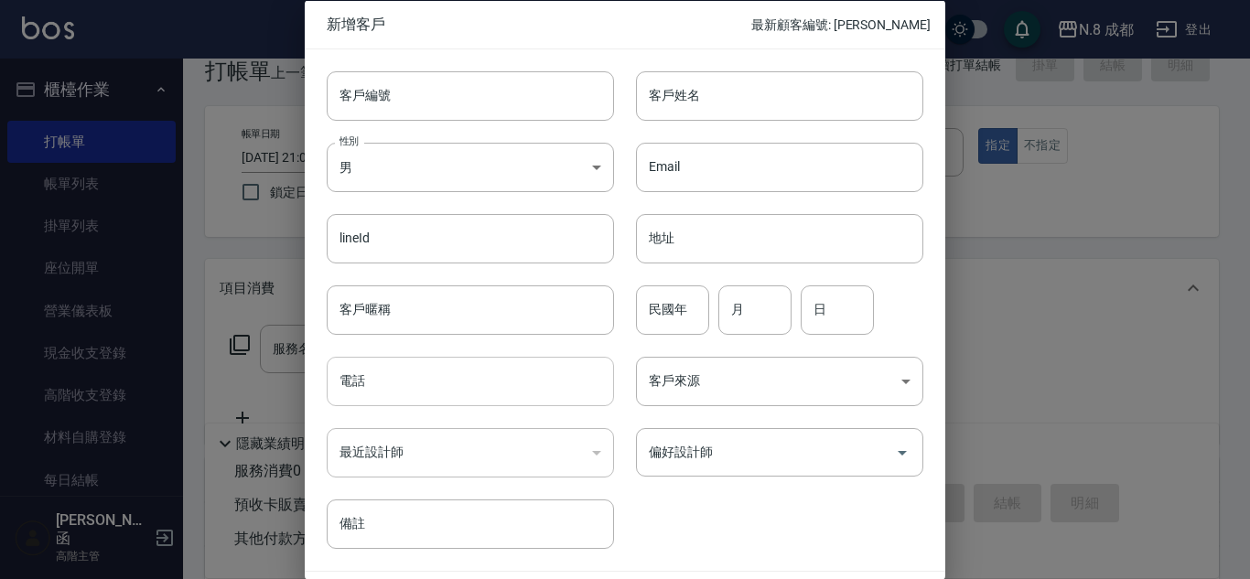
click at [446, 367] on input "電話" at bounding box center [470, 381] width 287 height 49
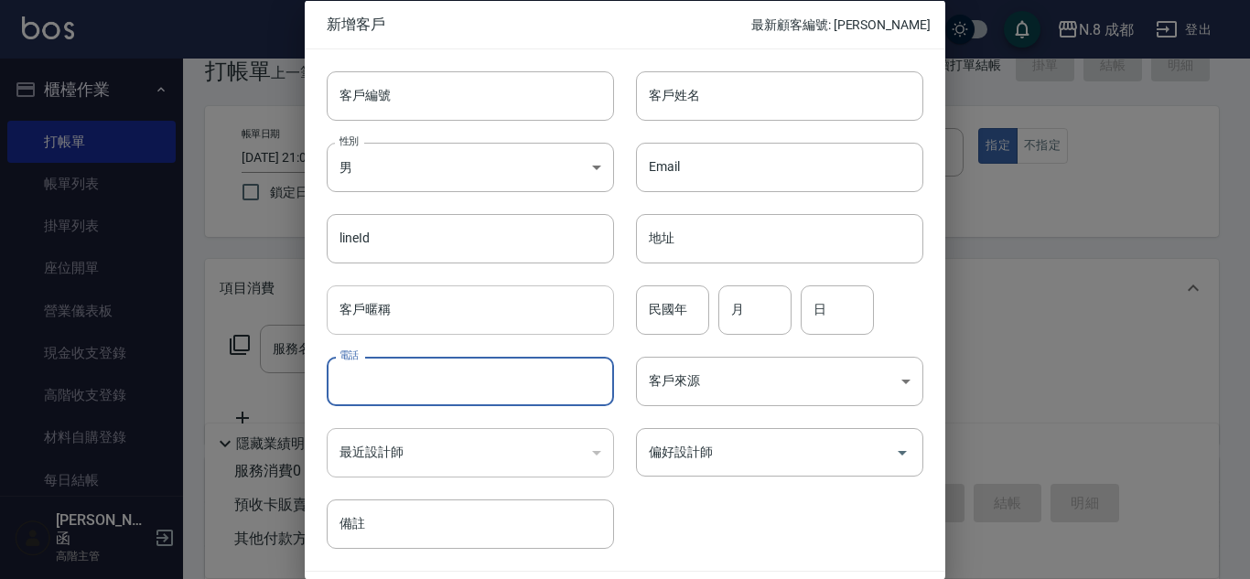
paste input "0989335398"
type input "0989335398"
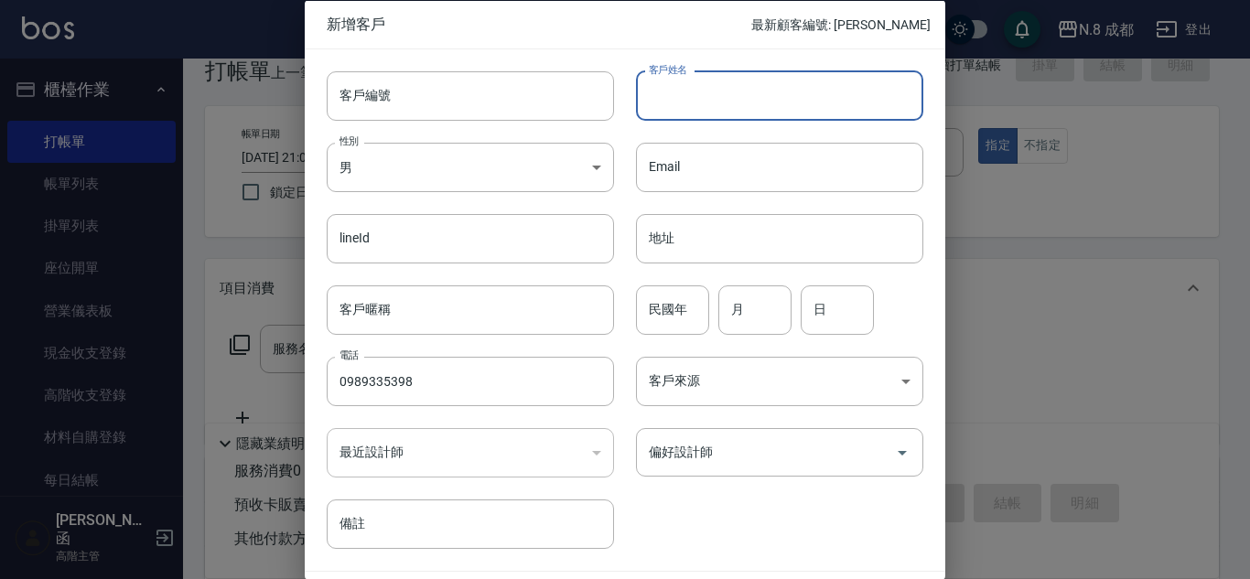
click at [723, 84] on input "客戶姓名" at bounding box center [779, 94] width 287 height 49
type input "[PERSON_NAME]"
drag, startPoint x: 680, startPoint y: 311, endPoint x: 707, endPoint y: 312, distance: 27.5
click at [680, 311] on input "民國年" at bounding box center [672, 309] width 73 height 49
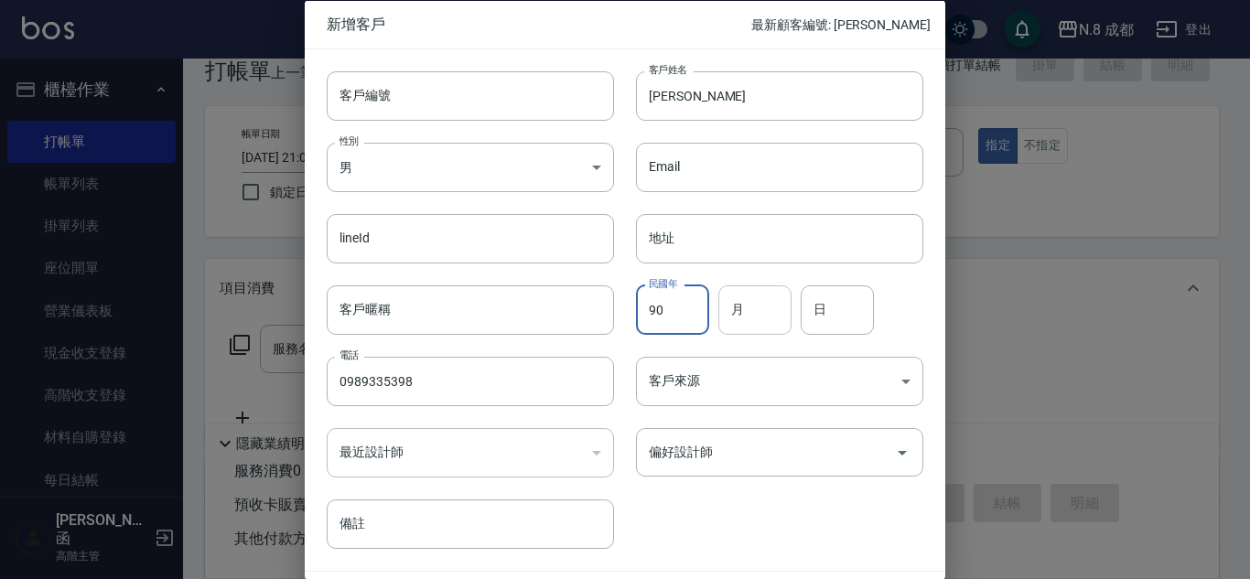
type input "90"
click at [761, 314] on input "月" at bounding box center [754, 309] width 73 height 49
type input "10"
click at [839, 322] on input "日" at bounding box center [837, 309] width 73 height 49
type input "09"
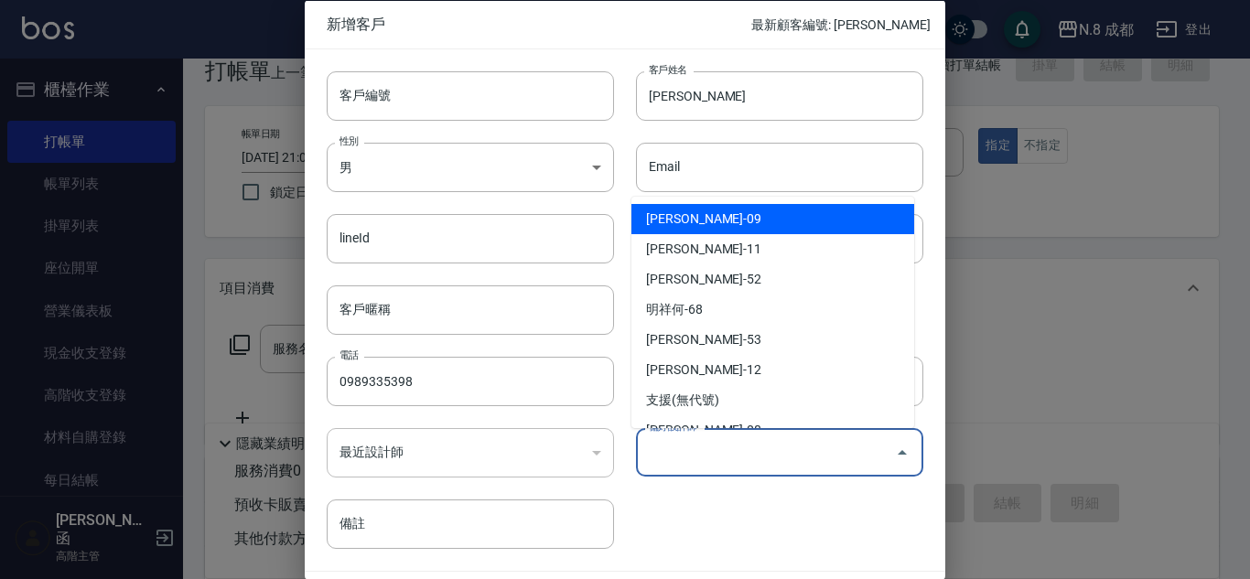
click at [721, 460] on input "偏好設計師" at bounding box center [765, 453] width 243 height 32
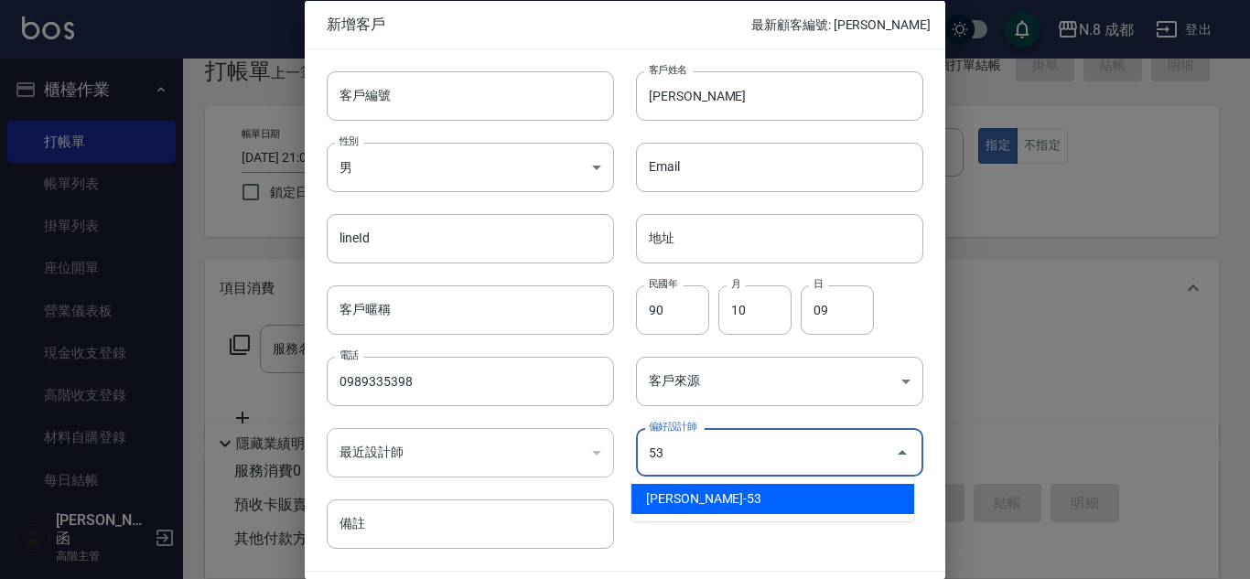
click at [718, 502] on li "[PERSON_NAME]-53" at bounding box center [773, 499] width 283 height 30
type input "[PERSON_NAME]"
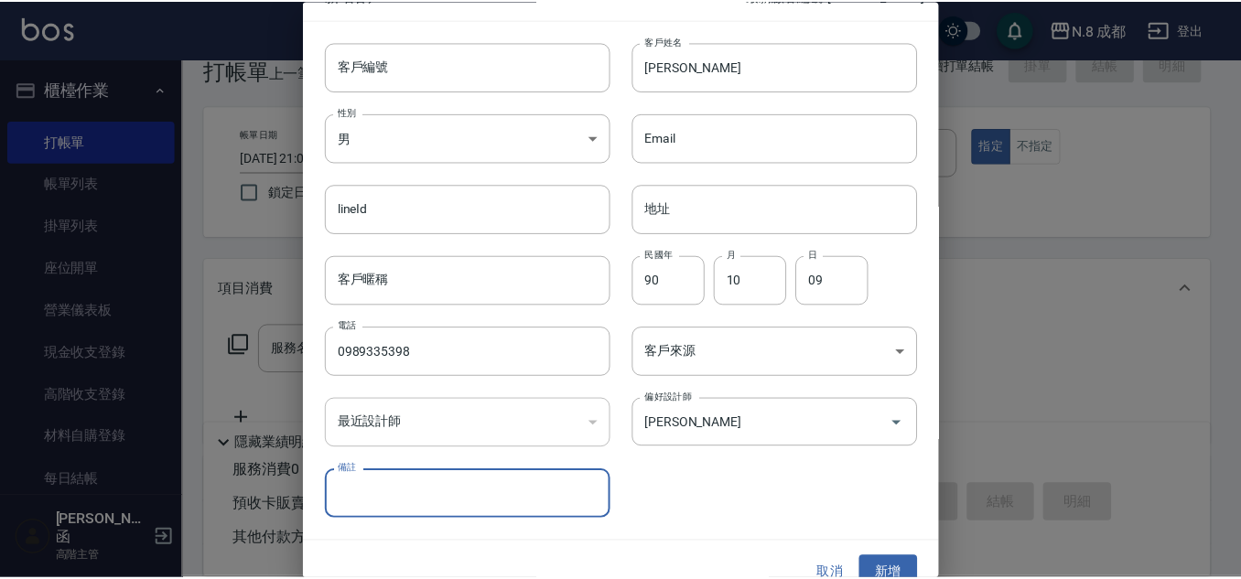
scroll to position [55, 0]
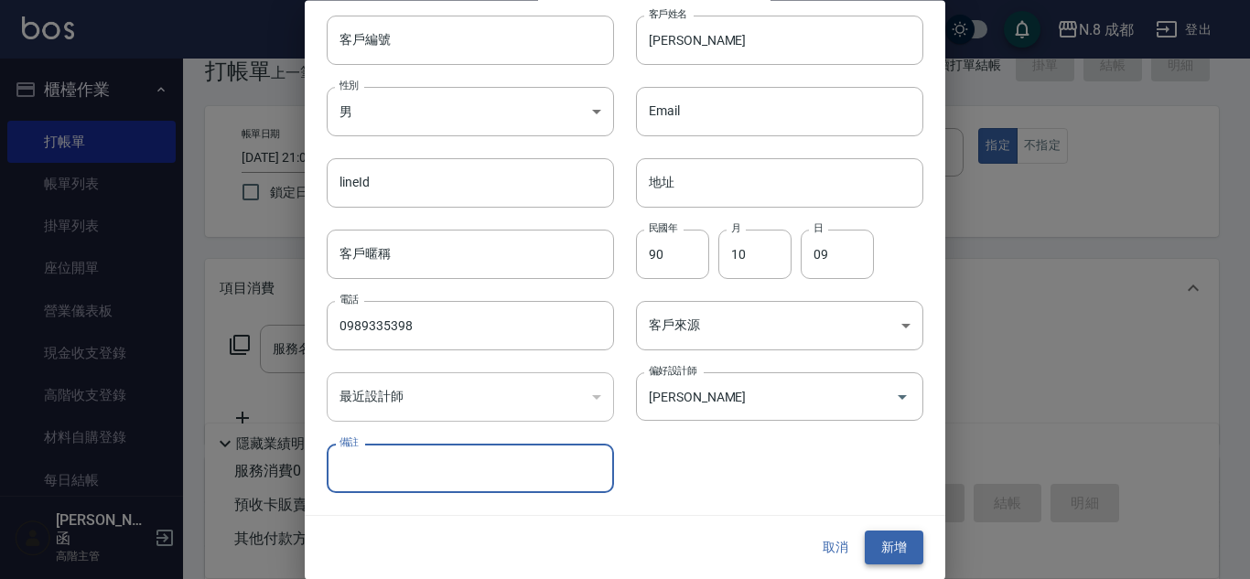
click at [882, 536] on button "新增" at bounding box center [894, 549] width 59 height 34
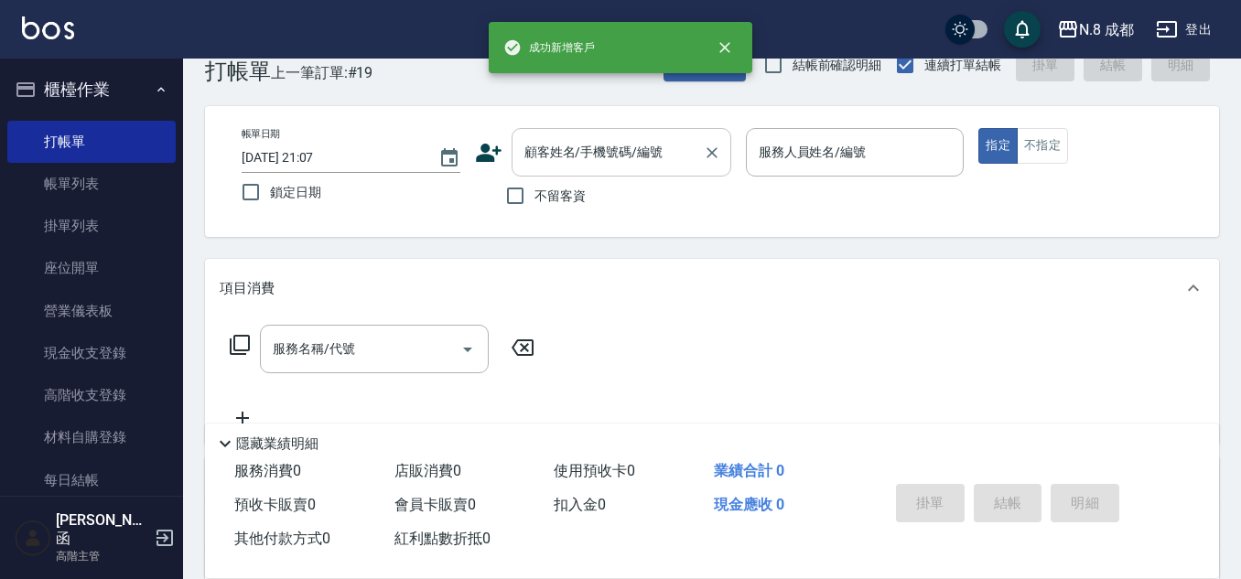
click at [642, 146] on input "顧客姓名/手機號碼/編號" at bounding box center [608, 152] width 176 height 32
paste input "0989335398"
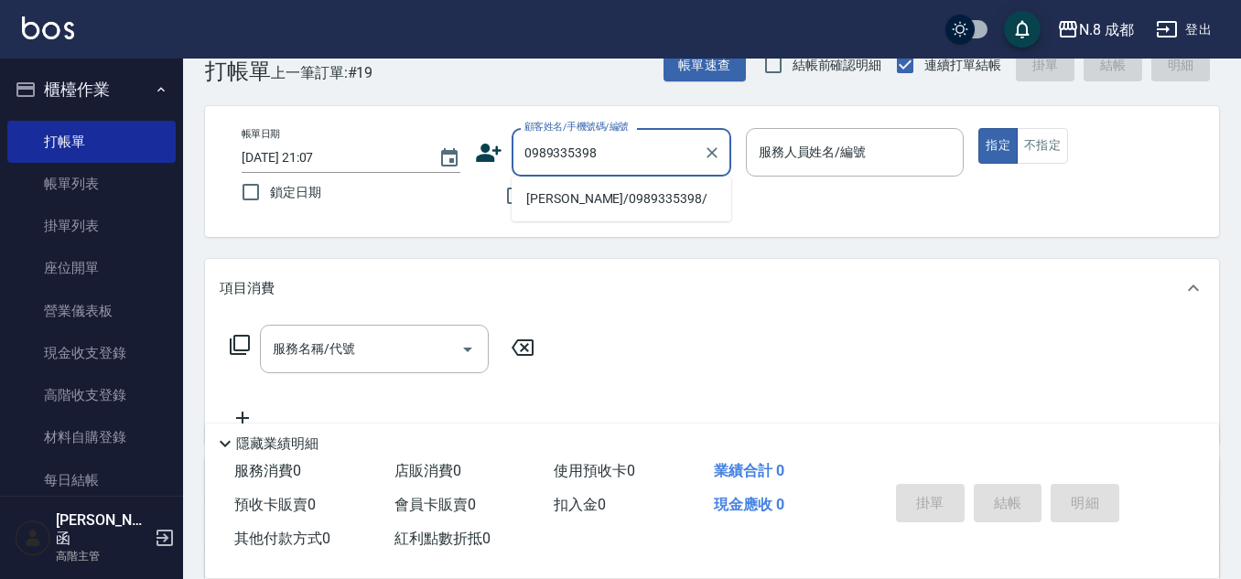
click at [606, 199] on li "[PERSON_NAME]/0989335398/" at bounding box center [622, 199] width 220 height 30
type input "[PERSON_NAME]/0989335398/"
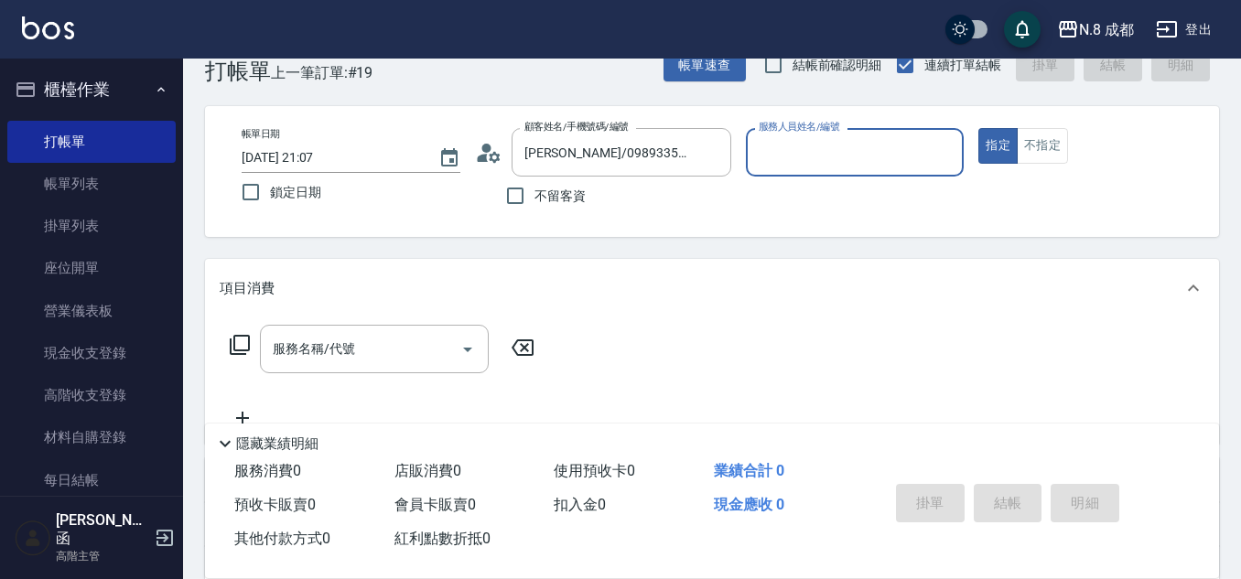
type input "[PERSON_NAME]-53"
click at [330, 351] on input "服務名稱/代號" at bounding box center [360, 349] width 185 height 32
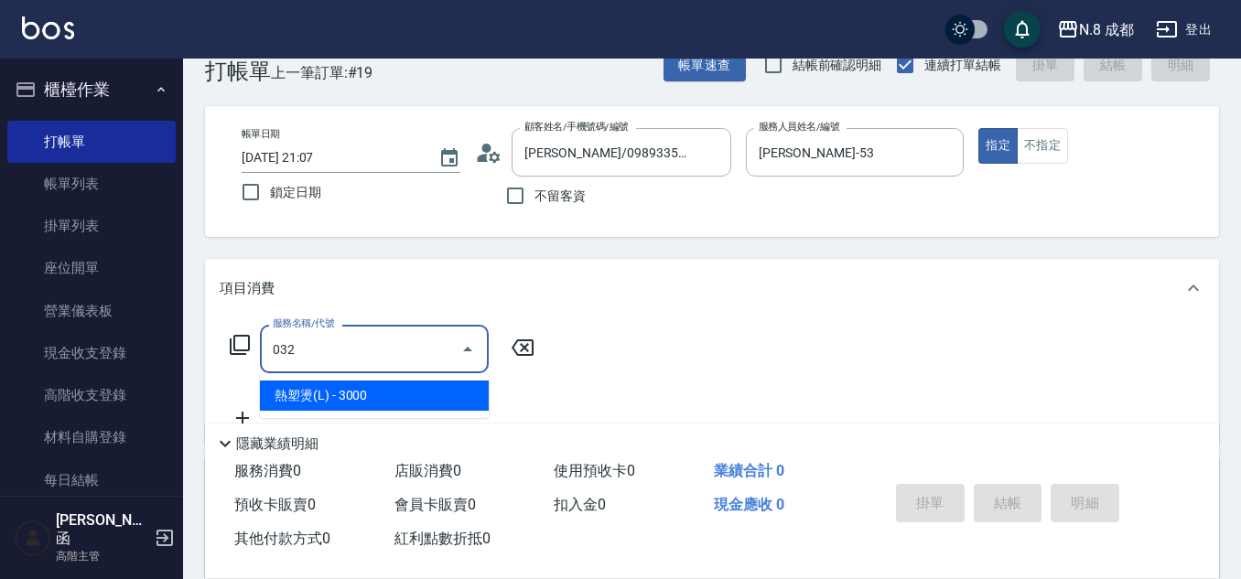
drag, startPoint x: 362, startPoint y: 399, endPoint x: 560, endPoint y: 351, distance: 204.2
click at [371, 397] on span "熱塑燙(L) - 3000" at bounding box center [374, 396] width 229 height 30
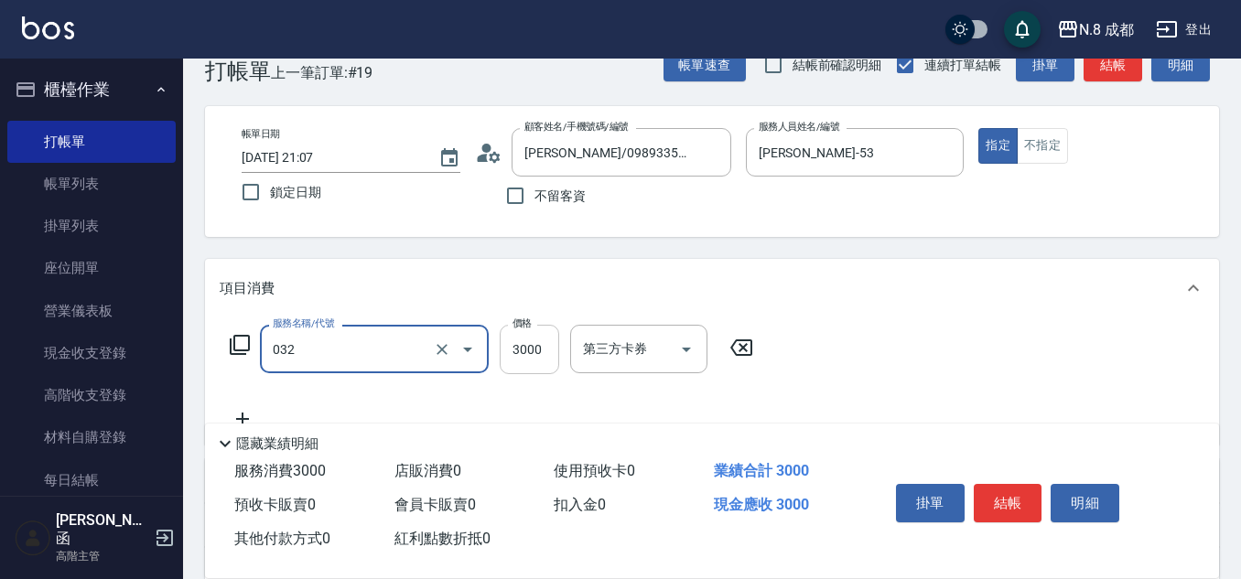
type input "熱塑燙(L)(032)"
click at [527, 352] on input "3000" at bounding box center [529, 349] width 59 height 49
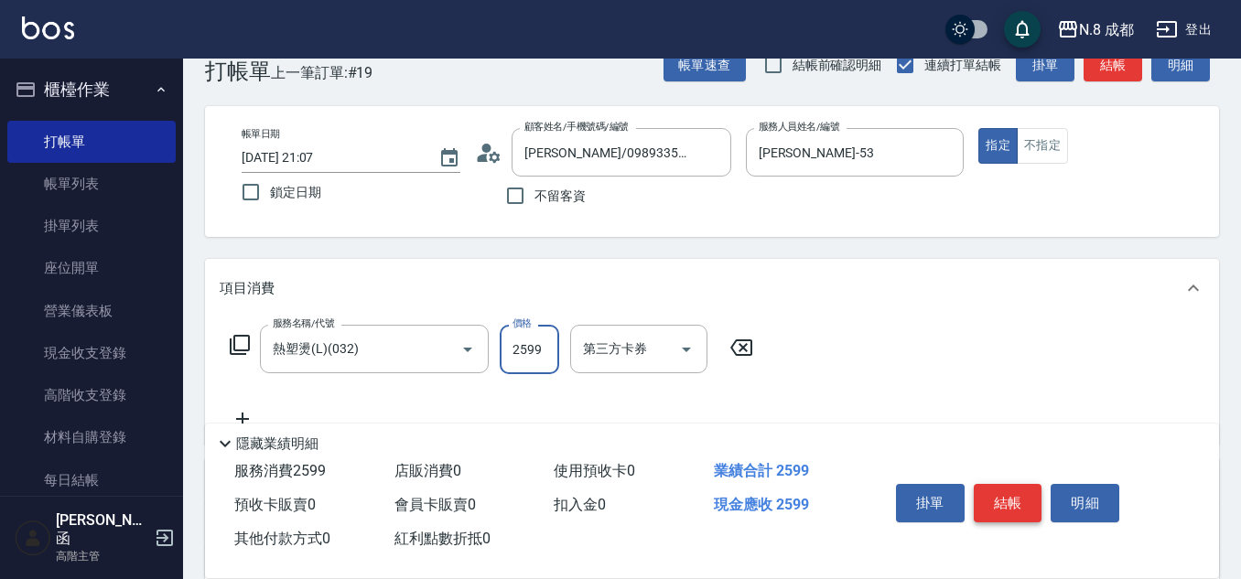
type input "2599"
click at [1016, 498] on button "結帳" at bounding box center [1008, 503] width 69 height 38
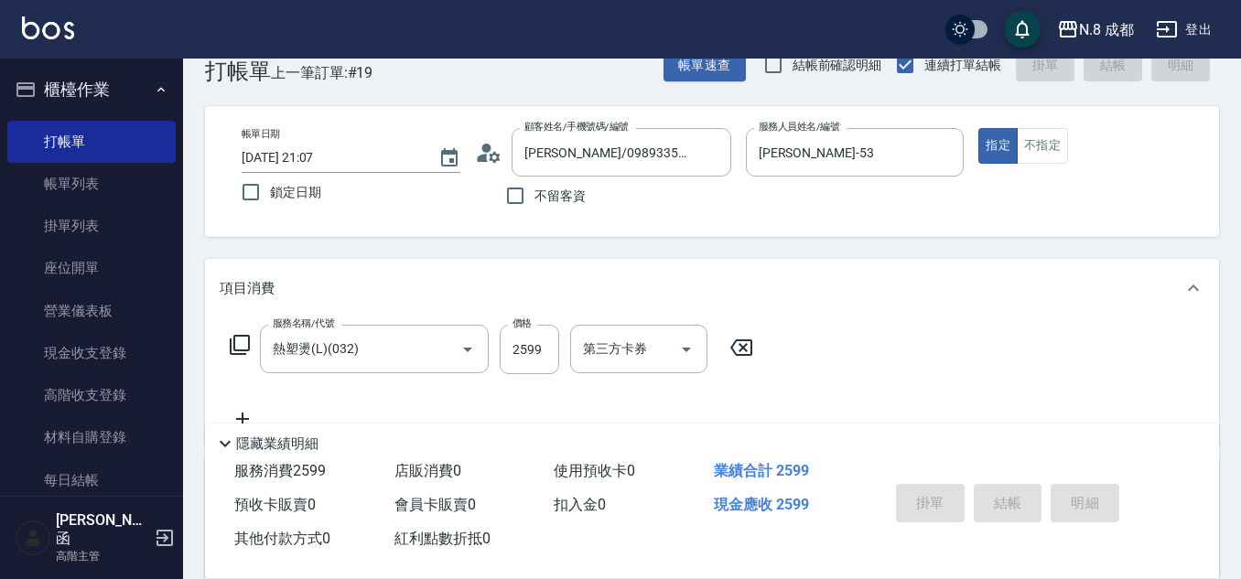
type input "[DATE] 21:08"
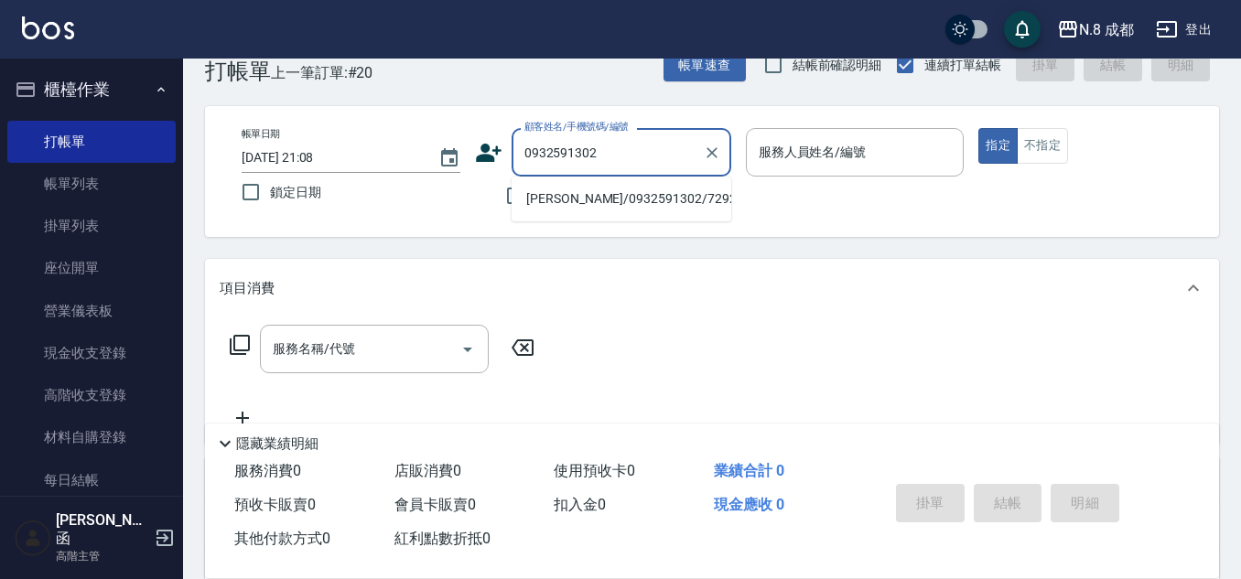
click at [580, 207] on li "[PERSON_NAME]/0932591302/729223" at bounding box center [622, 199] width 220 height 30
type input "[PERSON_NAME]/0932591302/729223"
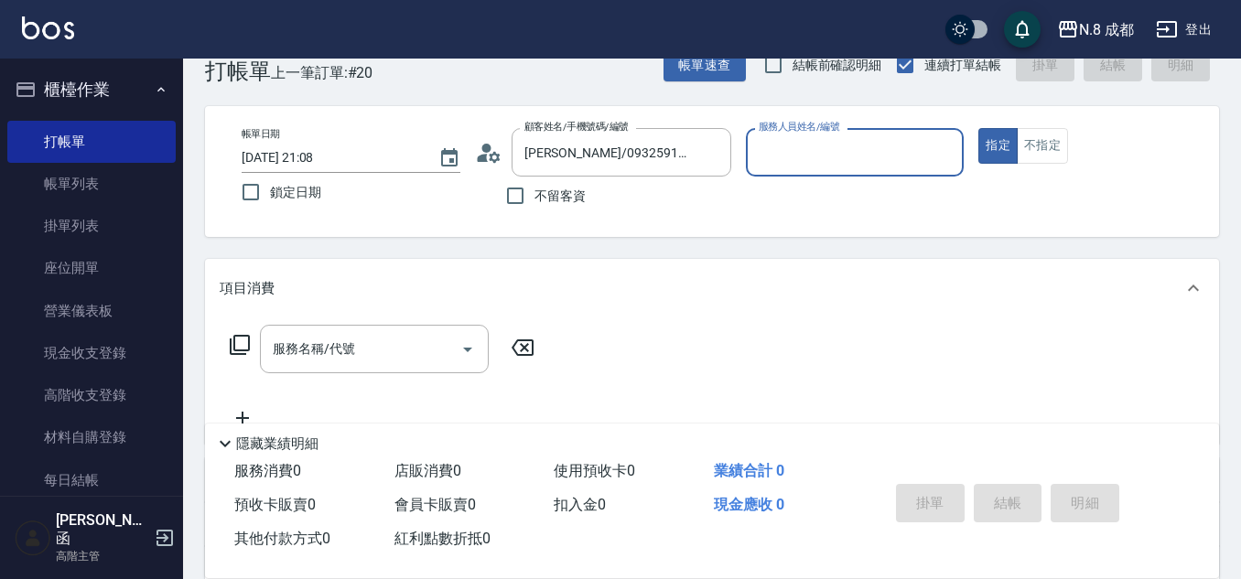
type input "[PERSON_NAME]程-13"
click at [345, 363] on input "服務名稱/代號" at bounding box center [360, 349] width 185 height 32
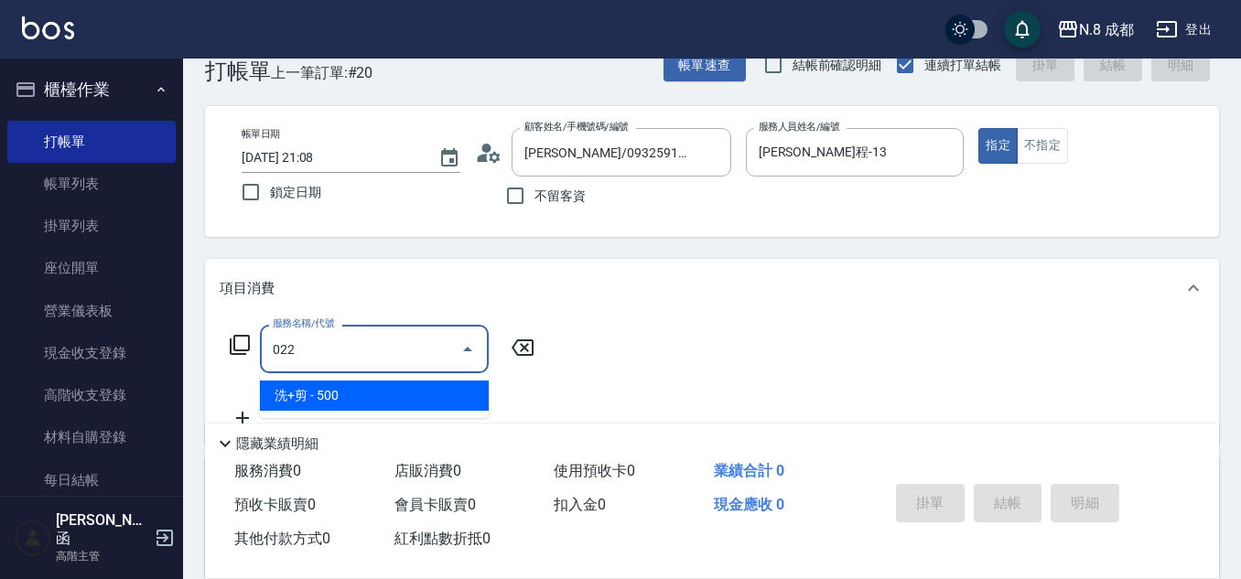
click at [328, 391] on span "洗+剪 - 500" at bounding box center [374, 396] width 229 height 30
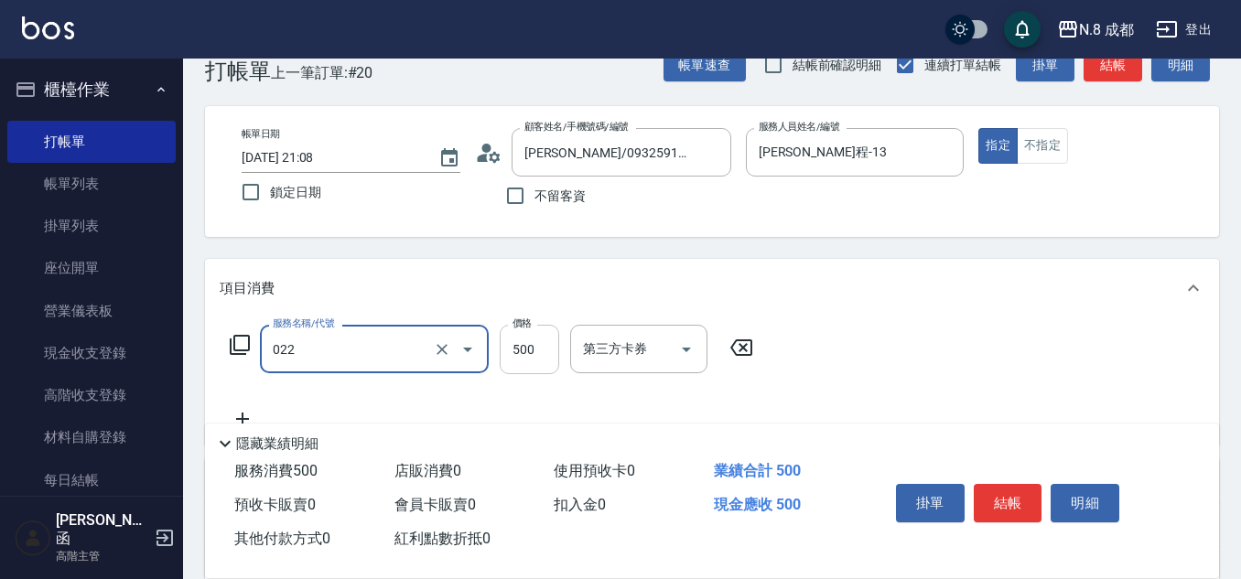
type input "洗+剪(022)"
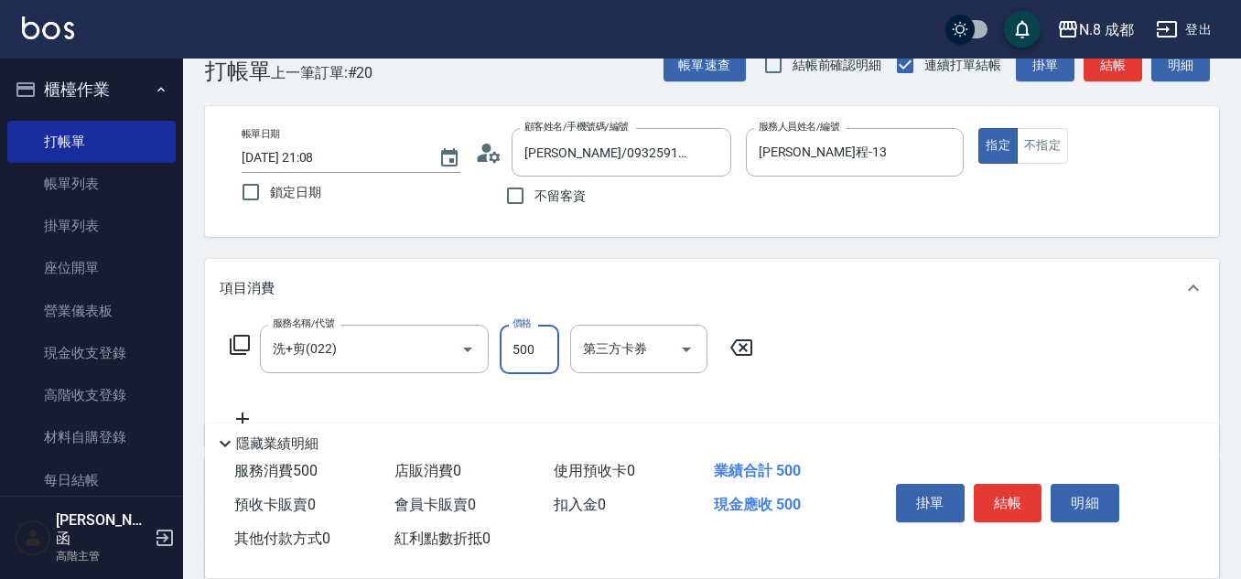
click at [537, 341] on input "500" at bounding box center [529, 349] width 59 height 49
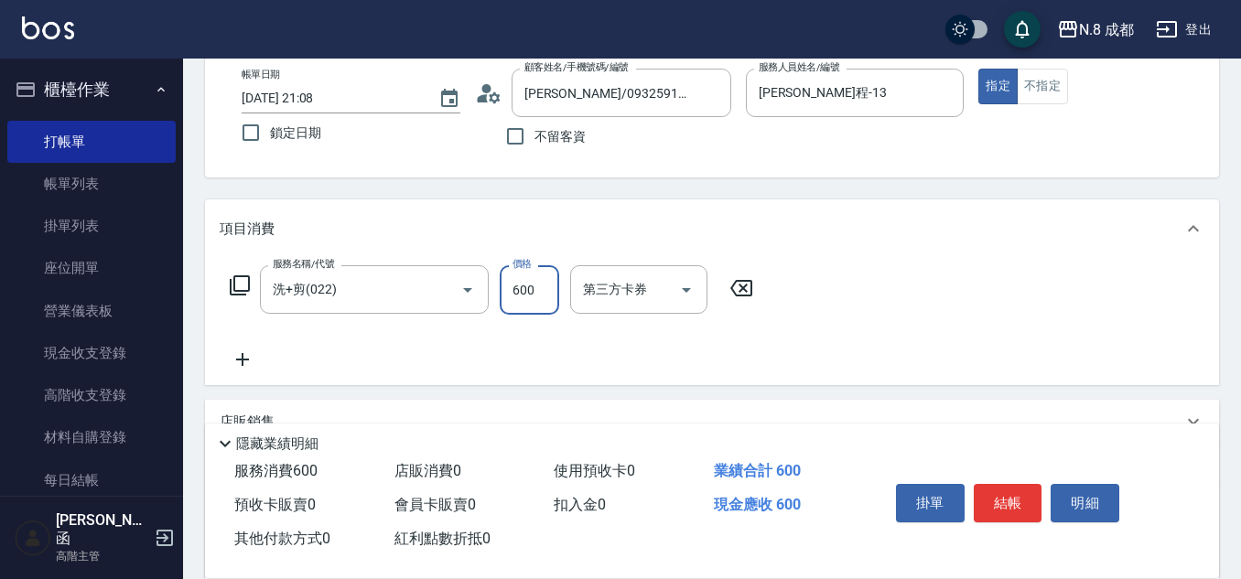
scroll to position [133, 0]
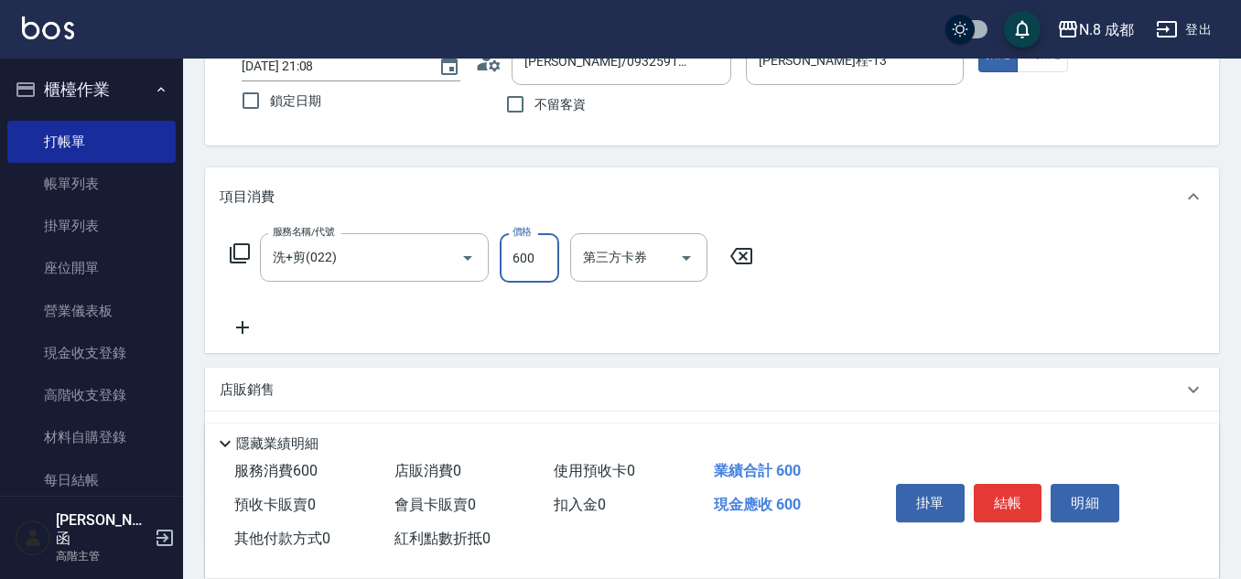
type input "600"
click at [243, 335] on icon at bounding box center [243, 328] width 46 height 22
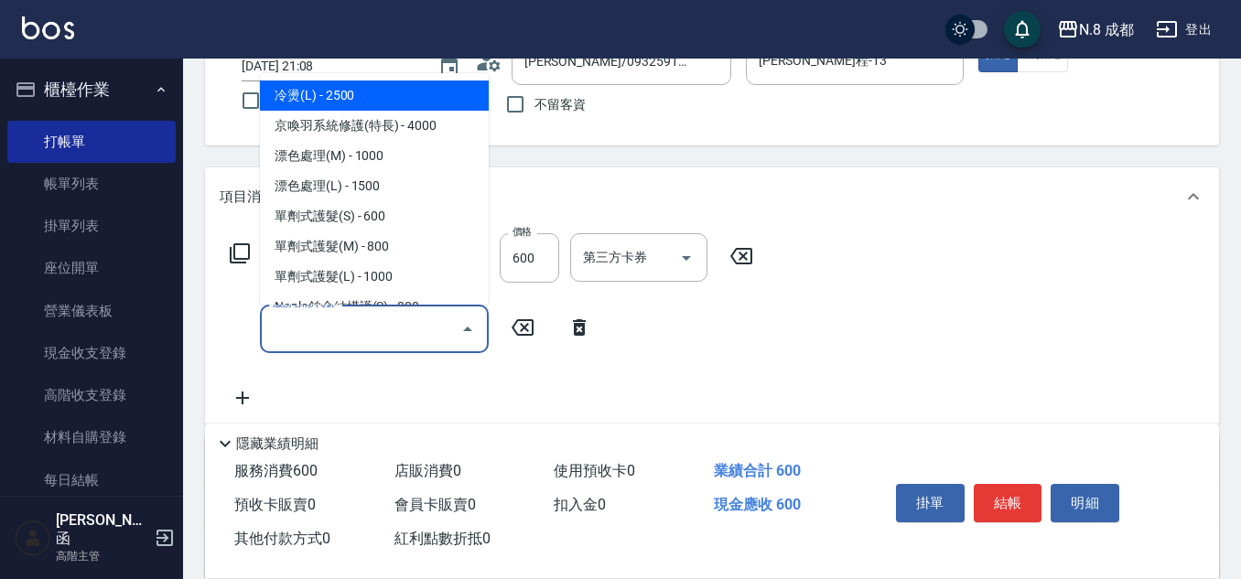
click at [279, 334] on input "服務名稱/代號" at bounding box center [360, 329] width 185 height 32
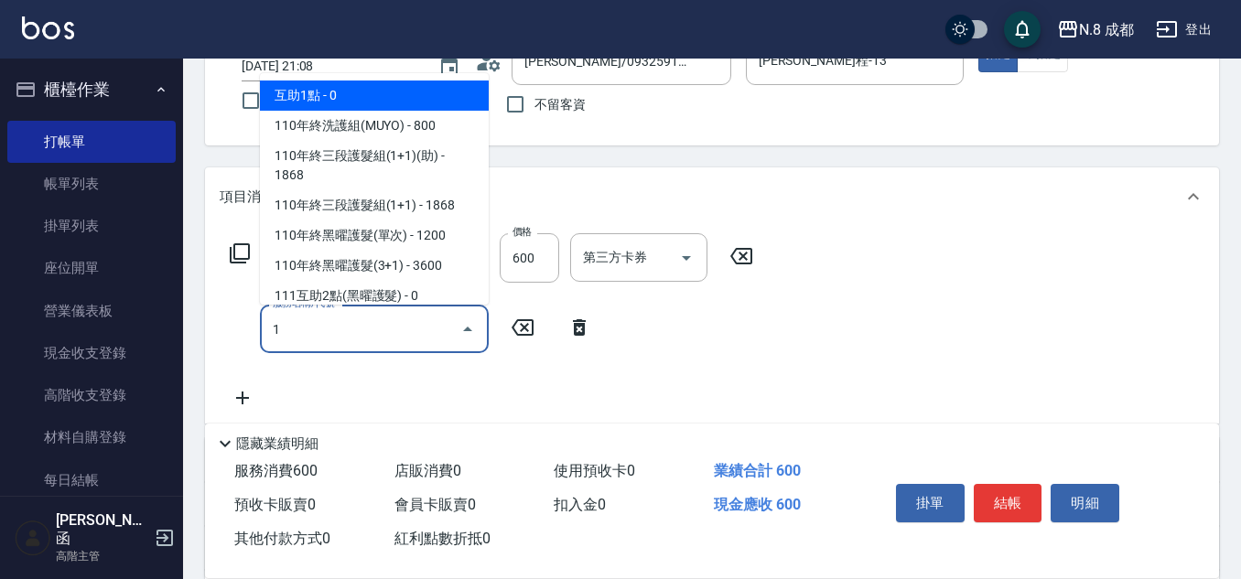
click at [368, 73] on ul "互助1點 - 0 110年終洗護組(MUYO) - 800 110年終三段護髮組(1+1)(助) - 1868 110年終三段護髮組(1+1) - 1868 …" at bounding box center [374, 189] width 229 height 232
click at [368, 84] on span "互助1點 - 0" at bounding box center [374, 96] width 229 height 30
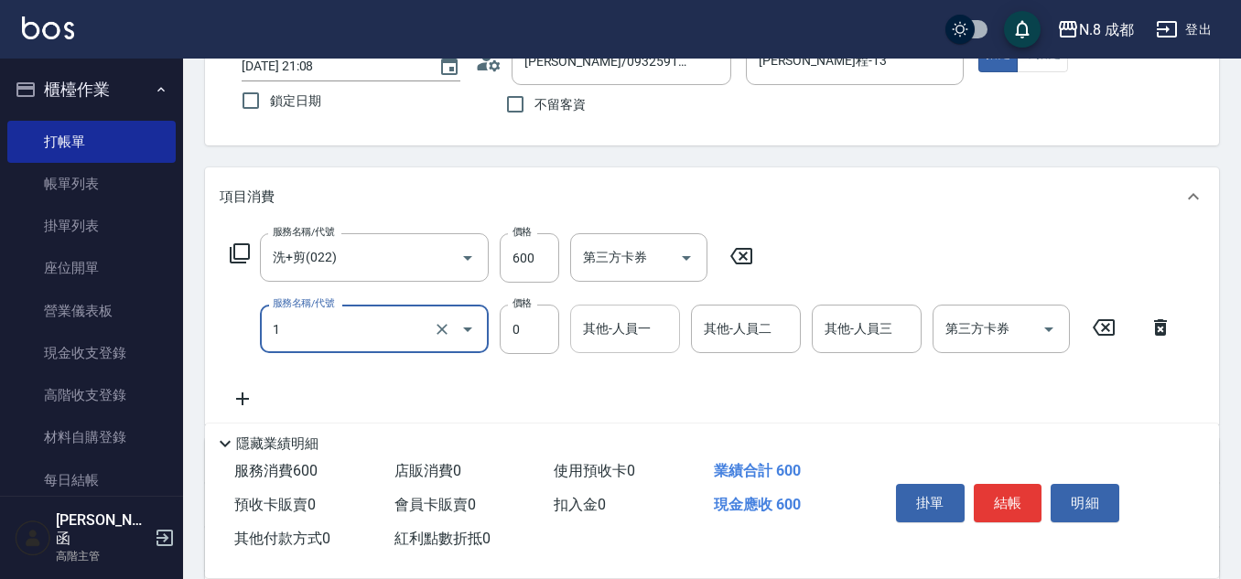
type input "互助1點(1)"
click at [603, 331] on input "其他-人員一" at bounding box center [624, 329] width 93 height 32
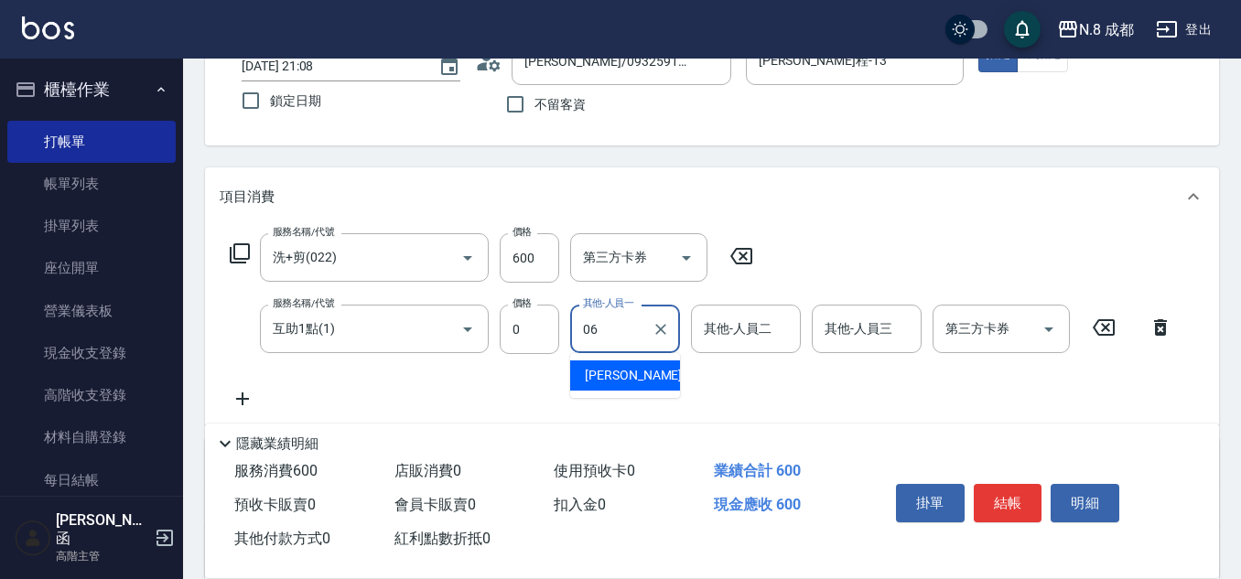
click at [651, 377] on div "[PERSON_NAME] -06" at bounding box center [625, 376] width 110 height 30
type input "[PERSON_NAME]-06"
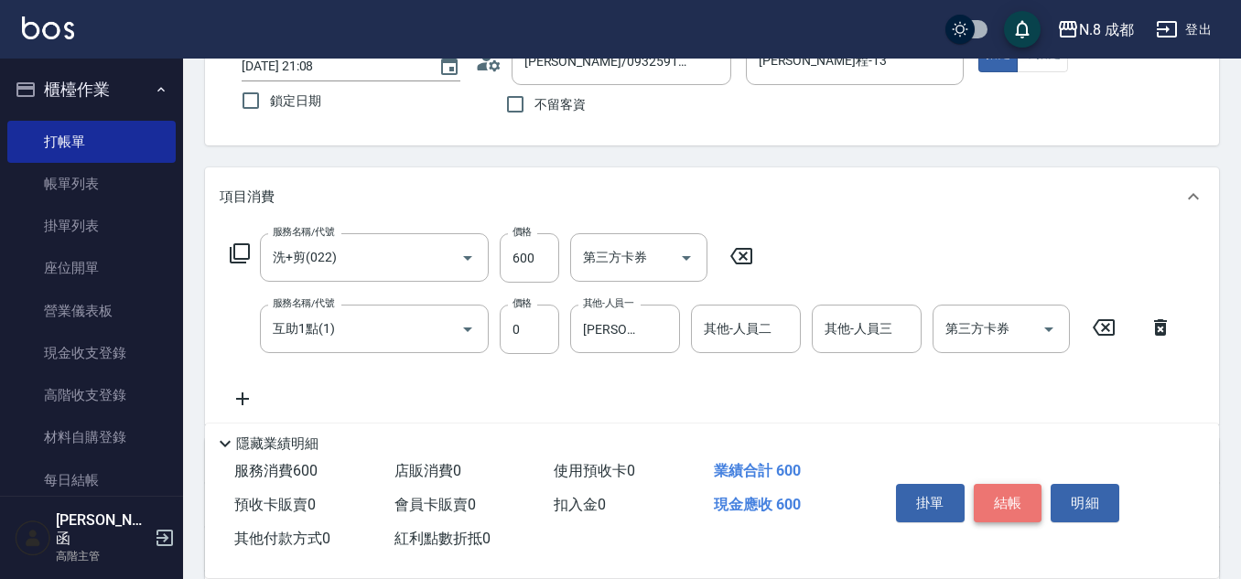
click at [1023, 486] on button "結帳" at bounding box center [1008, 503] width 69 height 38
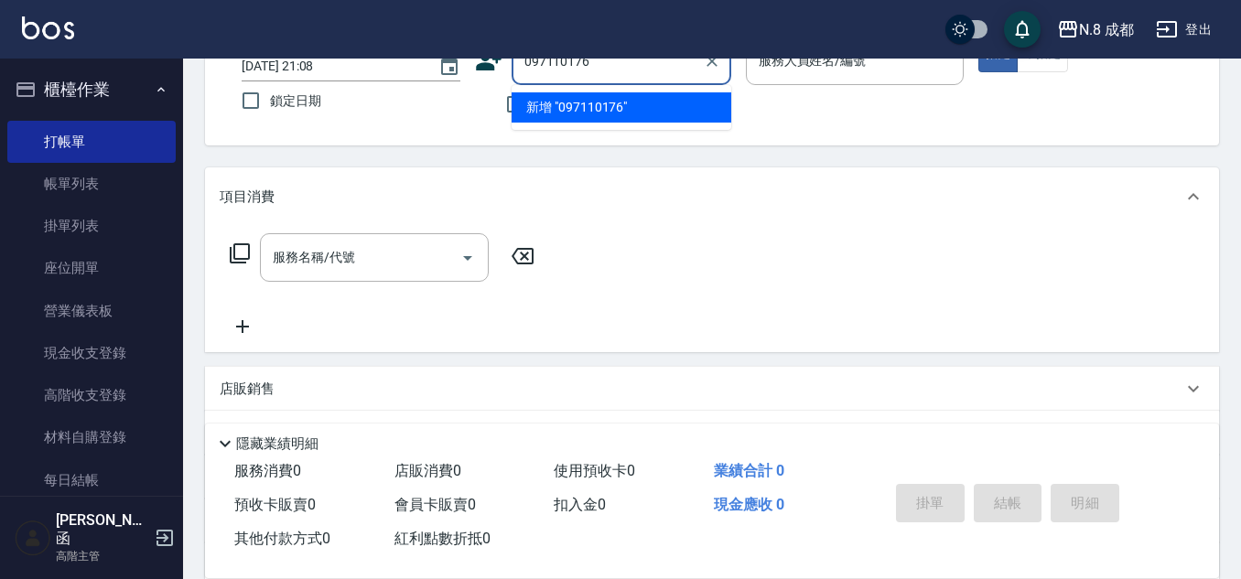
type input "0971101767"
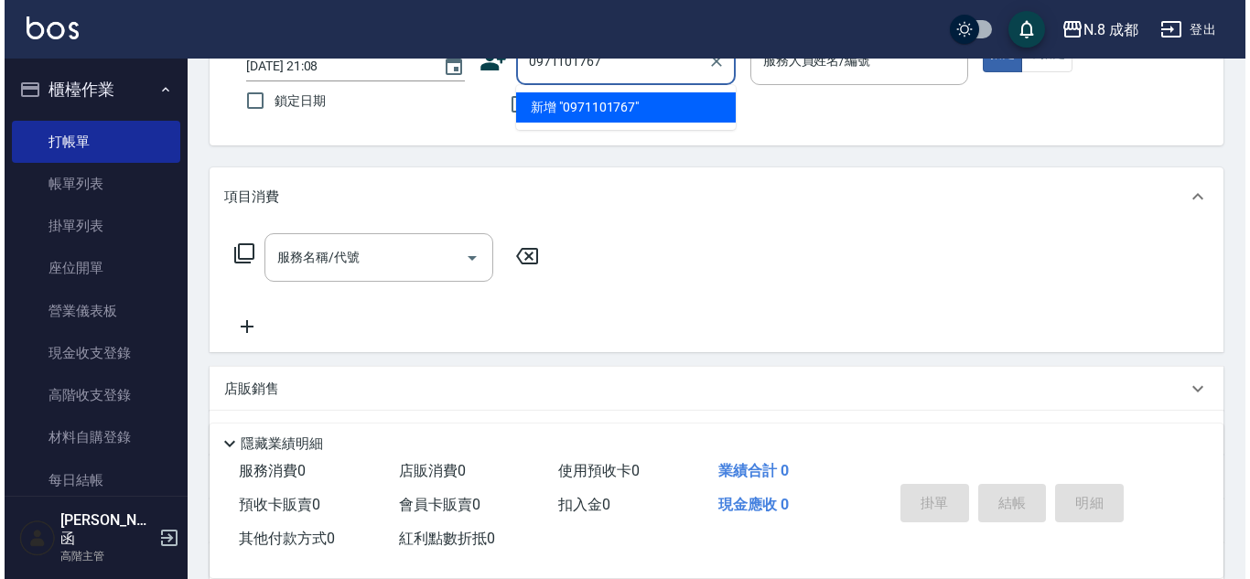
scroll to position [41, 0]
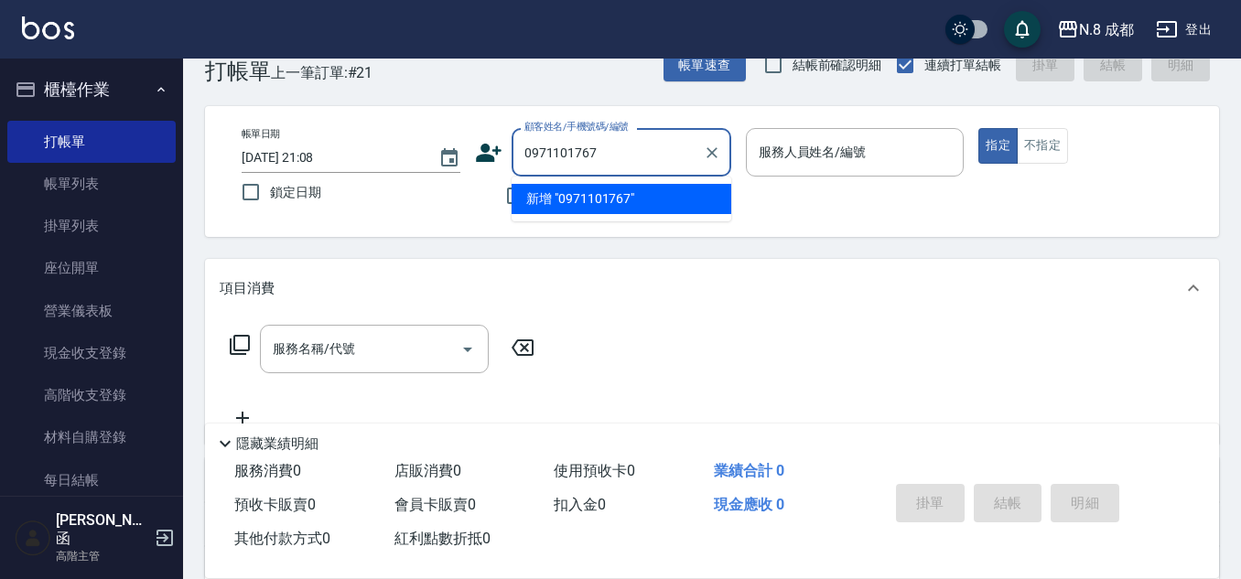
drag, startPoint x: 655, startPoint y: 153, endPoint x: 418, endPoint y: 152, distance: 237.0
click at [418, 152] on div "帳單日期 [DATE] 21:08 鎖定日期 顧客姓名/手機號碼/編號 0971101767 顧客姓名/手機號碼/編號 不留客資 服務人員姓名/編號 服務人員…" at bounding box center [712, 171] width 970 height 87
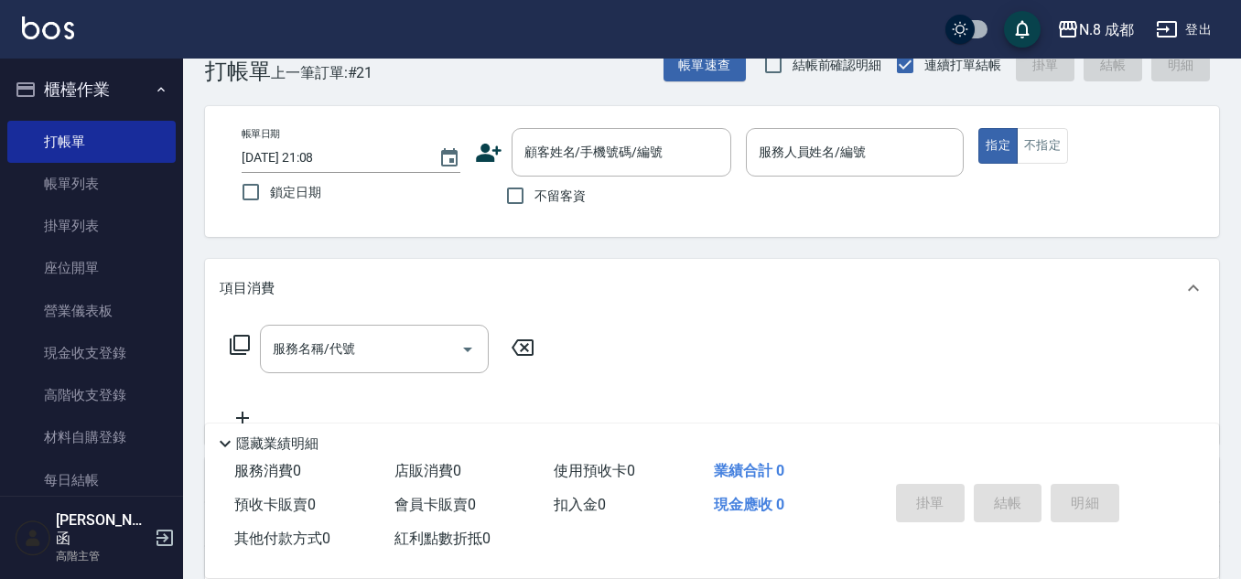
click at [480, 130] on div "顧客姓名/手機號碼/編號 顧客姓名/手機號碼/編號" at bounding box center [603, 152] width 256 height 49
click at [478, 150] on icon at bounding box center [488, 152] width 27 height 27
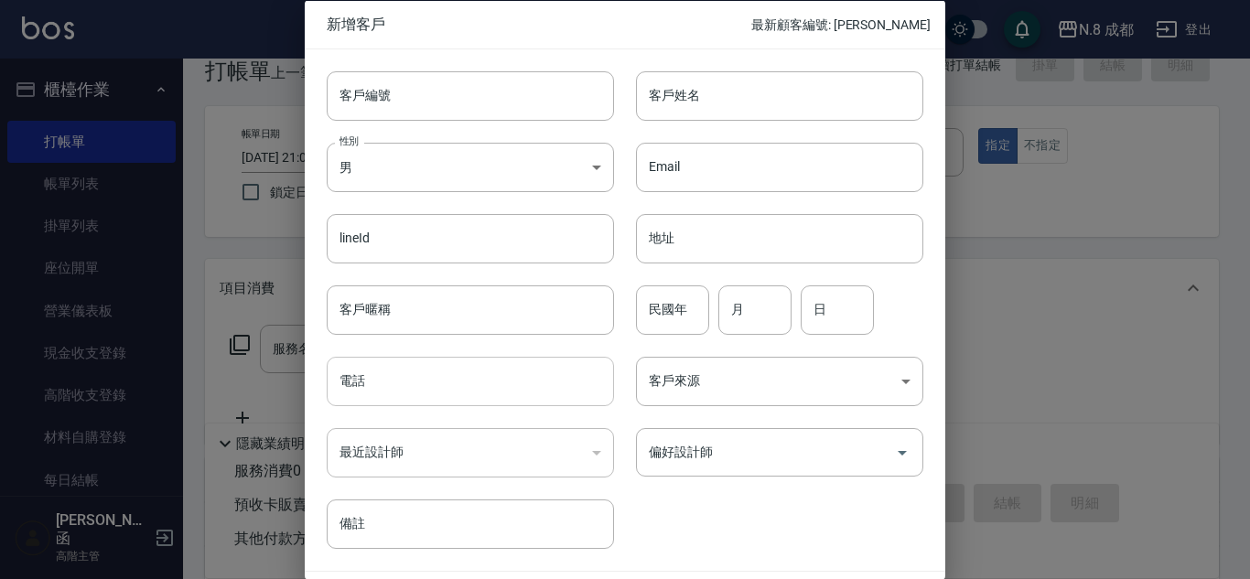
click at [453, 384] on input "電話" at bounding box center [470, 381] width 287 height 49
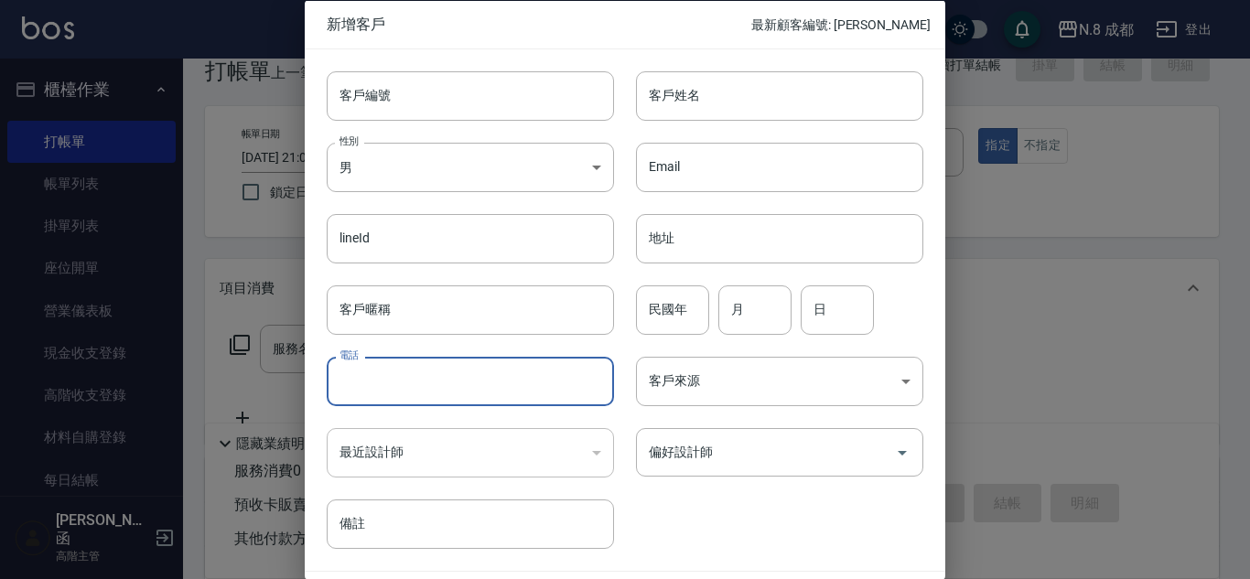
paste input "0971101767"
type input "0971101767"
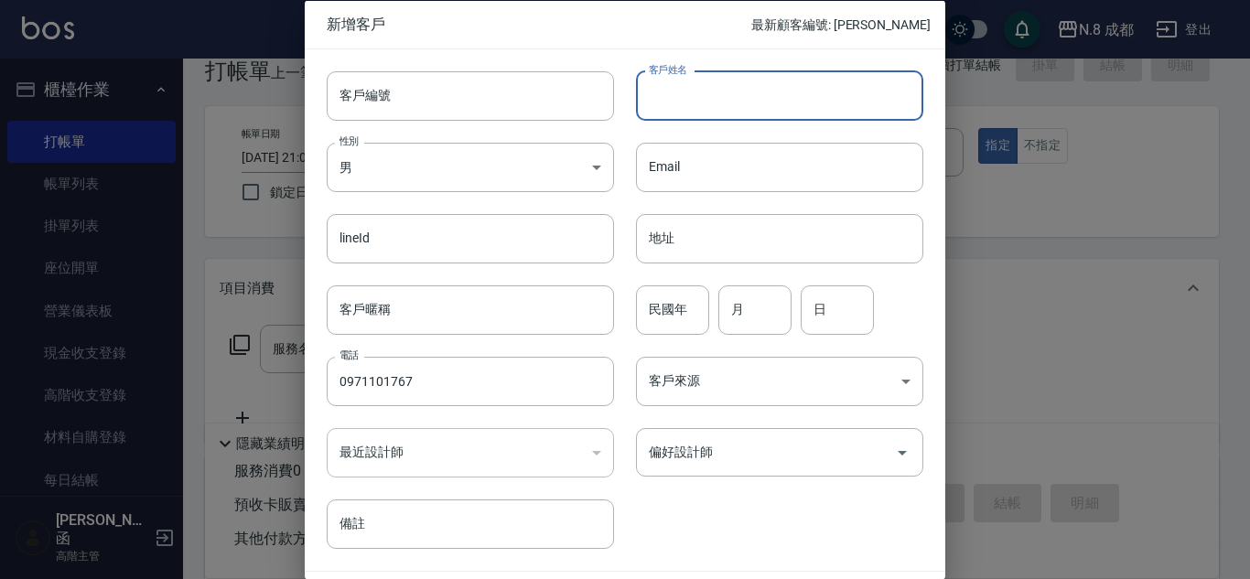
click at [712, 83] on input "客戶姓名" at bounding box center [779, 94] width 287 height 49
type input "?珊"
click at [674, 304] on input "民國年" at bounding box center [672, 309] width 73 height 49
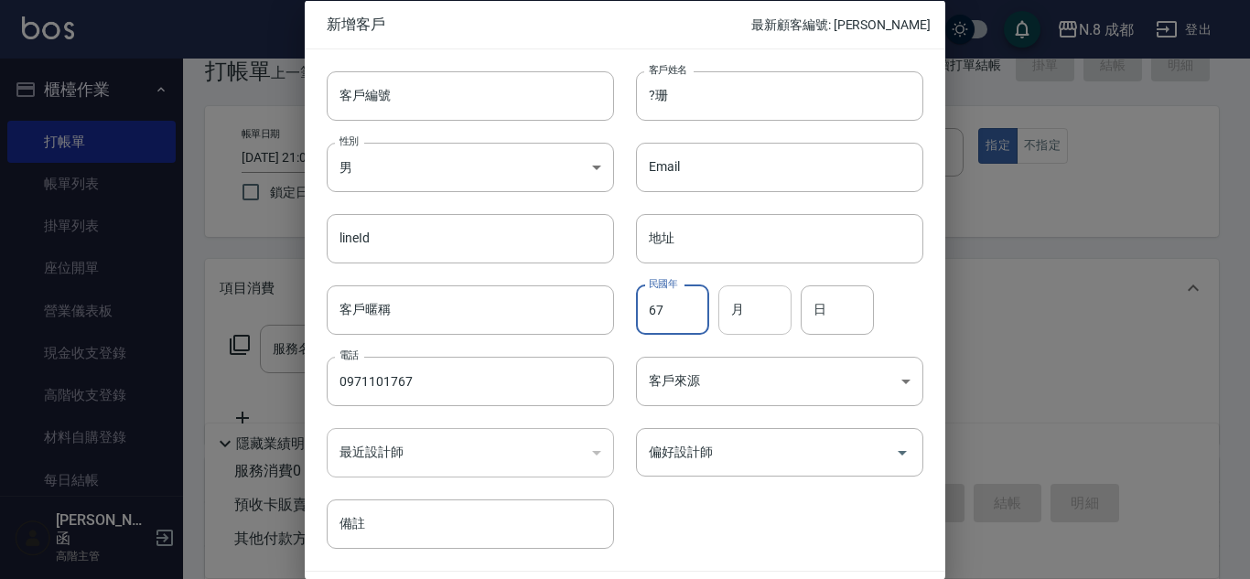
type input "67"
click at [762, 303] on input "月" at bounding box center [754, 309] width 73 height 49
type input "10"
click at [816, 318] on input "日" at bounding box center [837, 309] width 73 height 49
type input "17"
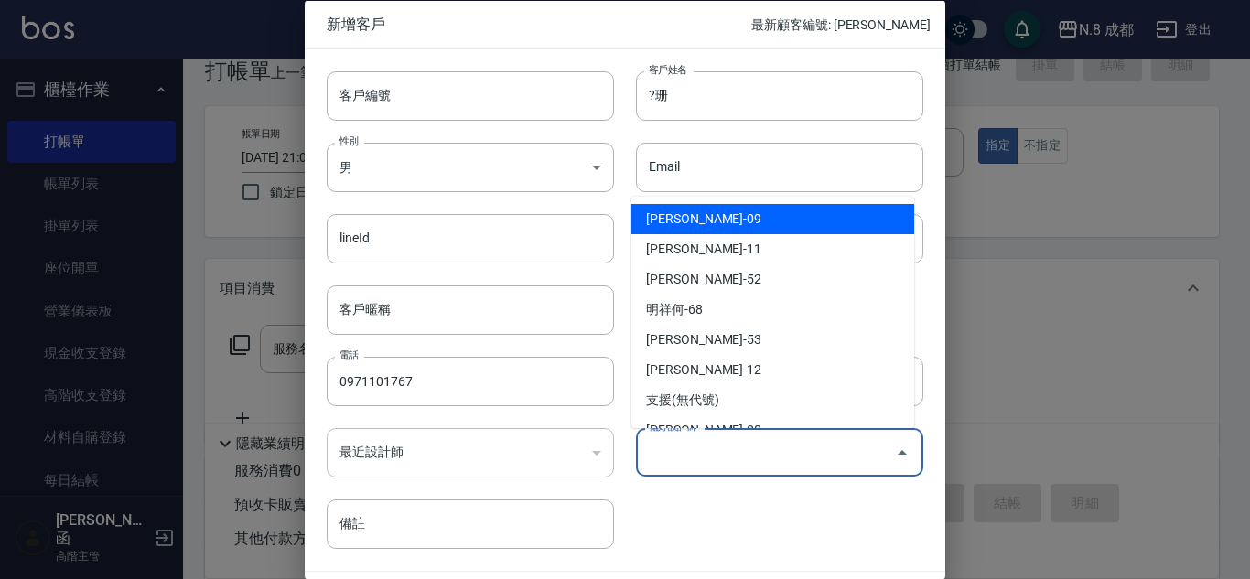
click at [716, 451] on input "偏好設計師" at bounding box center [765, 453] width 243 height 32
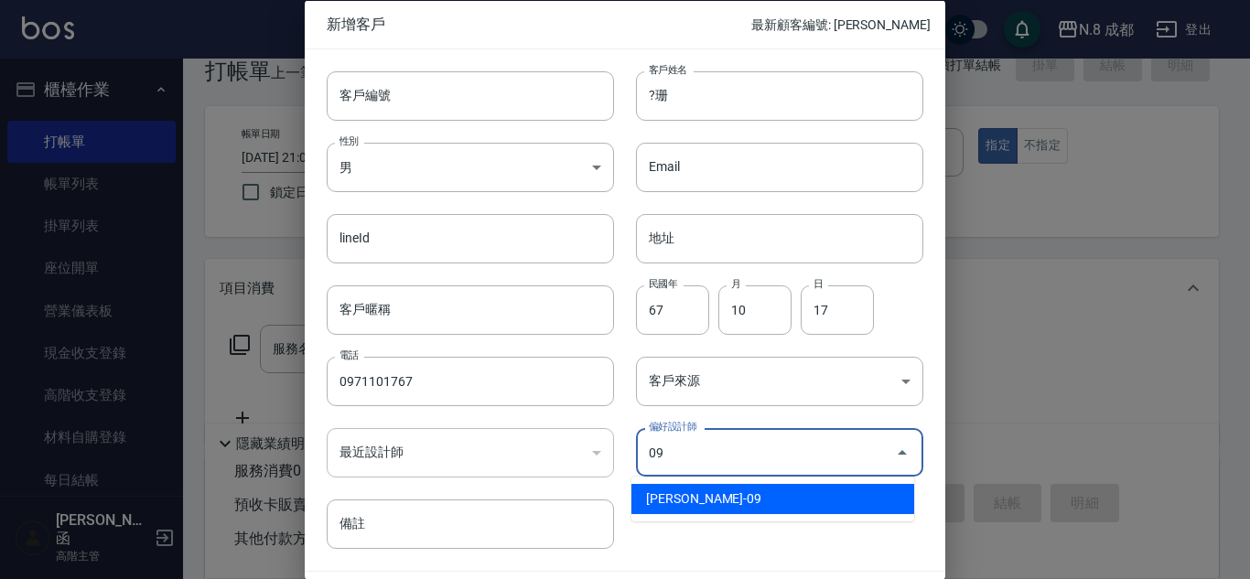
click at [734, 492] on li "[PERSON_NAME]-09" at bounding box center [773, 499] width 283 height 30
type input "[PERSON_NAME]"
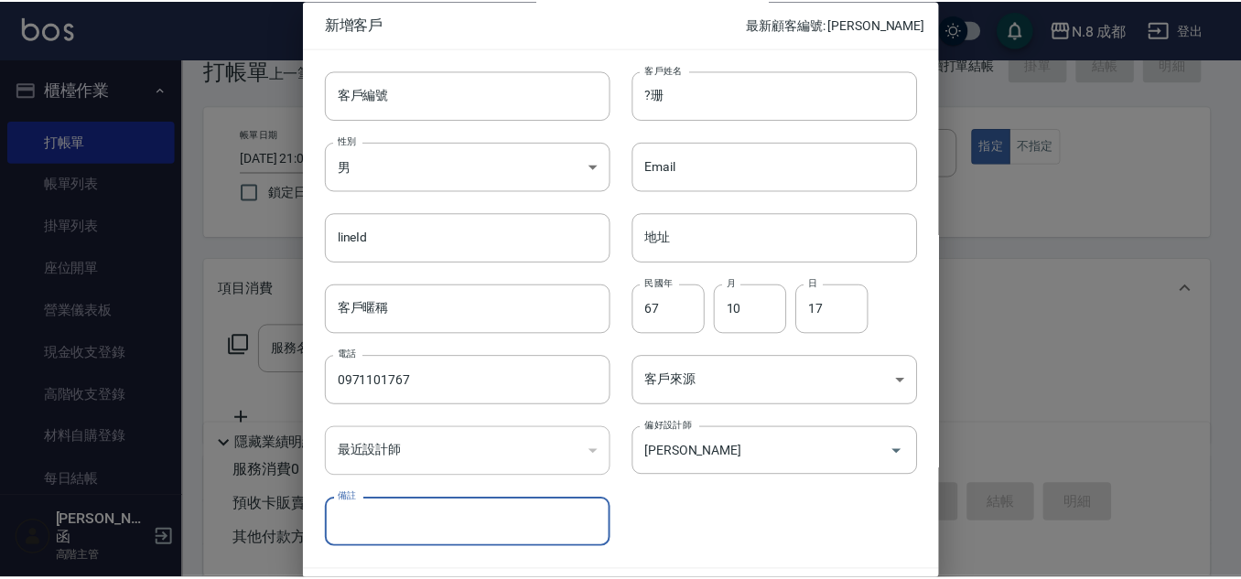
scroll to position [55, 0]
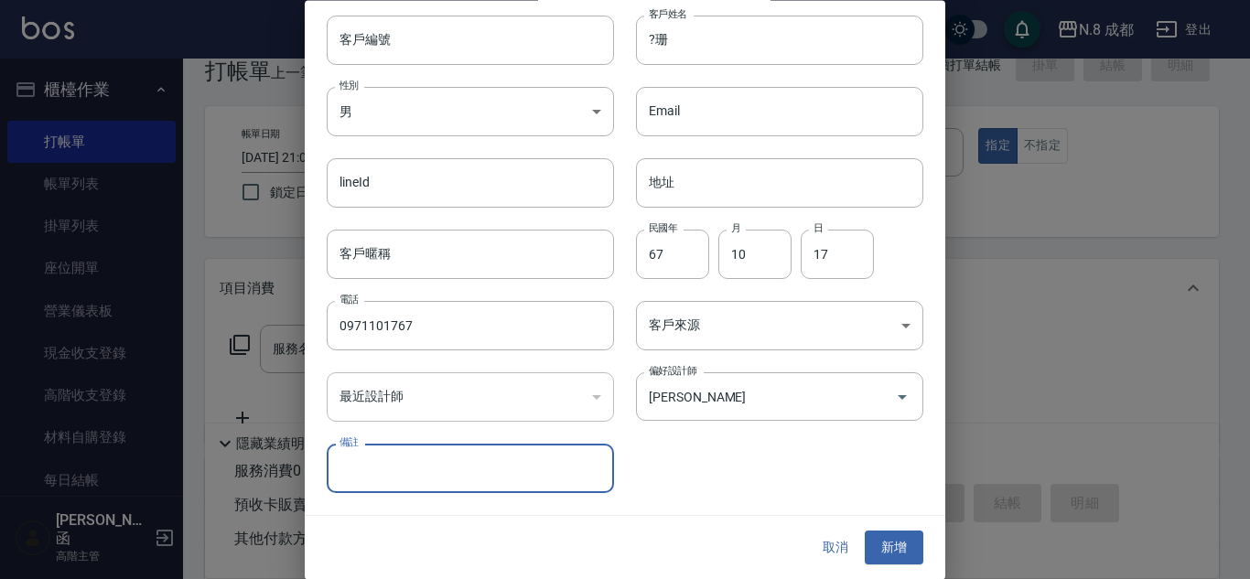
click at [888, 521] on div "取消 新增" at bounding box center [625, 548] width 641 height 63
click at [888, 546] on button "新增" at bounding box center [894, 549] width 59 height 34
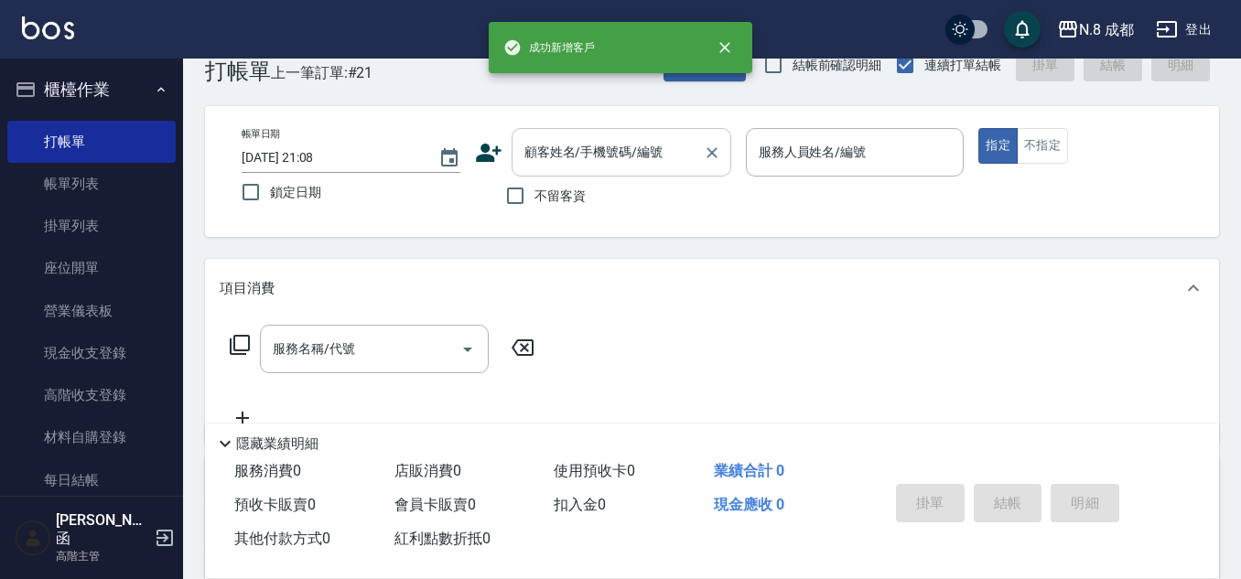
click at [610, 170] on div "顧客姓名/手機號碼/編號" at bounding box center [622, 152] width 220 height 49
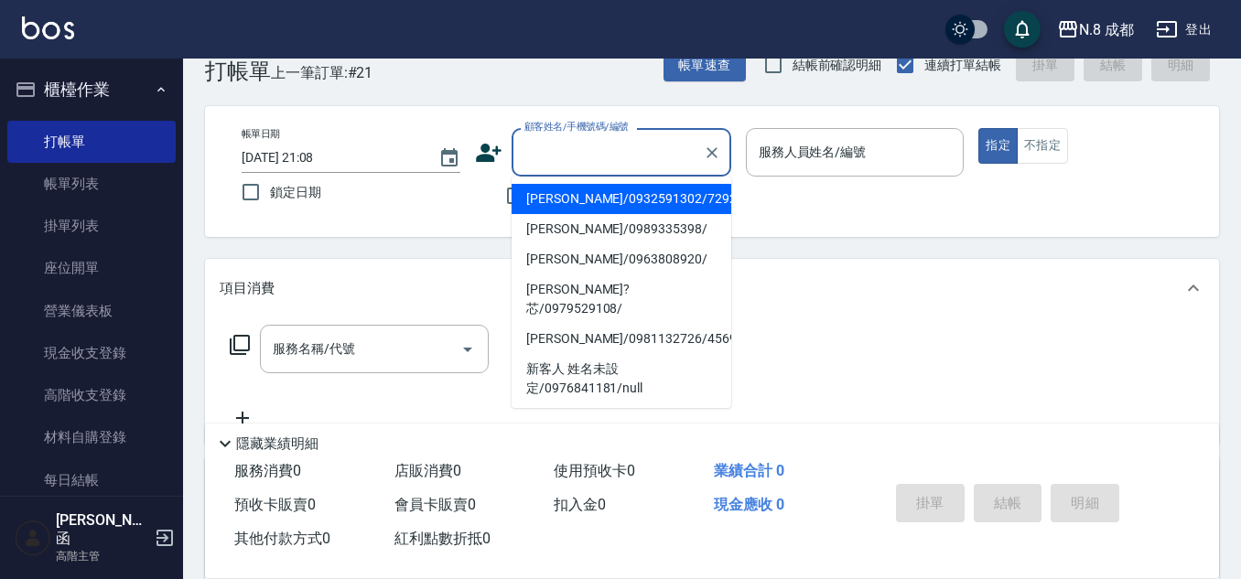
paste input "0971101767"
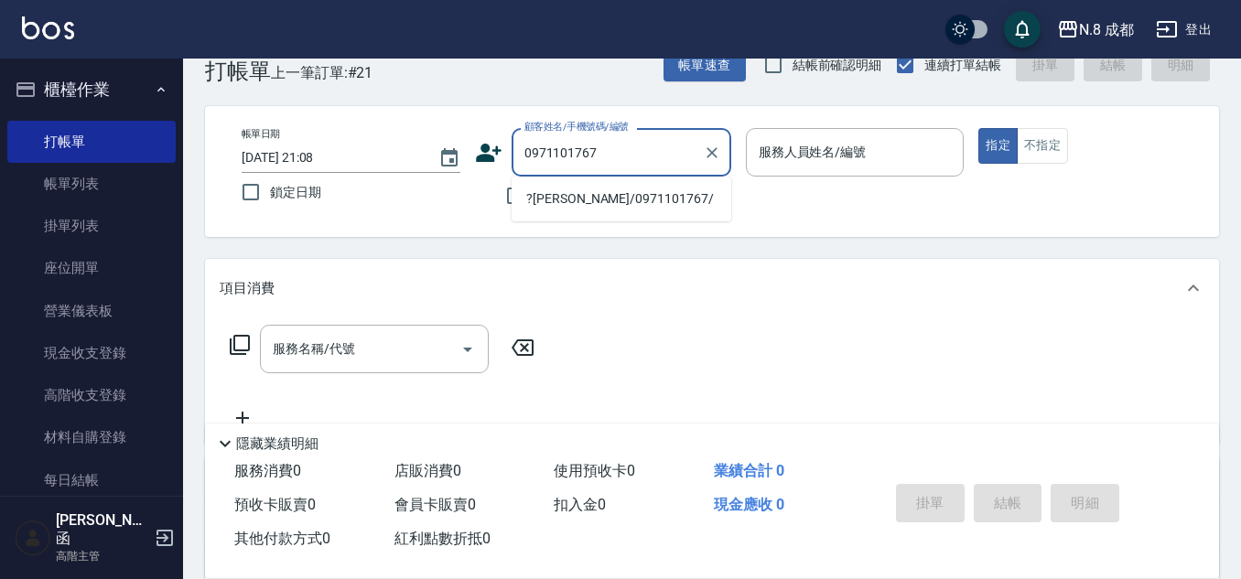
click at [601, 191] on li "?[PERSON_NAME]/0971101767/" at bounding box center [622, 199] width 220 height 30
type input "?[PERSON_NAME]/0971101767/"
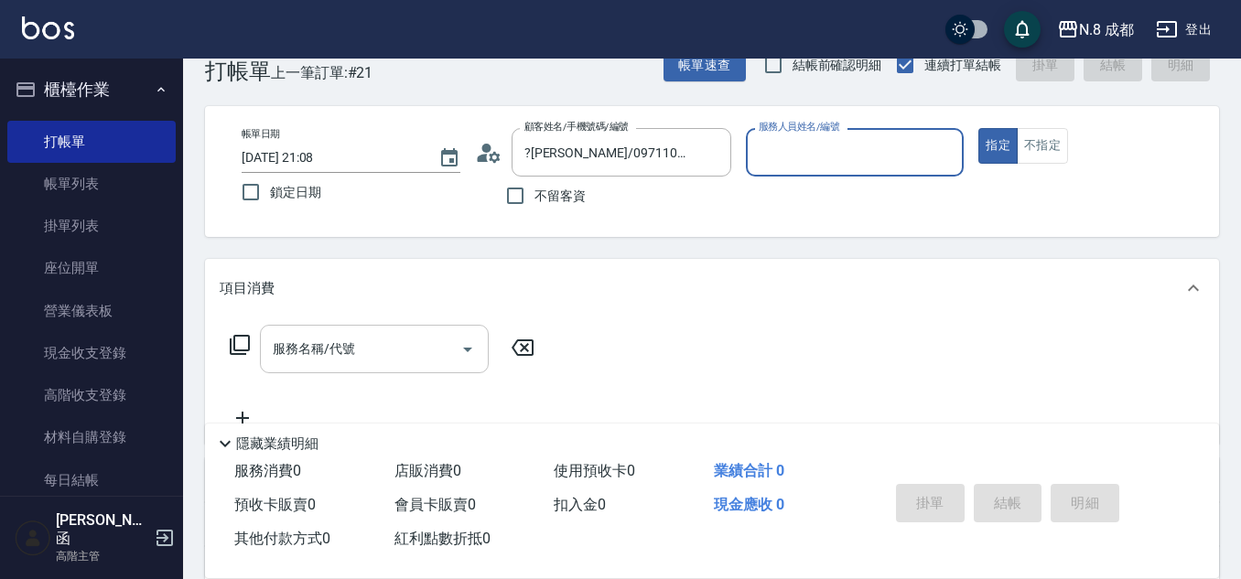
type input "[PERSON_NAME]-09"
drag, startPoint x: 372, startPoint y: 352, endPoint x: 367, endPoint y: 338, distance: 15.3
click at [371, 352] on input "服務名稱/代號" at bounding box center [360, 349] width 185 height 32
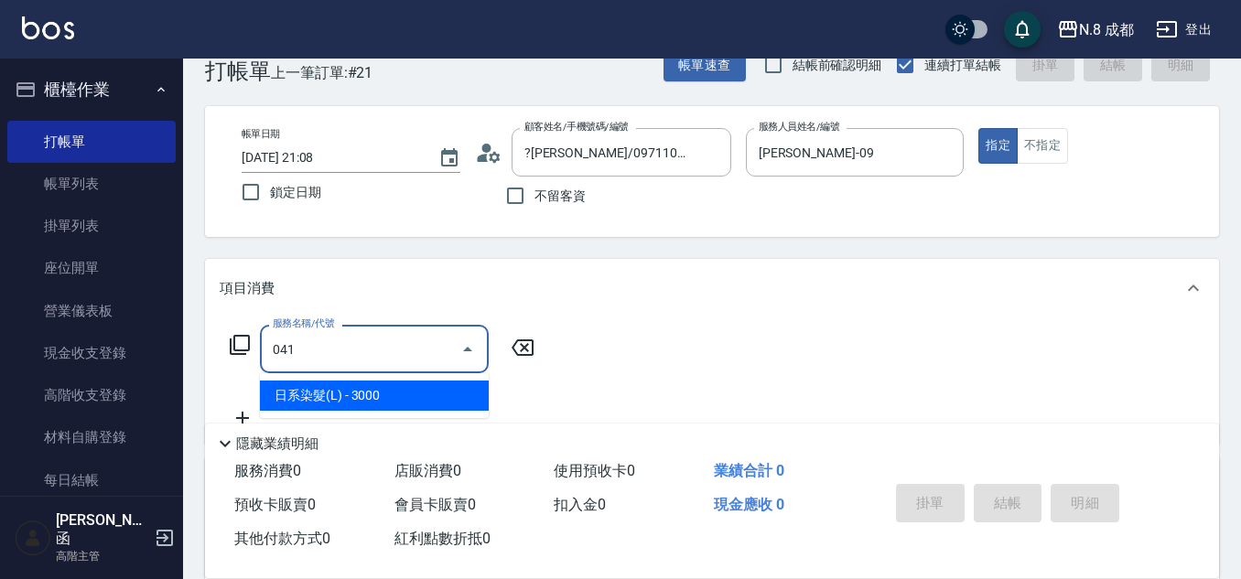
click at [405, 393] on span "日系染髮(L) - 3000" at bounding box center [374, 396] width 229 height 30
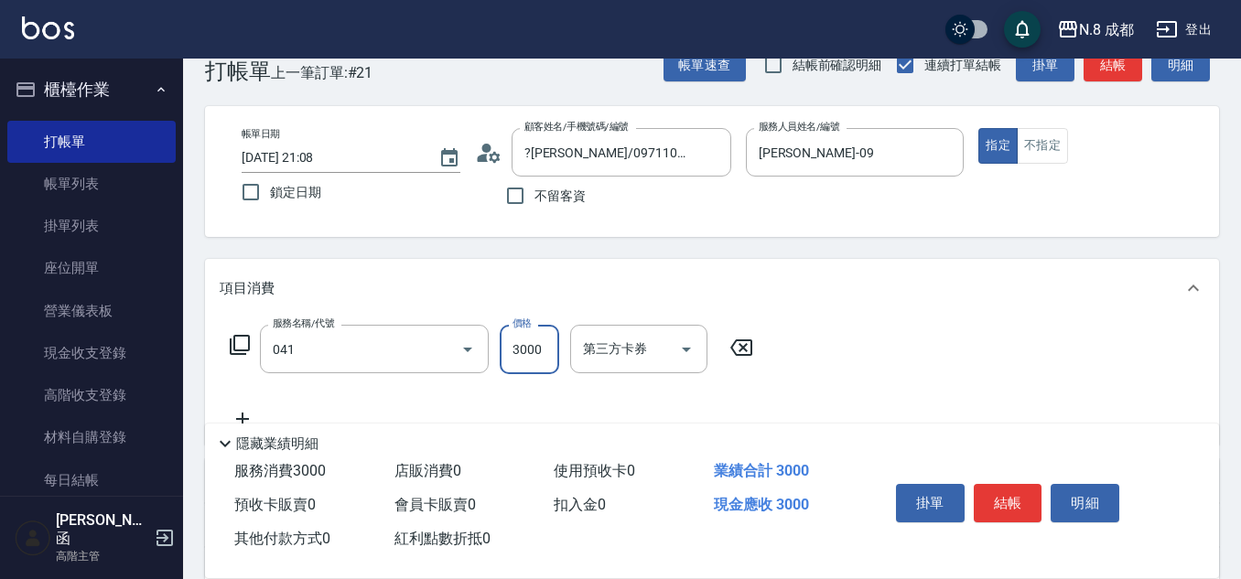
type input "日系染髮(L)(041)"
click at [551, 359] on input "3000" at bounding box center [529, 349] width 59 height 49
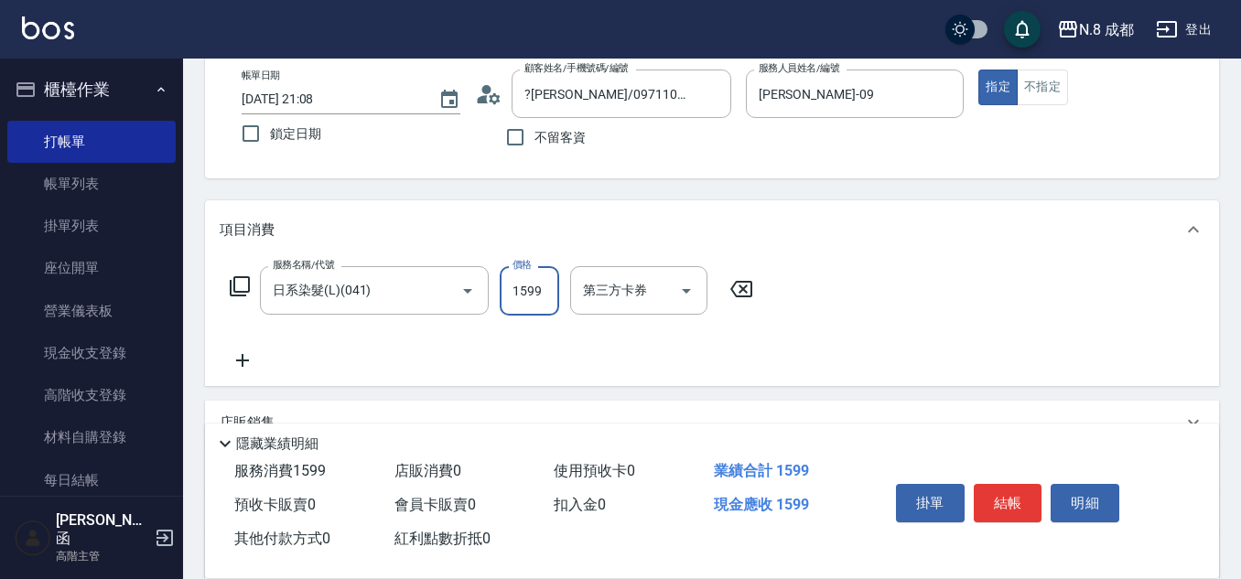
scroll to position [133, 0]
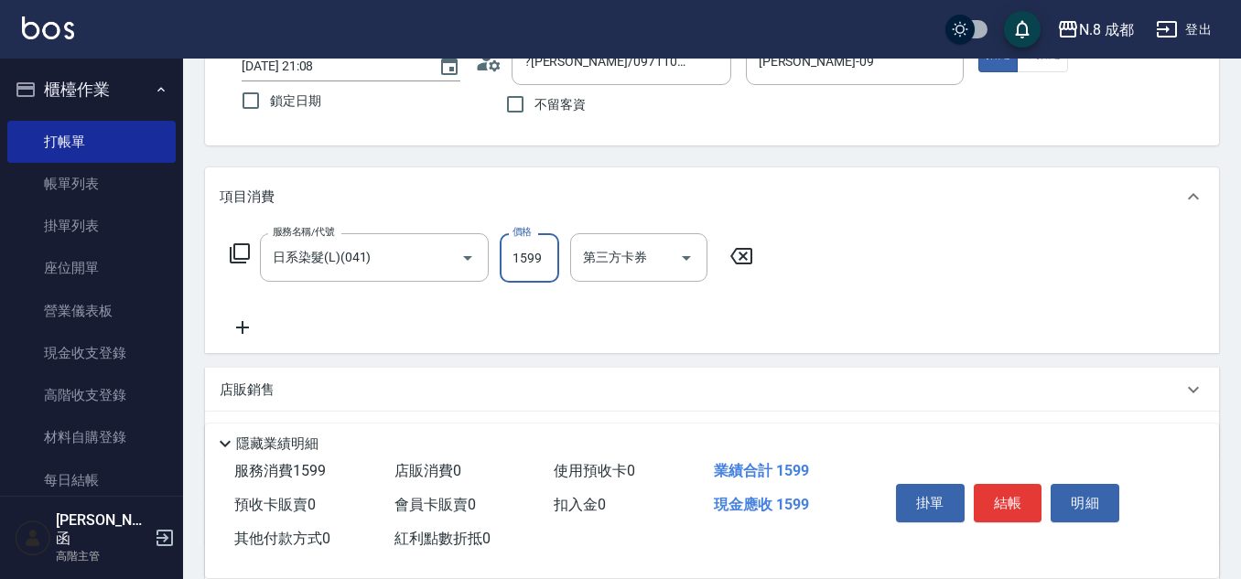
type input "1599"
click at [237, 348] on div "服務名稱/代號 日系染髮(L)(041) 服務名稱/代號 價格 1599 價格 第三方卡券 第三方卡券" at bounding box center [712, 289] width 1014 height 127
click at [247, 329] on icon at bounding box center [243, 328] width 46 height 22
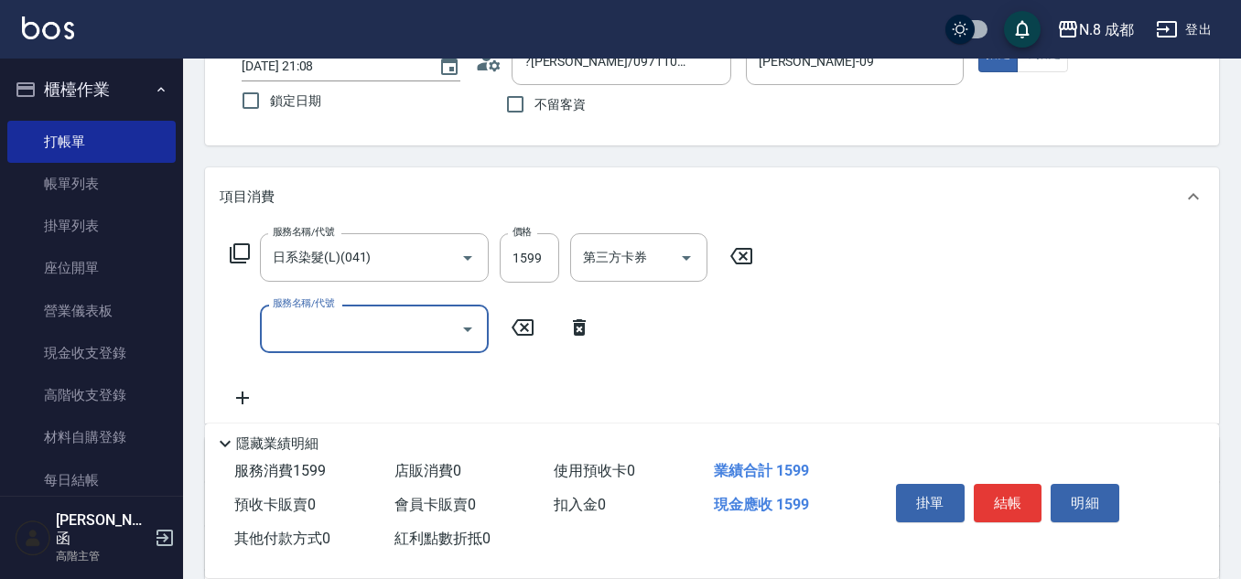
click at [382, 329] on input "服務名稱/代號" at bounding box center [360, 329] width 185 height 32
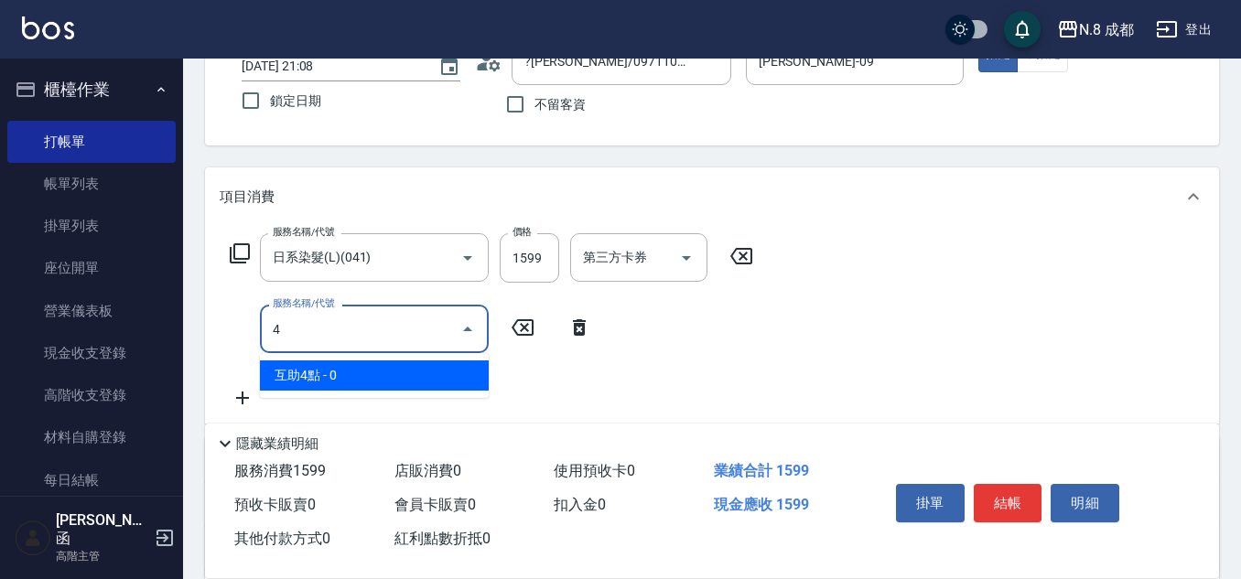
click at [363, 378] on span "互助4點 - 0" at bounding box center [374, 376] width 229 height 30
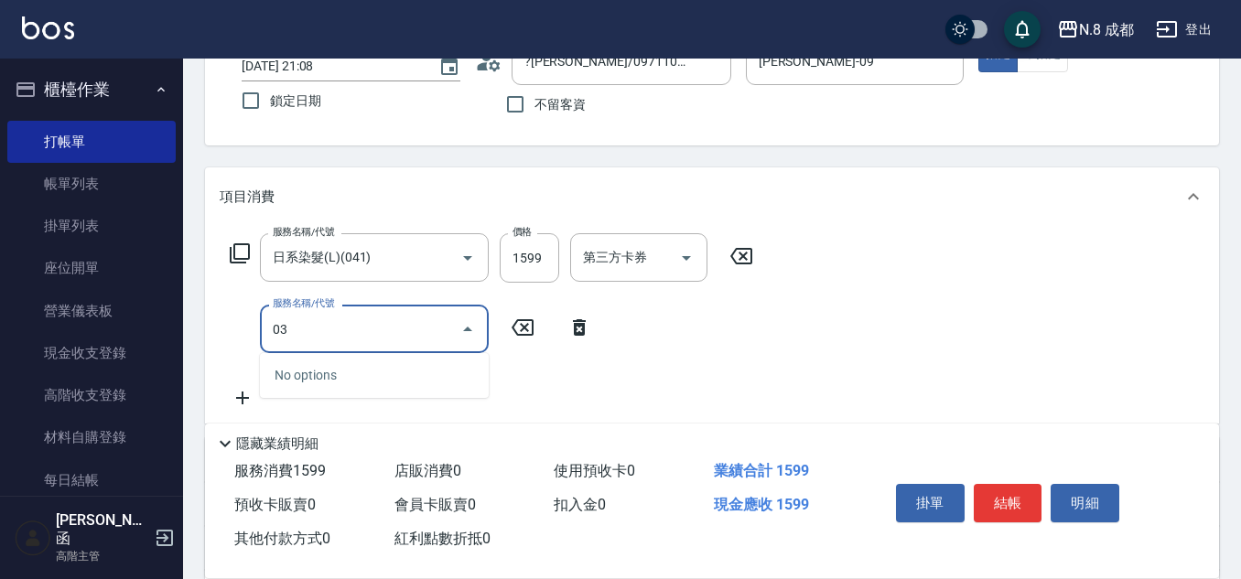
drag, startPoint x: 250, startPoint y: 329, endPoint x: 201, endPoint y: 337, distance: 49.1
click at [201, 337] on div "Key In 打帳單 上一筆訂單:#21 帳單速查 結帳前確認明細 連續打單結帳 掛單 結帳 明細 帳單日期 [DATE] 21:08 鎖定日期 顧客姓名/手…" at bounding box center [712, 380] width 1058 height 908
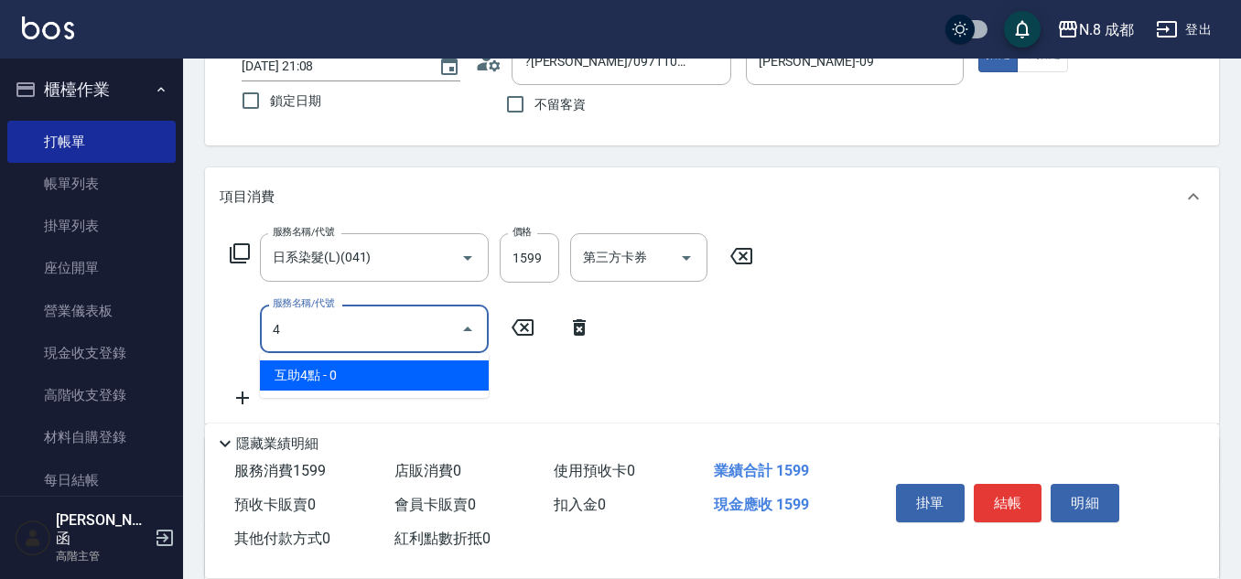
click at [381, 372] on span "互助4點 - 0" at bounding box center [374, 376] width 229 height 30
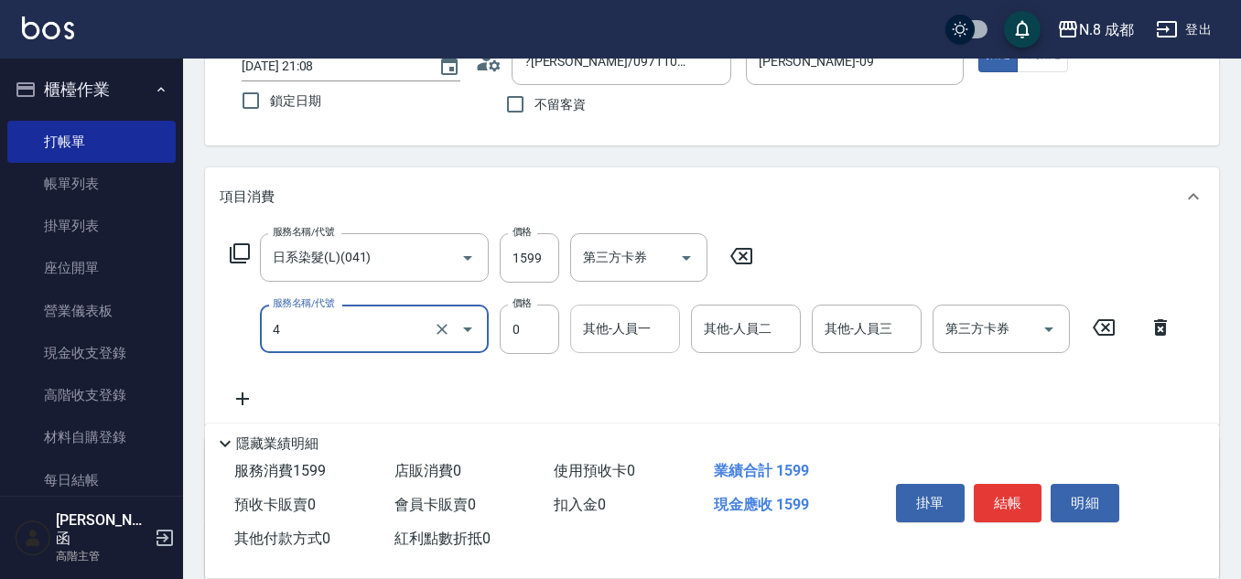
type input "互助4點(4)"
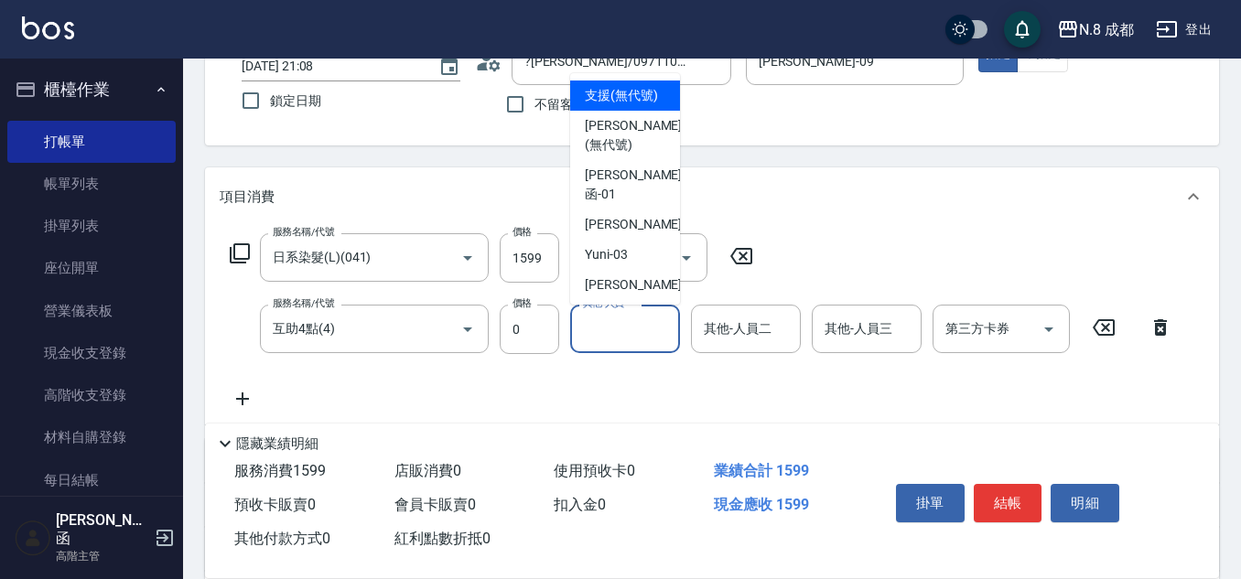
click at [598, 339] on input "其他-人員一" at bounding box center [624, 329] width 93 height 32
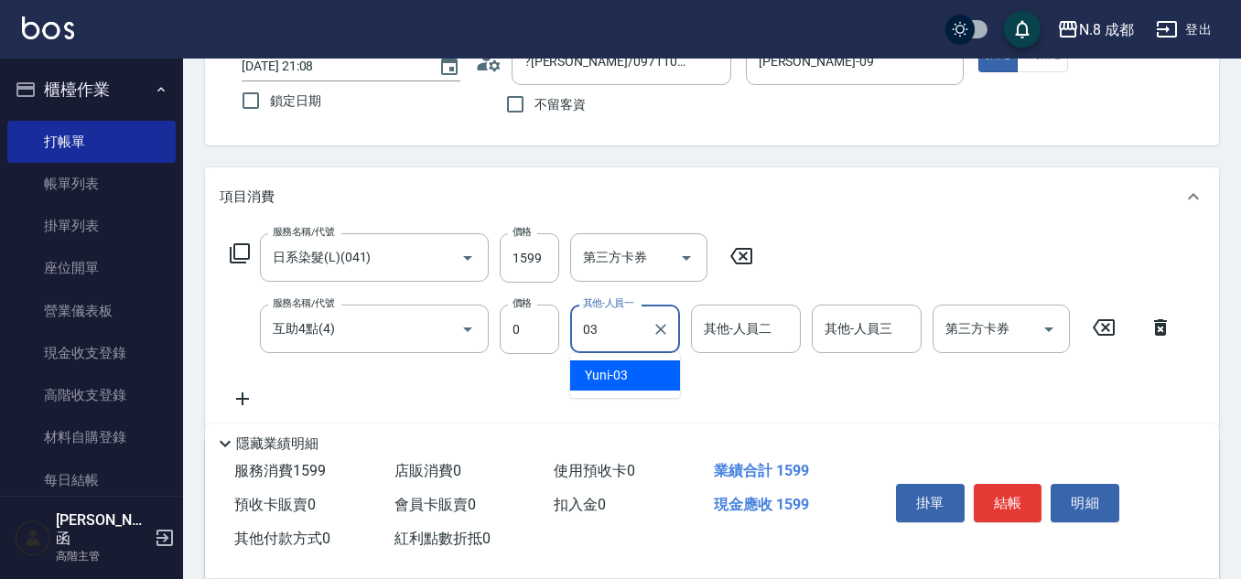
click at [635, 372] on div "Yuni -03" at bounding box center [625, 376] width 110 height 30
type input "Yuni-03"
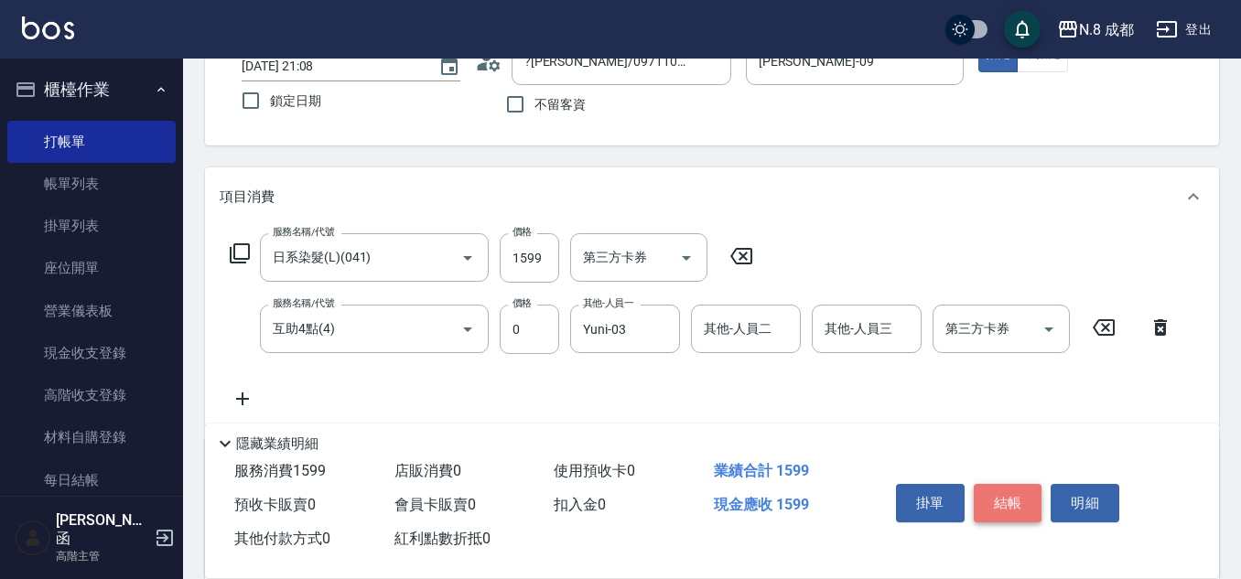
click at [1024, 497] on button "結帳" at bounding box center [1008, 503] width 69 height 38
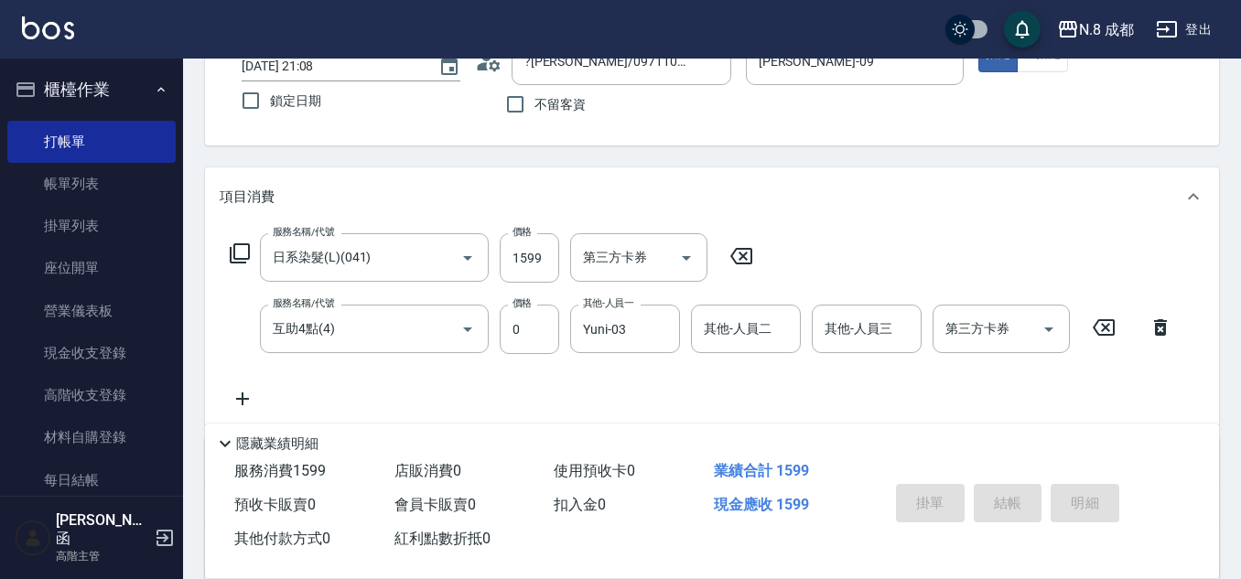
type input "[DATE] 21:09"
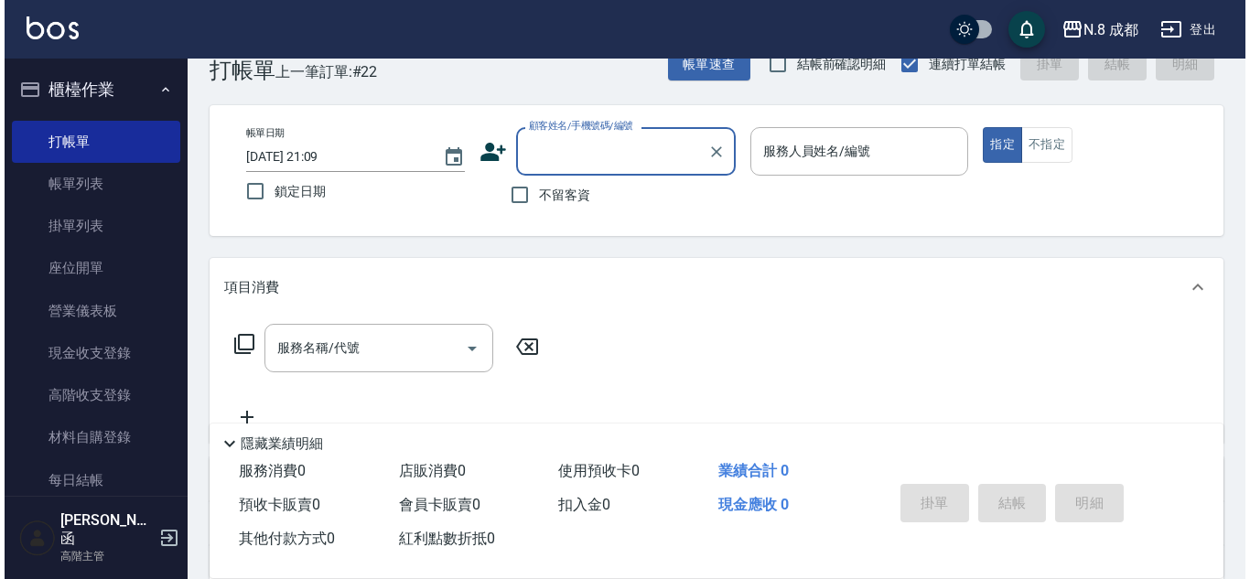
scroll to position [41, 0]
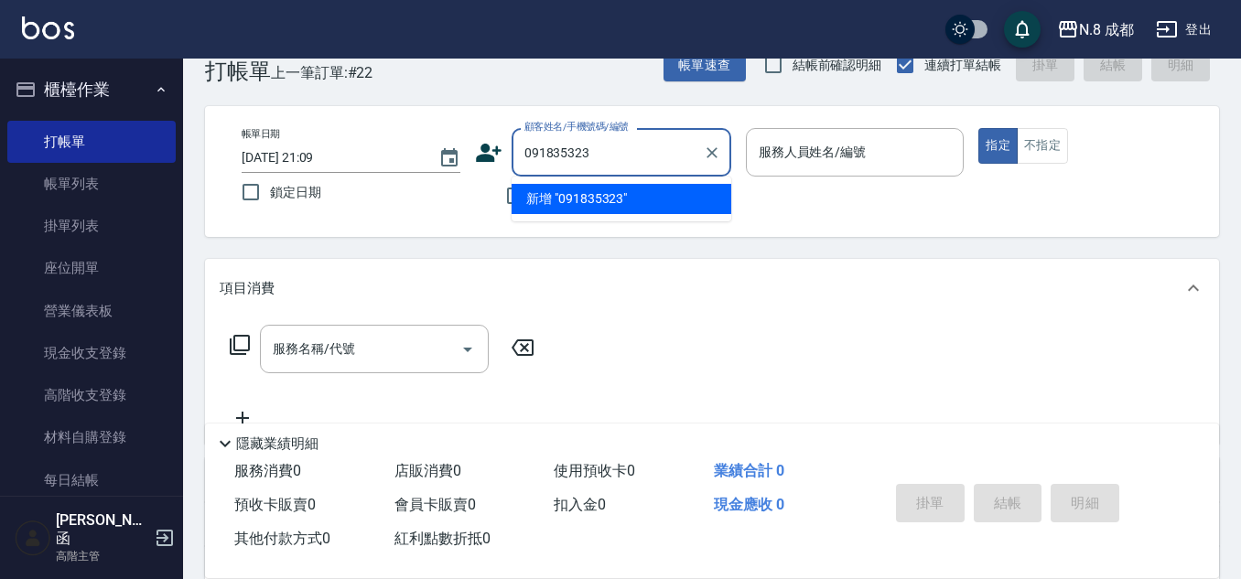
type input "0918353232"
drag, startPoint x: 664, startPoint y: 156, endPoint x: 415, endPoint y: 161, distance: 249.9
click at [415, 161] on div "帳單日期 [DATE] 21:09 鎖定日期 顧客姓名/手機號碼/編號 0918353232 顧客姓名/手機號碼/編號 不留客資 服務人員姓名/編號 服務人員…" at bounding box center [712, 171] width 970 height 87
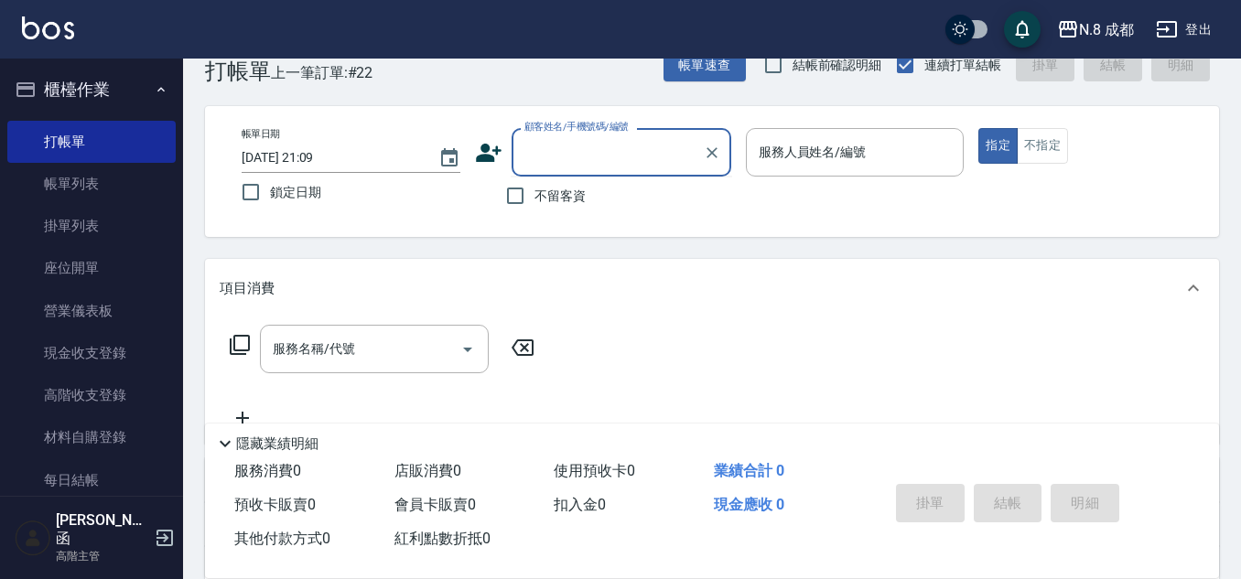
click at [482, 154] on icon at bounding box center [488, 152] width 27 height 27
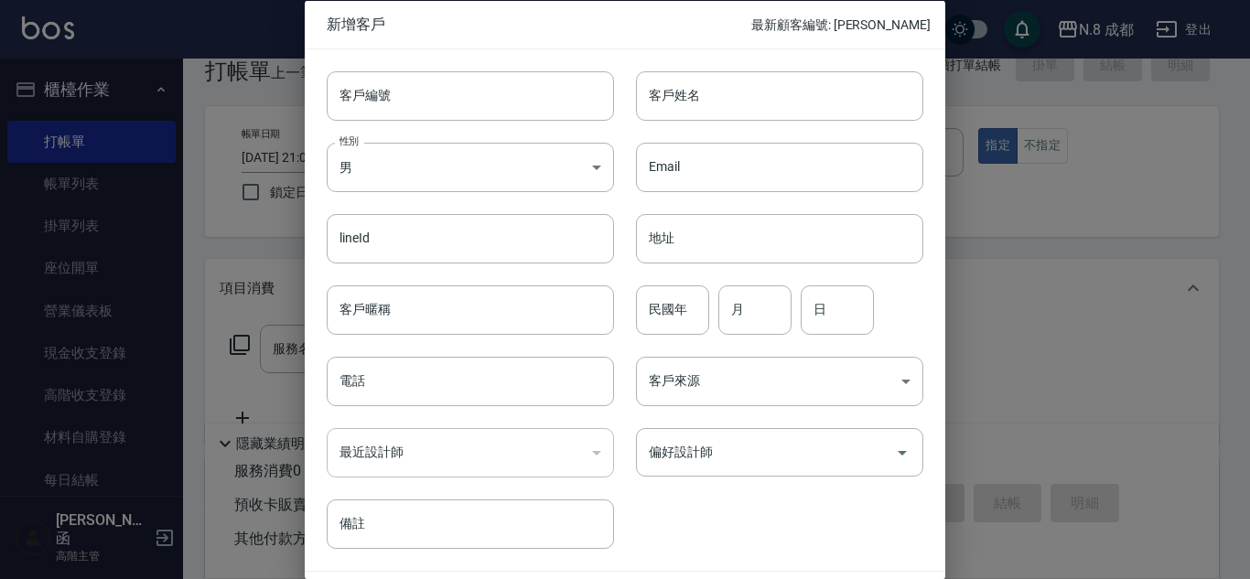
drag, startPoint x: 434, startPoint y: 375, endPoint x: 437, endPoint y: 355, distance: 20.5
click at [434, 375] on input "電話" at bounding box center [470, 381] width 287 height 49
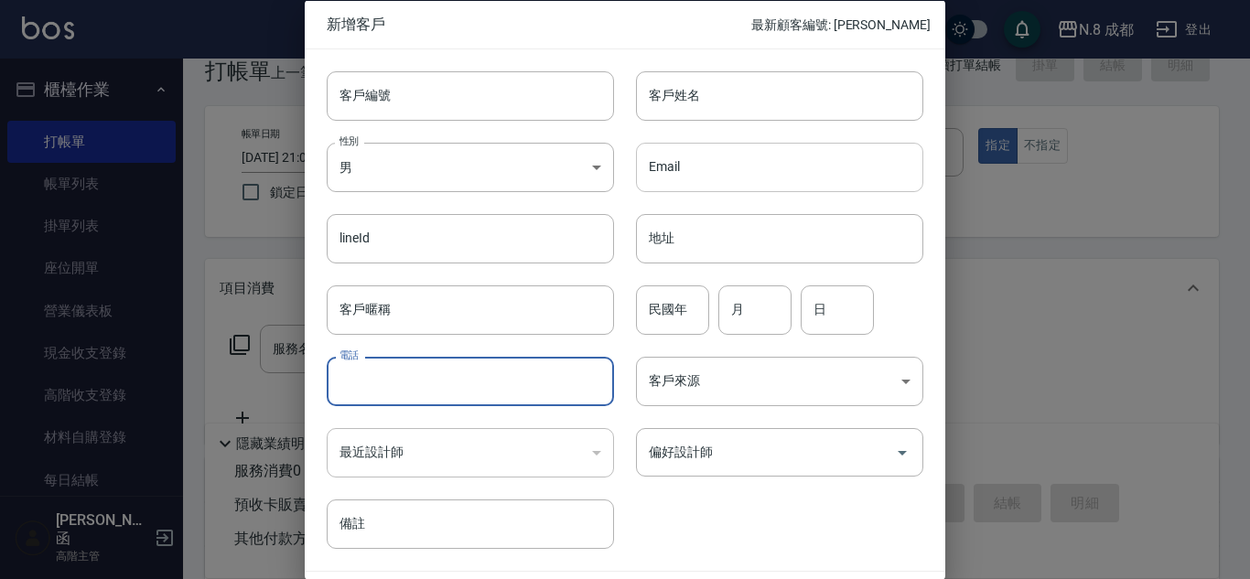
paste input "0918353232"
type input "0918353232"
click at [739, 89] on input "客戶姓名" at bounding box center [779, 94] width 287 height 49
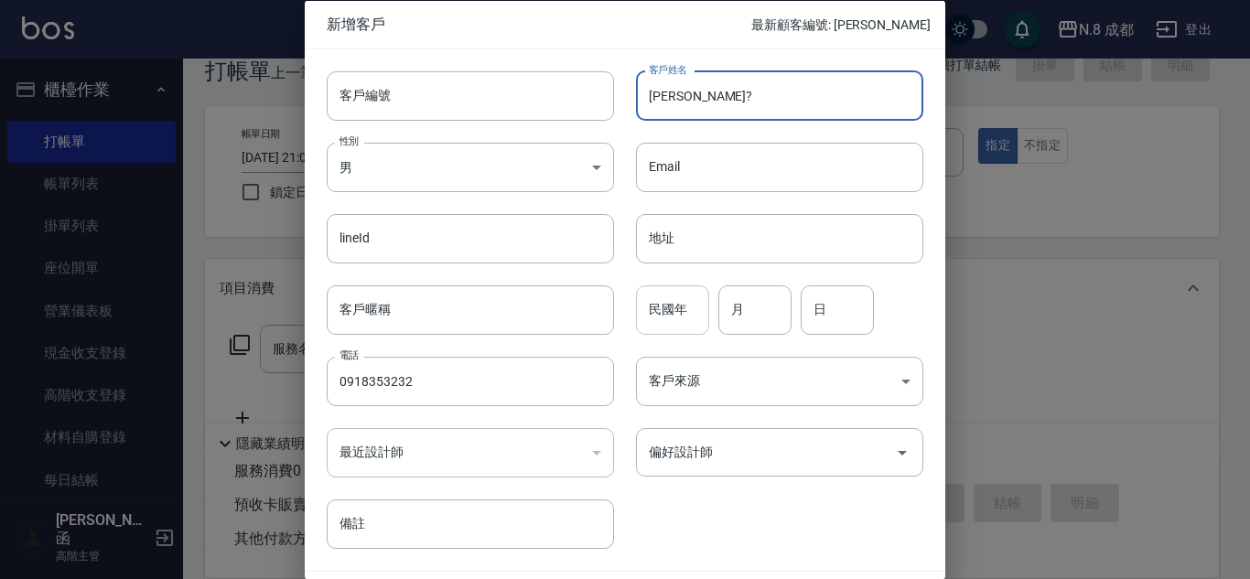
type input "[PERSON_NAME]?"
click at [687, 311] on input "9" at bounding box center [672, 309] width 73 height 49
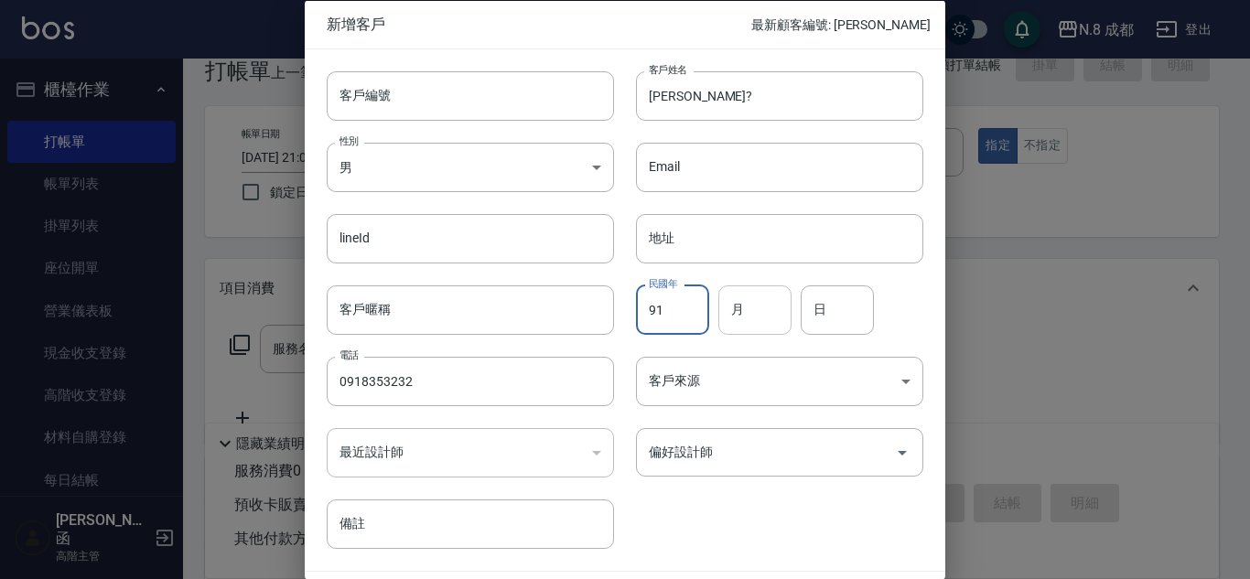
type input "91"
click at [771, 314] on input "月" at bounding box center [754, 309] width 73 height 49
type input "12"
click at [821, 316] on input "日" at bounding box center [837, 309] width 73 height 49
type input "20"
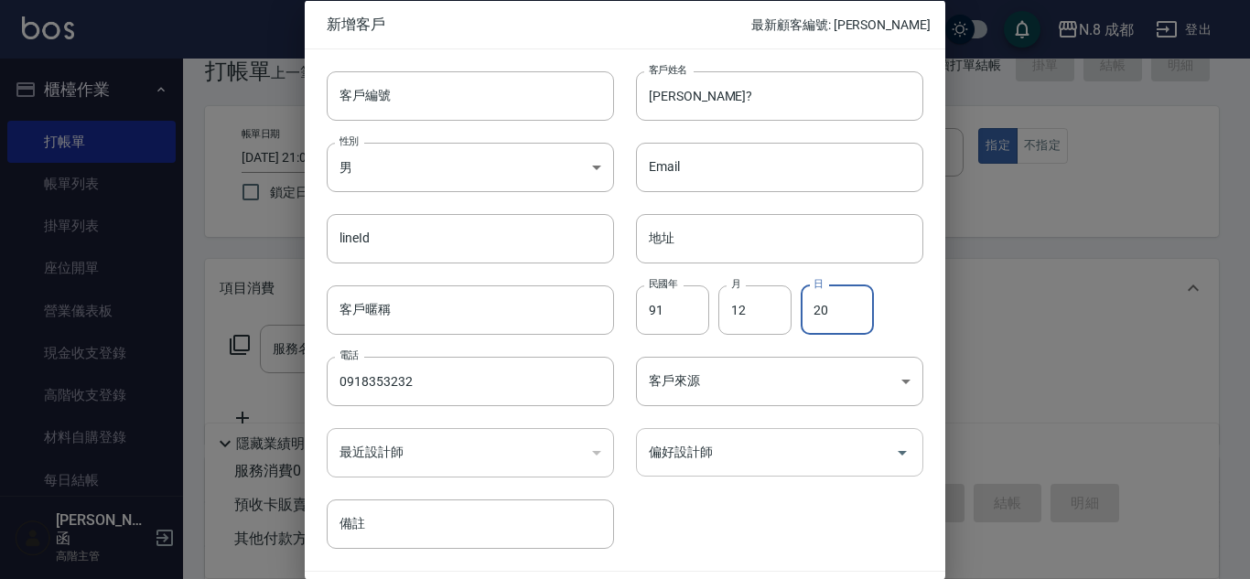
click at [741, 443] on input "偏好設計師" at bounding box center [765, 453] width 243 height 32
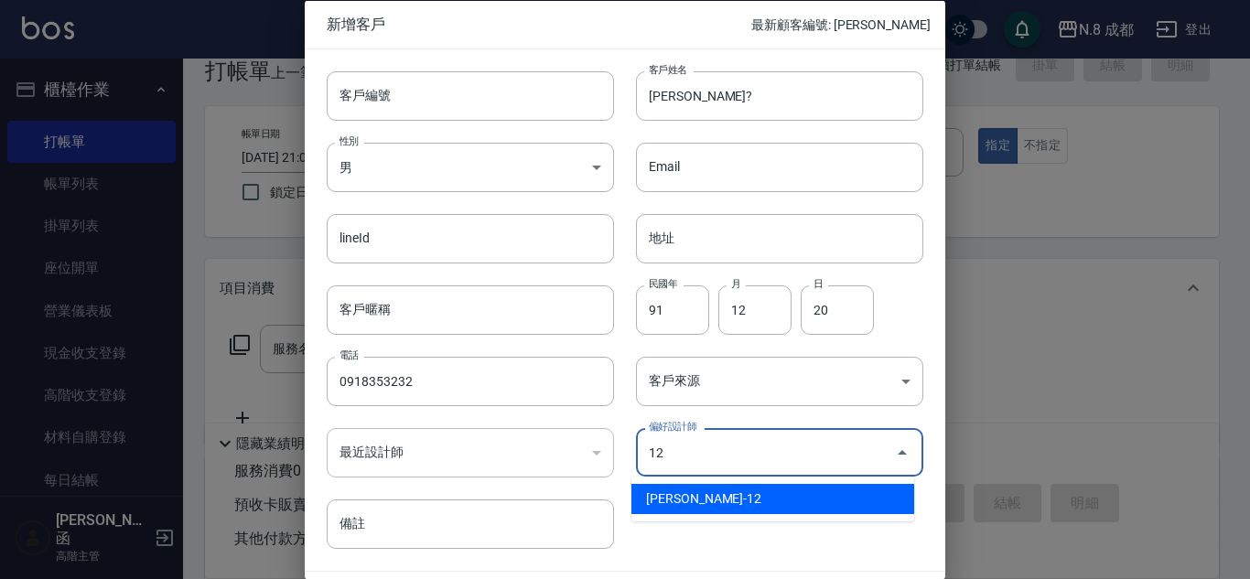
click at [733, 484] on li "[PERSON_NAME]-12" at bounding box center [773, 499] width 283 height 30
type input "[PERSON_NAME]"
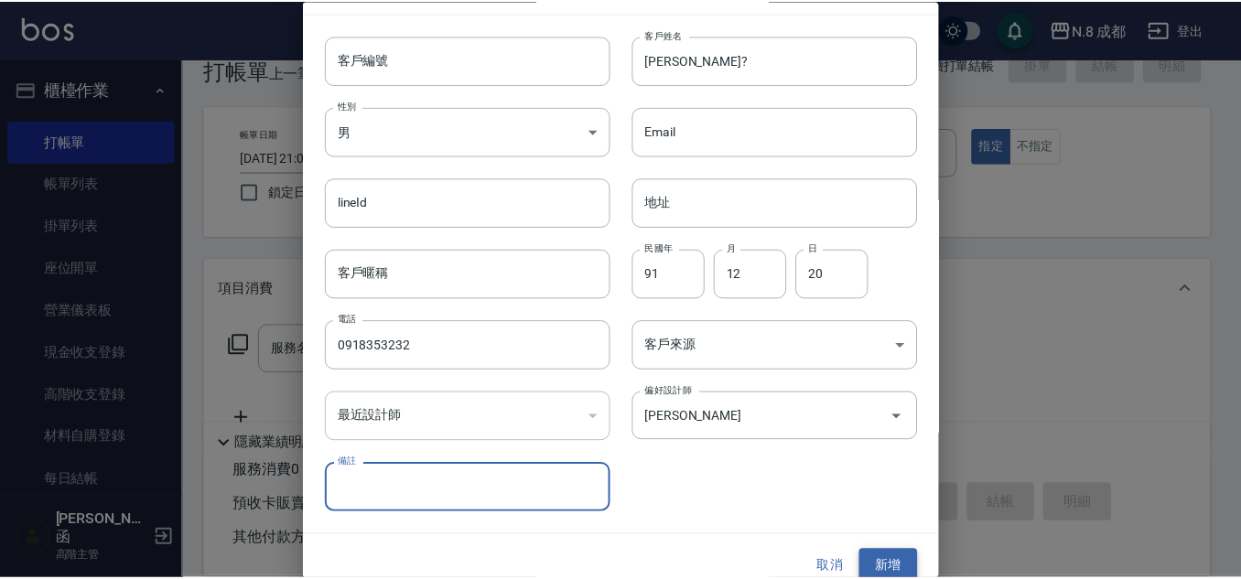
scroll to position [55, 0]
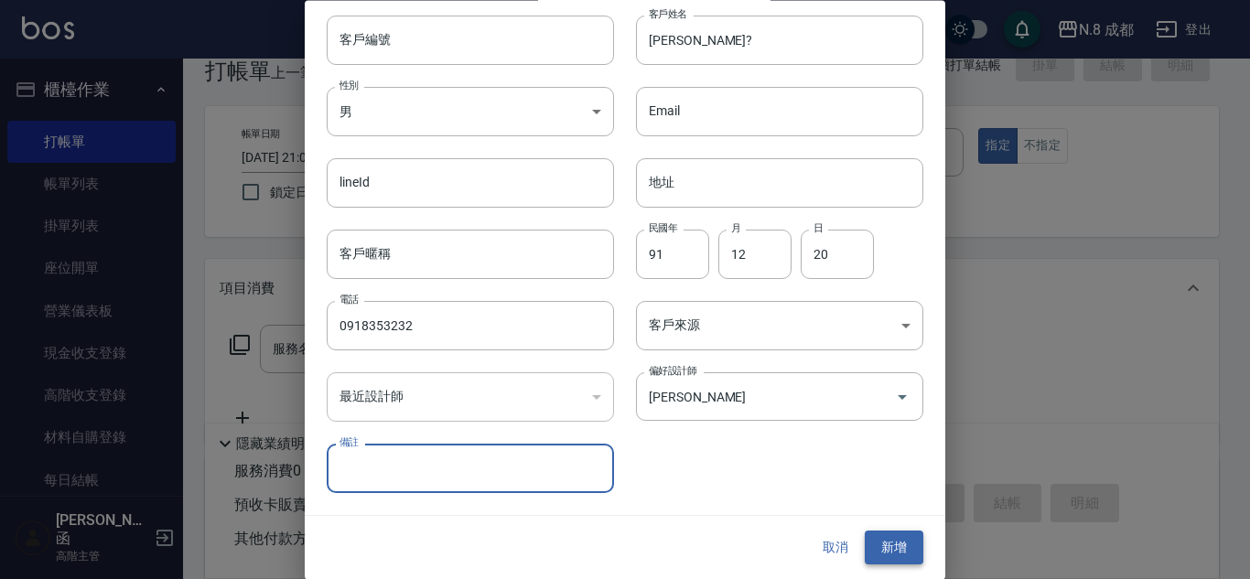
drag, startPoint x: 880, startPoint y: 551, endPoint x: 685, endPoint y: 405, distance: 243.8
click at [878, 552] on button "新增" at bounding box center [894, 549] width 59 height 34
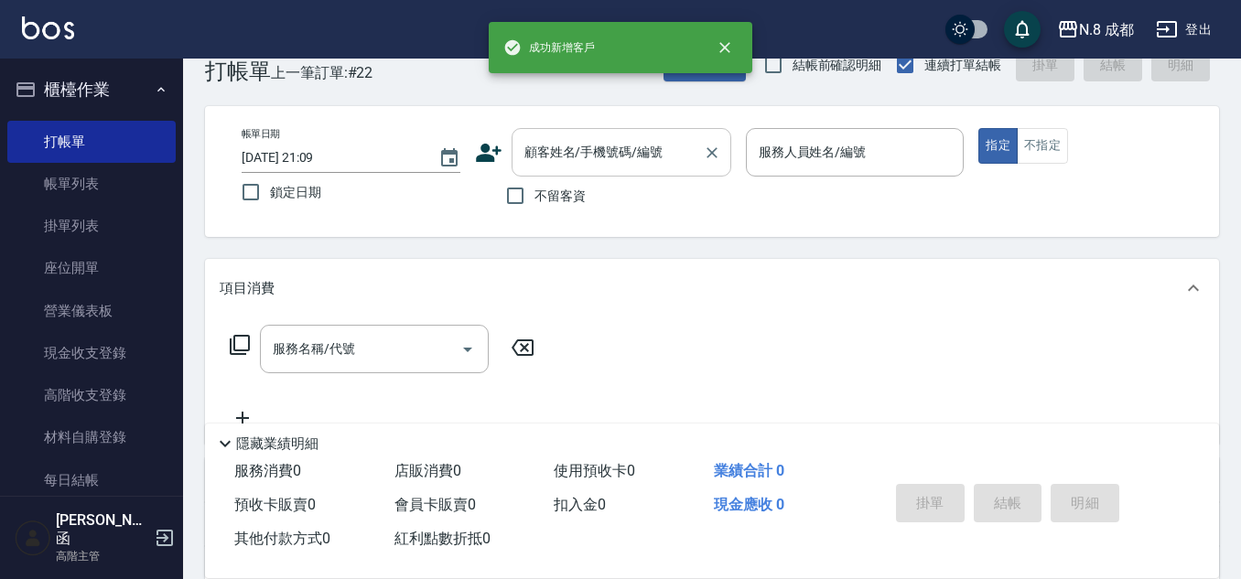
click at [609, 170] on div "顧客姓名/手機號碼/編號" at bounding box center [622, 152] width 220 height 49
paste input "0918353232"
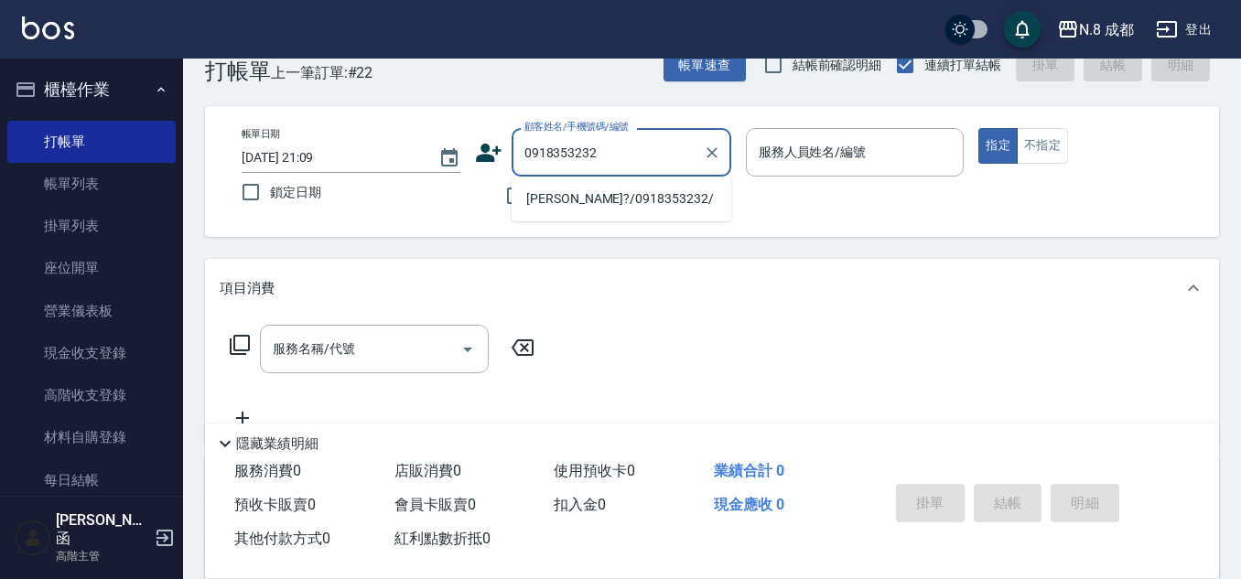
click at [582, 196] on li "[PERSON_NAME]?/0918353232/" at bounding box center [622, 199] width 220 height 30
type input "[PERSON_NAME]?/0918353232/"
type input "[PERSON_NAME]-12"
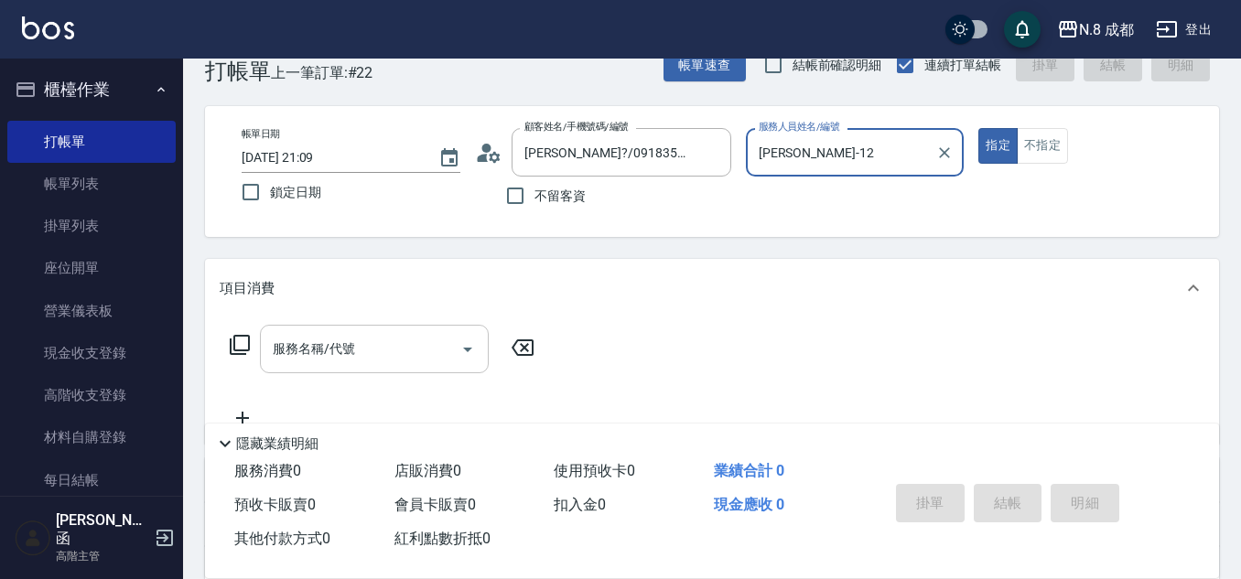
click at [389, 341] on div "服務名稱/代號" at bounding box center [374, 349] width 229 height 49
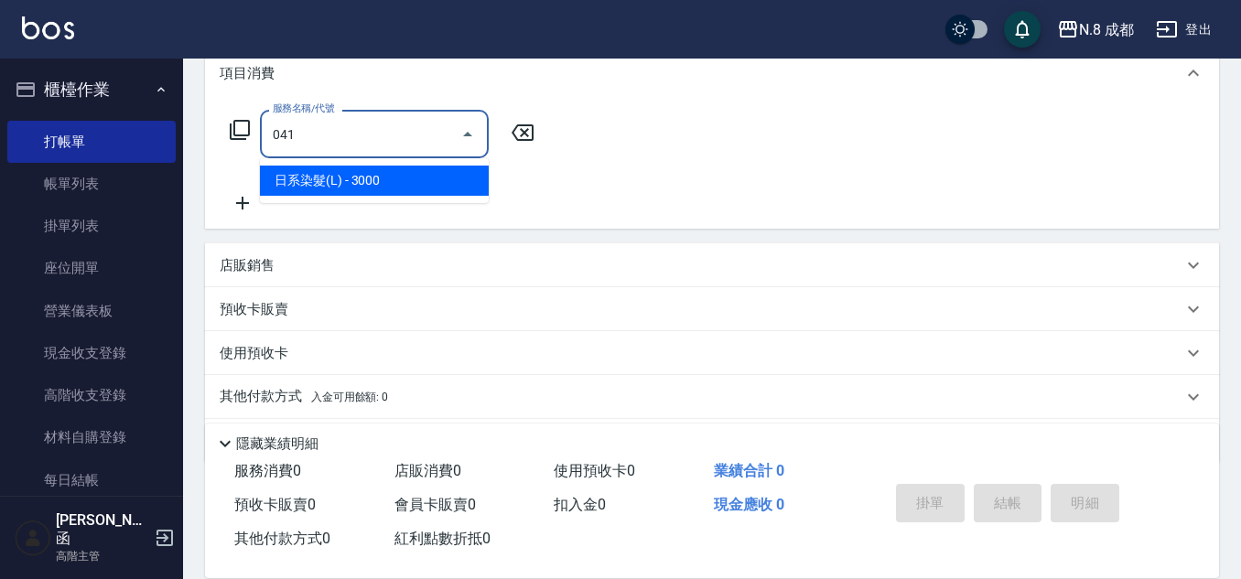
scroll to position [224, 0]
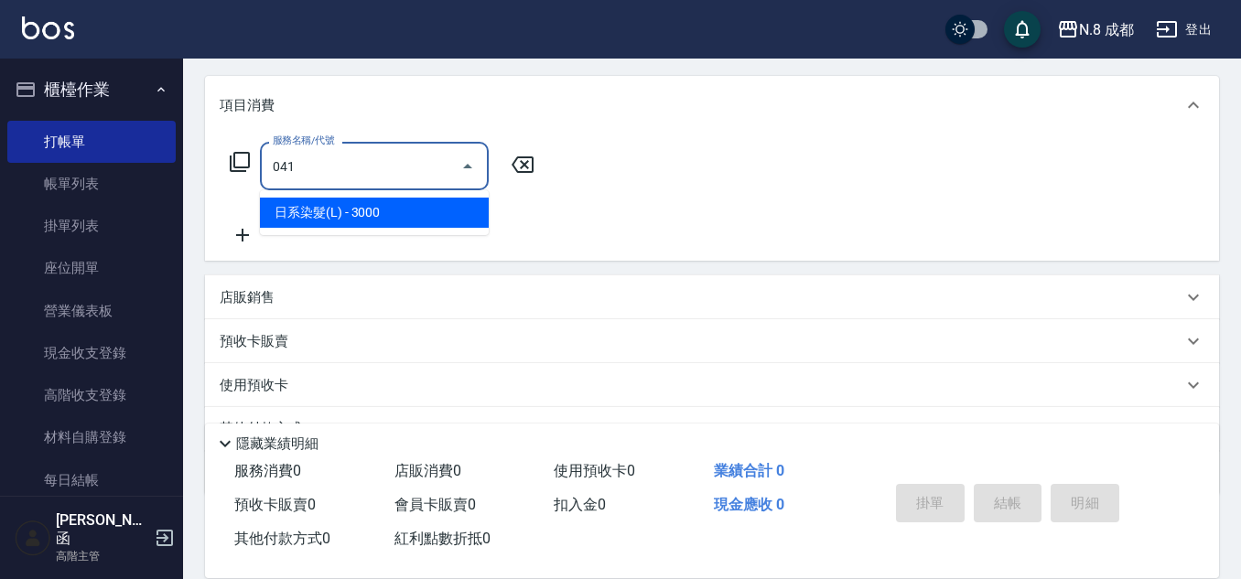
drag, startPoint x: 395, startPoint y: 211, endPoint x: 415, endPoint y: 212, distance: 19.2
click at [395, 212] on span "日系染髮(L) - 3000" at bounding box center [374, 213] width 229 height 30
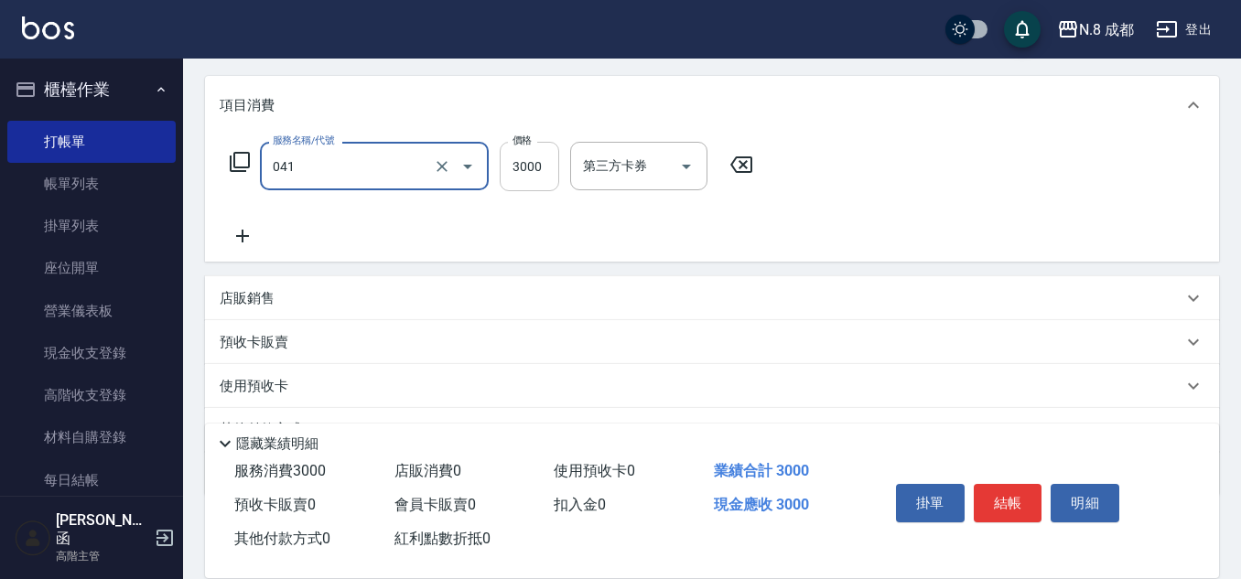
type input "日系染髮(L)(041)"
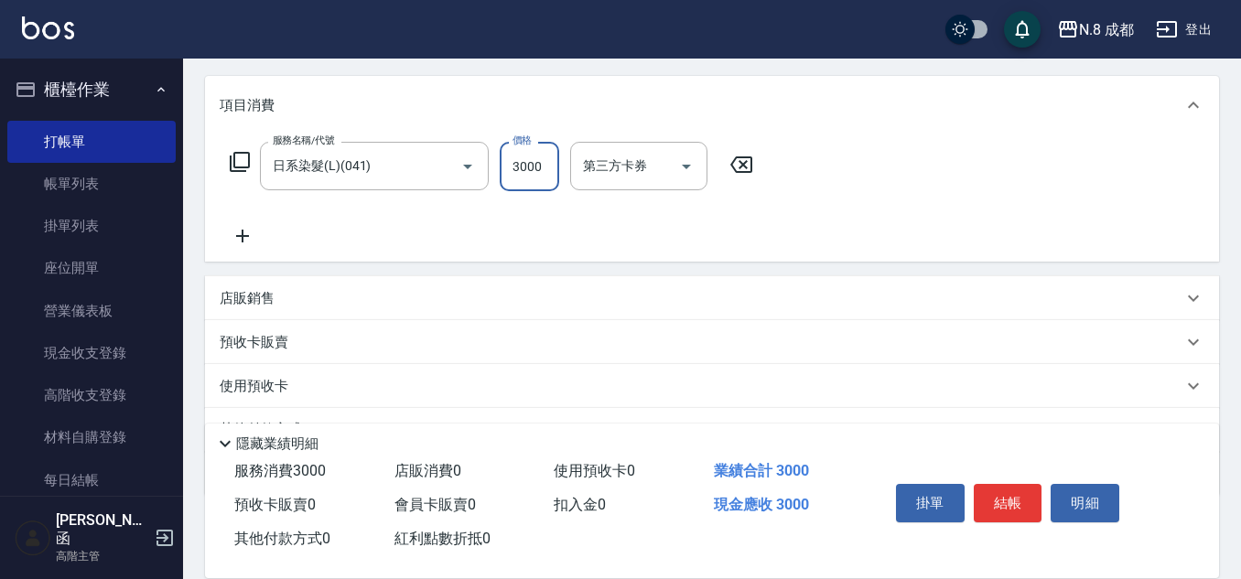
click at [529, 175] on input "3000" at bounding box center [529, 166] width 59 height 49
type input "1800"
click at [243, 236] on icon at bounding box center [242, 236] width 13 height 13
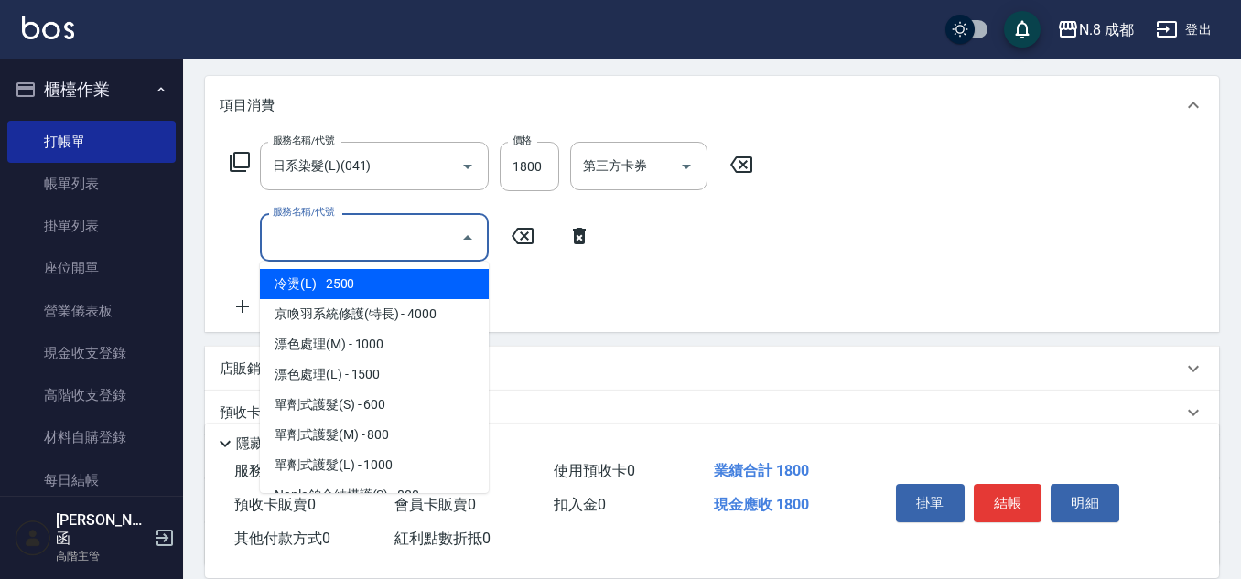
click at [335, 250] on input "服務名稱/代號" at bounding box center [360, 237] width 185 height 32
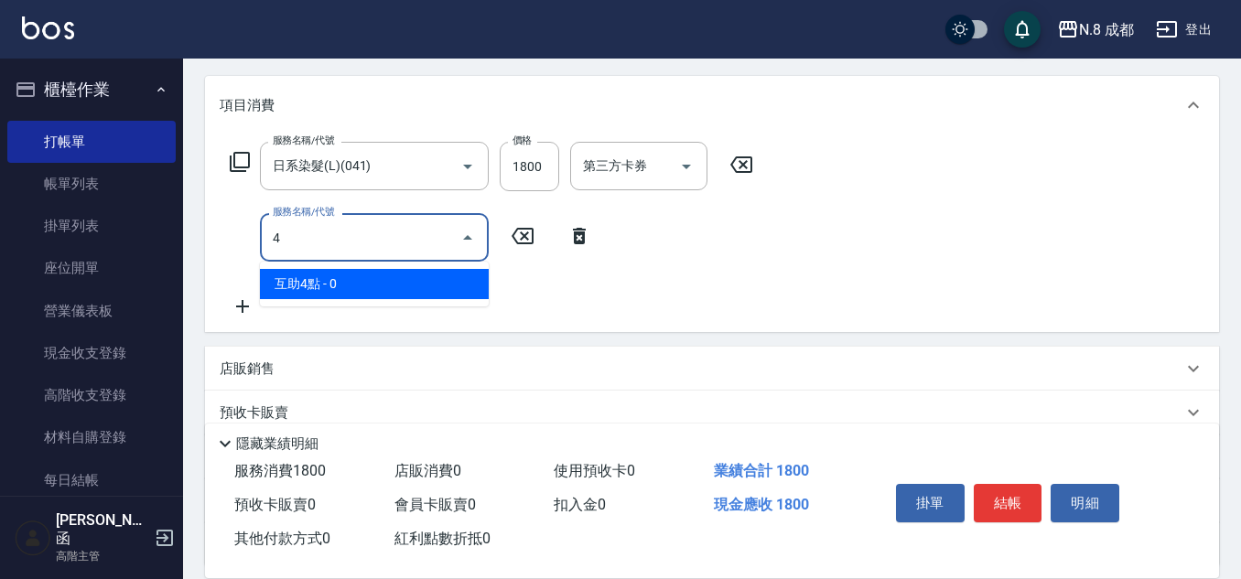
click at [362, 279] on span "互助4點 - 0" at bounding box center [374, 284] width 229 height 30
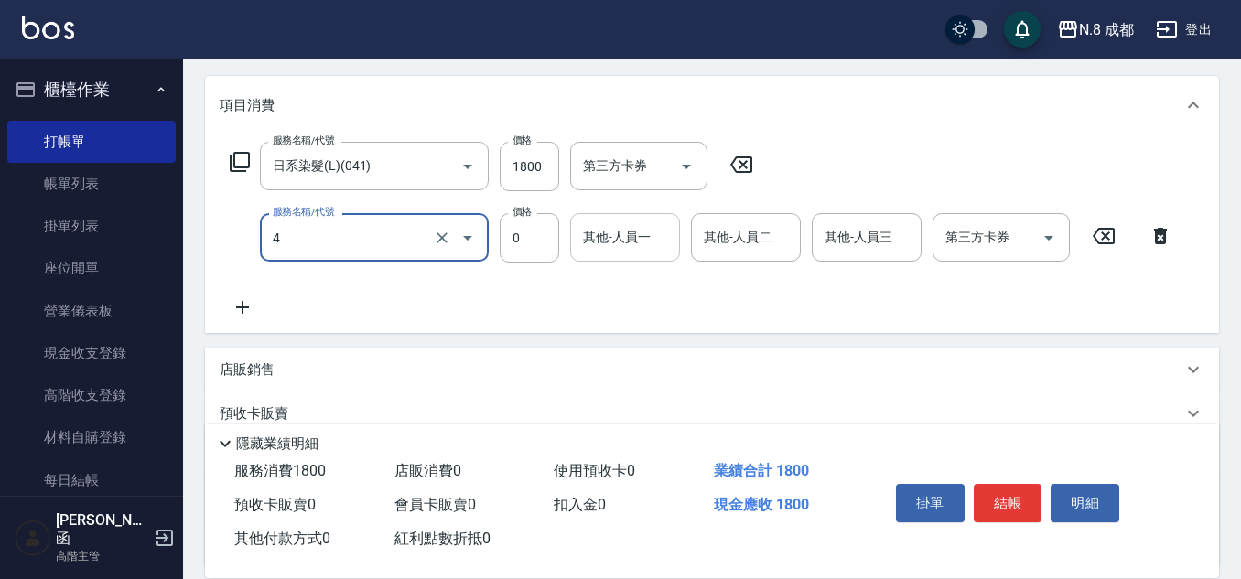
type input "互助4點(4)"
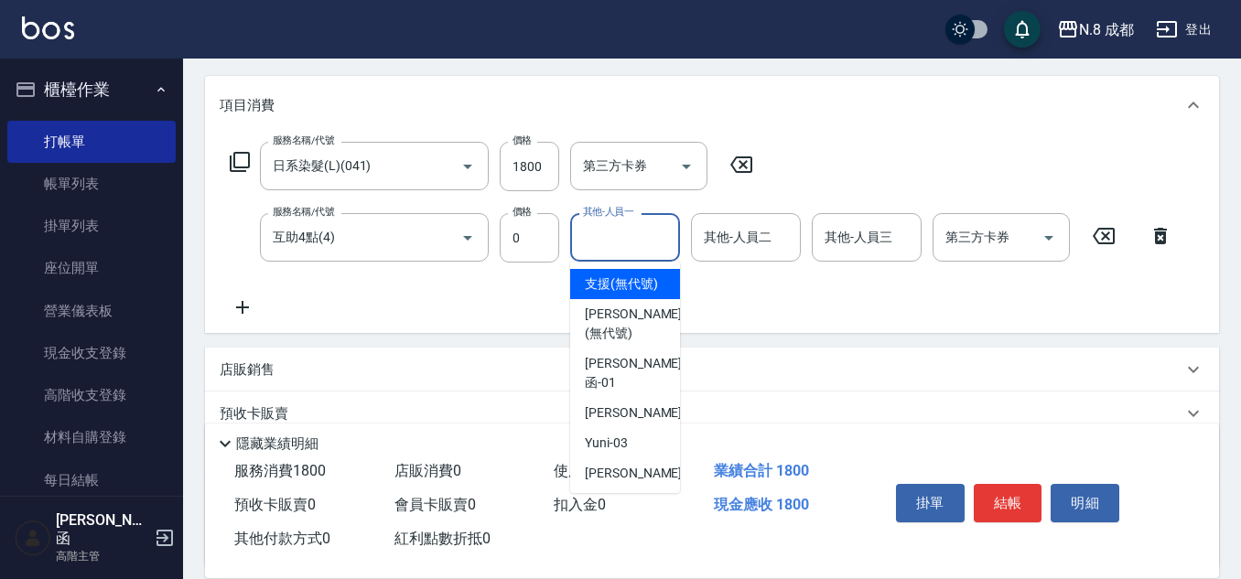
click at [604, 245] on input "其他-人員一" at bounding box center [624, 237] width 93 height 32
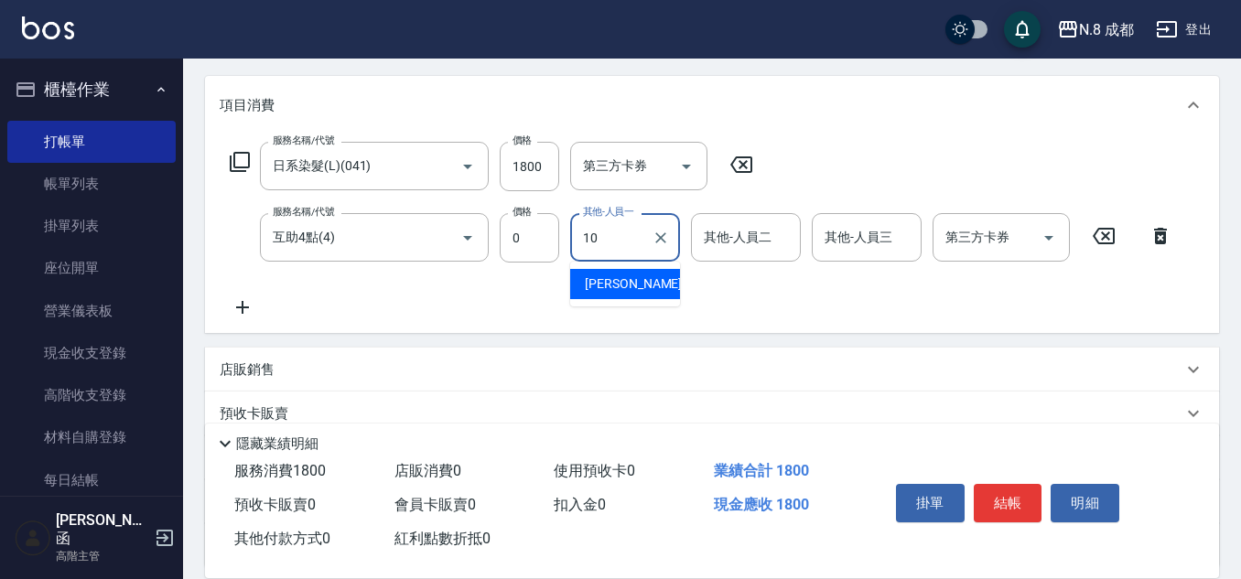
click at [627, 279] on span "[PERSON_NAME]-10" at bounding box center [642, 284] width 115 height 19
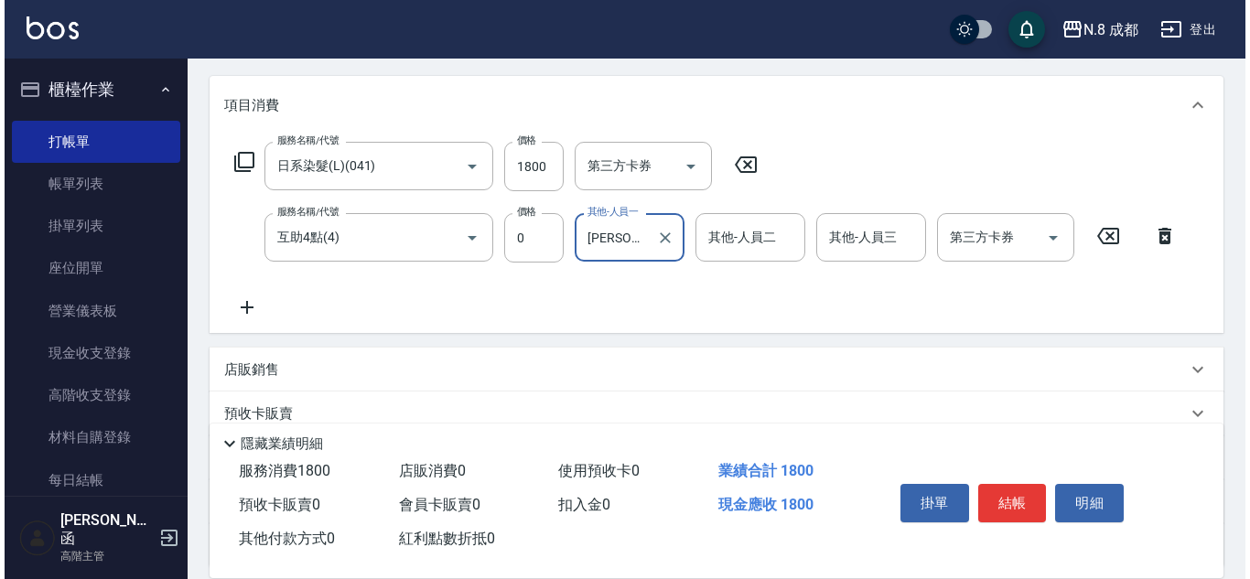
scroll to position [0, 0]
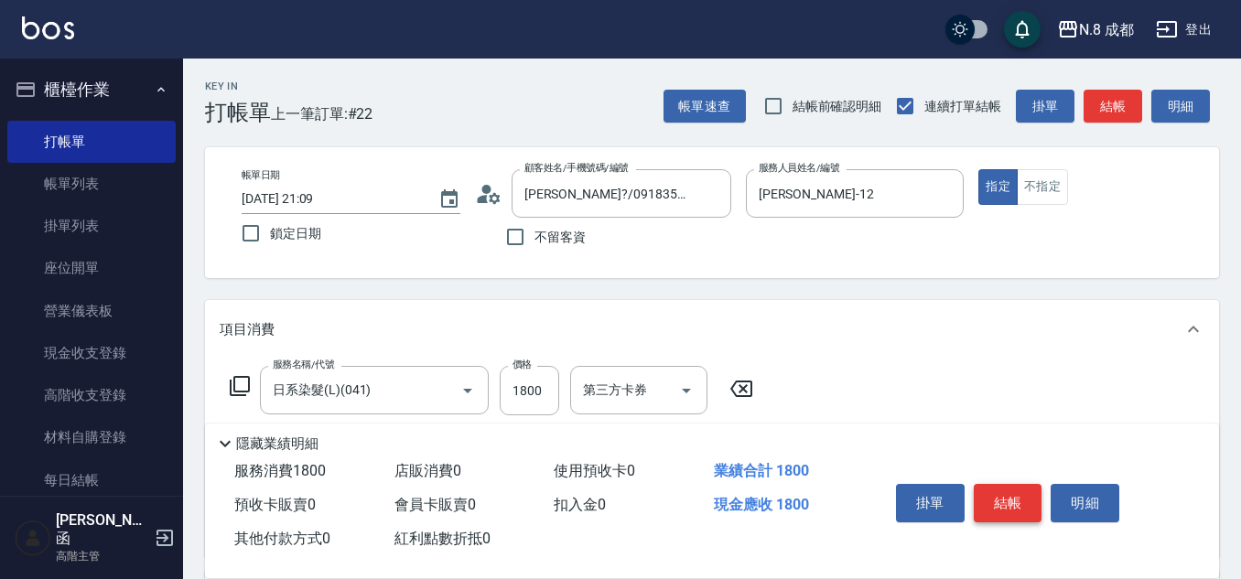
type input "[PERSON_NAME]-10"
click at [1016, 490] on button "結帳" at bounding box center [1008, 503] width 69 height 38
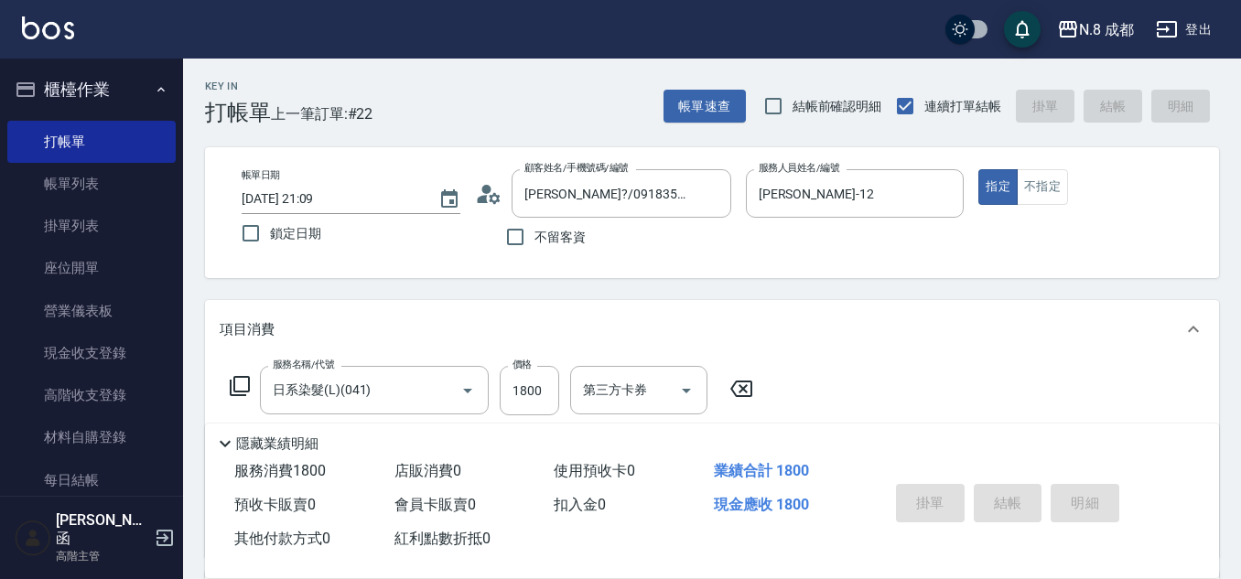
type input "[DATE] 21:10"
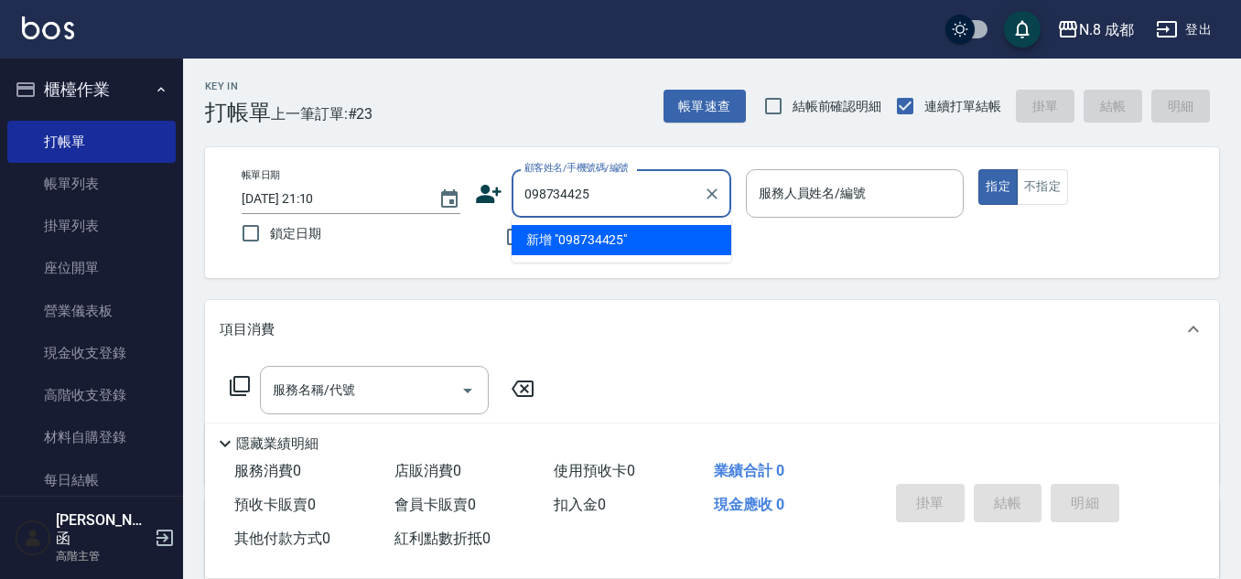
type input "0987344253"
drag, startPoint x: 598, startPoint y: 185, endPoint x: 264, endPoint y: 179, distance: 334.1
click at [264, 179] on div "帳單日期 [DATE] 21:10 鎖定日期 顧客姓名/手機號碼/編號 0987344253 顧客姓名/手機號碼/編號 不留客資 服務人員姓名/編號 服務人員…" at bounding box center [712, 212] width 970 height 87
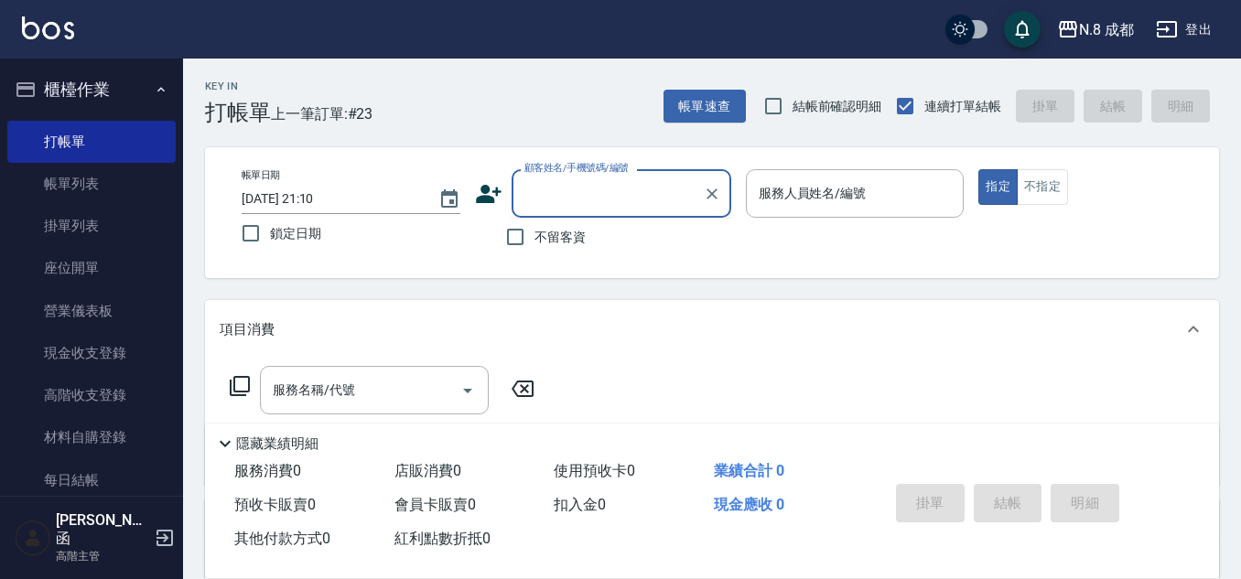
click at [476, 197] on icon at bounding box center [488, 193] width 27 height 27
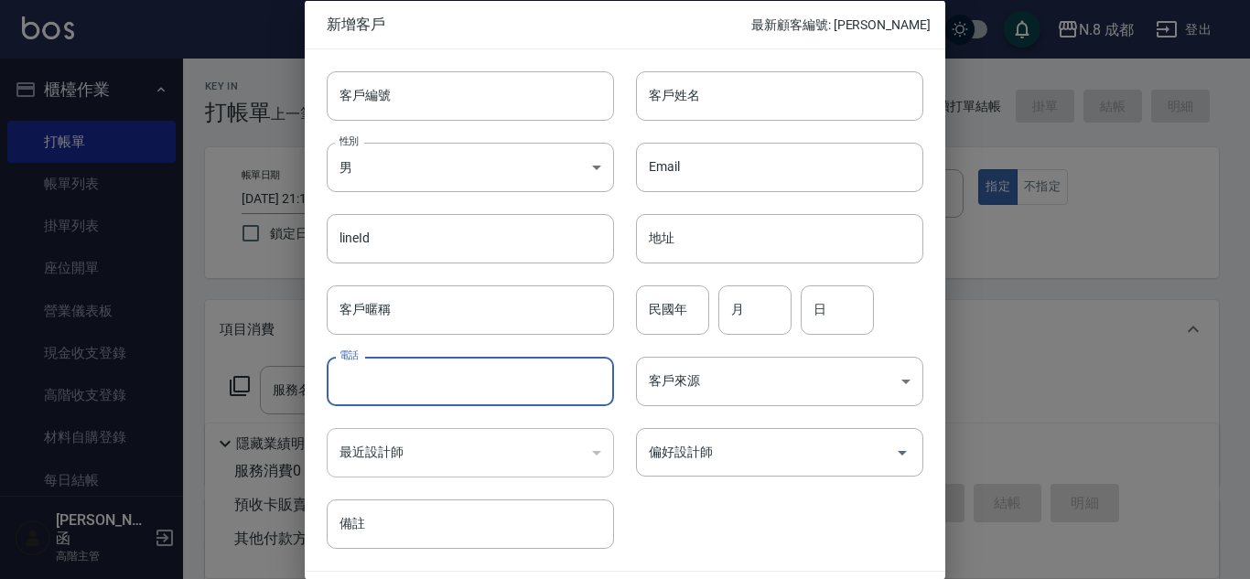
click at [459, 373] on input "電話" at bounding box center [470, 381] width 287 height 49
paste input "0987344253"
type input "0987344253"
click at [739, 91] on input "客戶姓名" at bounding box center [779, 94] width 287 height 49
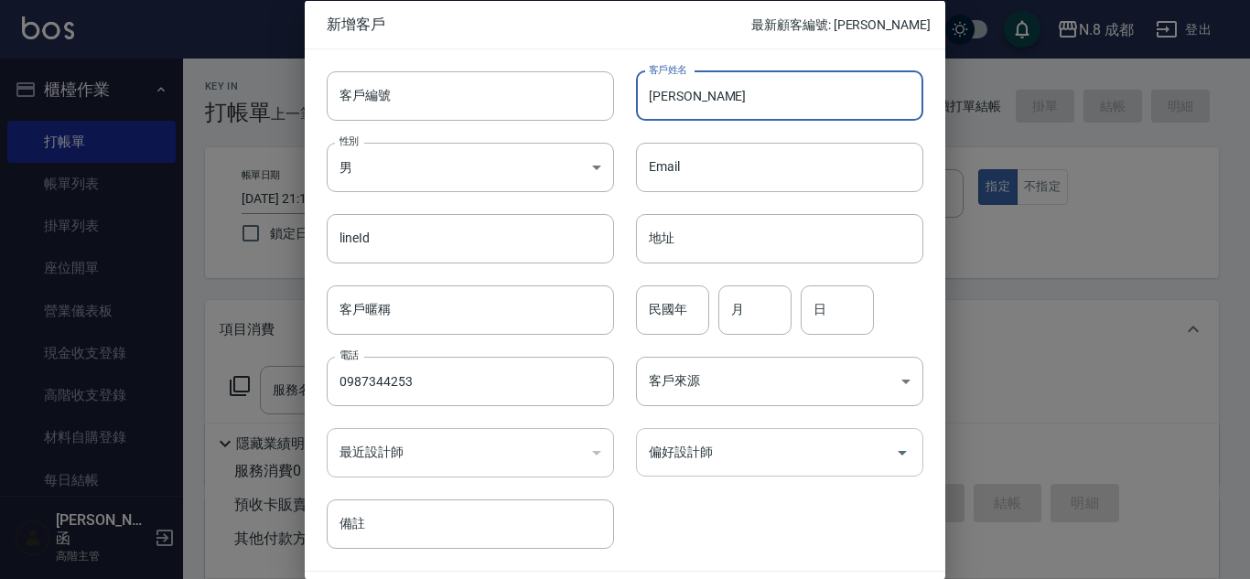
type input "[PERSON_NAME]"
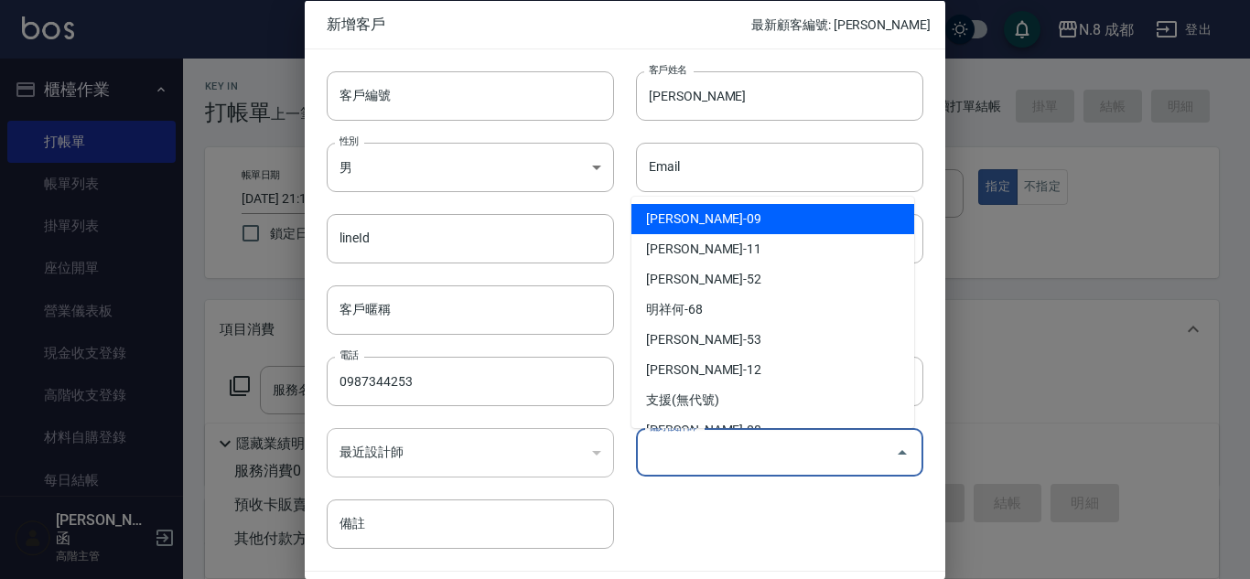
click at [720, 449] on input "偏好設計師" at bounding box center [765, 453] width 243 height 32
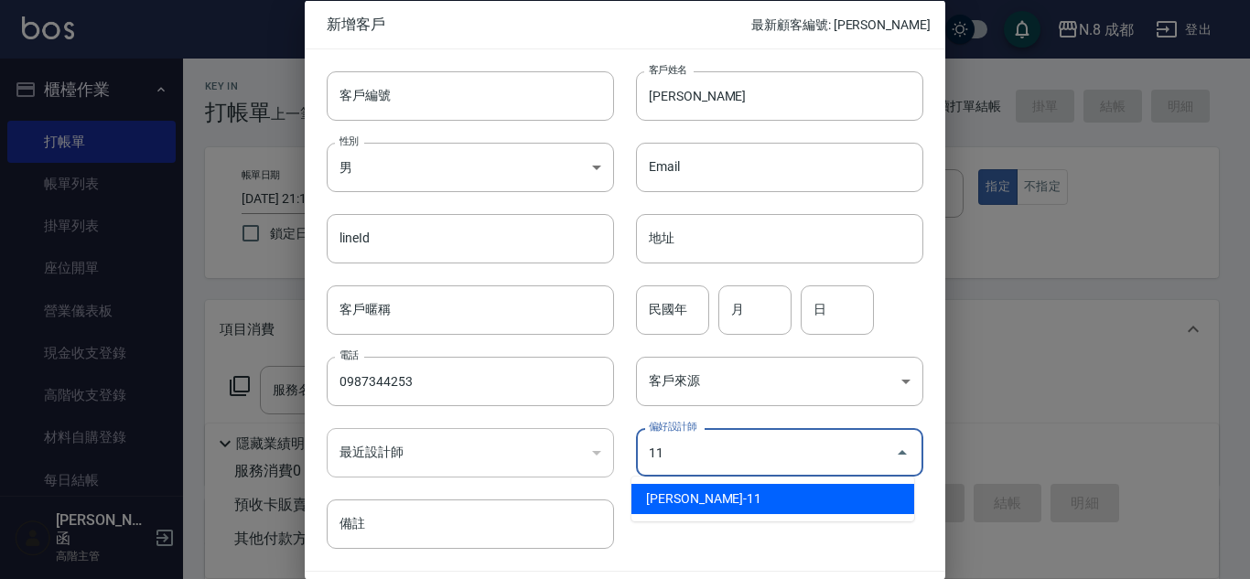
click at [708, 499] on li "[PERSON_NAME]-11" at bounding box center [773, 499] width 283 height 30
type input "[PERSON_NAME]"
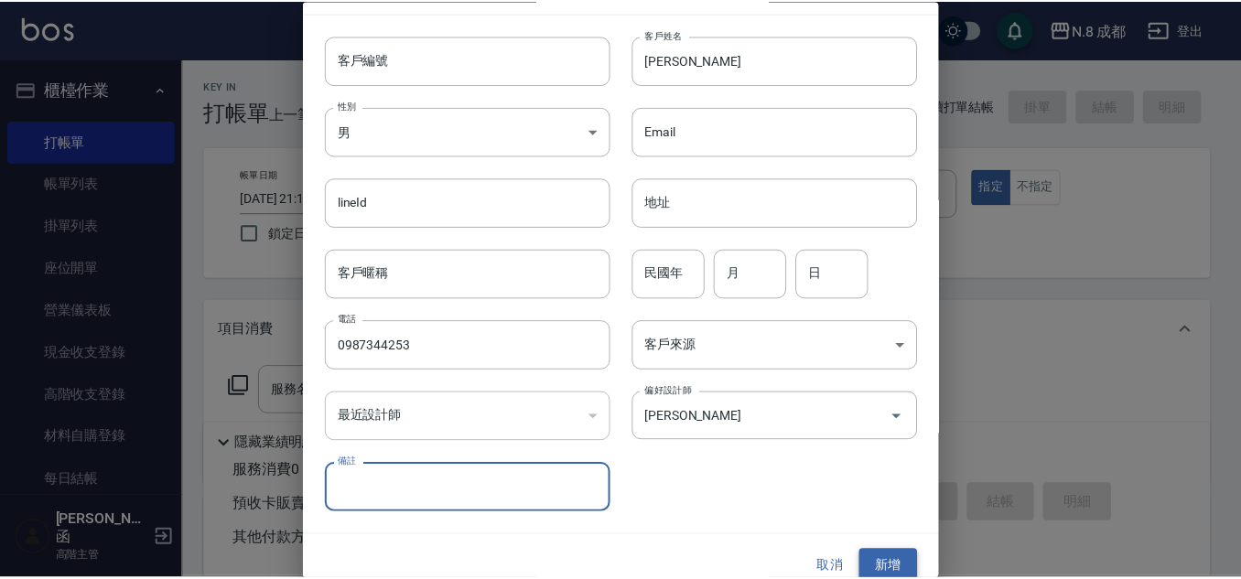
scroll to position [55, 0]
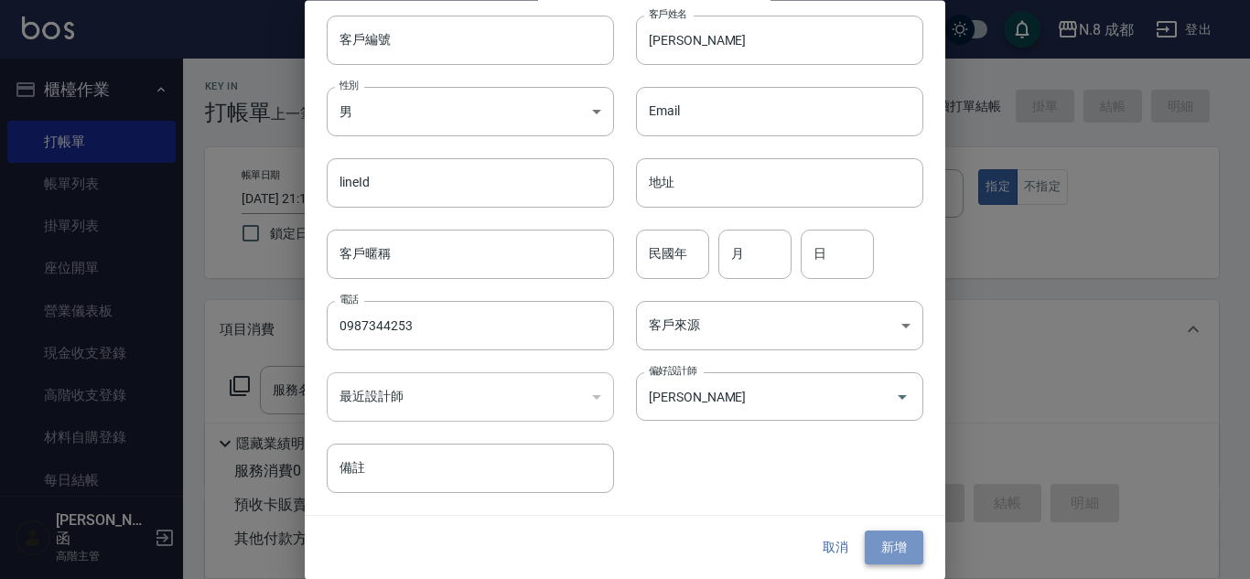
click at [896, 551] on button "新增" at bounding box center [894, 549] width 59 height 34
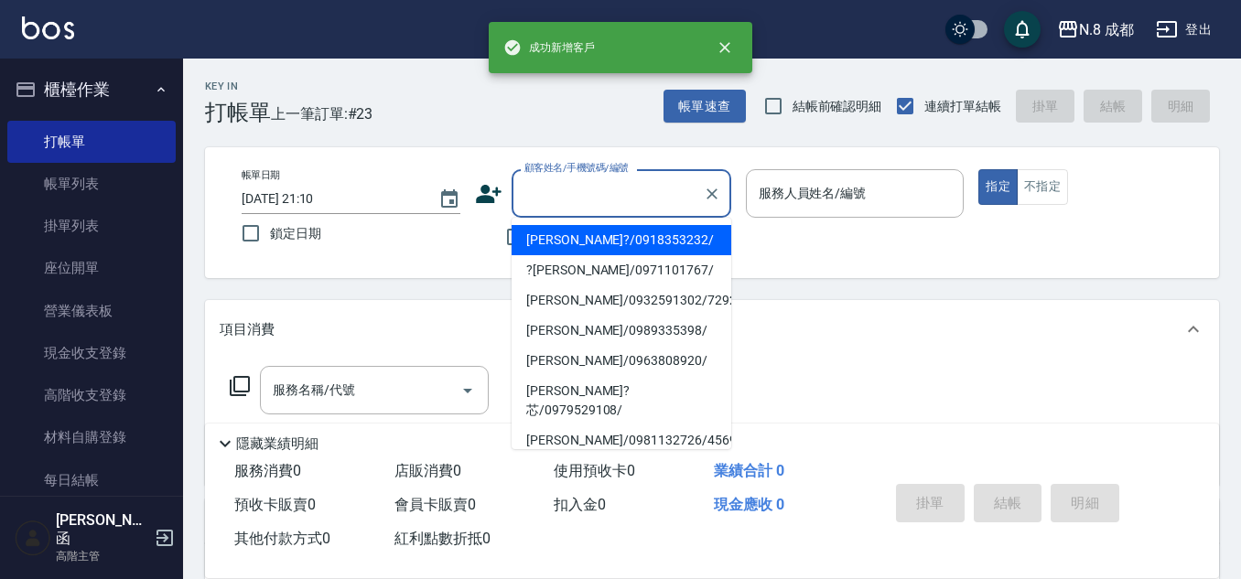
click at [668, 190] on input "顧客姓名/手機號碼/編號" at bounding box center [608, 194] width 176 height 32
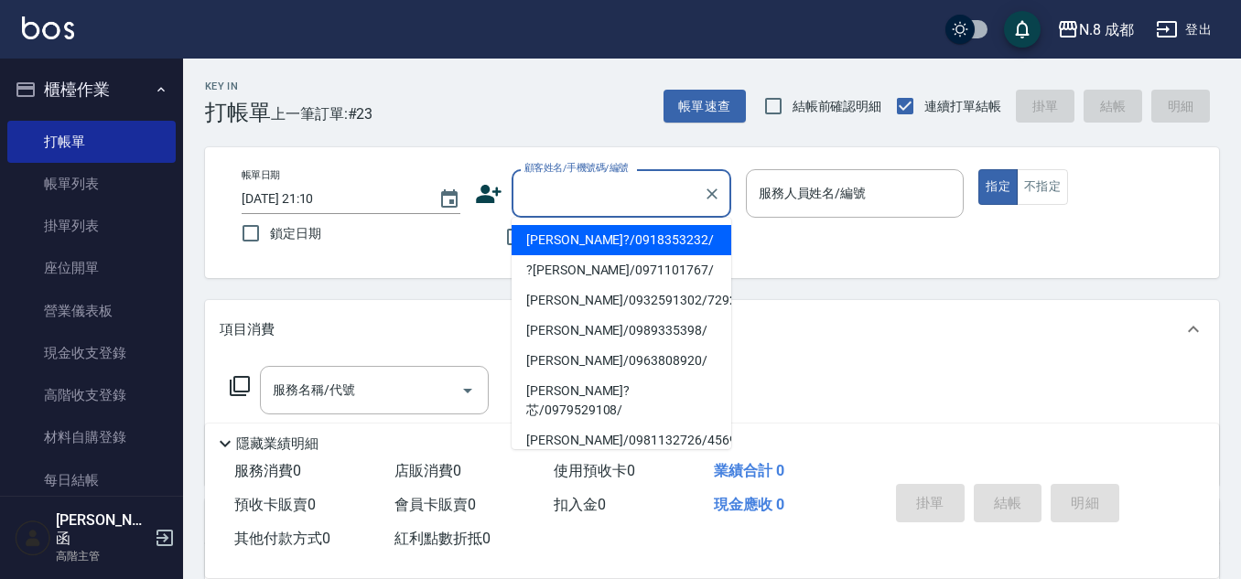
paste input "0987344253"
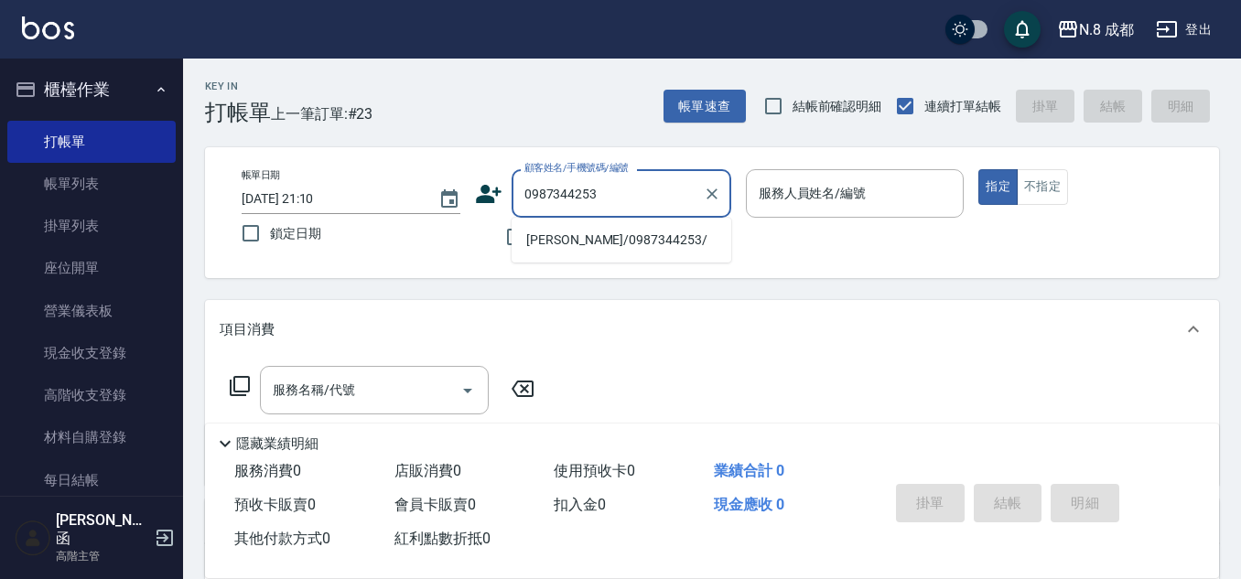
click at [589, 255] on ul "[PERSON_NAME]/0987344253/" at bounding box center [622, 240] width 220 height 45
click at [588, 248] on li "[PERSON_NAME]/0987344253/" at bounding box center [622, 240] width 220 height 30
type input "[PERSON_NAME]/0987344253/"
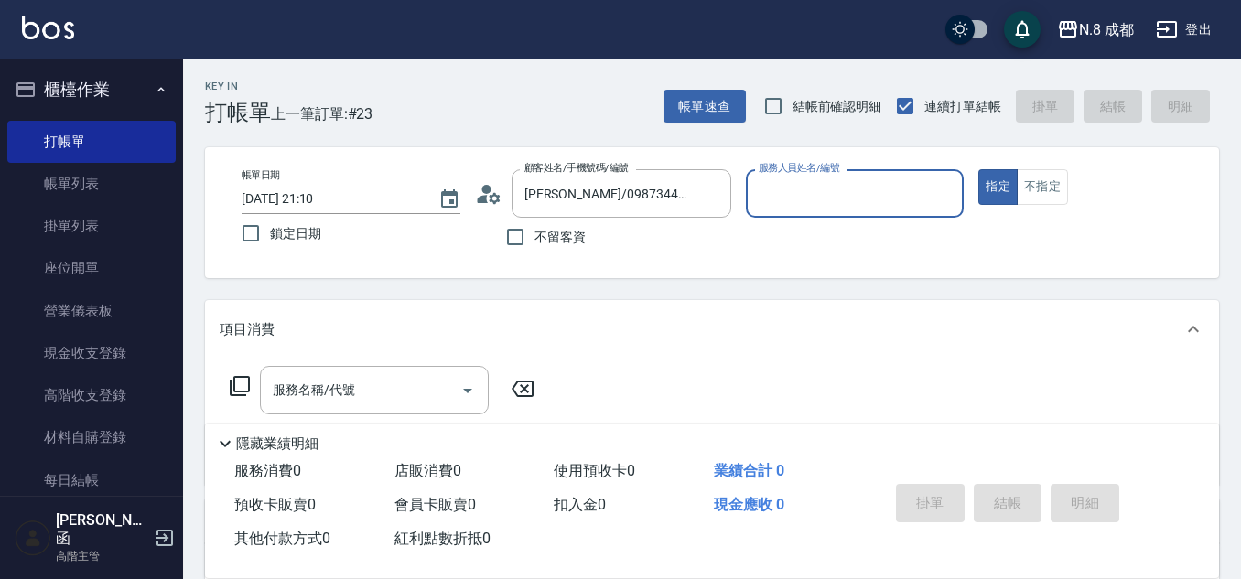
type input "[PERSON_NAME]-11"
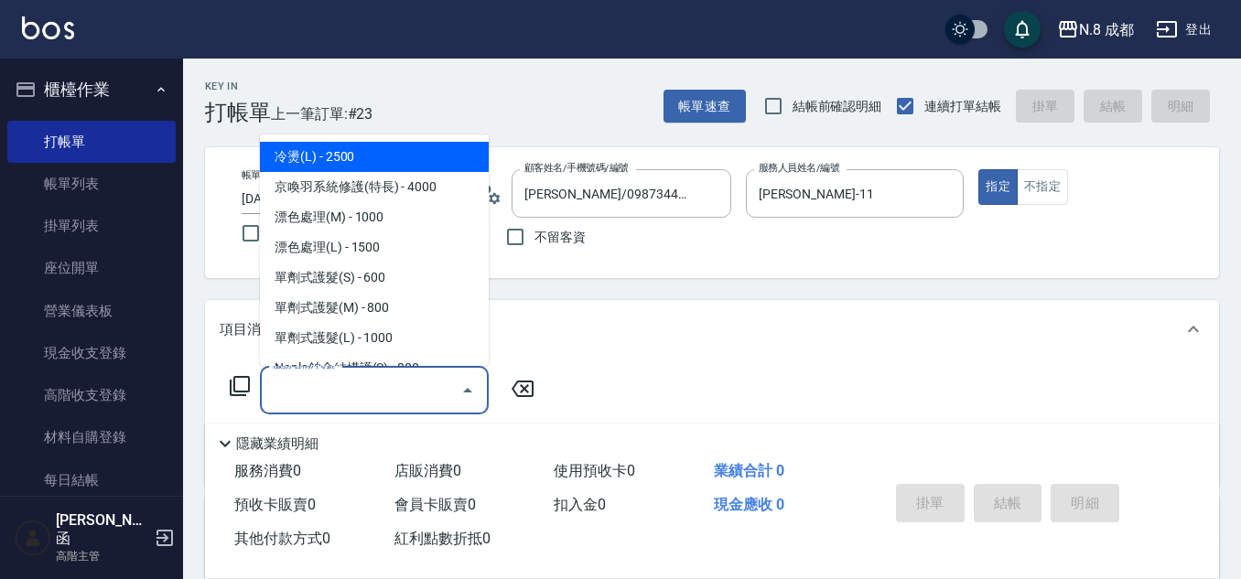
click at [368, 383] on input "服務名稱/代號" at bounding box center [360, 390] width 185 height 32
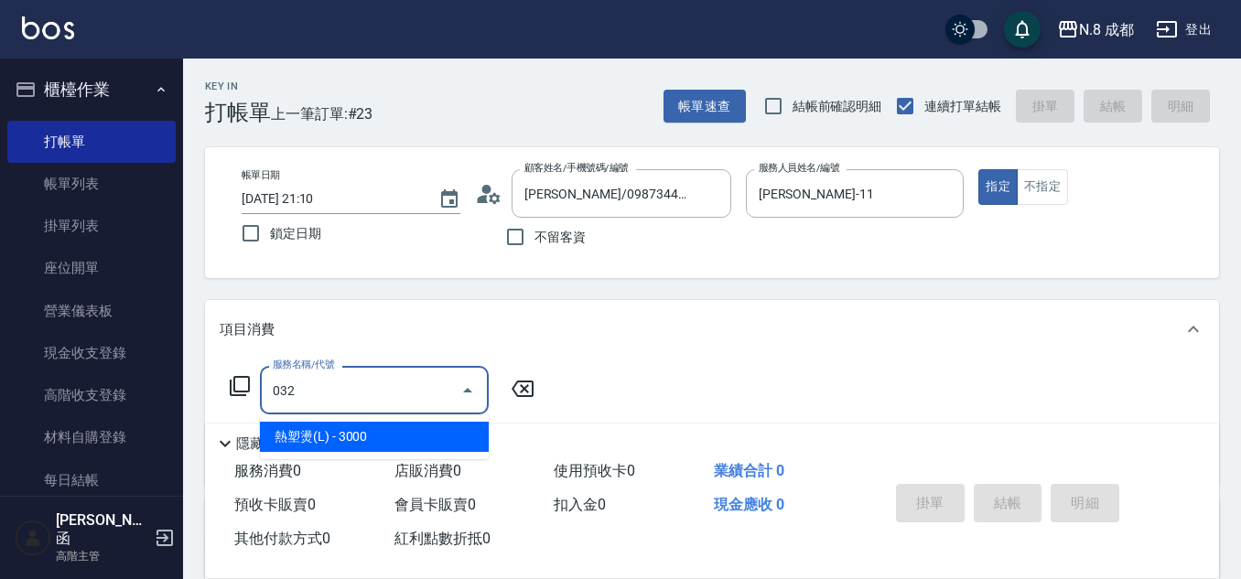
click at [351, 428] on span "熱塑燙(L) - 3000" at bounding box center [374, 437] width 229 height 30
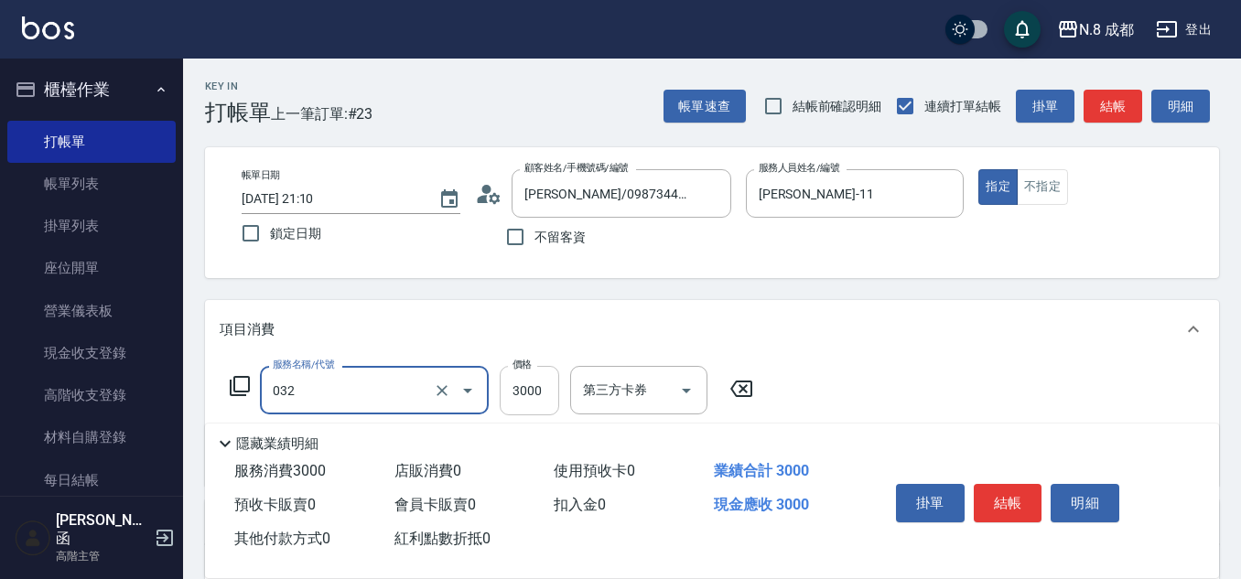
type input "熱塑燙(L)(032)"
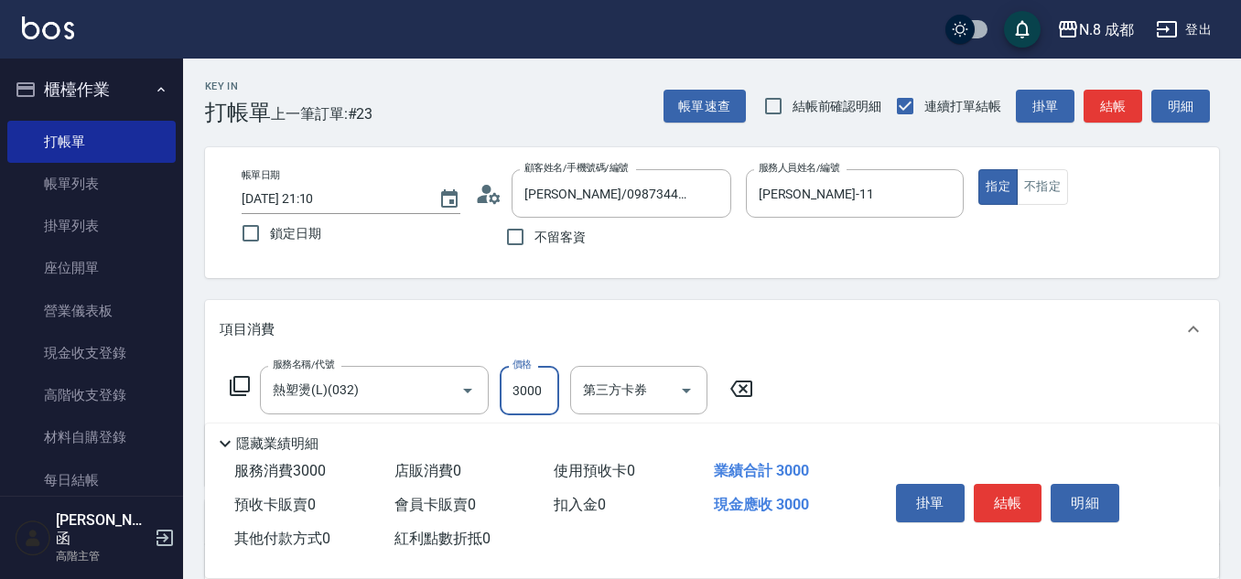
click at [545, 377] on input "3000" at bounding box center [529, 390] width 59 height 49
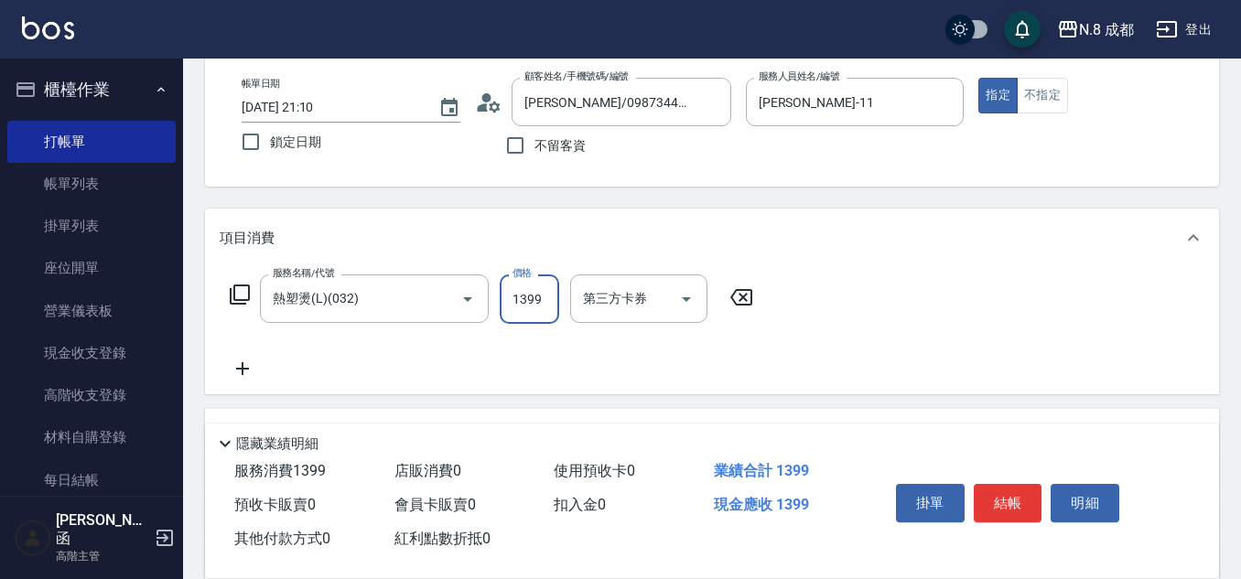
type input "1399"
click at [251, 364] on icon at bounding box center [243, 369] width 46 height 22
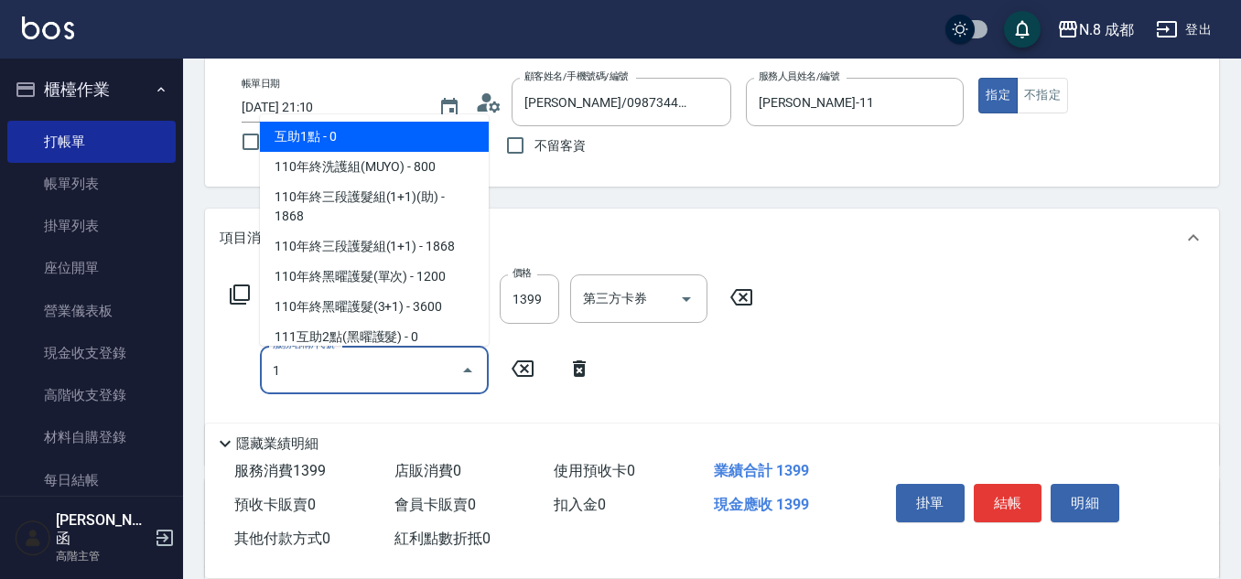
click at [387, 145] on span "互助1點 - 0" at bounding box center [374, 137] width 229 height 30
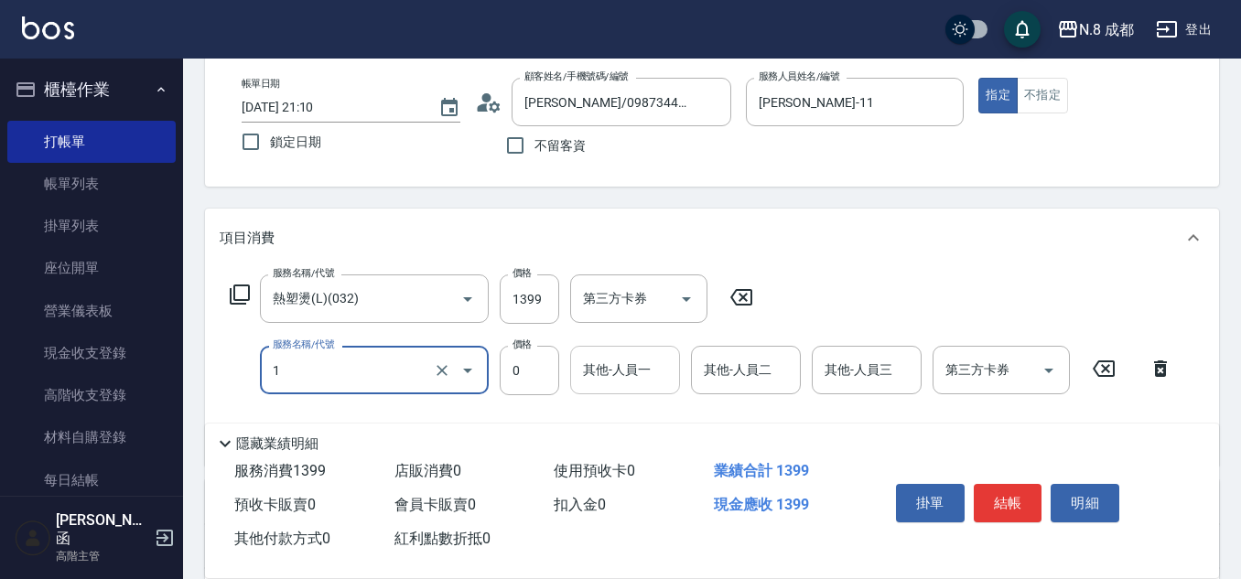
type input "互助1點(1)"
click at [634, 367] on input "其他-人員一" at bounding box center [624, 370] width 93 height 32
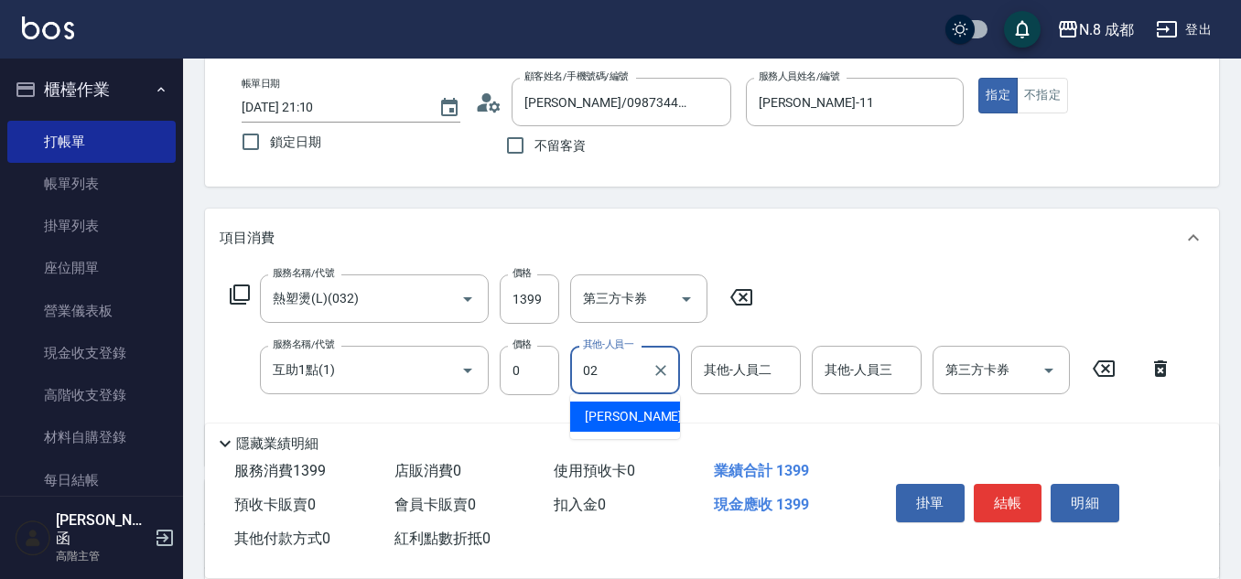
click at [647, 407] on div "[PERSON_NAME]-02" at bounding box center [625, 417] width 110 height 30
type input "[PERSON_NAME]-02"
click at [1016, 495] on button "結帳" at bounding box center [1008, 503] width 69 height 38
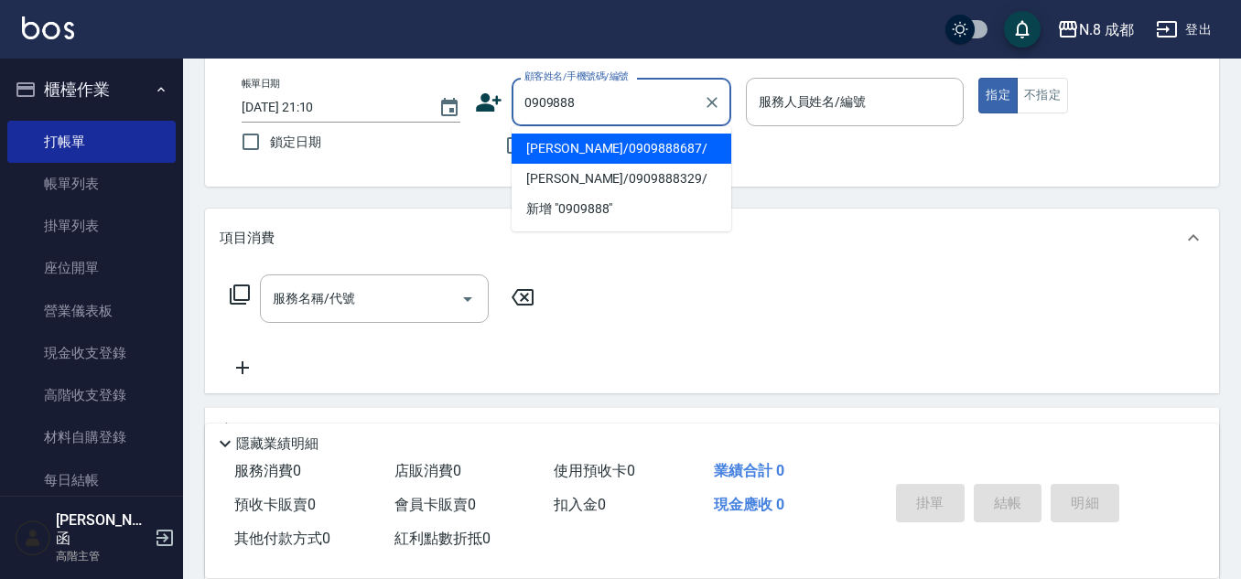
click at [656, 151] on li "[PERSON_NAME]/0909888687/" at bounding box center [622, 149] width 220 height 30
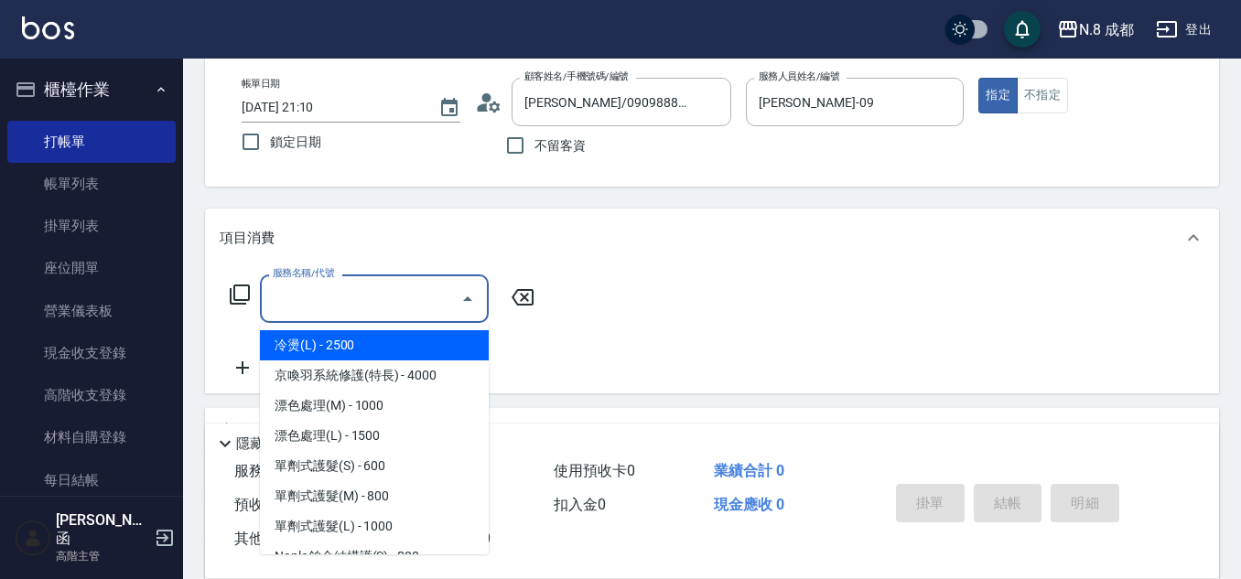
click at [354, 305] on input "服務名稱/代號" at bounding box center [360, 299] width 185 height 32
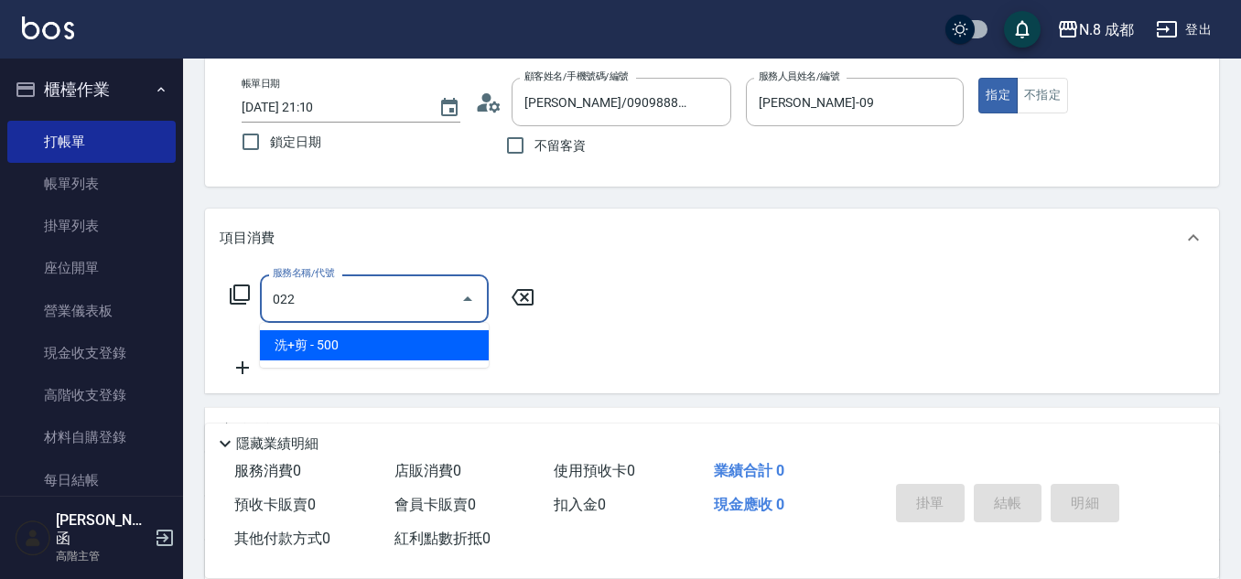
click at [359, 340] on span "洗+剪 - 500" at bounding box center [374, 345] width 229 height 30
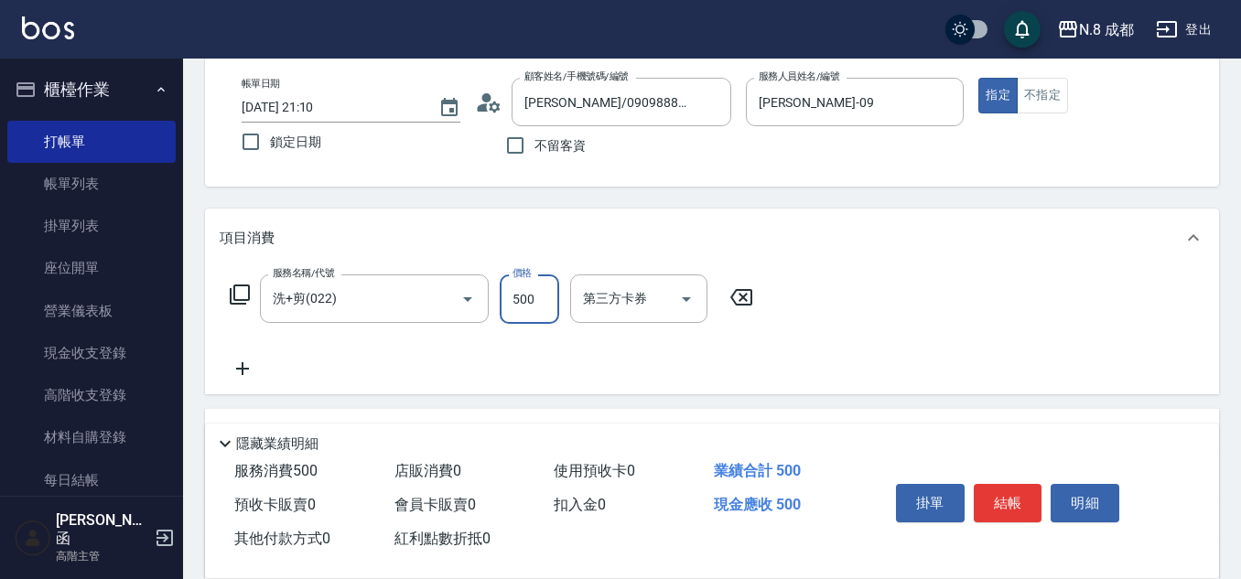
click at [538, 286] on input "500" at bounding box center [529, 299] width 59 height 49
click at [235, 369] on icon at bounding box center [243, 369] width 46 height 22
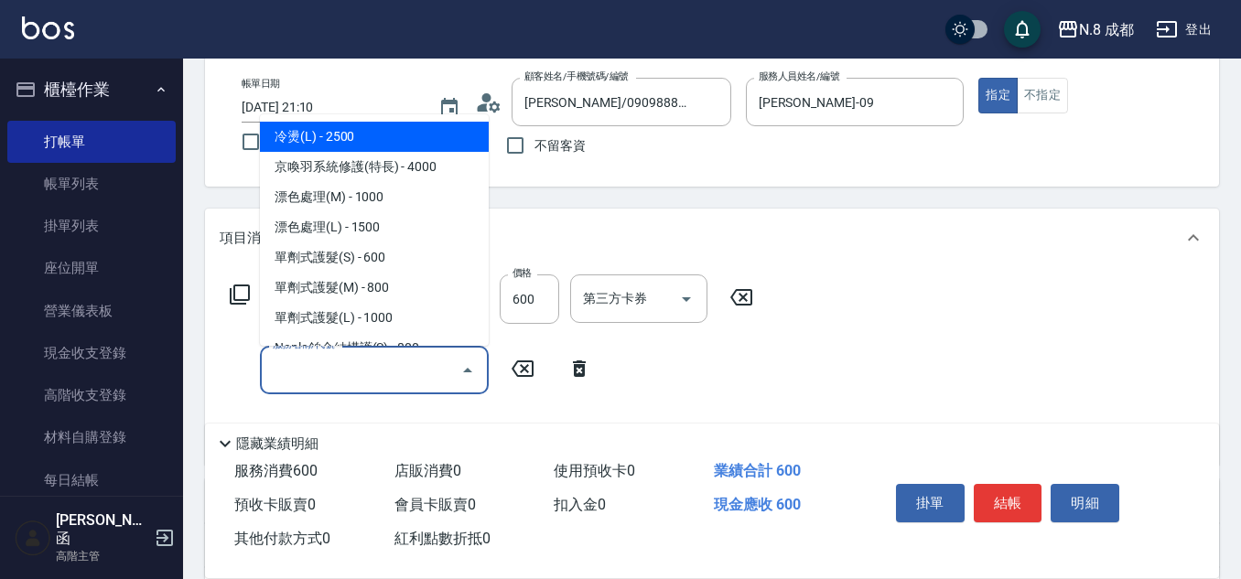
click at [269, 369] on input "服務名稱/代號" at bounding box center [360, 370] width 185 height 32
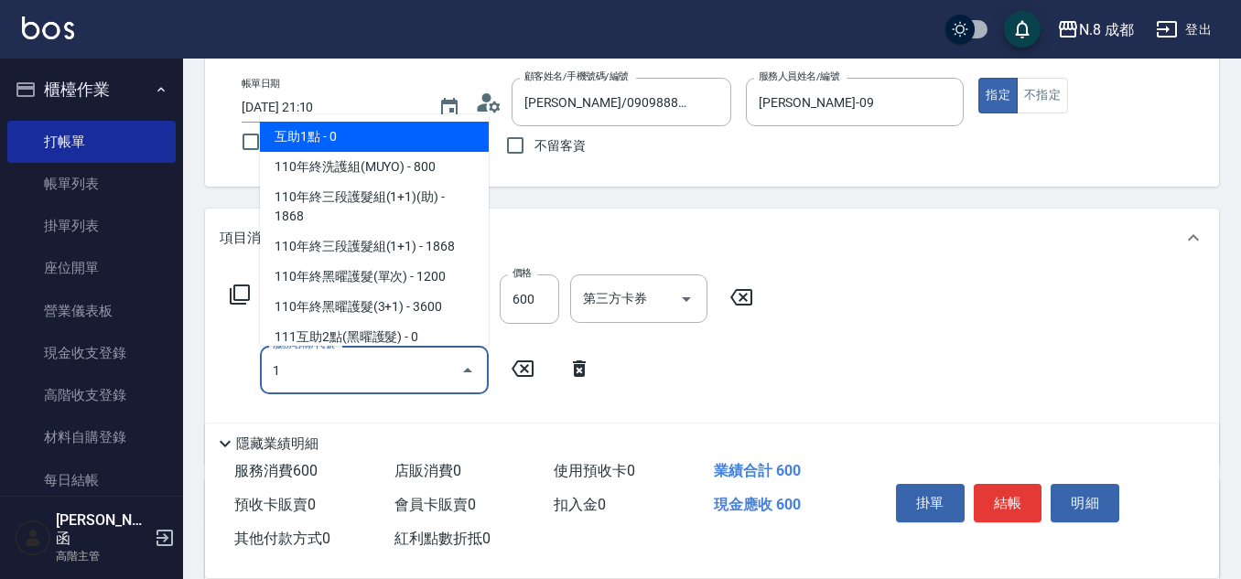
click at [309, 136] on span "互助1點 - 0" at bounding box center [374, 137] width 229 height 30
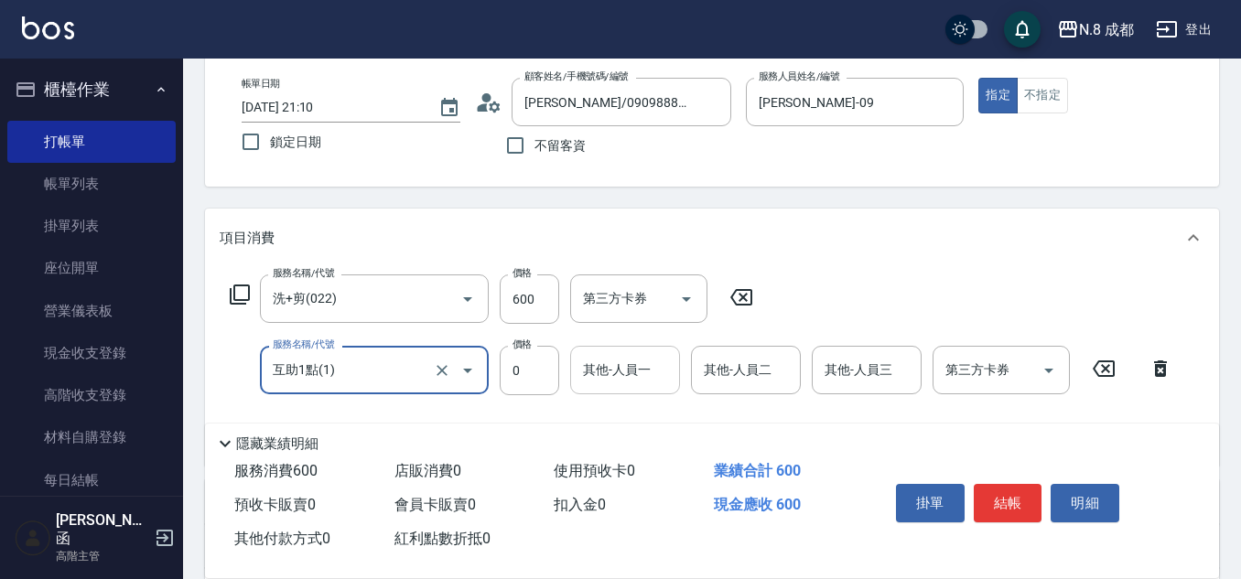
click at [618, 368] on input "其他-人員一" at bounding box center [624, 370] width 93 height 32
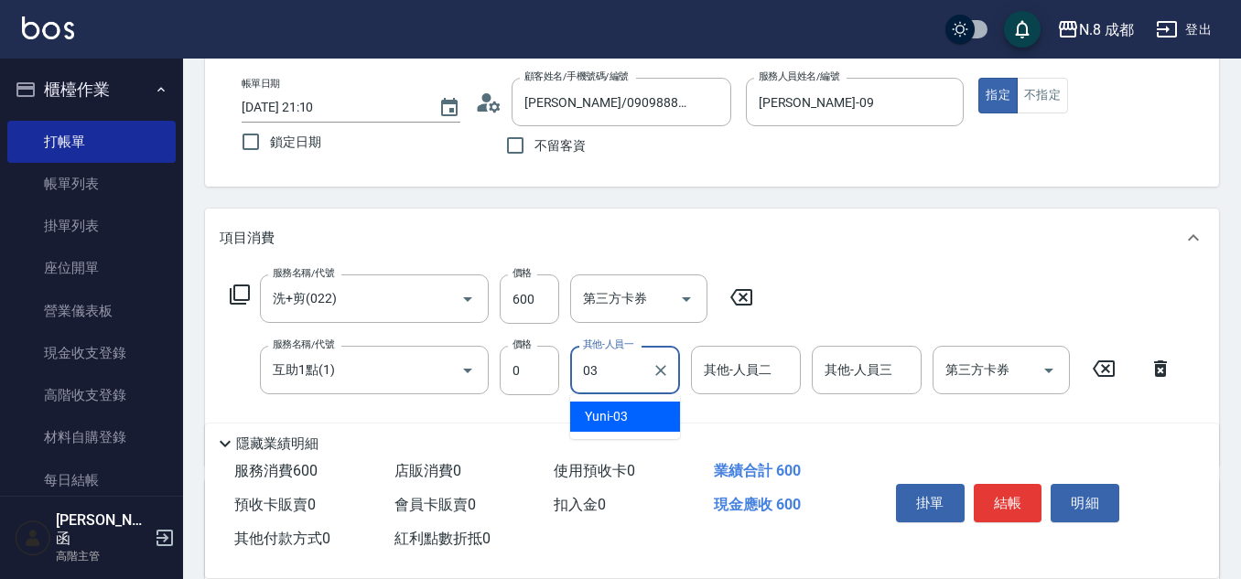
click at [638, 420] on div "Yuni -03" at bounding box center [625, 417] width 110 height 30
click at [1030, 496] on button "結帳" at bounding box center [1008, 503] width 69 height 38
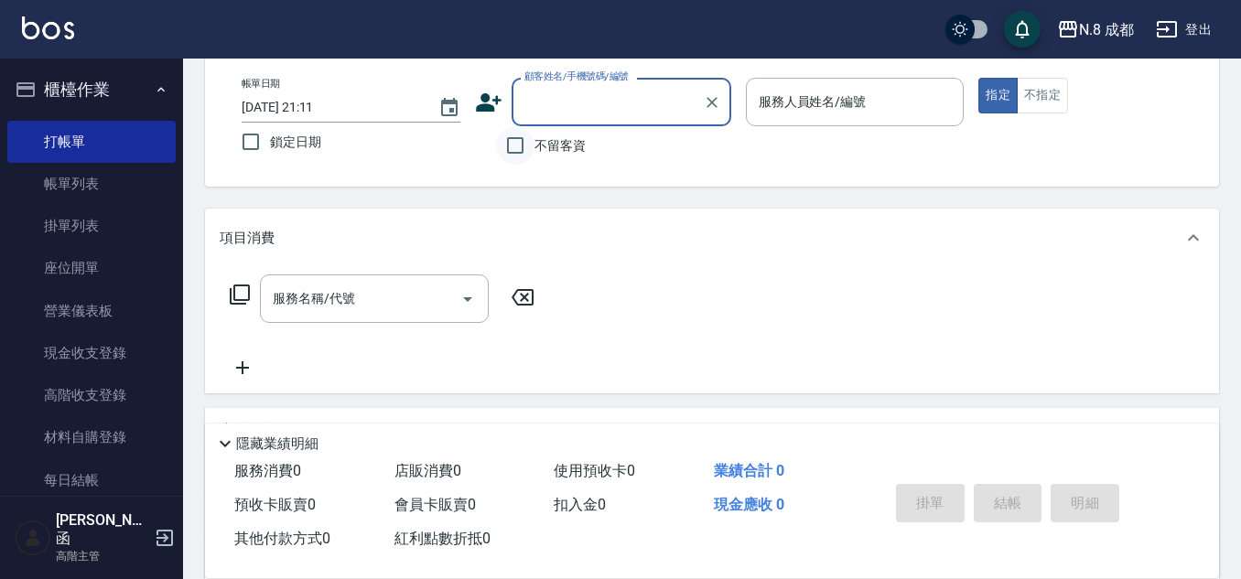
click at [523, 147] on input "不留客資" at bounding box center [515, 145] width 38 height 38
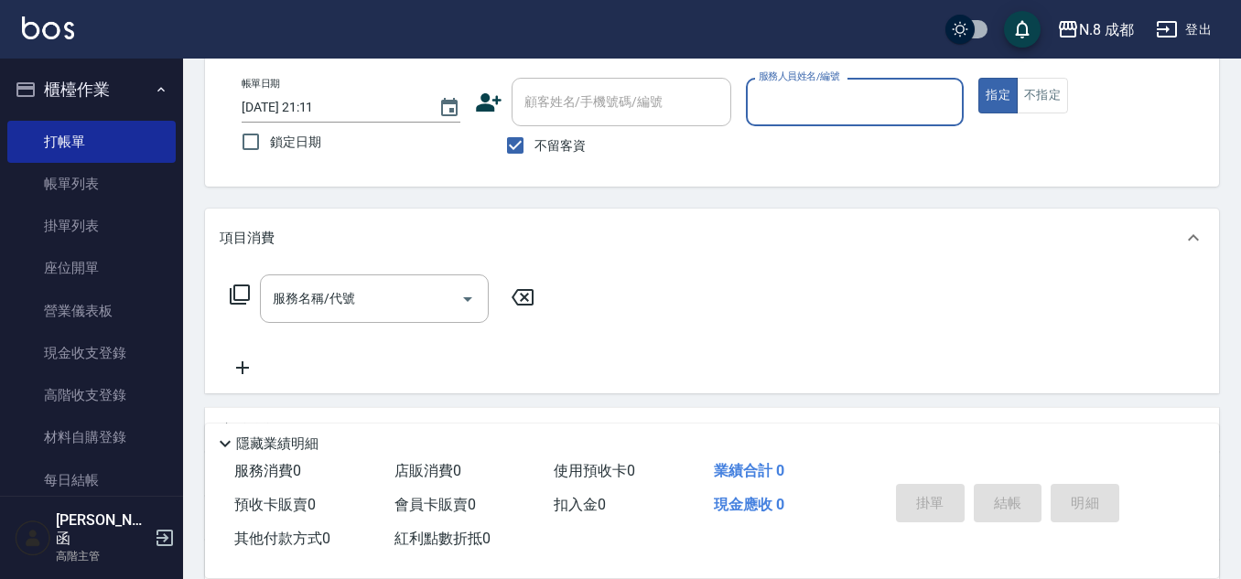
click at [867, 84] on div "服務人員姓名/編號" at bounding box center [855, 102] width 219 height 49
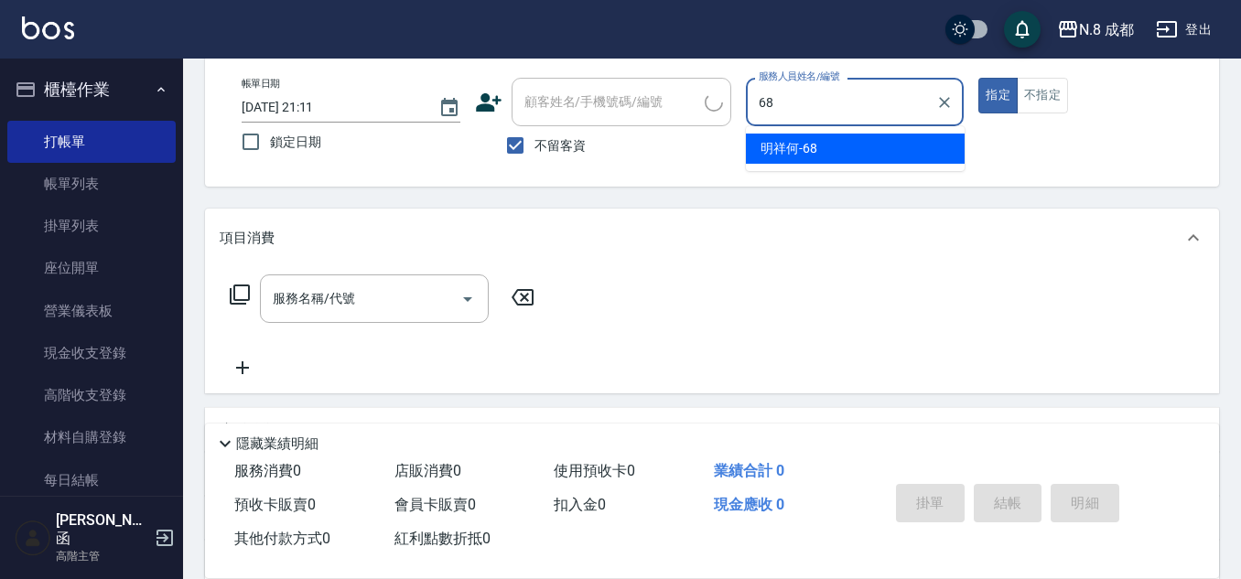
click at [837, 146] on div "明祥何 -68" at bounding box center [855, 149] width 219 height 30
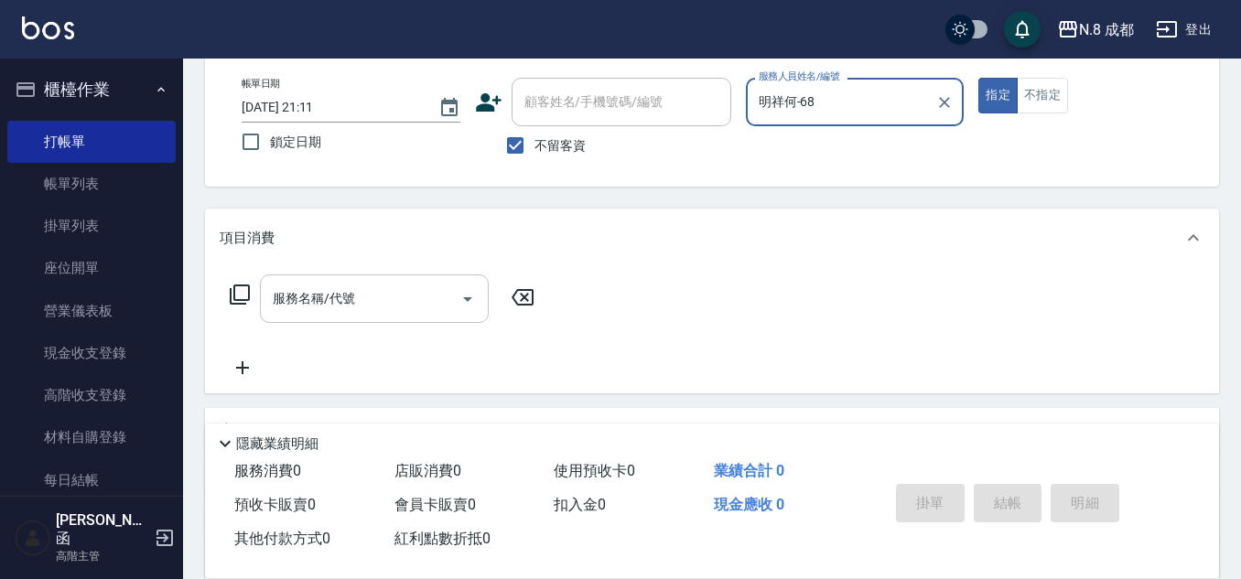
click at [319, 305] on input "服務名稱/代號" at bounding box center [360, 299] width 185 height 32
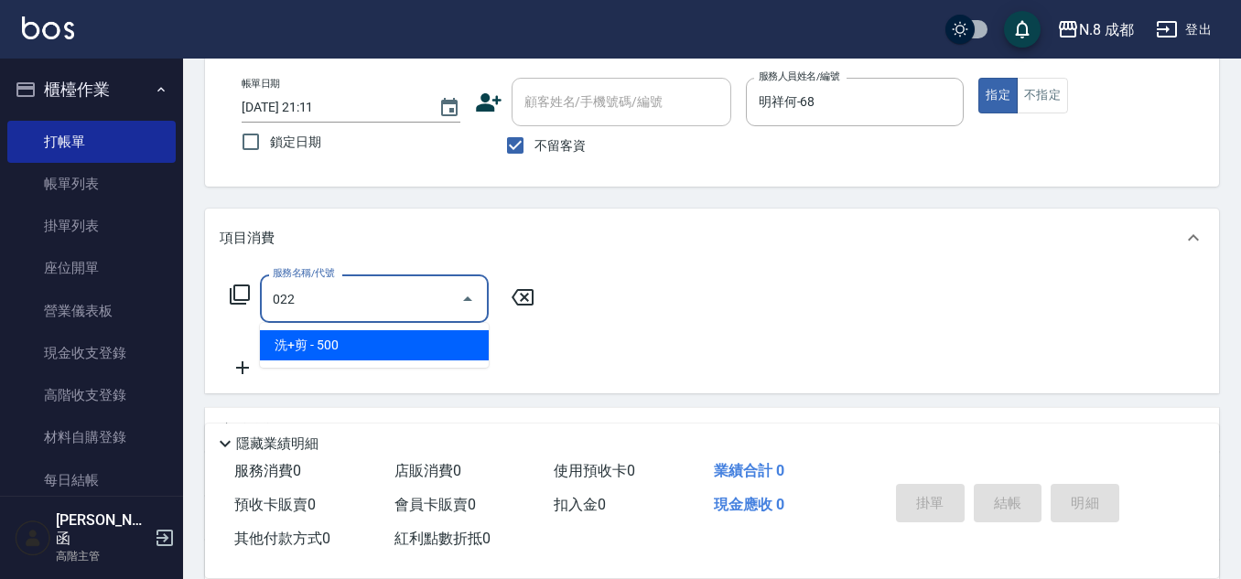
click at [356, 341] on span "洗+剪 - 500" at bounding box center [374, 345] width 229 height 30
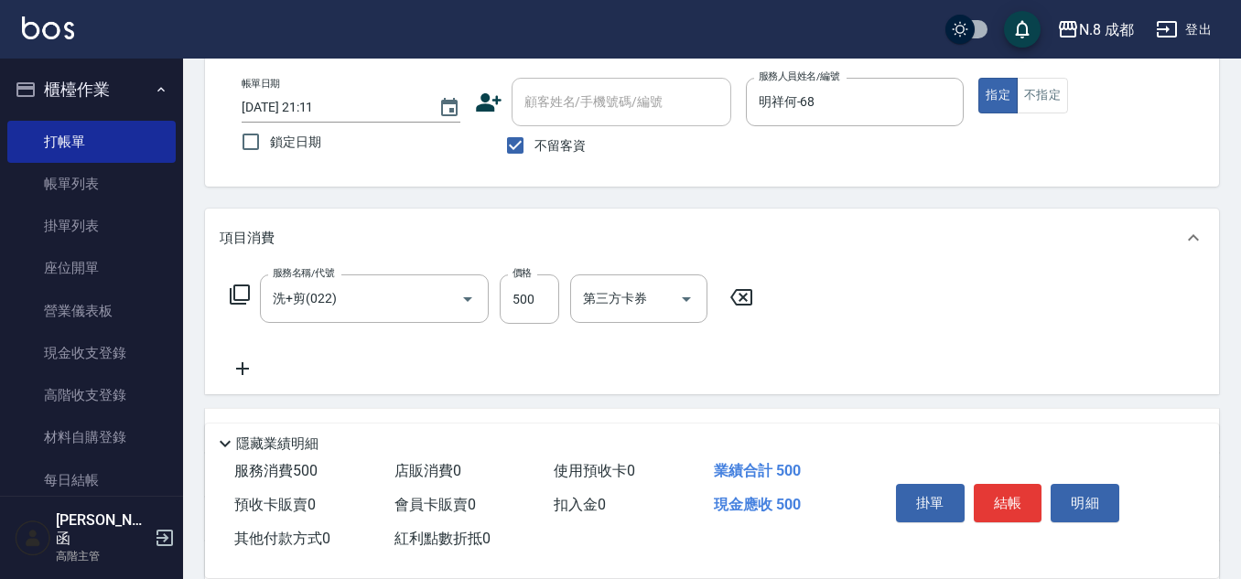
click at [255, 361] on icon at bounding box center [243, 369] width 46 height 22
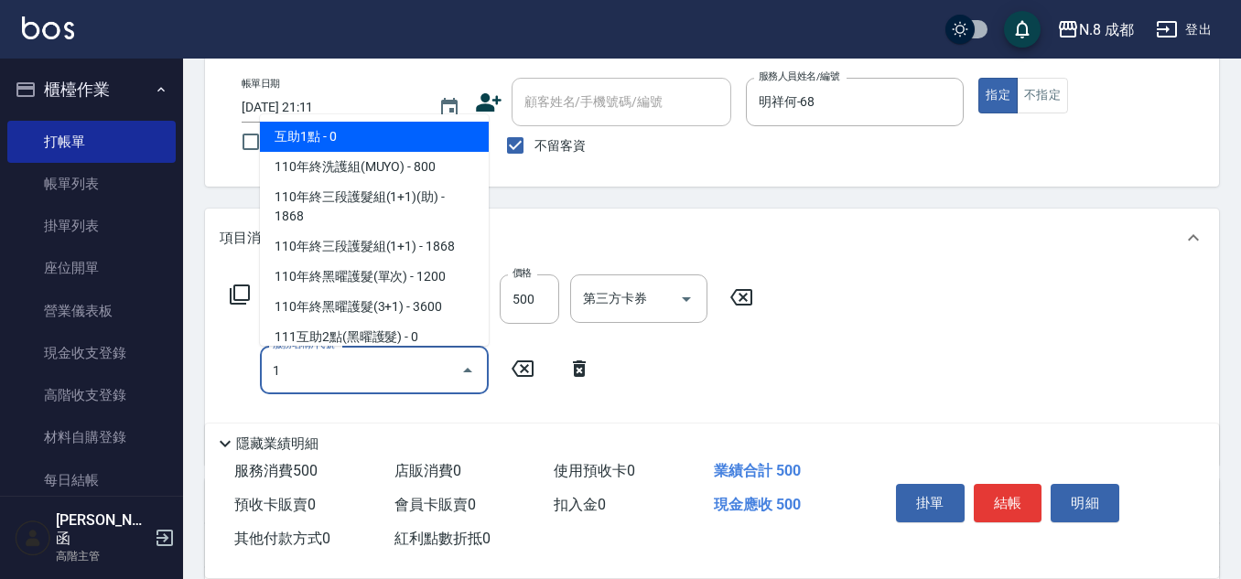
click at [355, 134] on span "互助1點 - 0" at bounding box center [374, 137] width 229 height 30
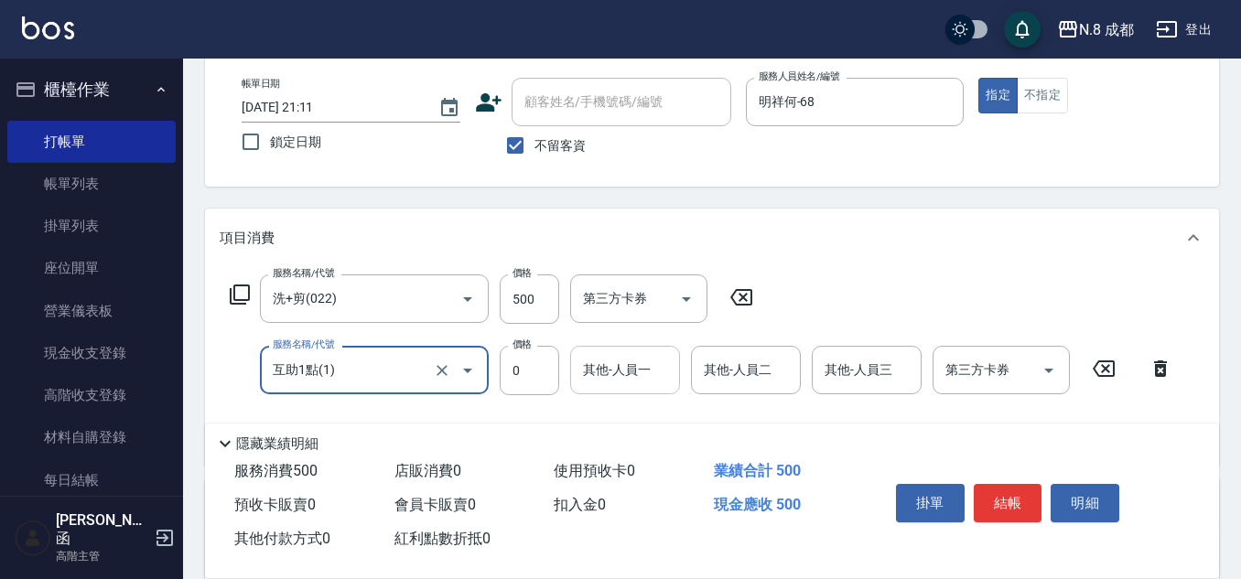
click at [632, 372] on input "其他-人員一" at bounding box center [624, 370] width 93 height 32
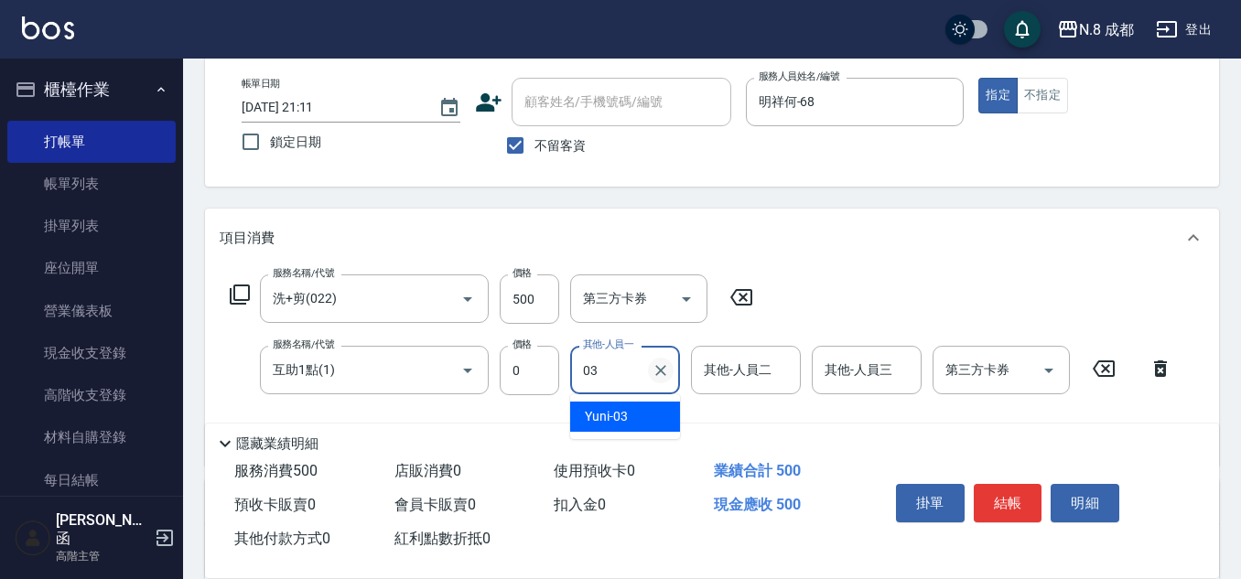
click at [667, 365] on icon "Clear" at bounding box center [661, 371] width 18 height 18
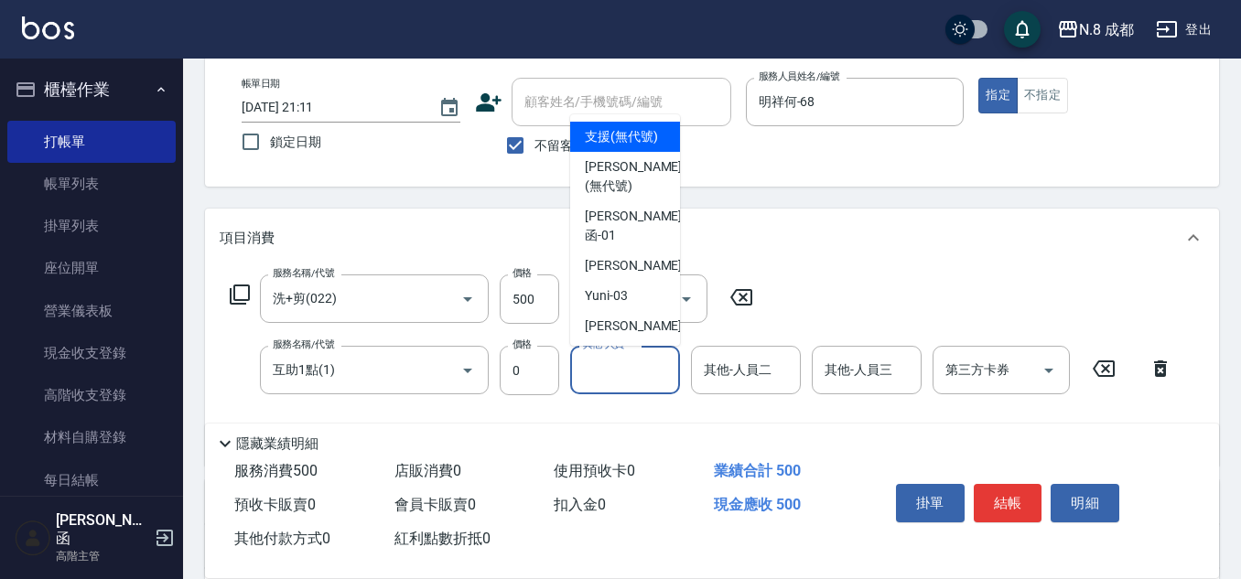
click at [1155, 361] on icon at bounding box center [1161, 369] width 46 height 22
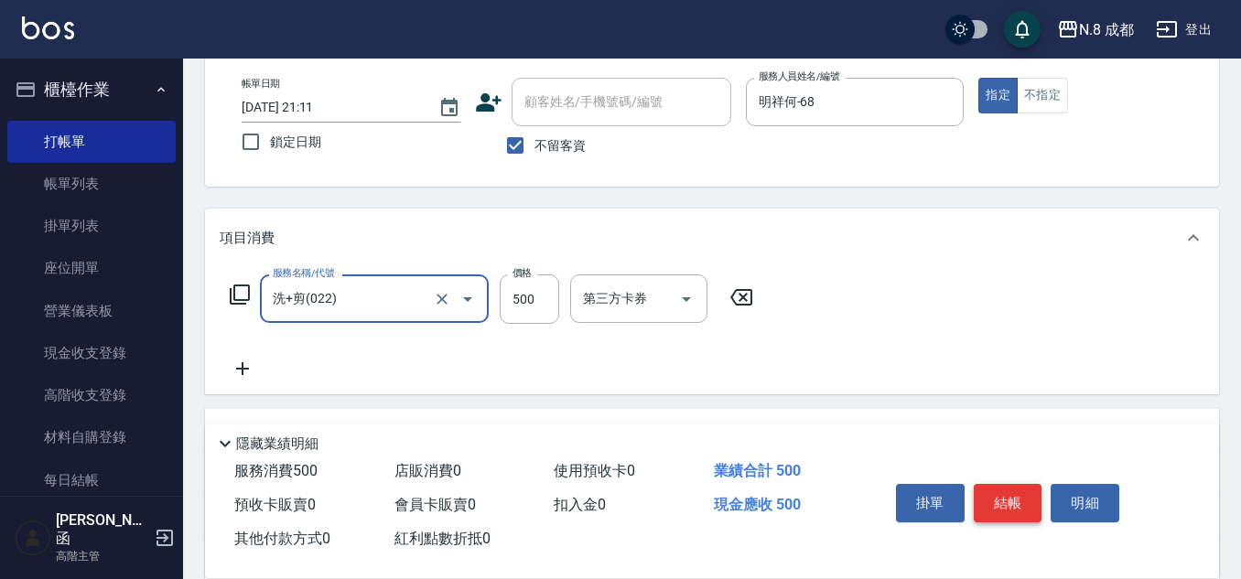
click at [1006, 492] on button "結帳" at bounding box center [1008, 503] width 69 height 38
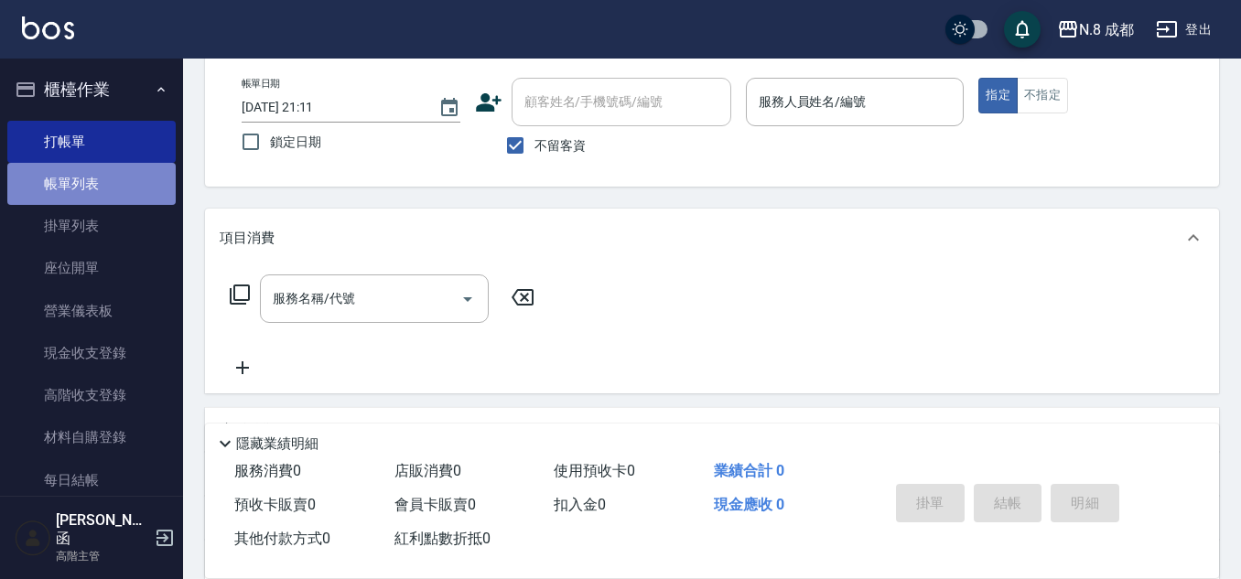
click at [97, 184] on link "帳單列表" at bounding box center [91, 184] width 168 height 42
